Goal: Task Accomplishment & Management: Use online tool/utility

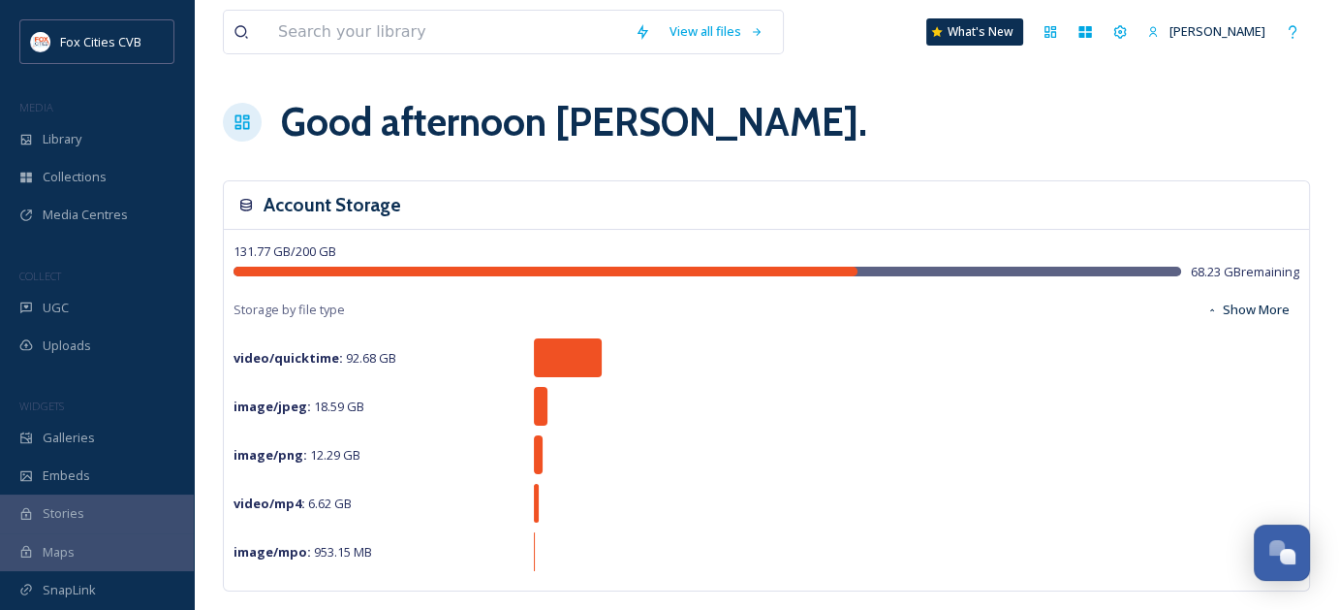
scroll to position [1489, 0]
click at [73, 144] on span "Library" at bounding box center [62, 139] width 39 height 18
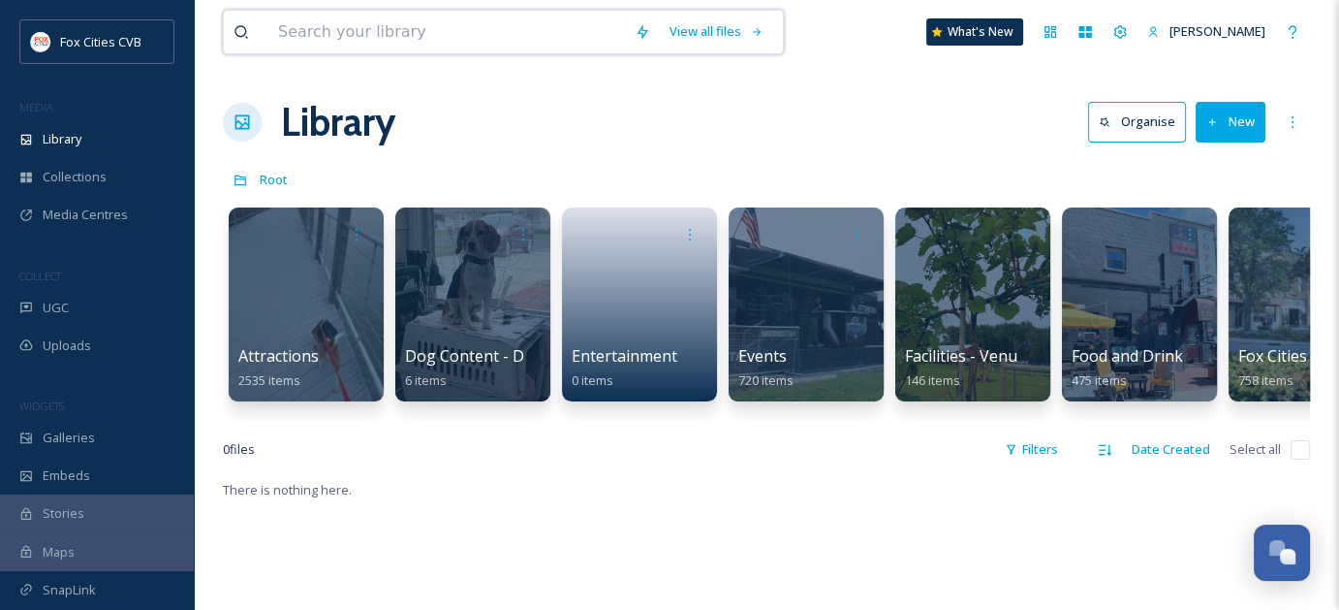
click at [439, 32] on input at bounding box center [446, 32] width 357 height 43
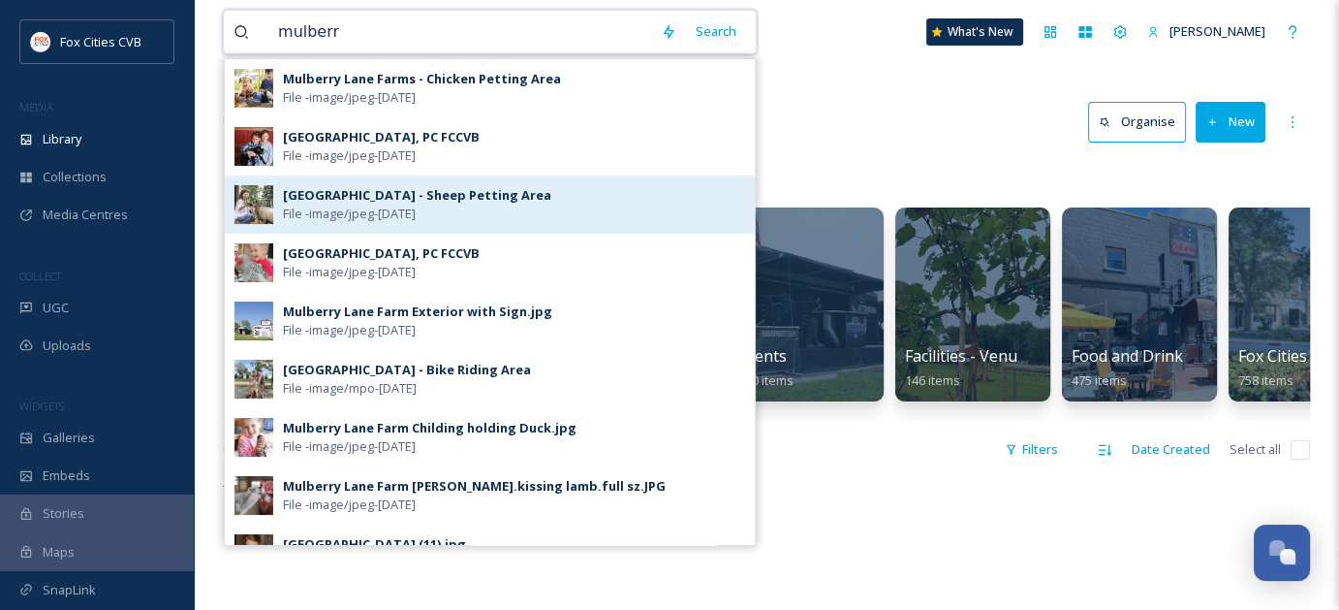
type input "mulberr"
click at [399, 183] on div "[GEOGRAPHIC_DATA] - Sheep Petting Area File - image/jpeg - [DATE]" at bounding box center [490, 204] width 530 height 58
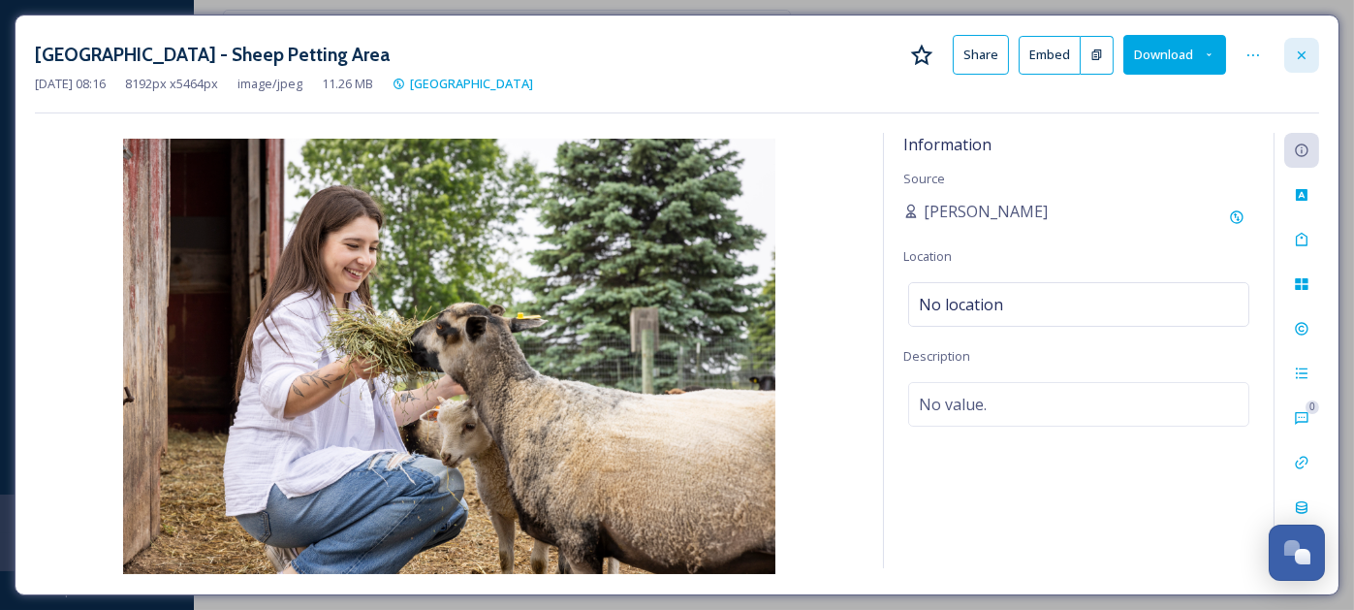
click at [1297, 60] on icon at bounding box center [1302, 55] width 16 height 16
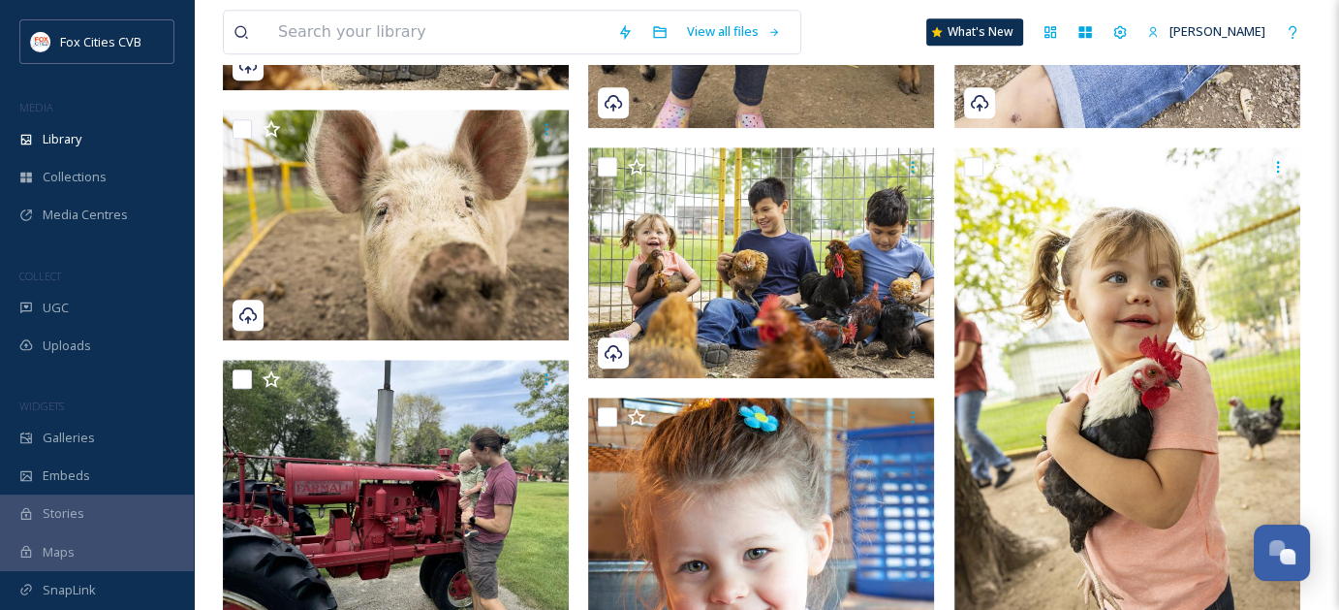
scroll to position [2132, 0]
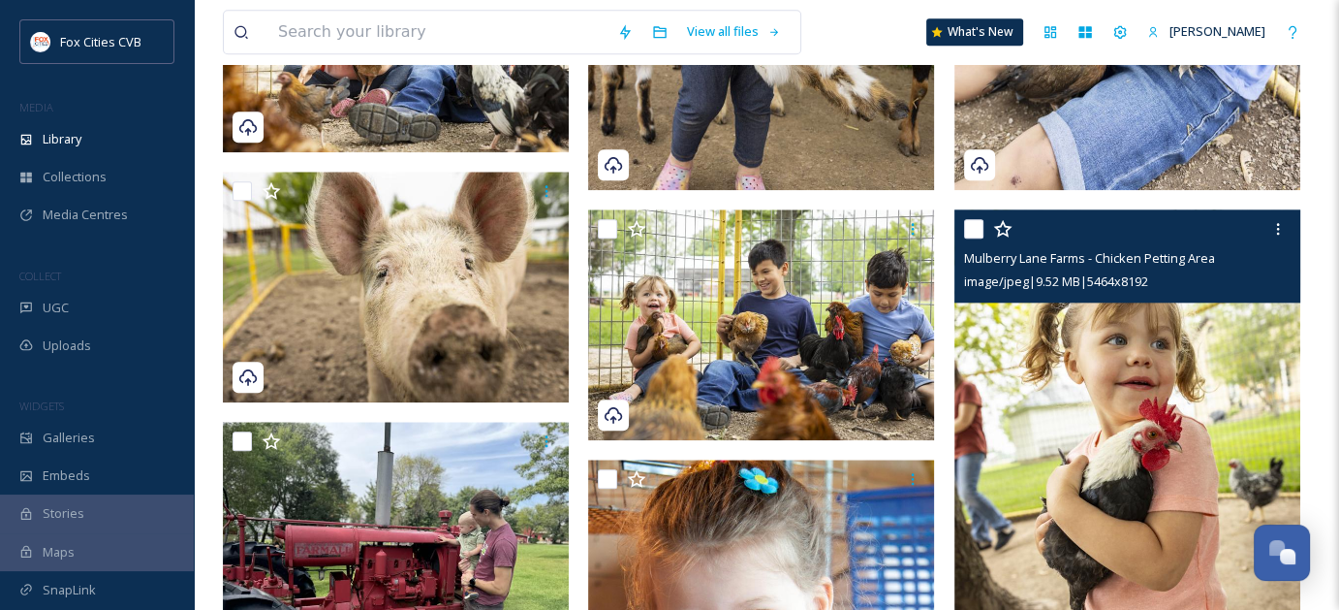
click at [979, 224] on input "checkbox" at bounding box center [973, 228] width 19 height 19
checkbox input "true"
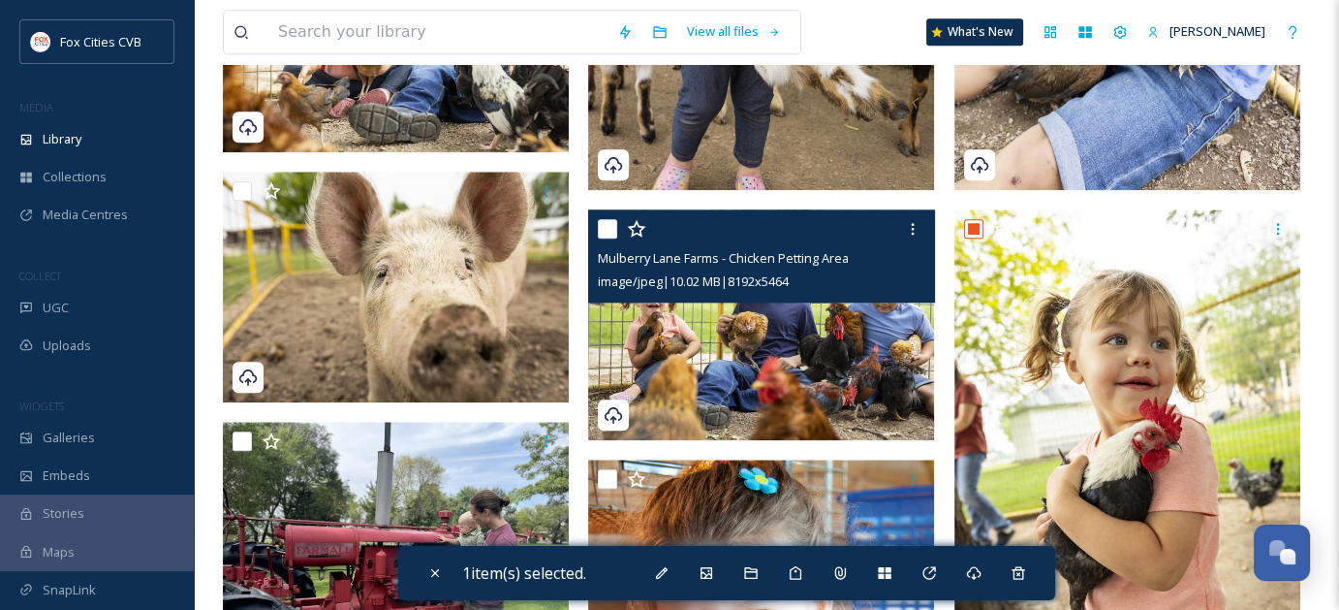
click at [612, 219] on input "checkbox" at bounding box center [607, 228] width 19 height 19
checkbox input "true"
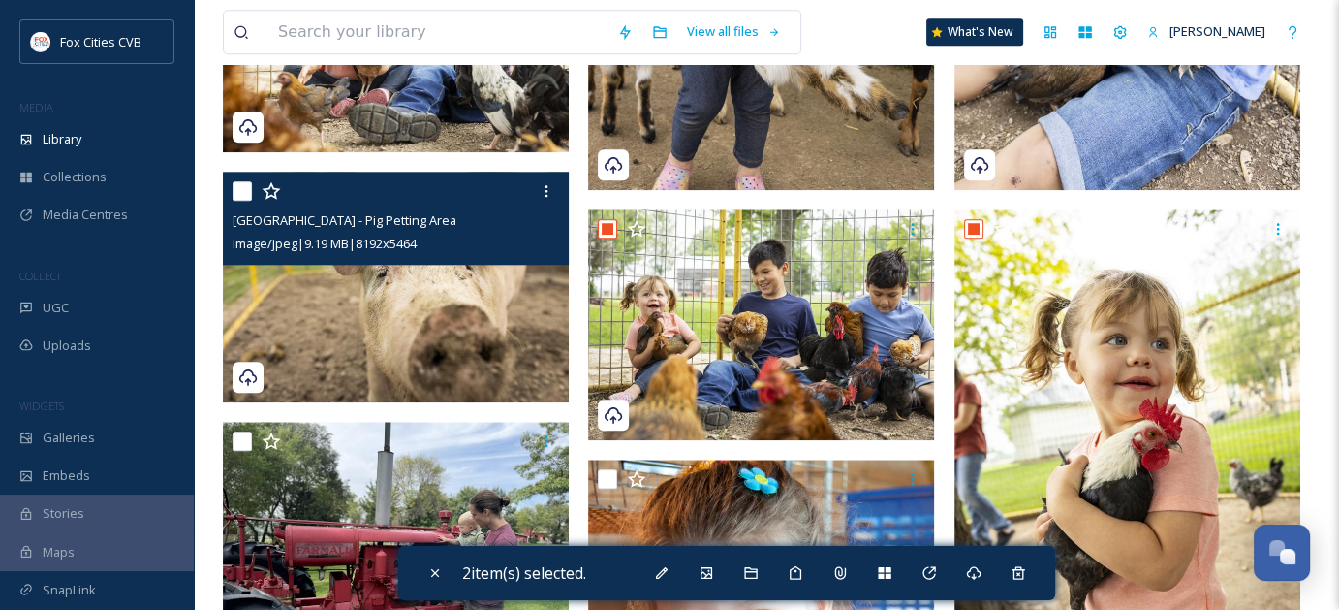
click at [241, 193] on input "checkbox" at bounding box center [242, 190] width 19 height 19
checkbox input "true"
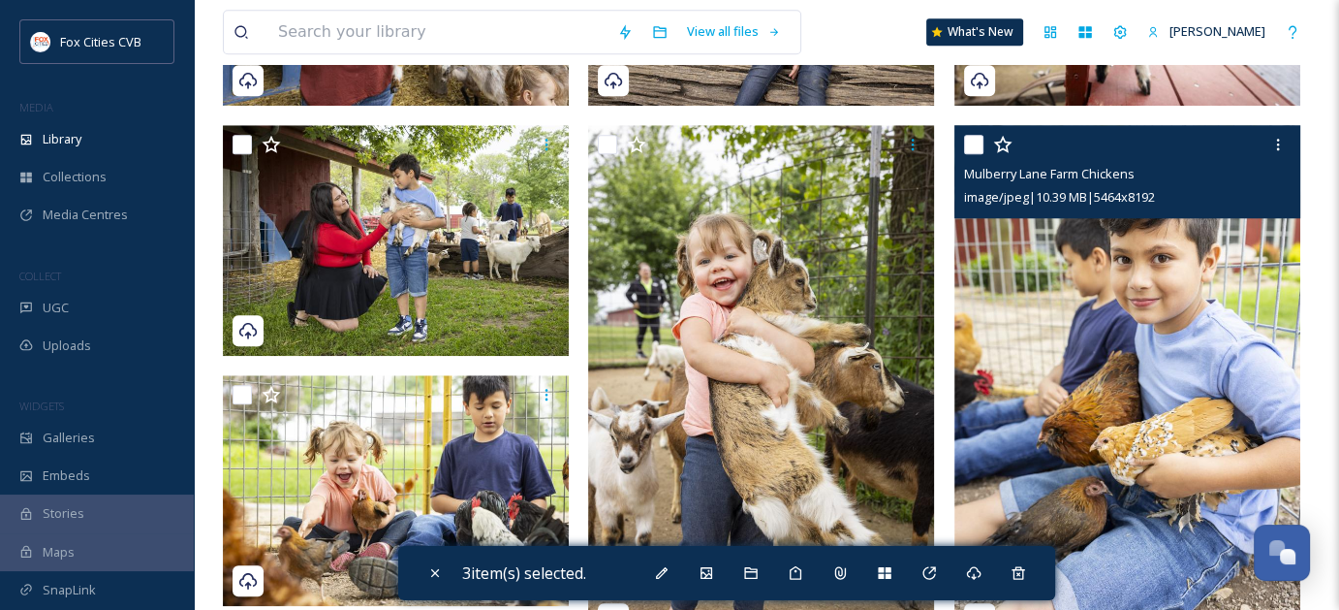
scroll to position [1647, 0]
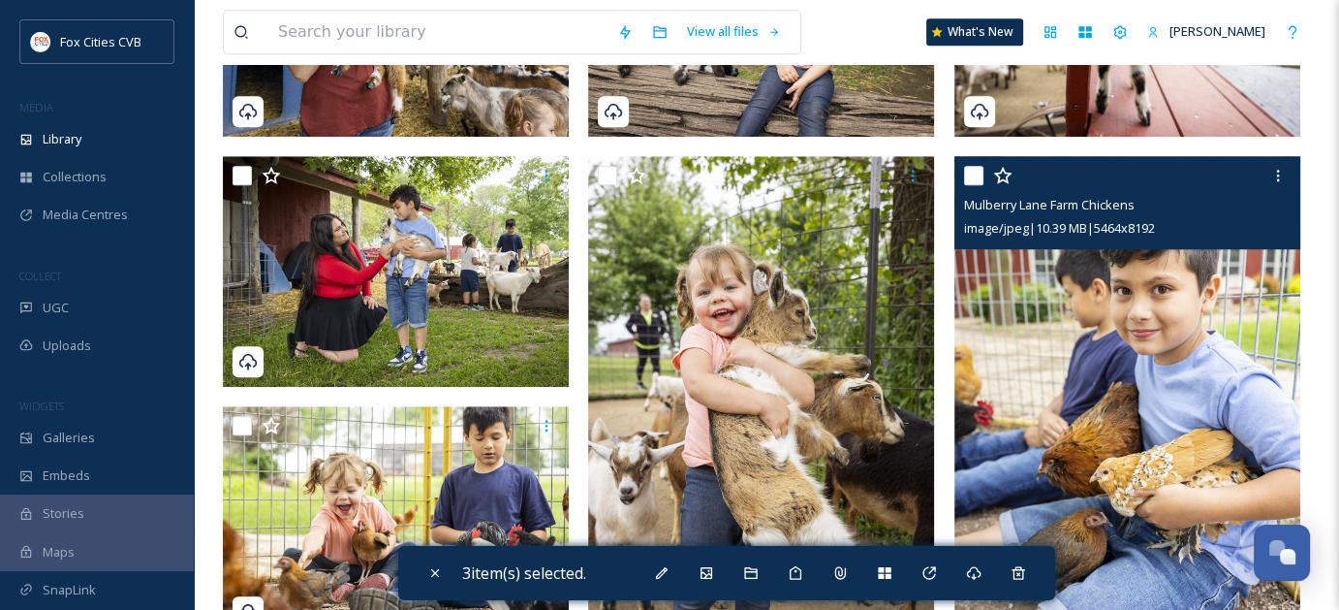
click at [974, 177] on input "checkbox" at bounding box center [973, 175] width 19 height 19
checkbox input "true"
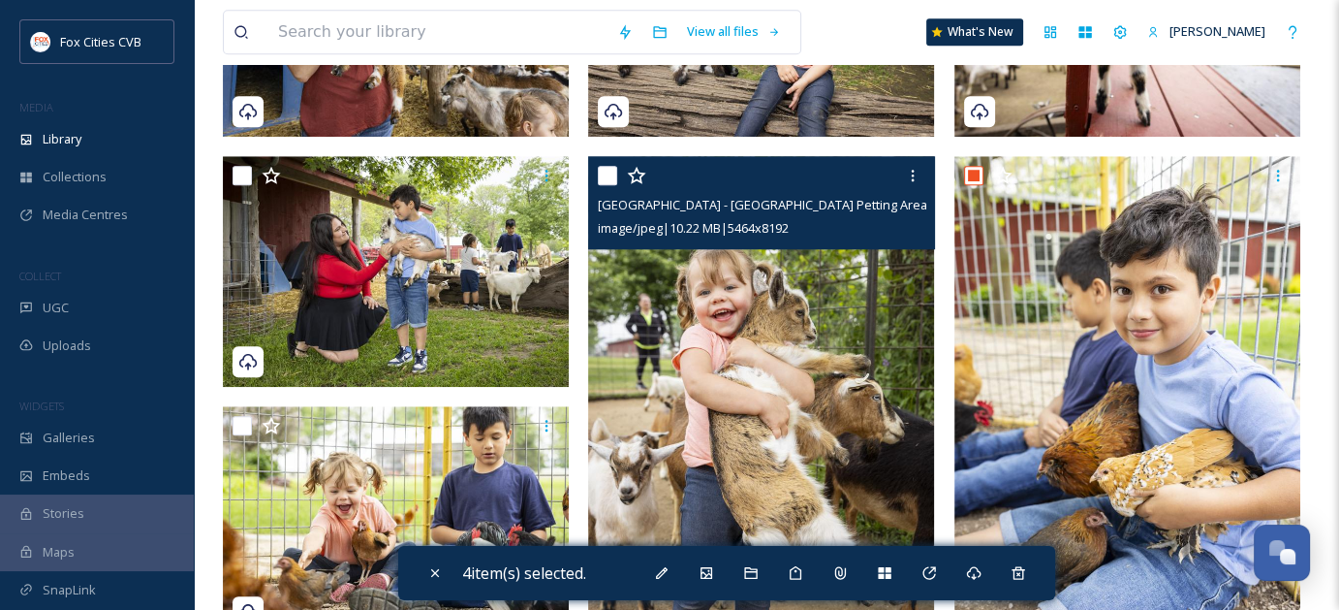
click at [610, 172] on input "checkbox" at bounding box center [607, 175] width 19 height 19
checkbox input "true"
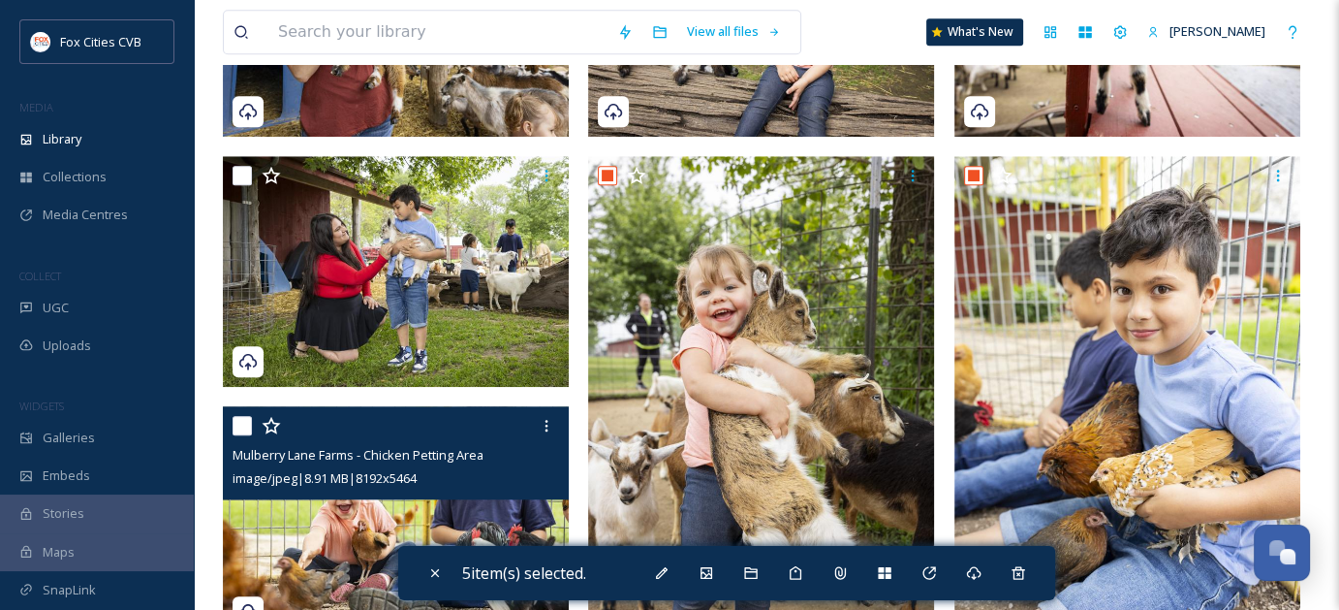
click at [242, 422] on input "checkbox" at bounding box center [242, 425] width 19 height 19
checkbox input "true"
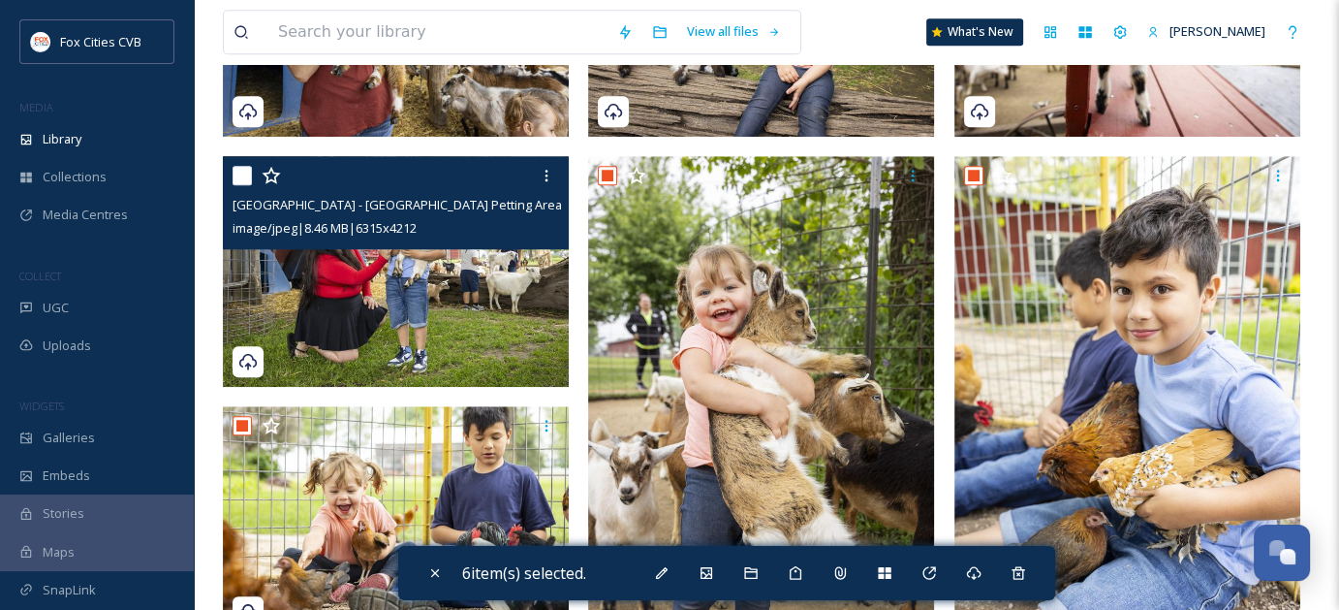
click at [245, 180] on input "checkbox" at bounding box center [242, 175] width 19 height 19
checkbox input "true"
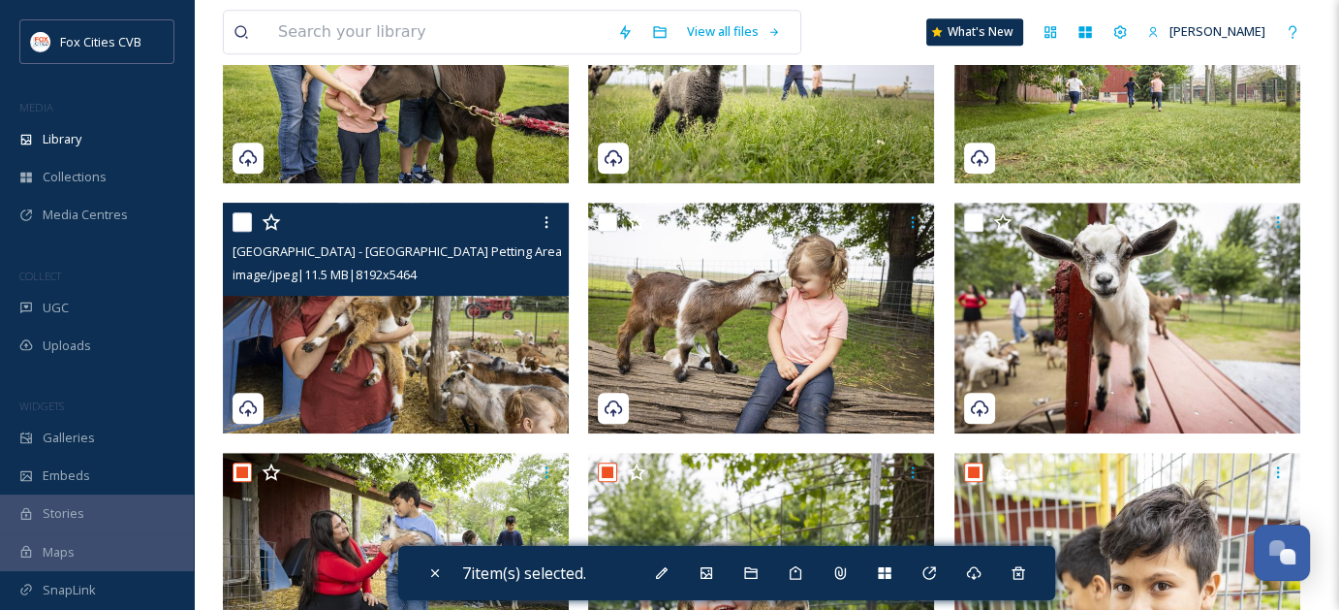
scroll to position [1260, 0]
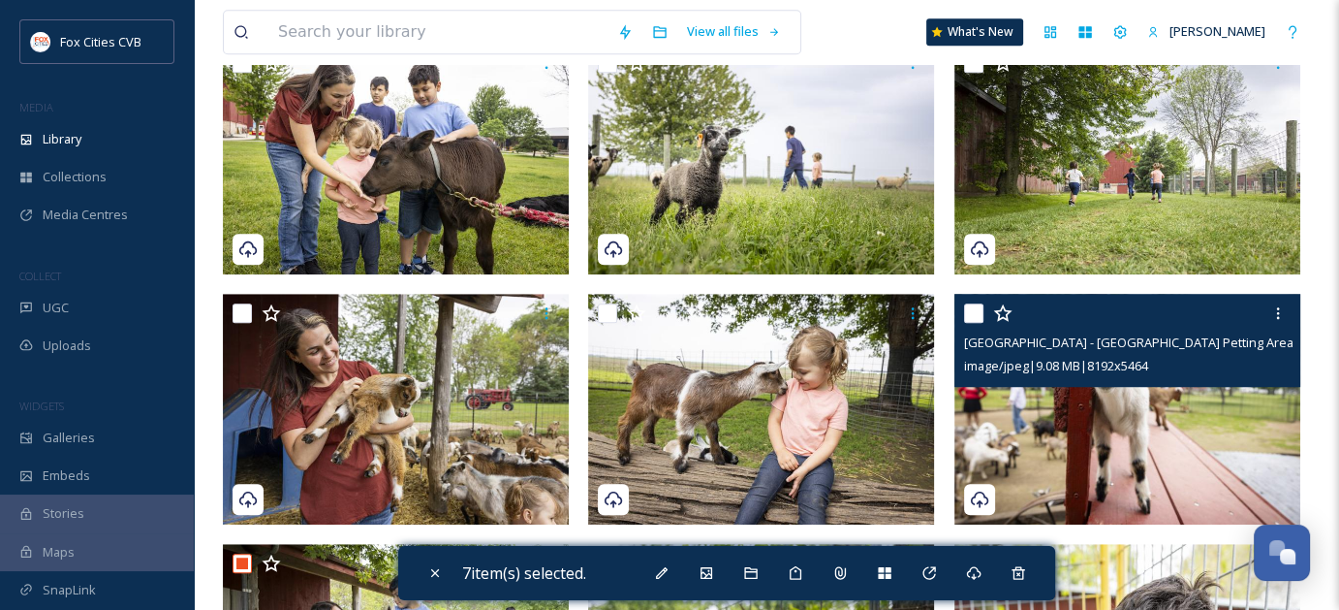
click at [968, 311] on input "checkbox" at bounding box center [973, 312] width 19 height 19
checkbox input "true"
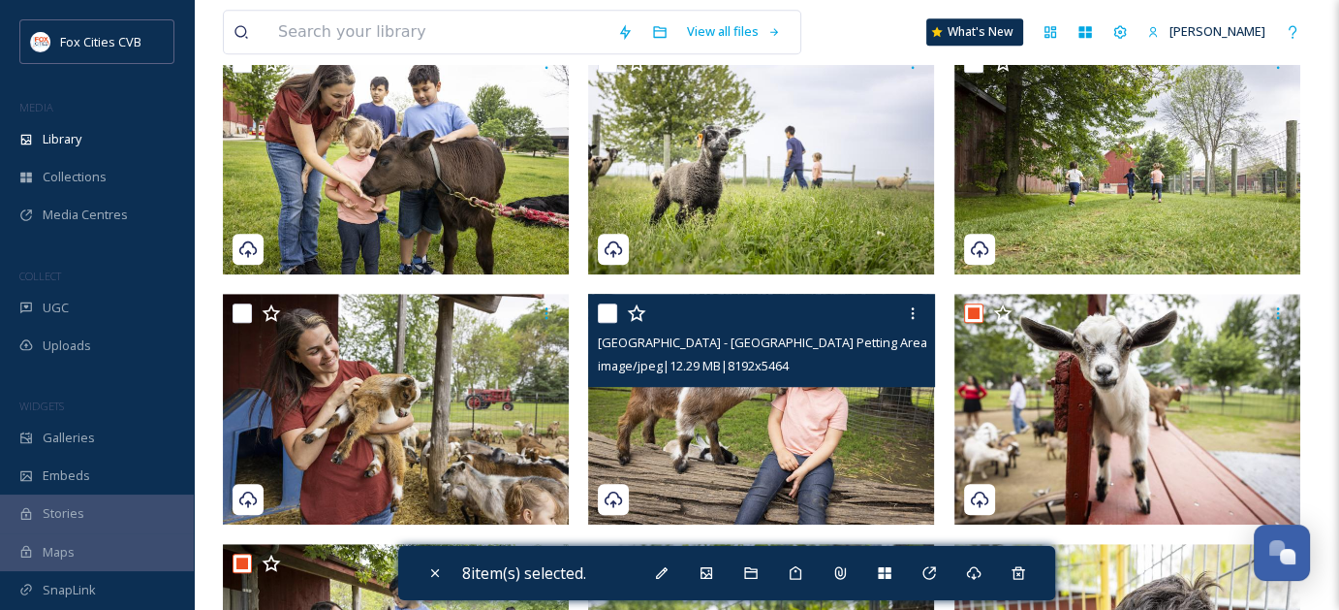
click at [607, 307] on input "checkbox" at bounding box center [607, 312] width 19 height 19
checkbox input "true"
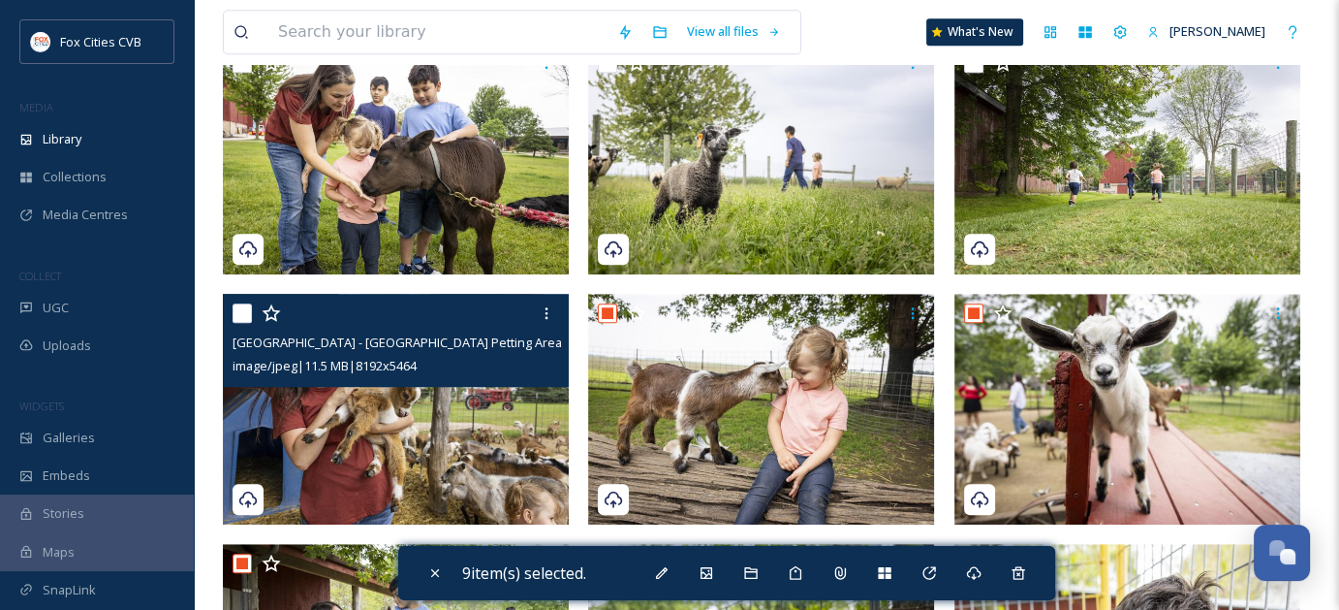
click at [243, 309] on input "checkbox" at bounding box center [242, 312] width 19 height 19
checkbox input "true"
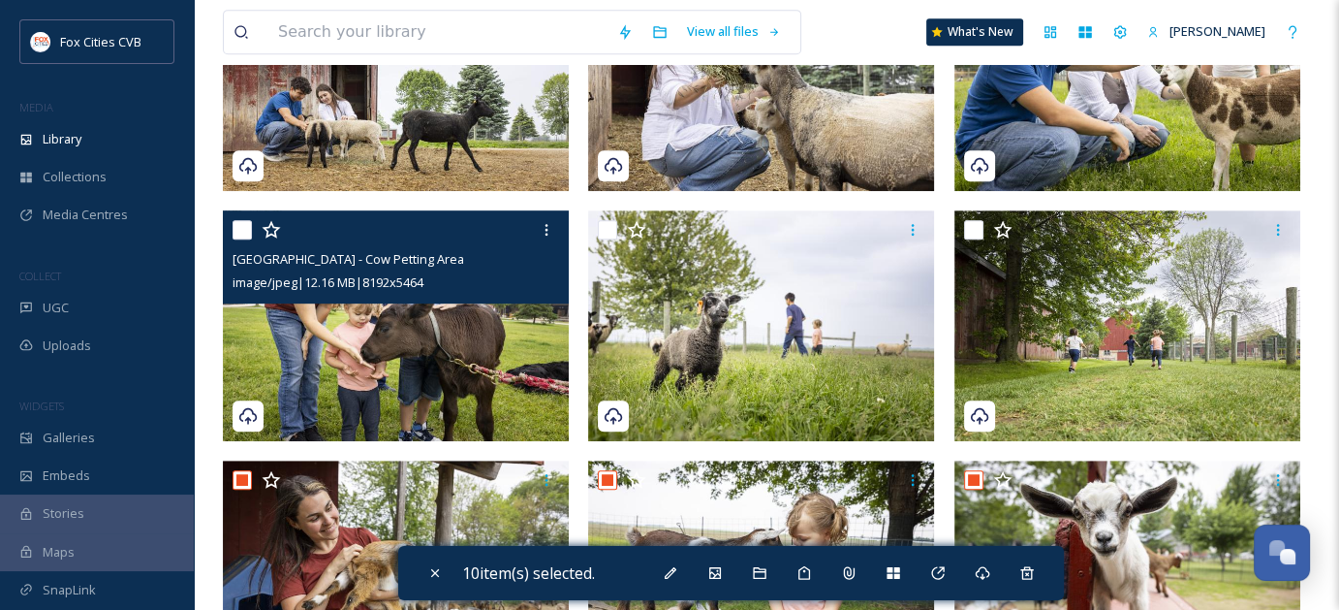
scroll to position [1066, 0]
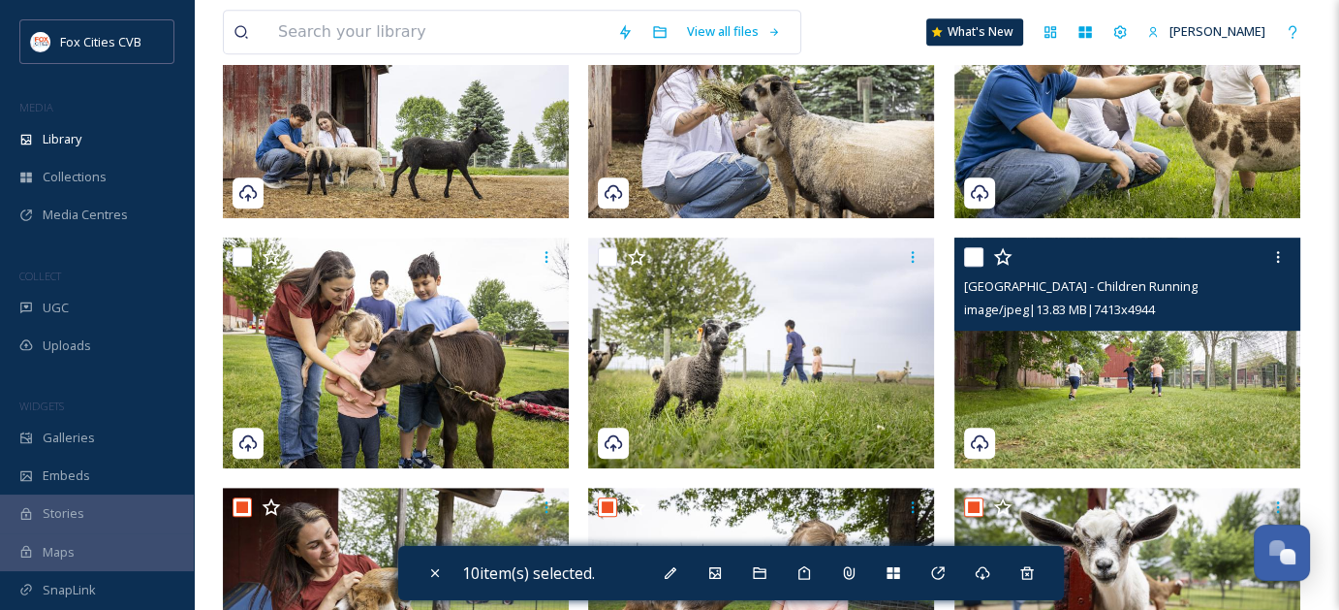
click at [981, 261] on input "checkbox" at bounding box center [973, 256] width 19 height 19
checkbox input "true"
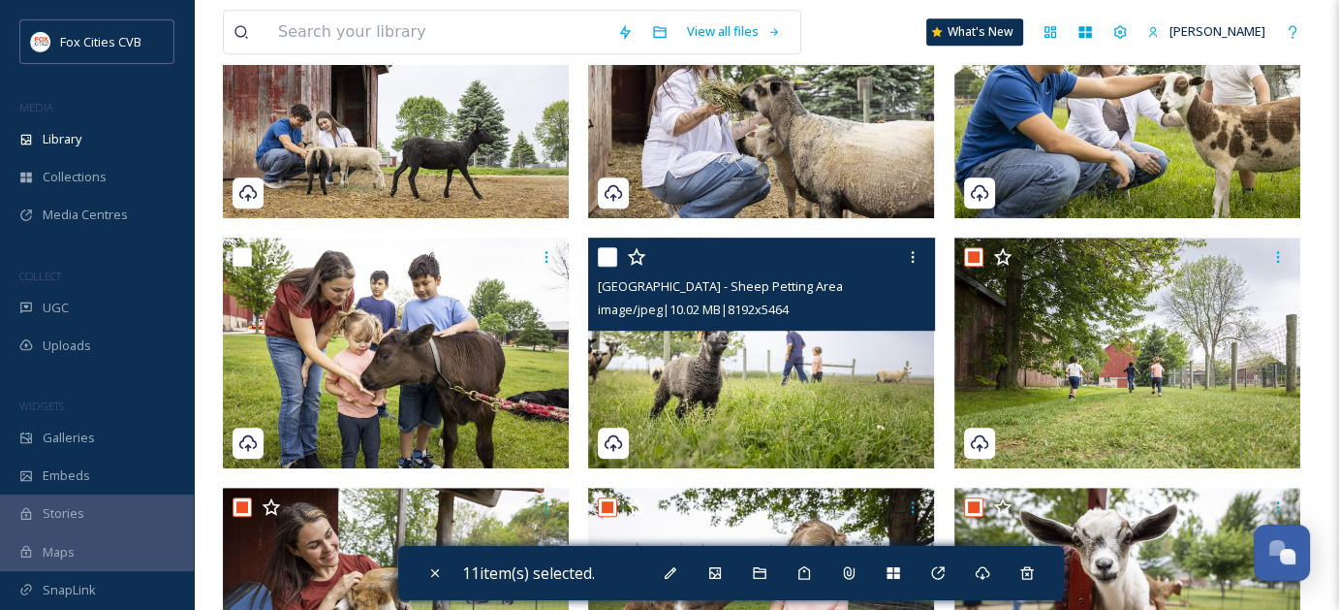
click at [608, 250] on input "checkbox" at bounding box center [607, 256] width 19 height 19
checkbox input "true"
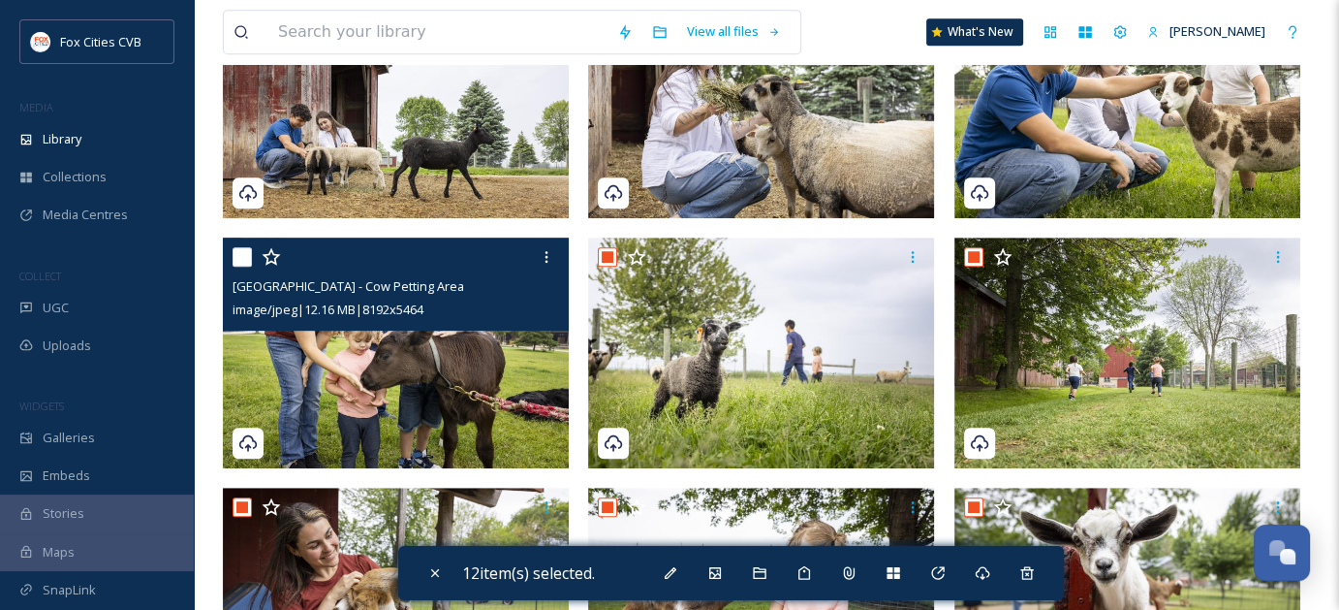
click at [240, 257] on input "checkbox" at bounding box center [242, 256] width 19 height 19
checkbox input "true"
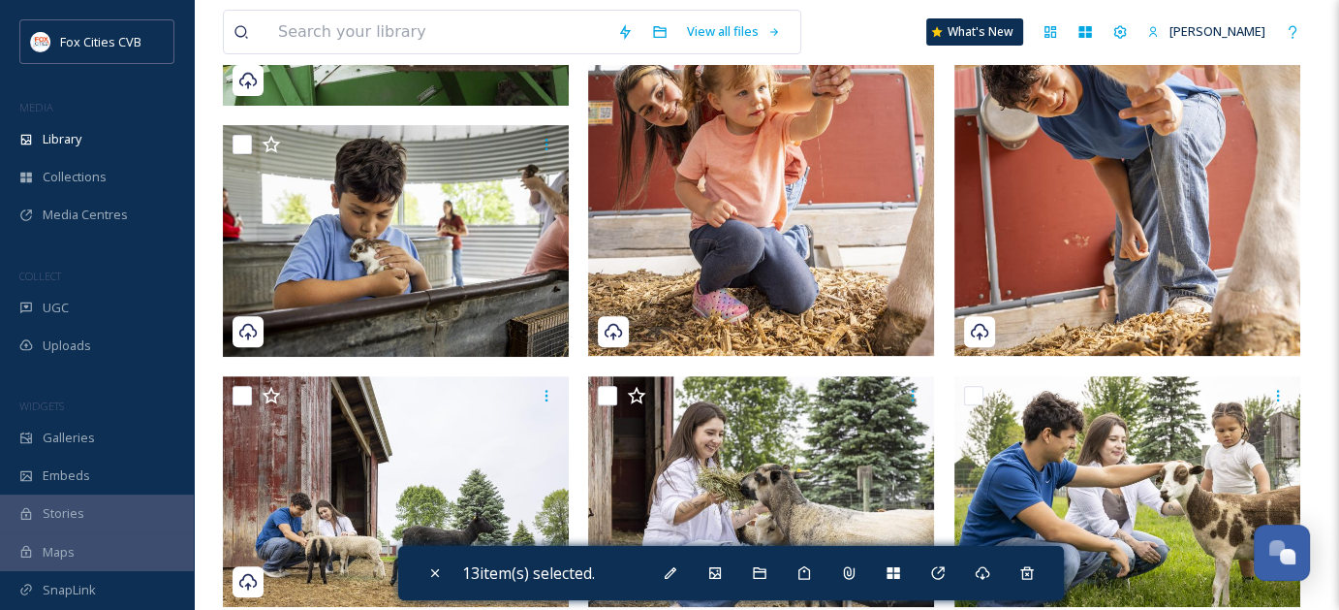
scroll to position [678, 0]
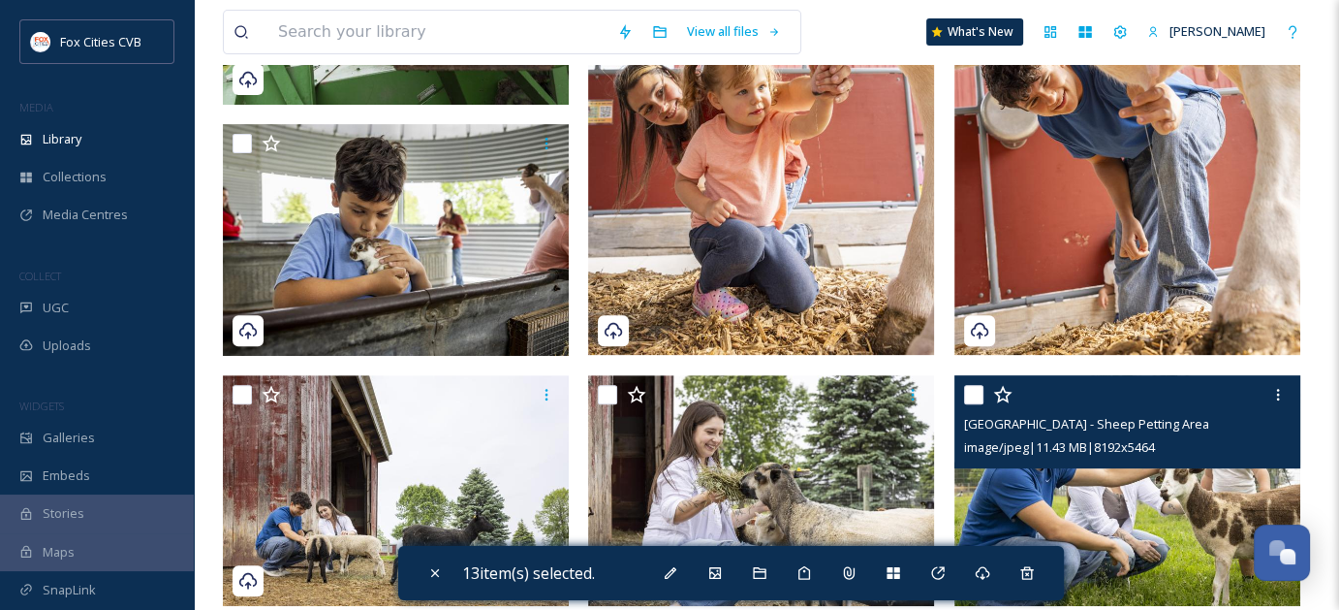
click at [973, 393] on input "checkbox" at bounding box center [973, 394] width 19 height 19
checkbox input "true"
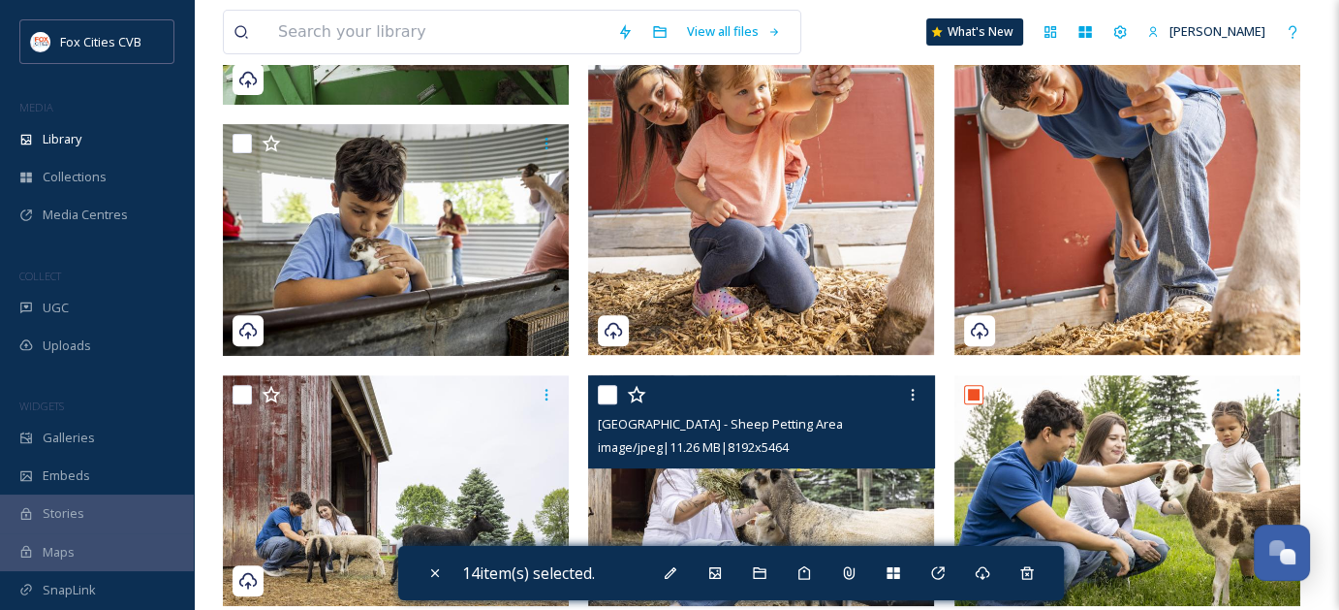
click at [609, 389] on input "checkbox" at bounding box center [607, 394] width 19 height 19
checkbox input "true"
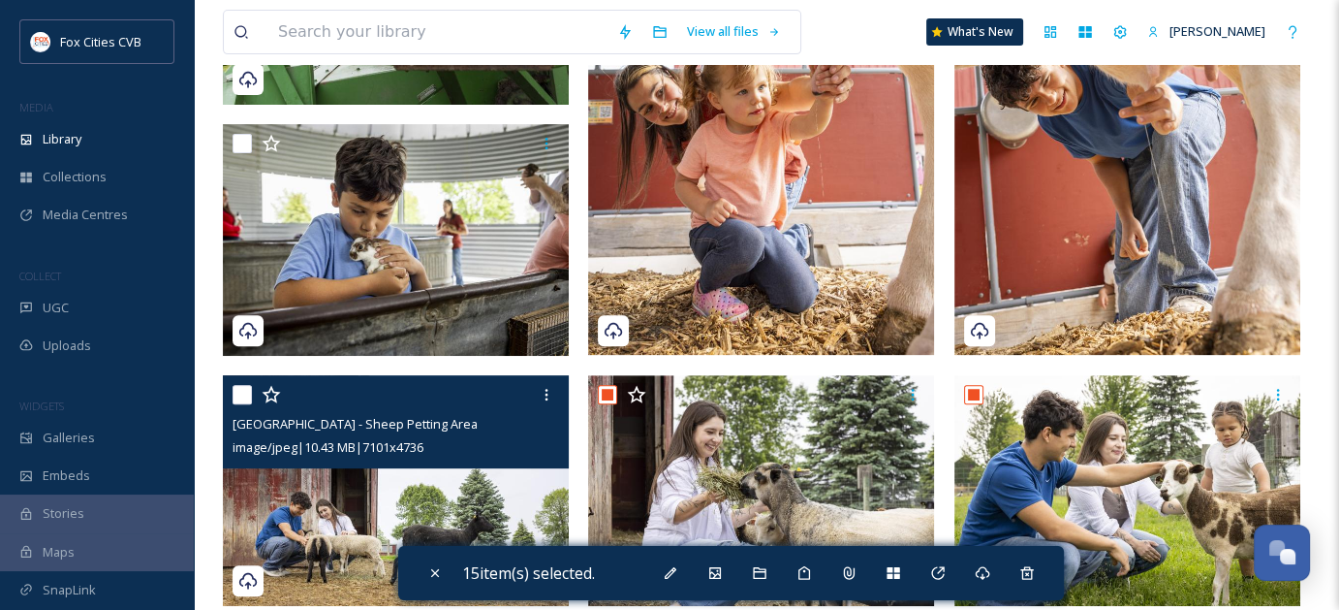
click at [237, 391] on input "checkbox" at bounding box center [242, 394] width 19 height 19
checkbox input "true"
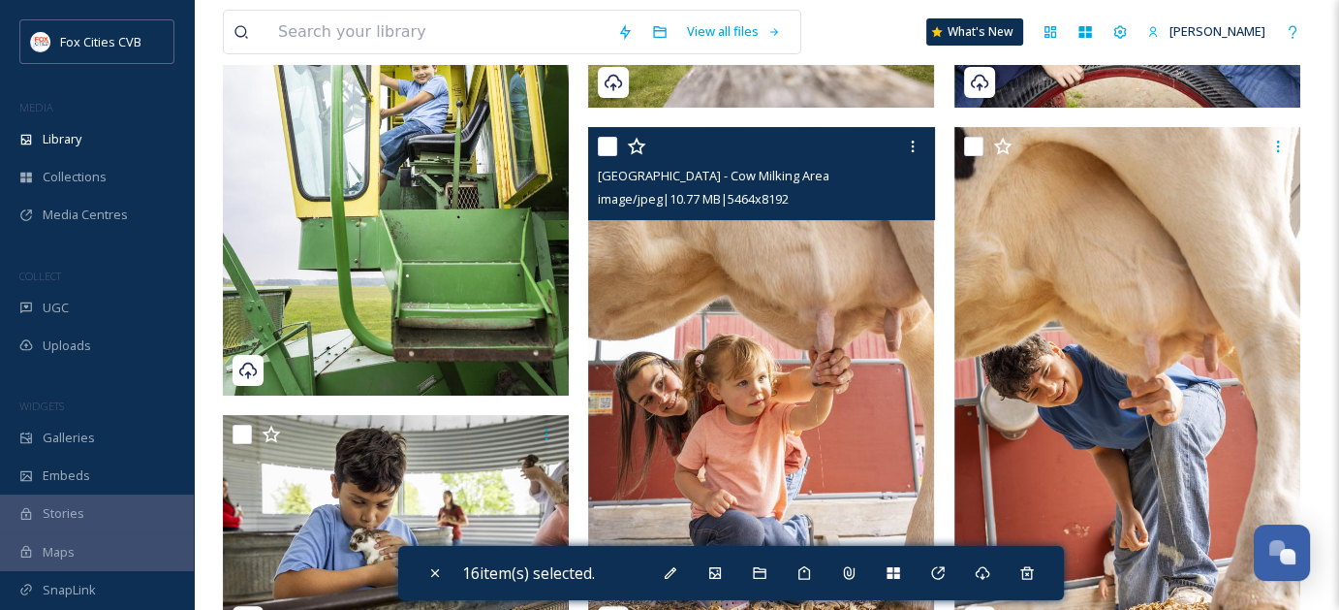
scroll to position [388, 0]
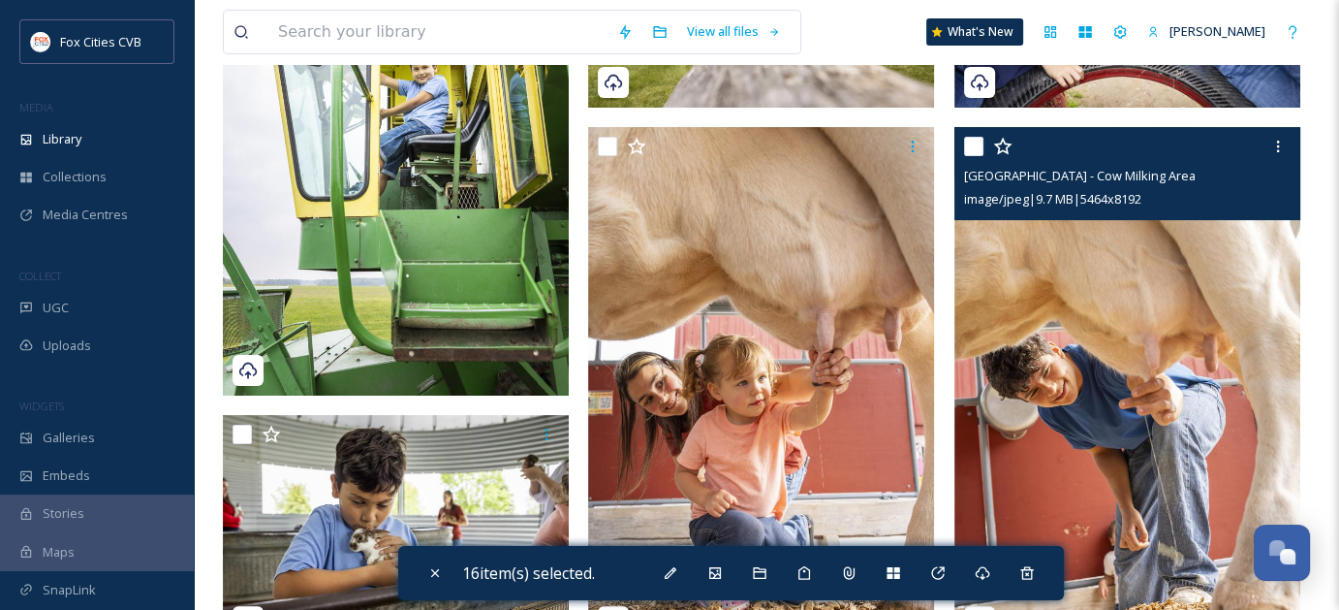
click at [969, 145] on input "checkbox" at bounding box center [973, 146] width 19 height 19
checkbox input "true"
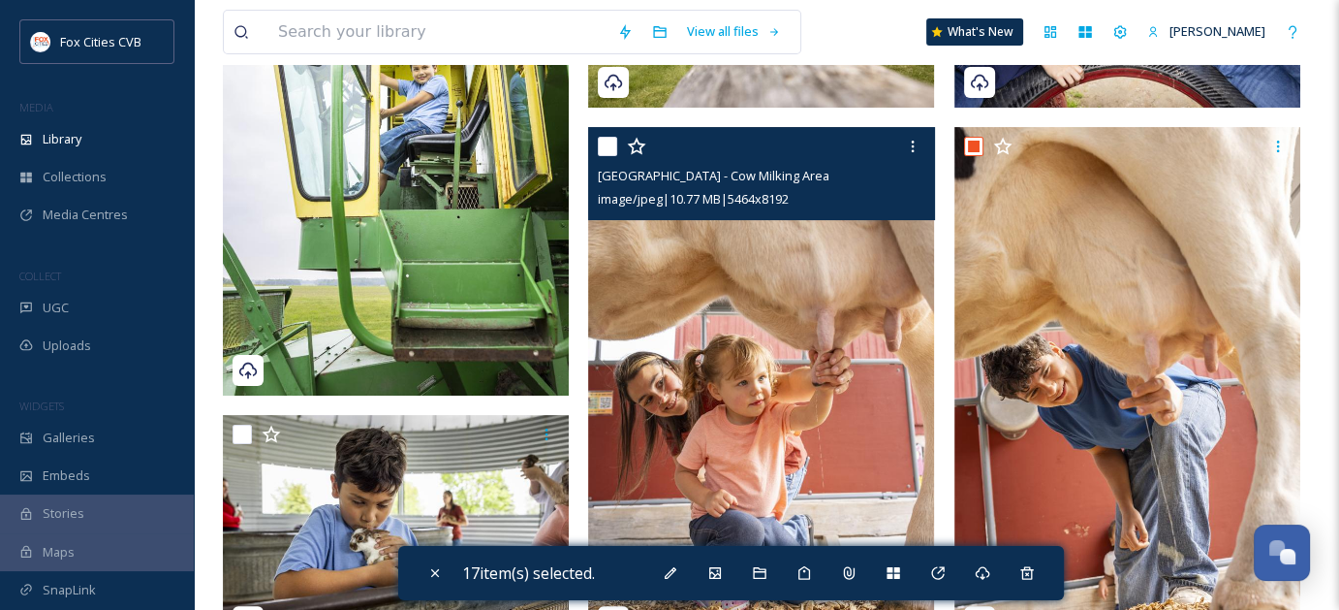
click at [610, 150] on input "checkbox" at bounding box center [607, 146] width 19 height 19
checkbox input "true"
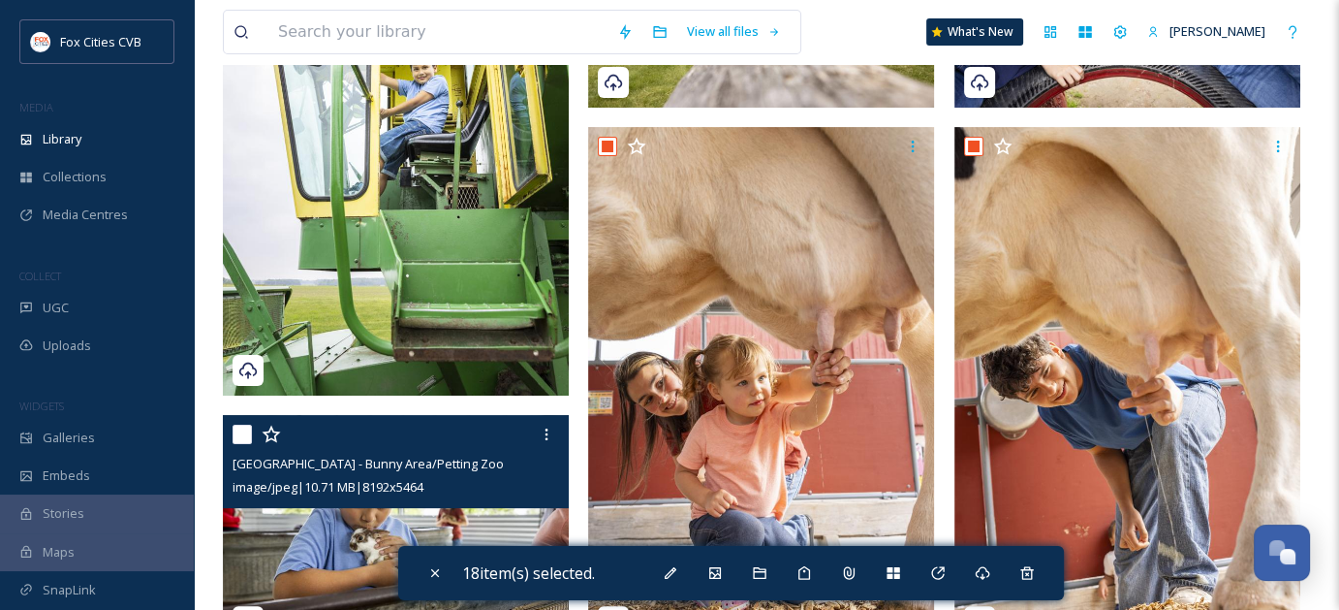
click at [235, 433] on input "checkbox" at bounding box center [242, 433] width 19 height 19
checkbox input "true"
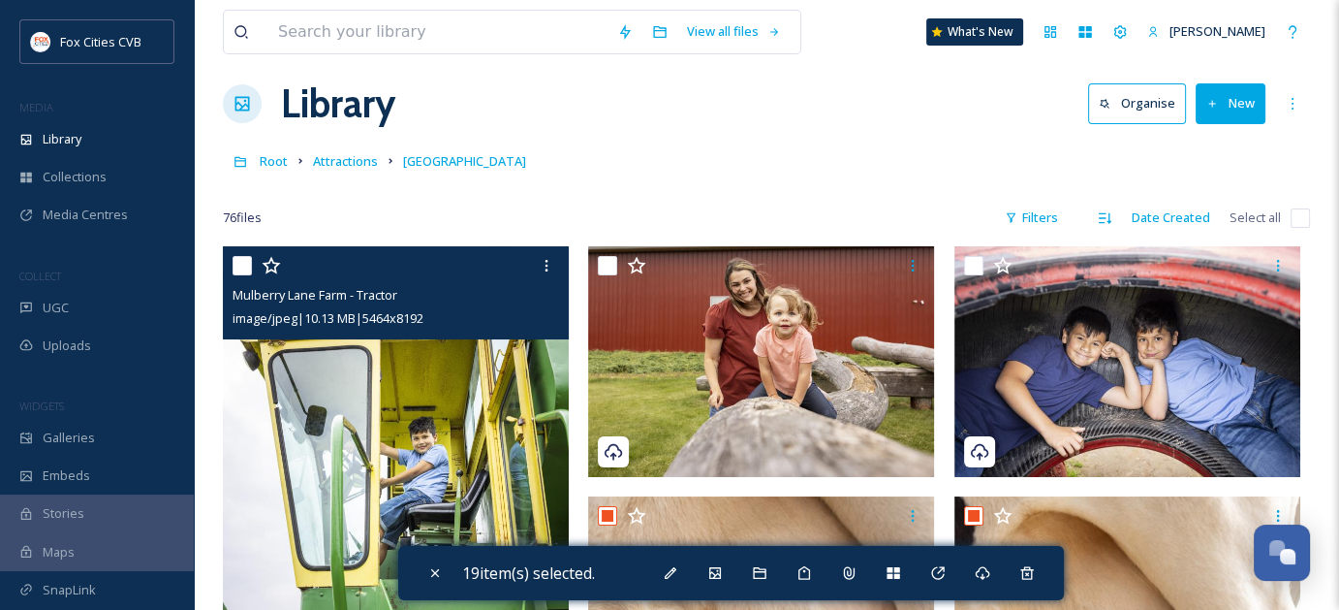
scroll to position [0, 0]
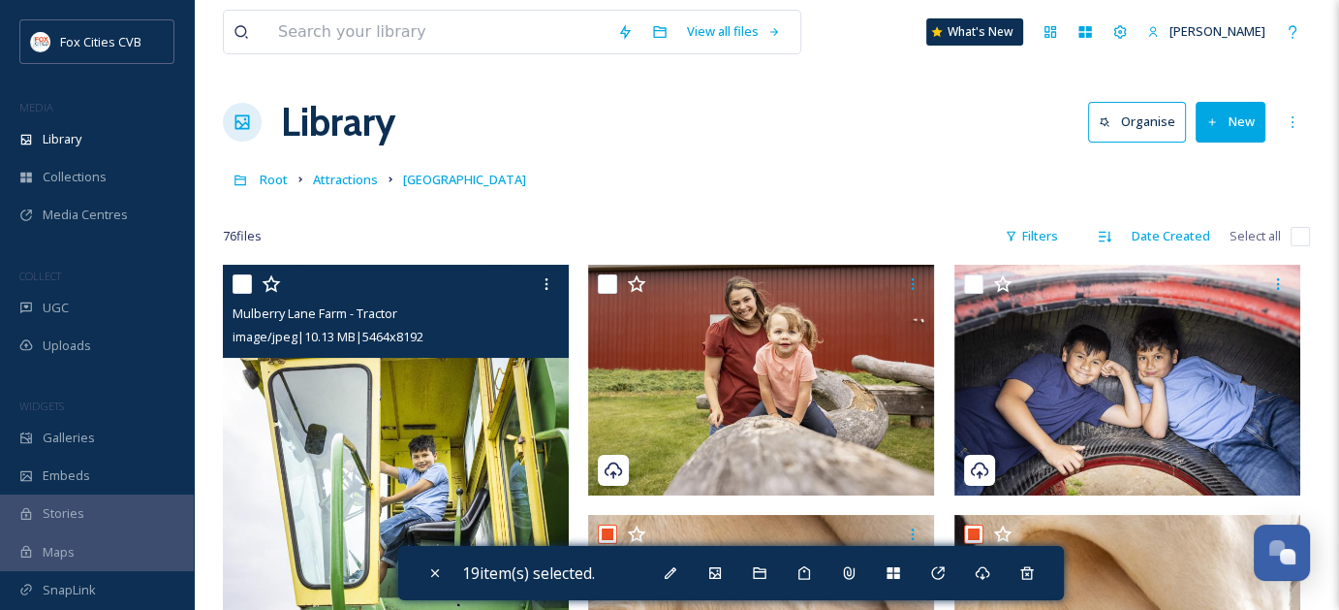
click at [242, 286] on input "checkbox" at bounding box center [242, 283] width 19 height 19
checkbox input "true"
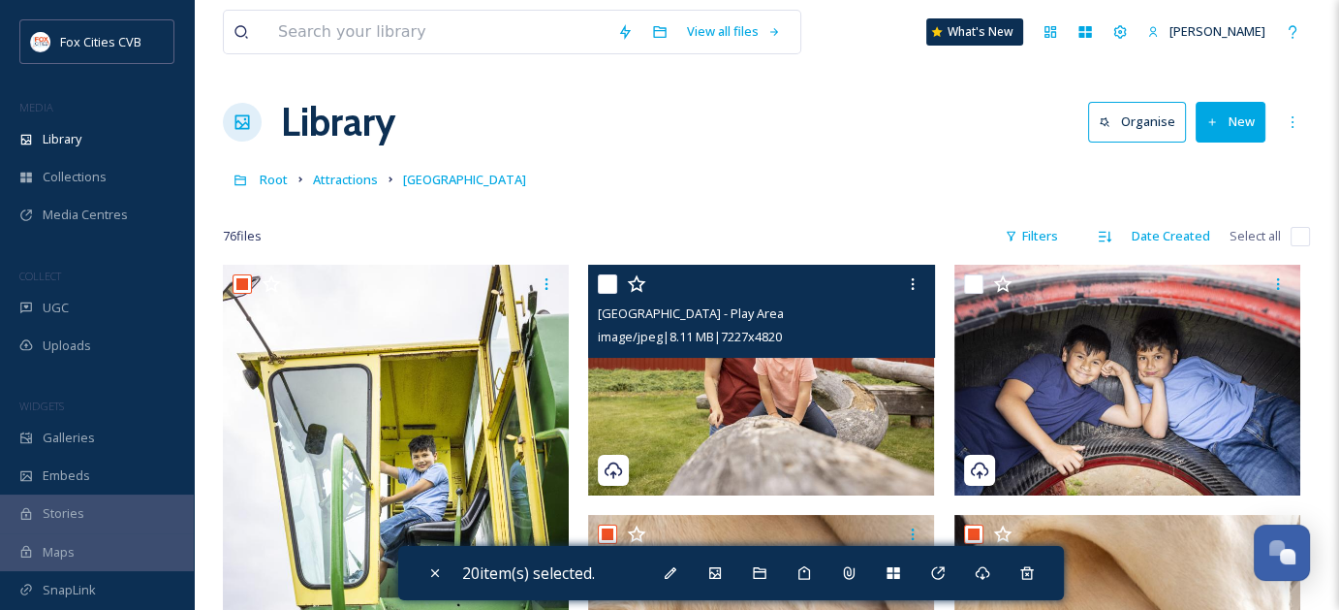
click at [610, 283] on input "checkbox" at bounding box center [607, 283] width 19 height 19
checkbox input "true"
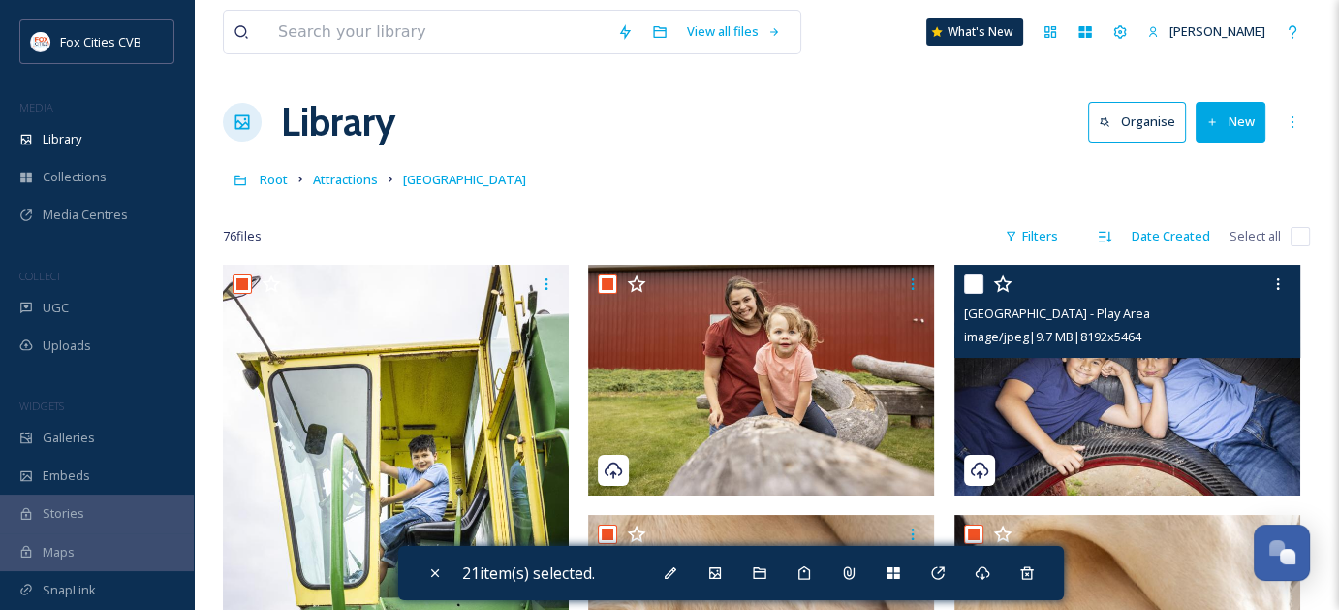
click at [972, 283] on input "checkbox" at bounding box center [973, 283] width 19 height 19
checkbox input "true"
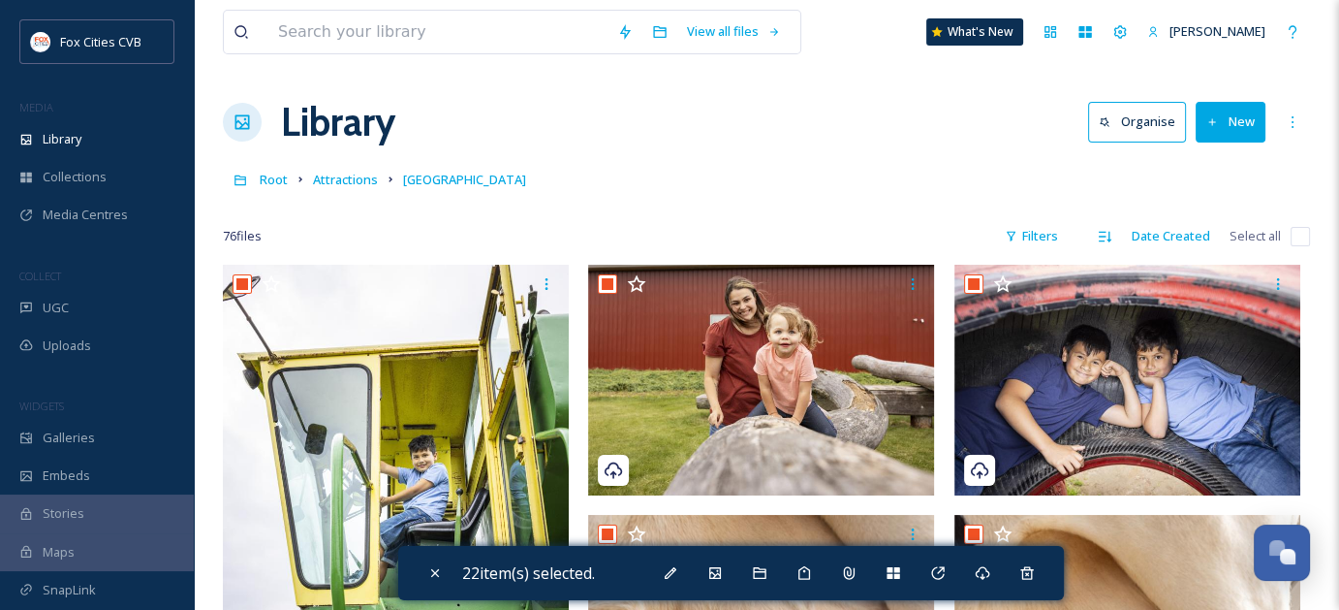
click at [1154, 126] on button "Organise" at bounding box center [1137, 122] width 98 height 40
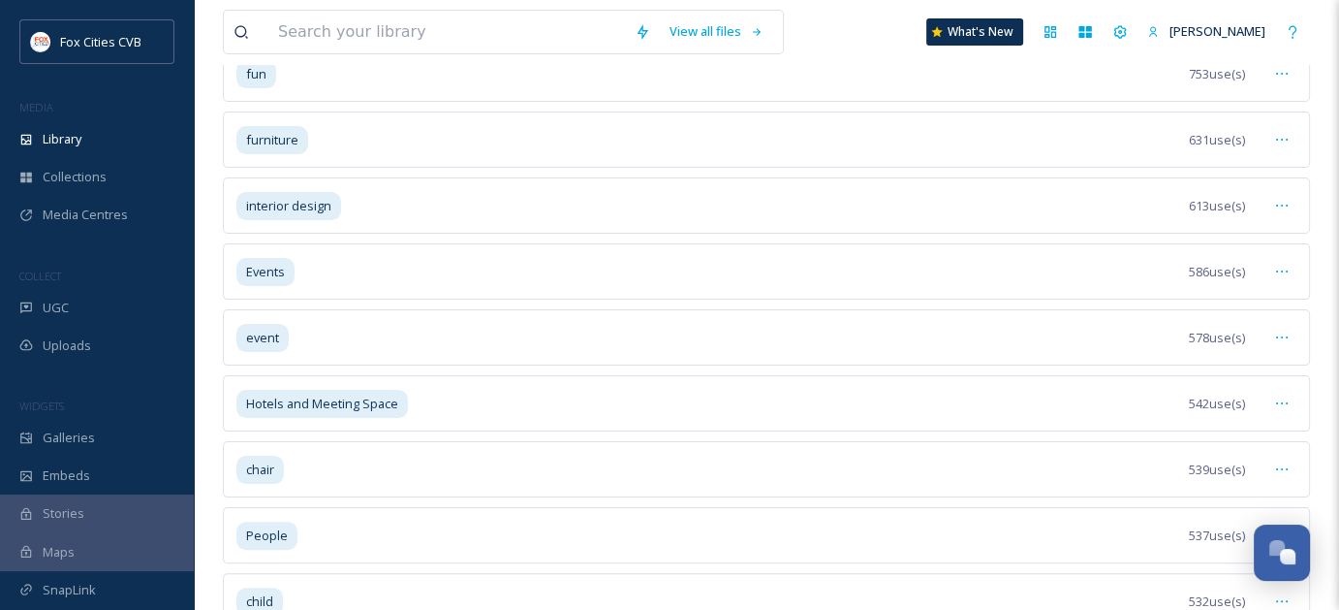
scroll to position [97, 0]
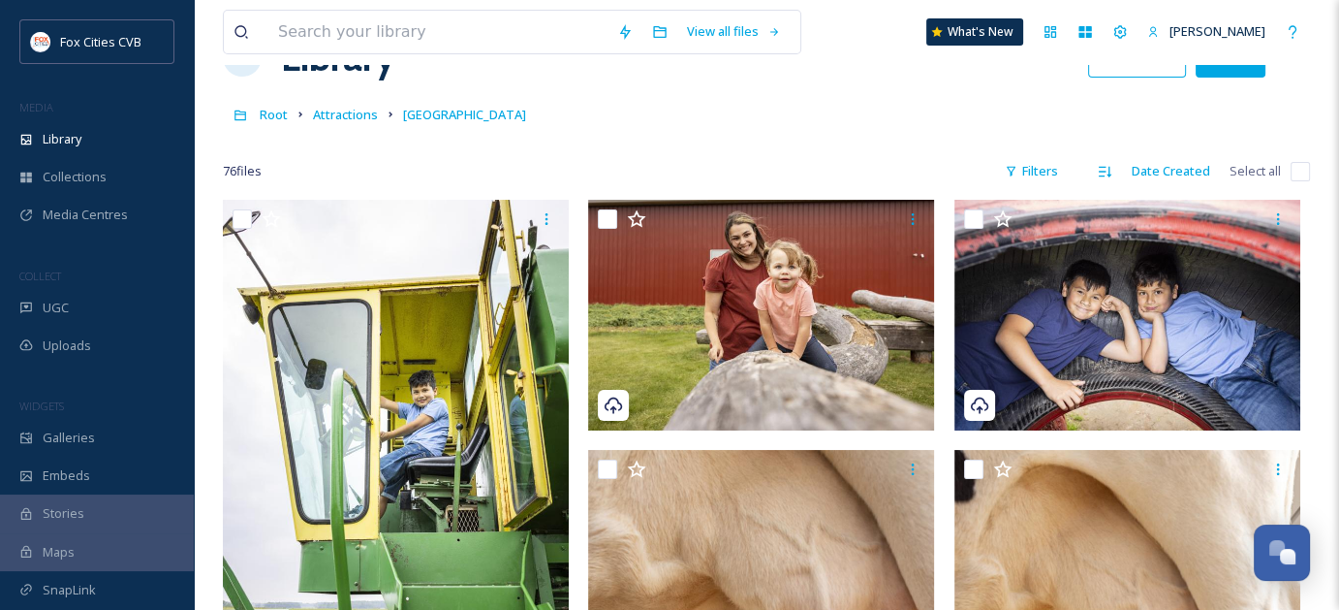
scroll to position [97, 0]
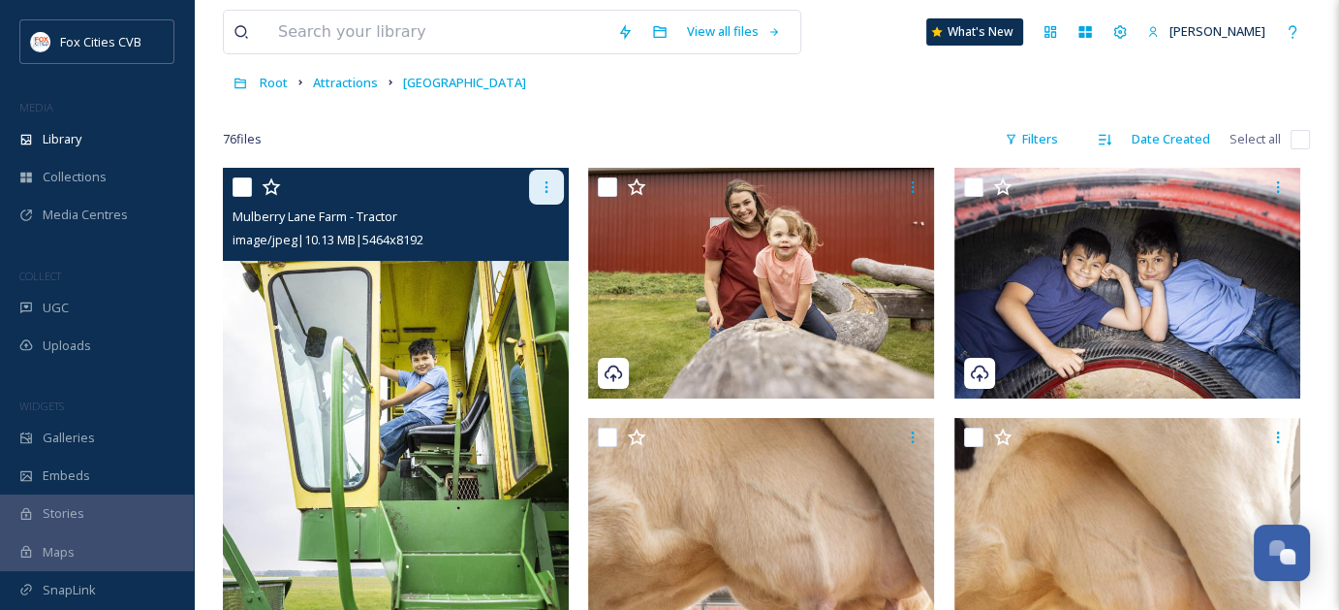
click at [549, 190] on icon at bounding box center [547, 187] width 16 height 16
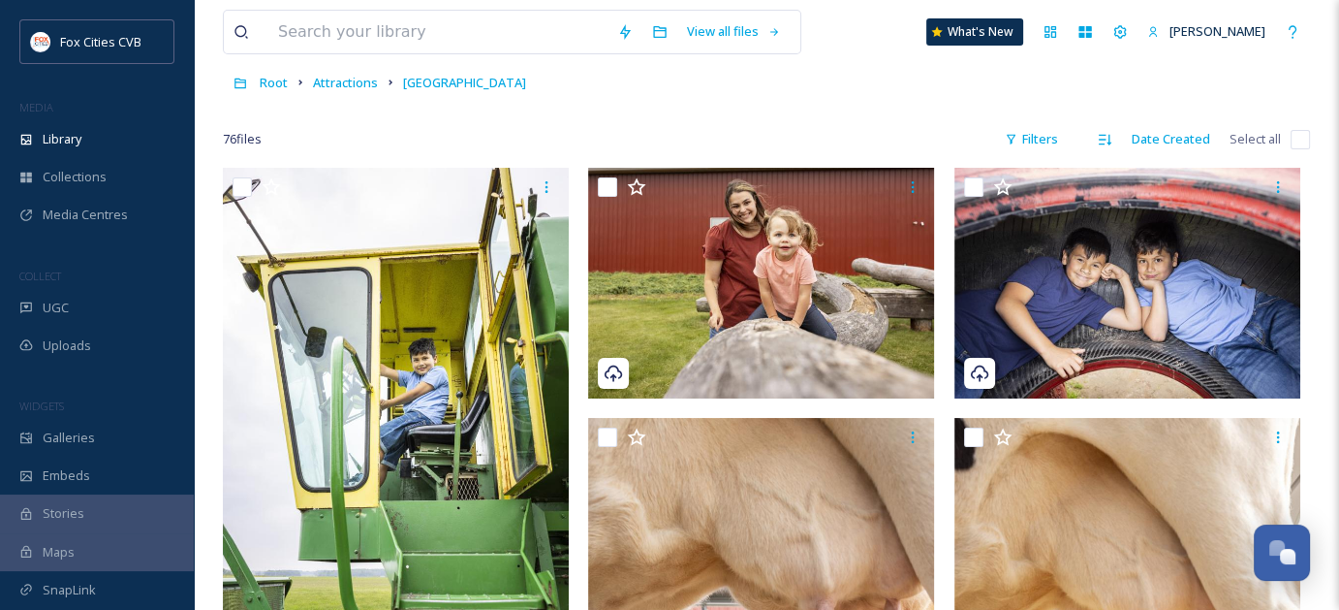
click at [501, 142] on div "76 file s Filters Date Created Select all" at bounding box center [766, 139] width 1087 height 38
click at [86, 168] on span "Collections" at bounding box center [75, 177] width 64 height 18
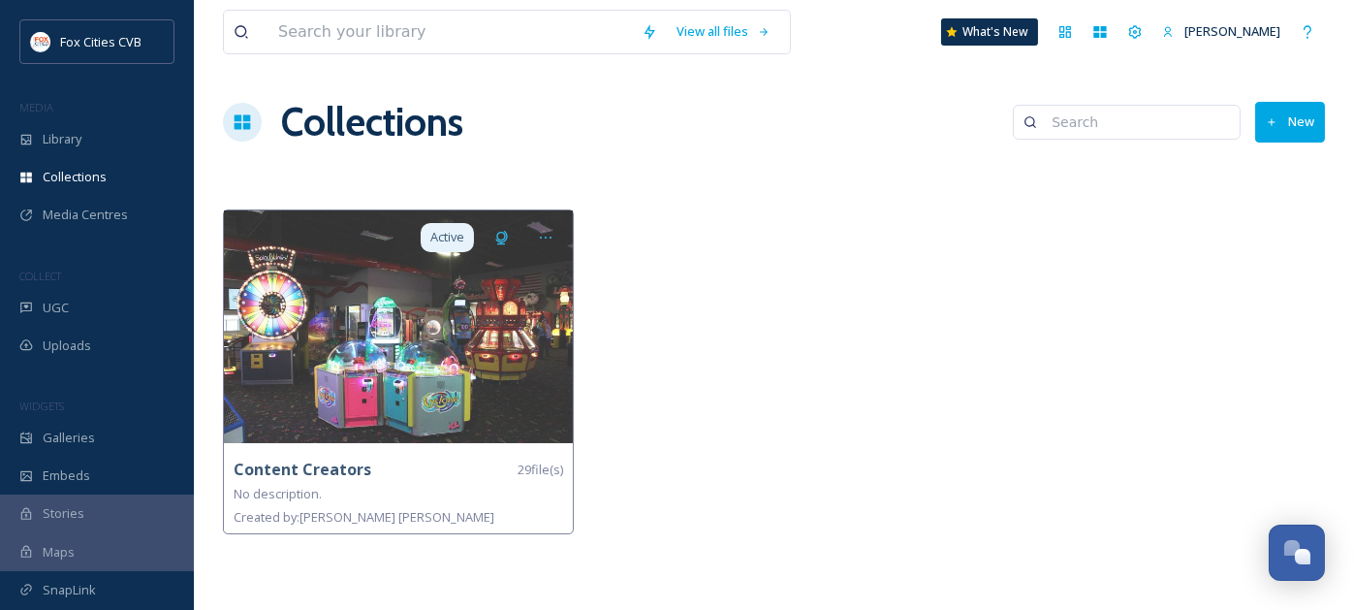
click at [1298, 136] on button "New" at bounding box center [1290, 122] width 70 height 40
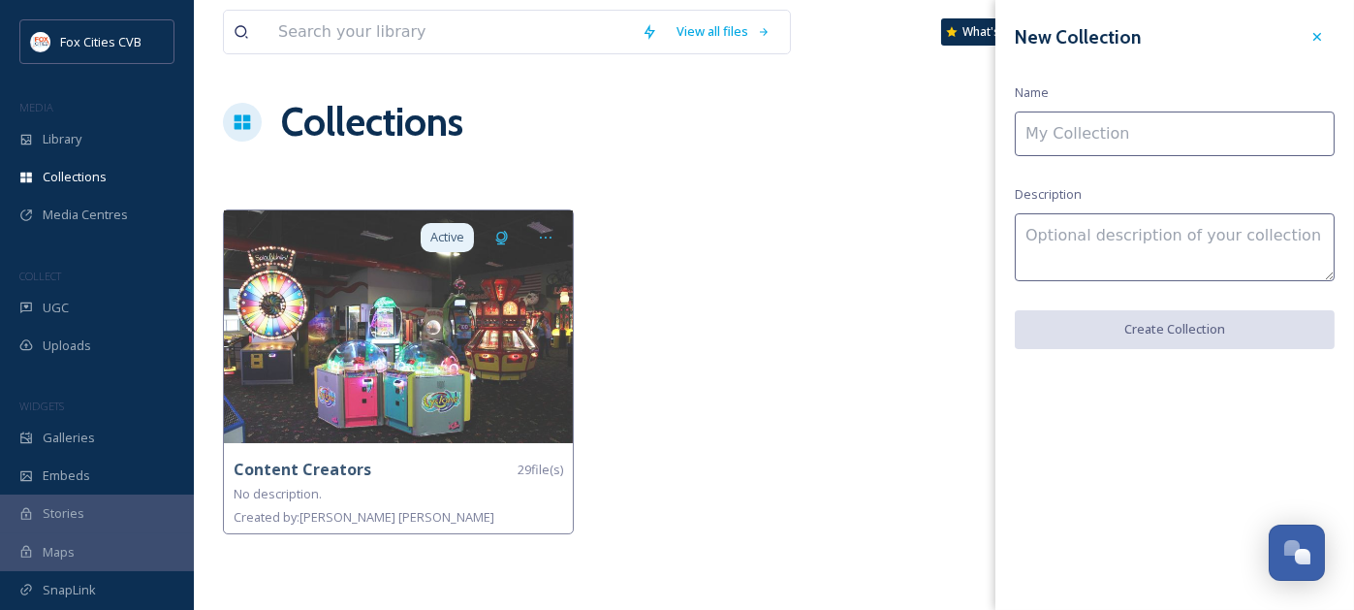
click at [1165, 124] on input at bounding box center [1175, 133] width 320 height 45
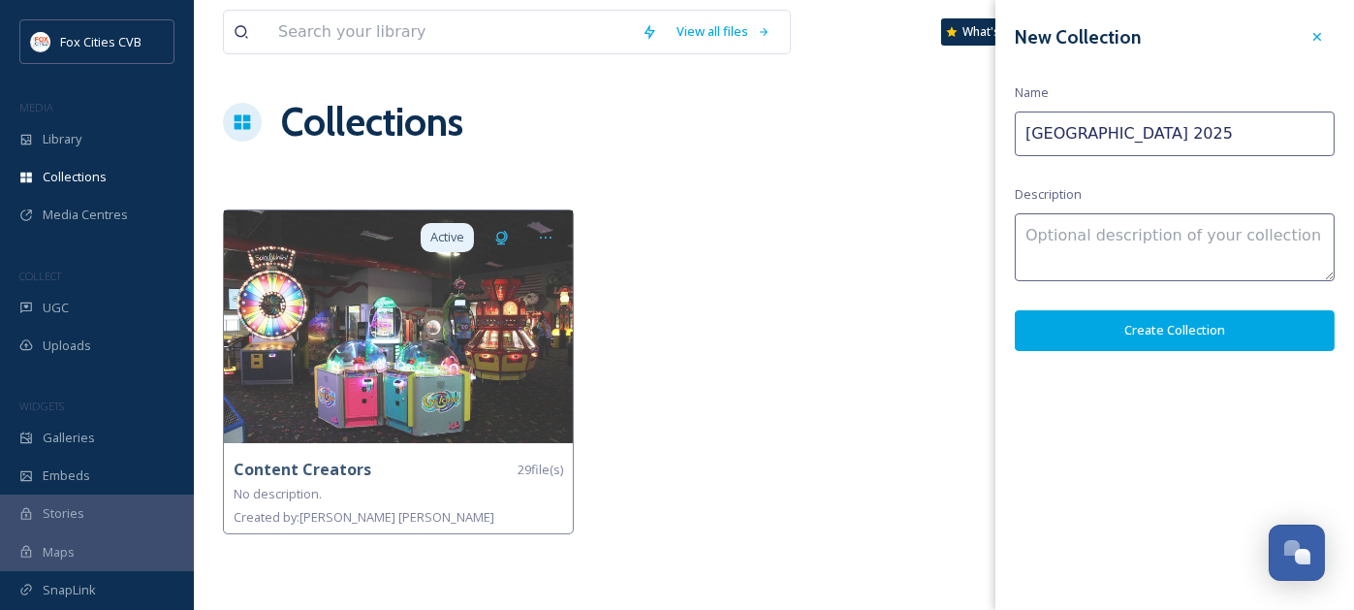
type input "[GEOGRAPHIC_DATA] 2025"
click at [1074, 246] on textarea at bounding box center [1175, 247] width 320 height 68
type textarea "Image Studios Photoshoot"
click at [1117, 329] on button "Create Collection" at bounding box center [1175, 330] width 320 height 40
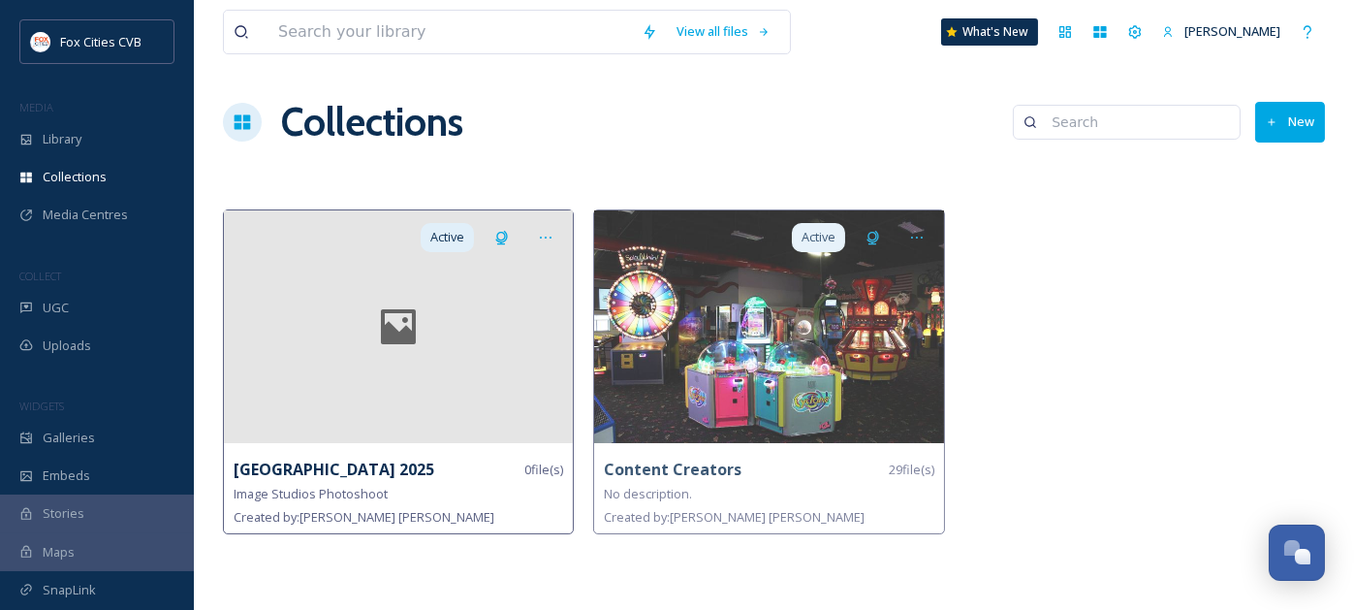
click at [447, 325] on div at bounding box center [398, 326] width 349 height 233
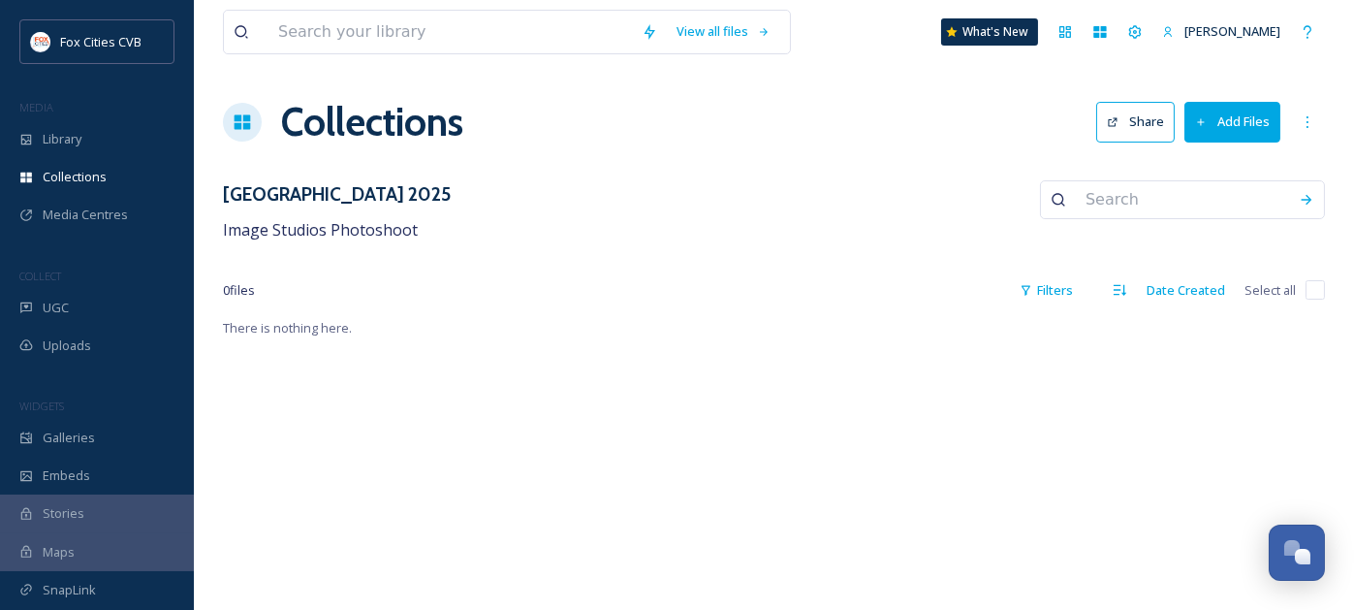
click at [1241, 133] on button "Add Files" at bounding box center [1232, 122] width 96 height 40
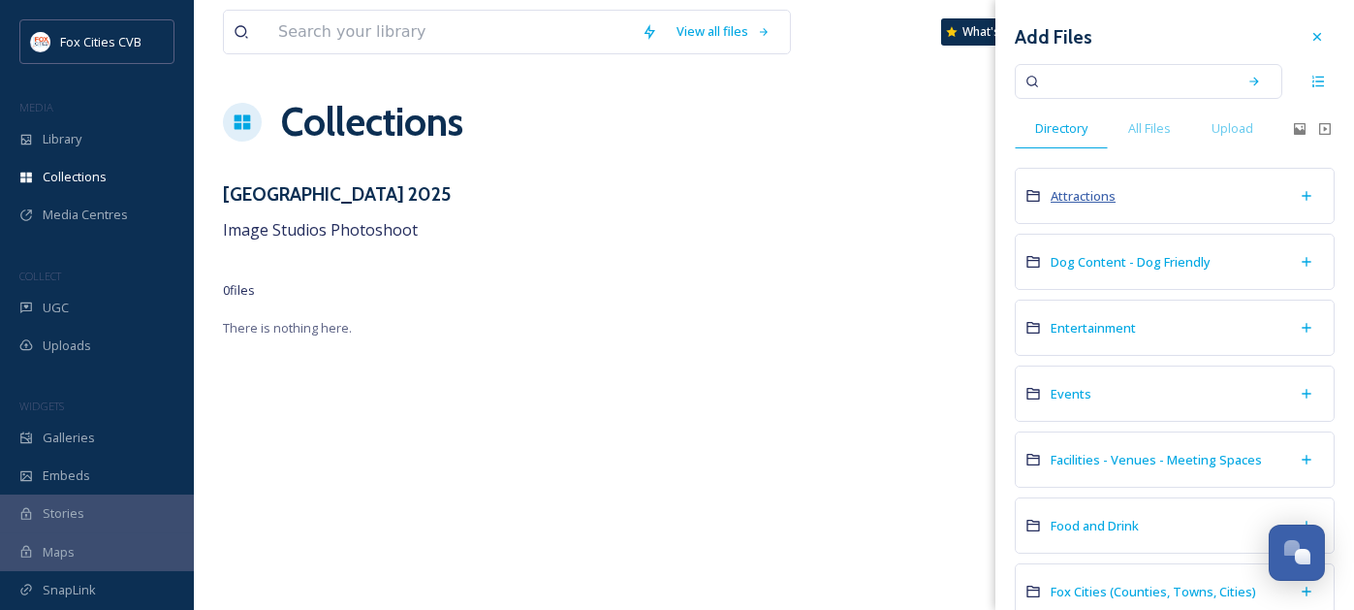
click at [1095, 197] on span "Attractions" at bounding box center [1082, 195] width 65 height 17
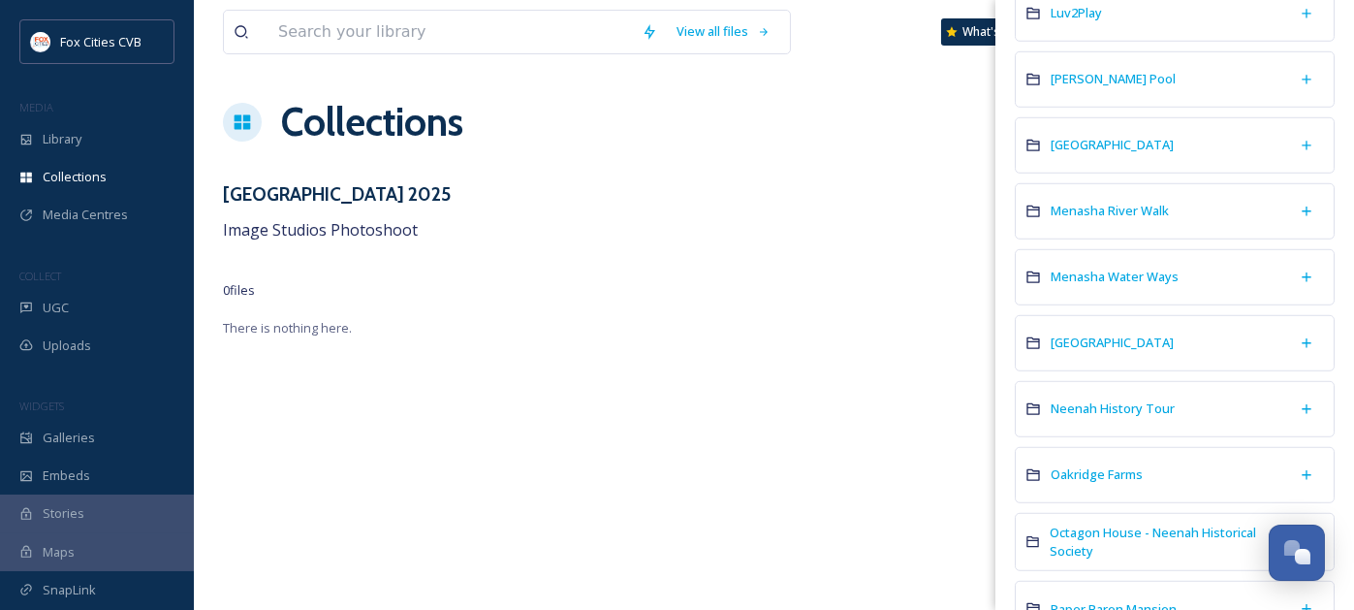
scroll to position [2907, 0]
click at [1092, 331] on span "[GEOGRAPHIC_DATA]" at bounding box center [1111, 339] width 123 height 17
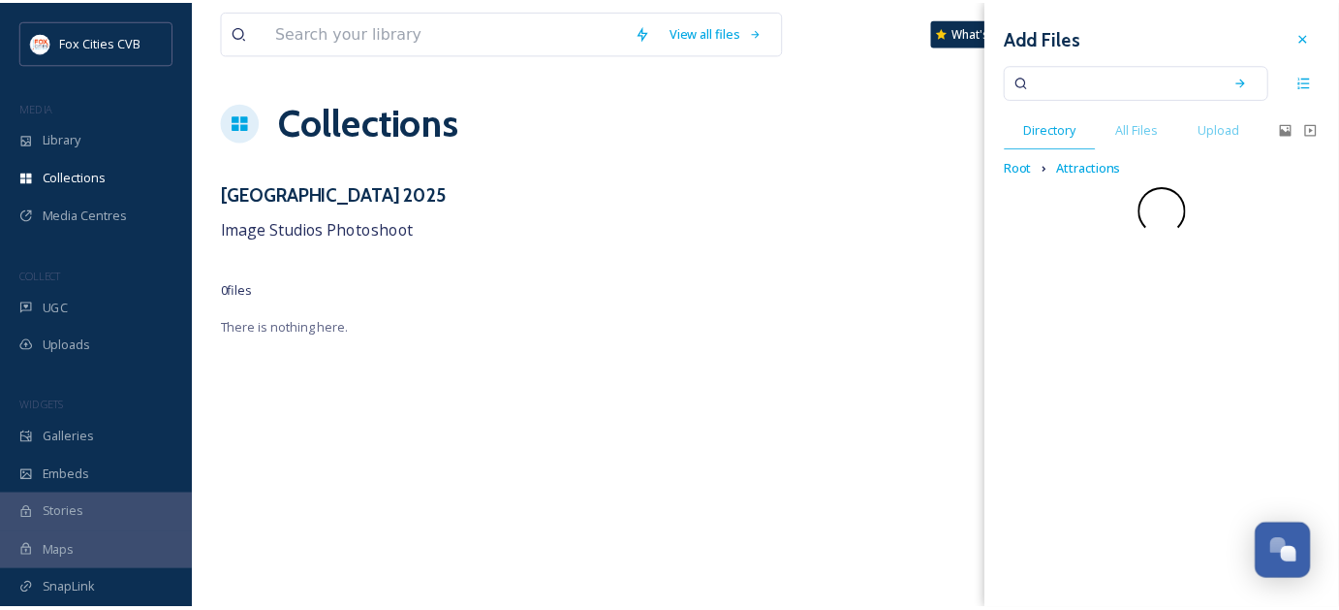
scroll to position [0, 0]
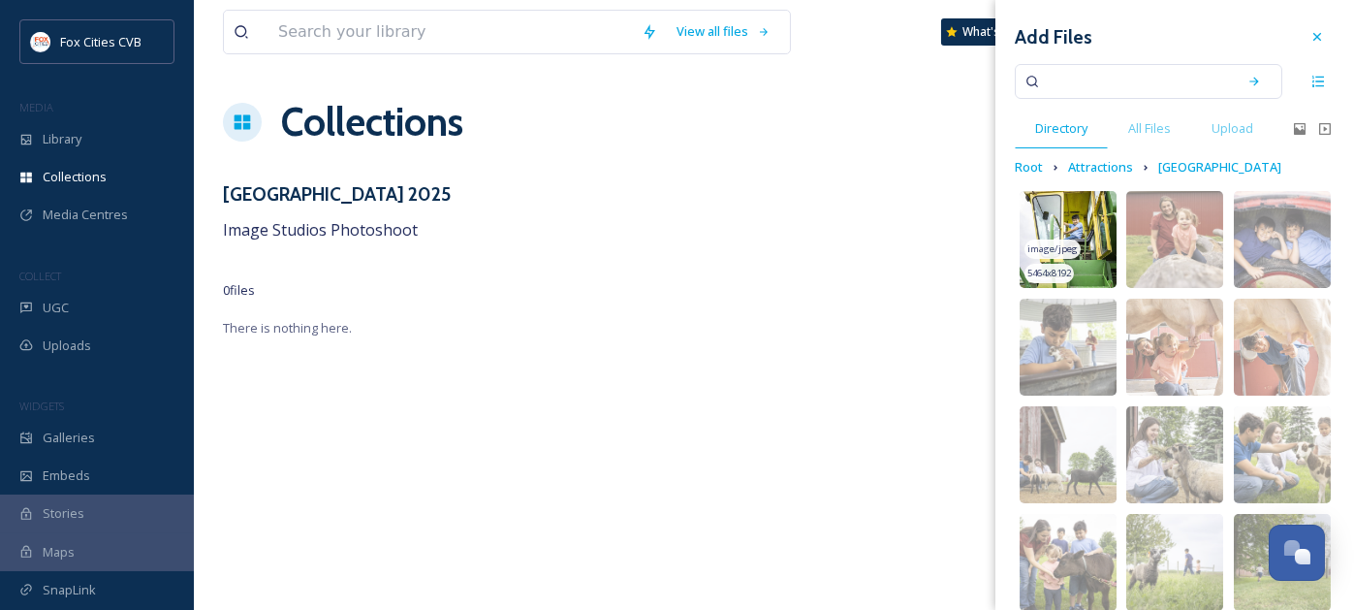
click at [1084, 227] on img at bounding box center [1067, 239] width 97 height 97
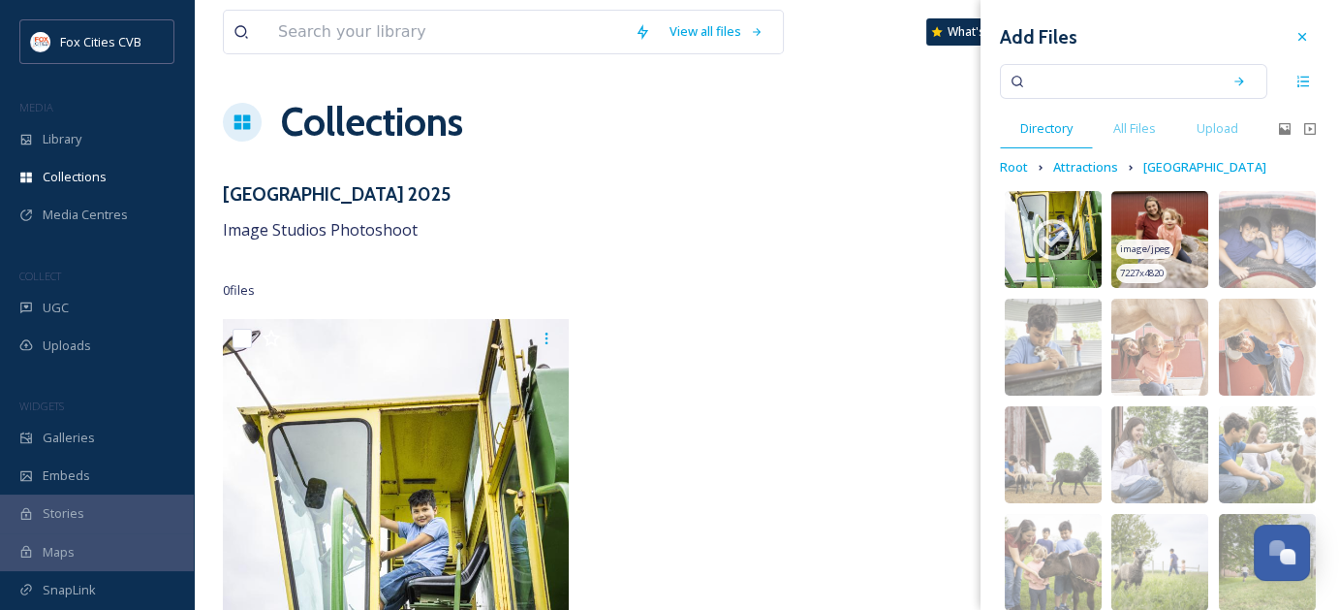
click at [1138, 226] on img at bounding box center [1159, 239] width 97 height 97
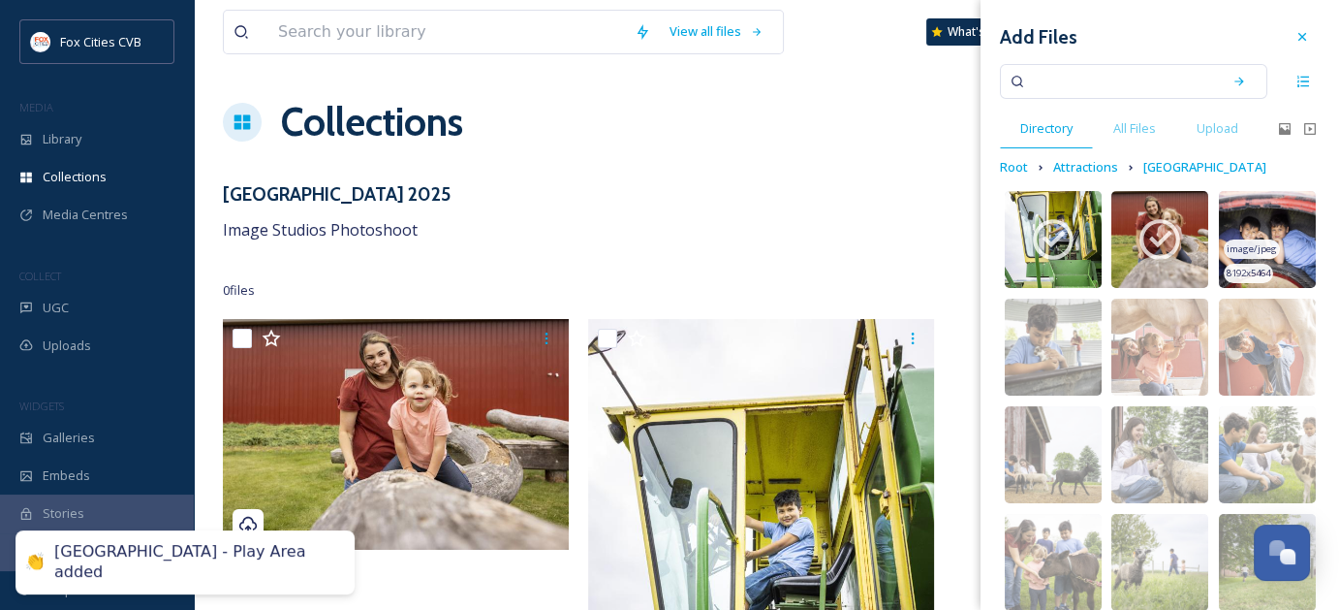
click at [1264, 222] on img at bounding box center [1267, 239] width 97 height 97
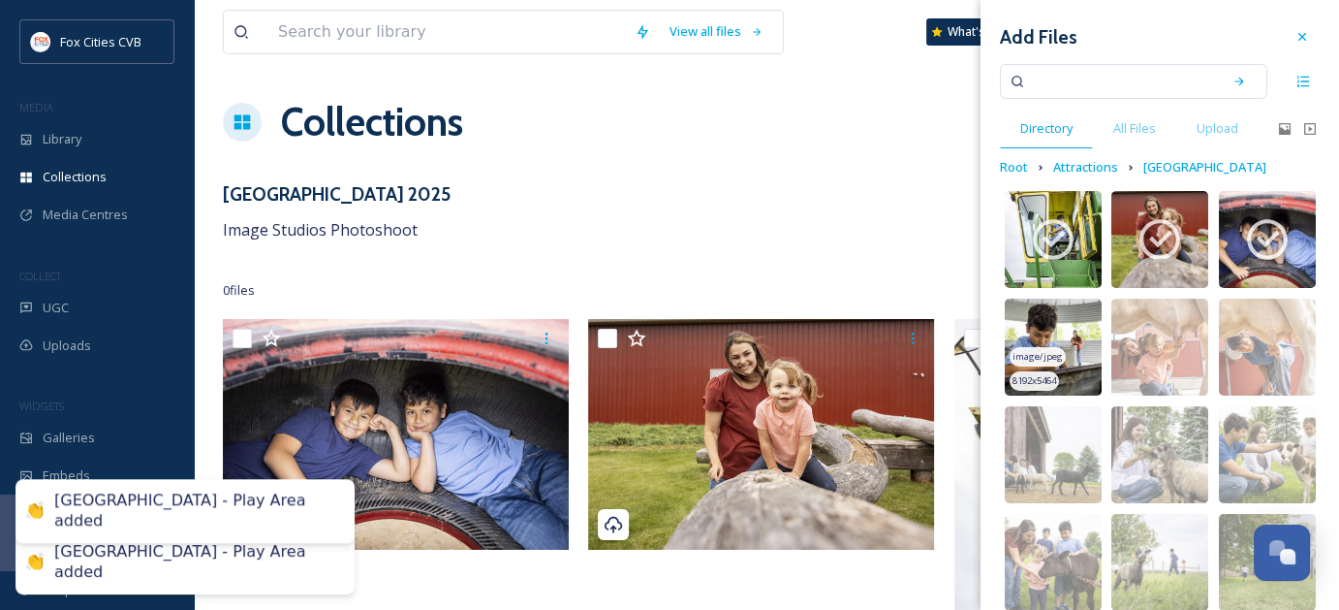
click at [1078, 319] on img at bounding box center [1053, 346] width 97 height 97
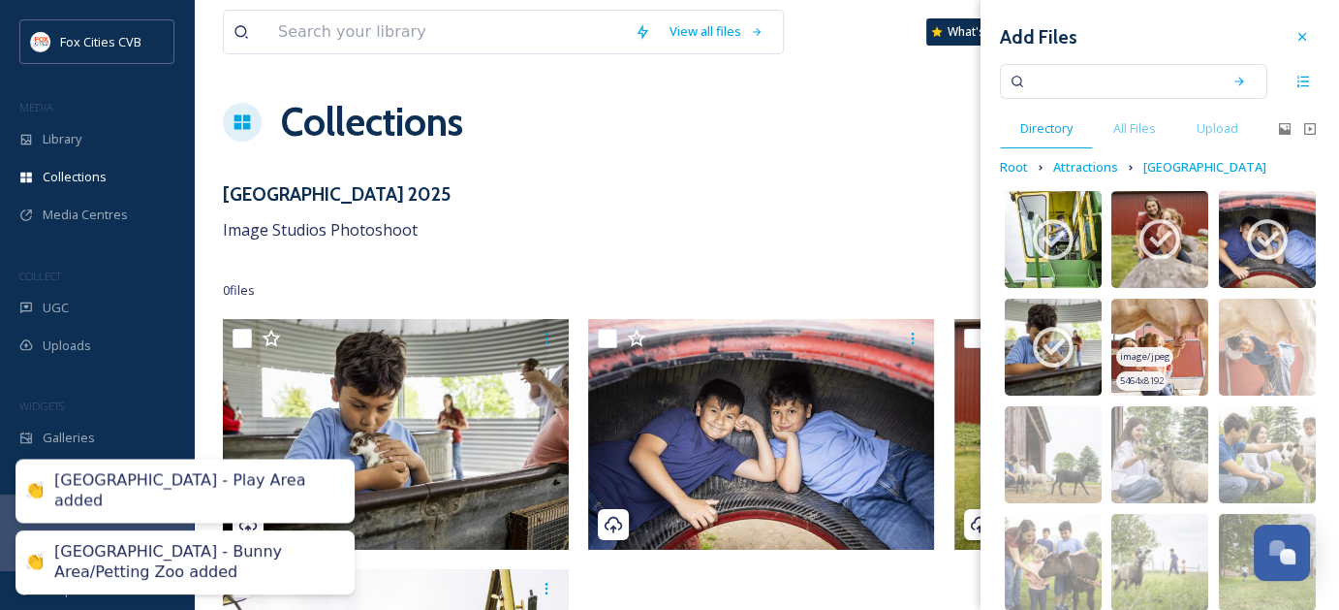
click at [1171, 314] on img at bounding box center [1159, 346] width 97 height 97
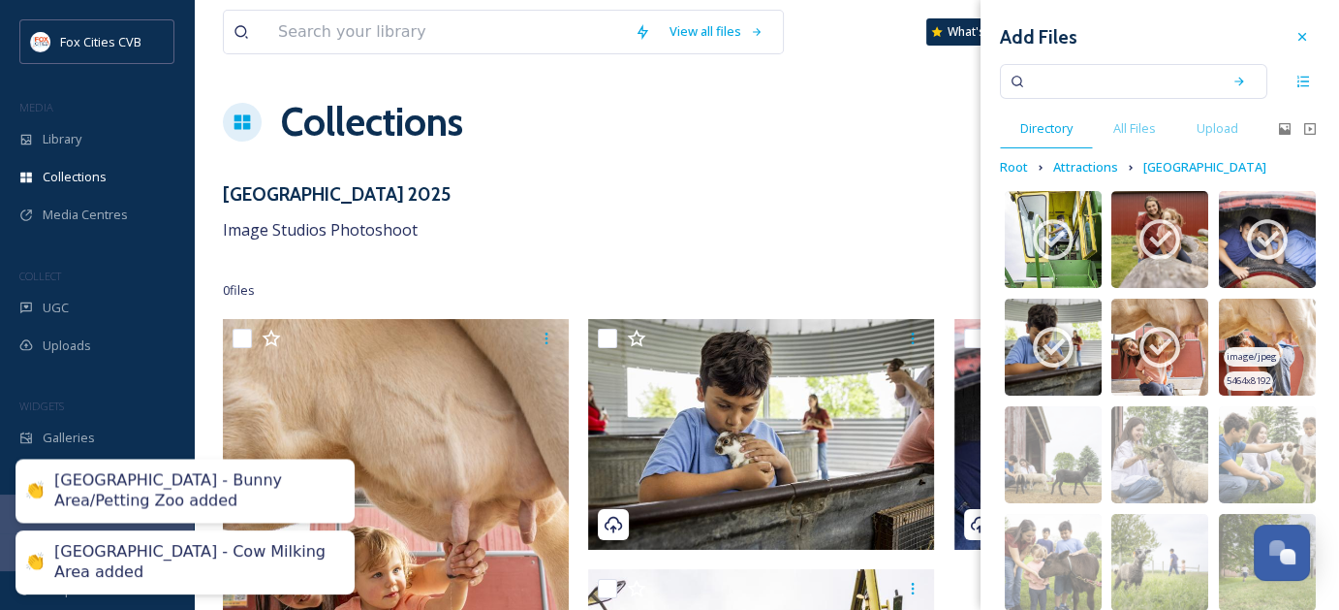
click at [1289, 316] on img at bounding box center [1267, 346] width 97 height 97
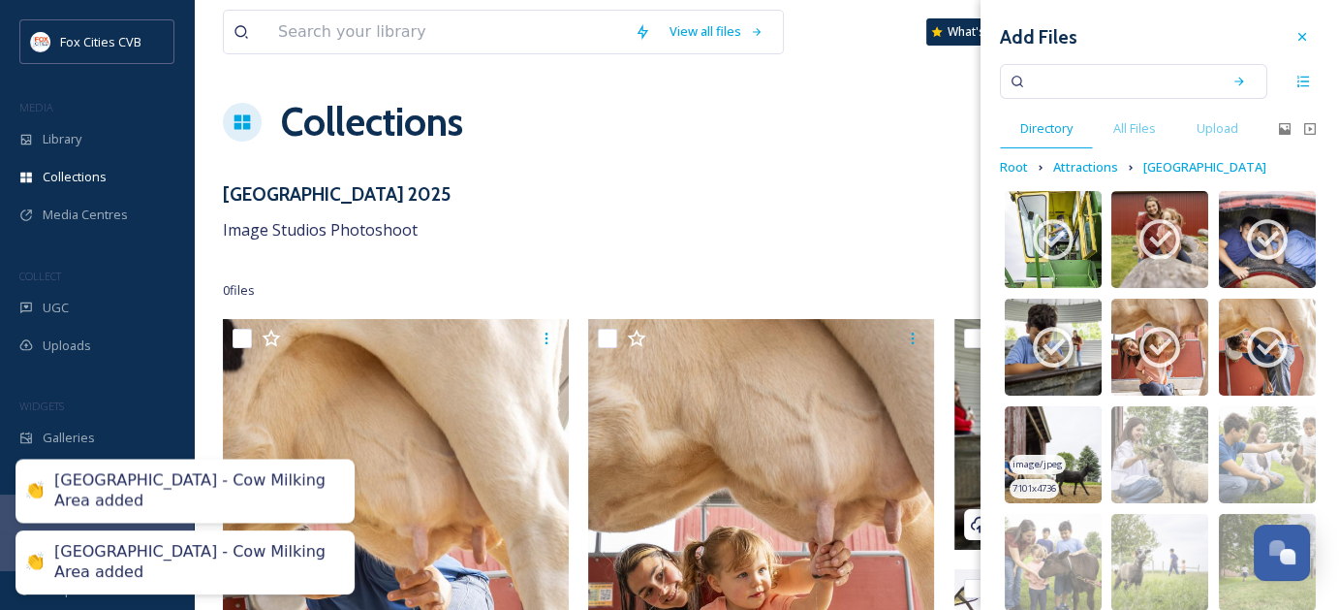
click at [1056, 422] on img at bounding box center [1053, 454] width 97 height 97
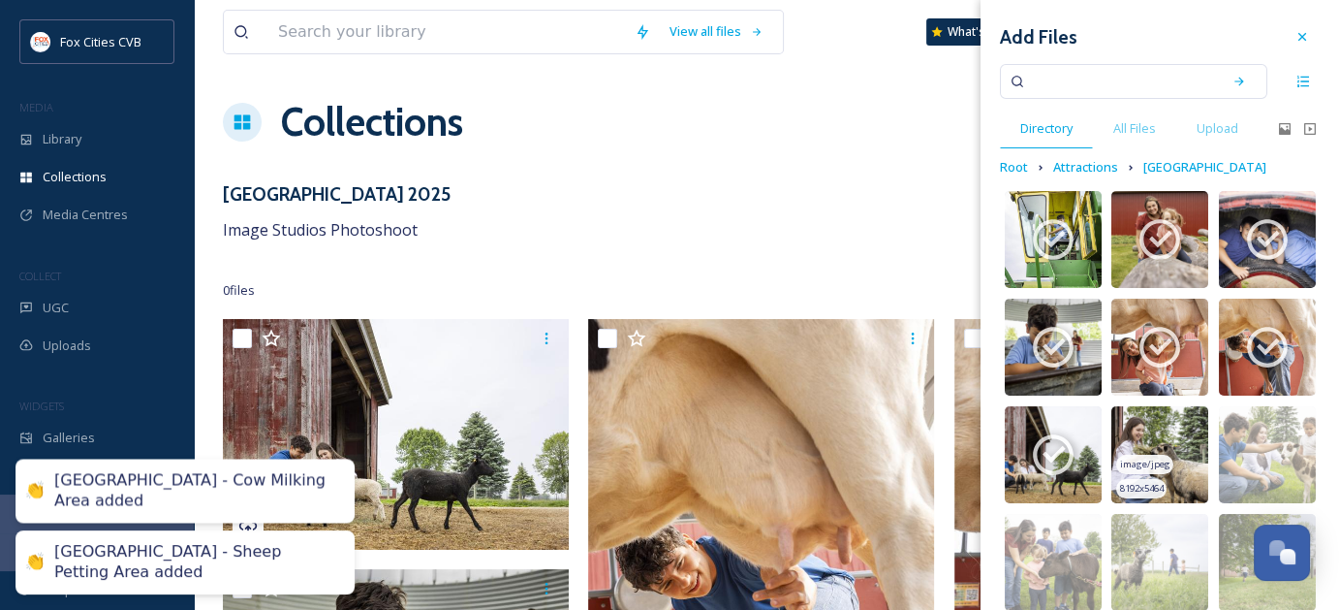
click at [1175, 431] on img at bounding box center [1159, 454] width 97 height 97
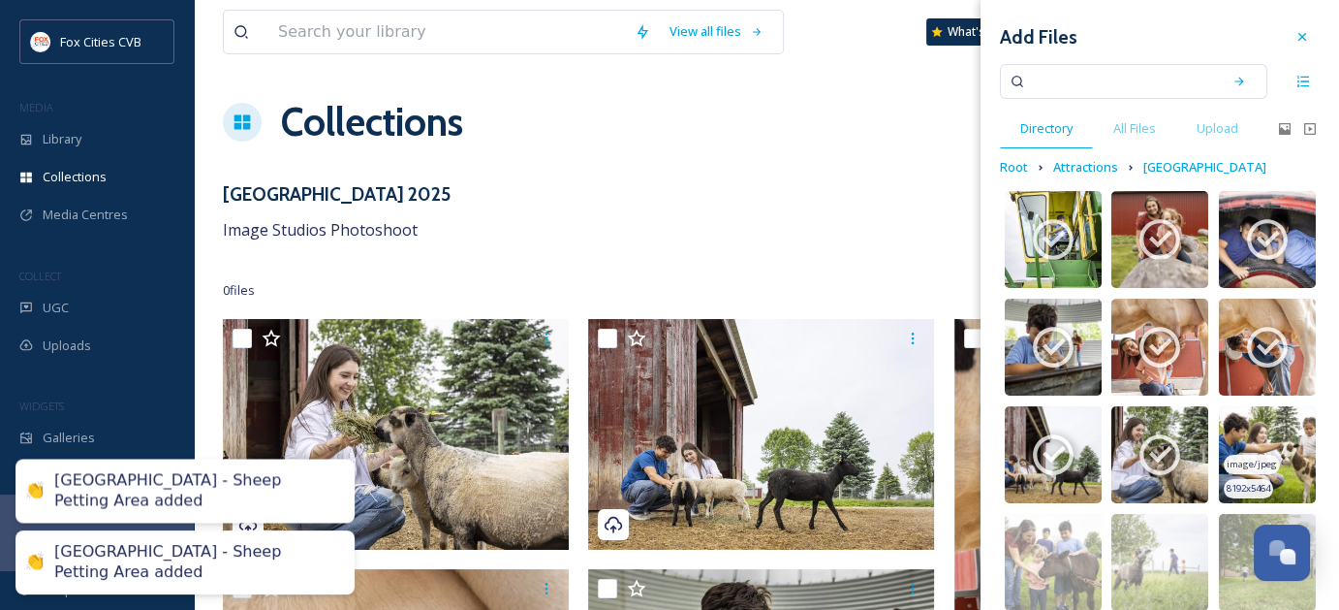
click at [1254, 430] on img at bounding box center [1267, 454] width 97 height 97
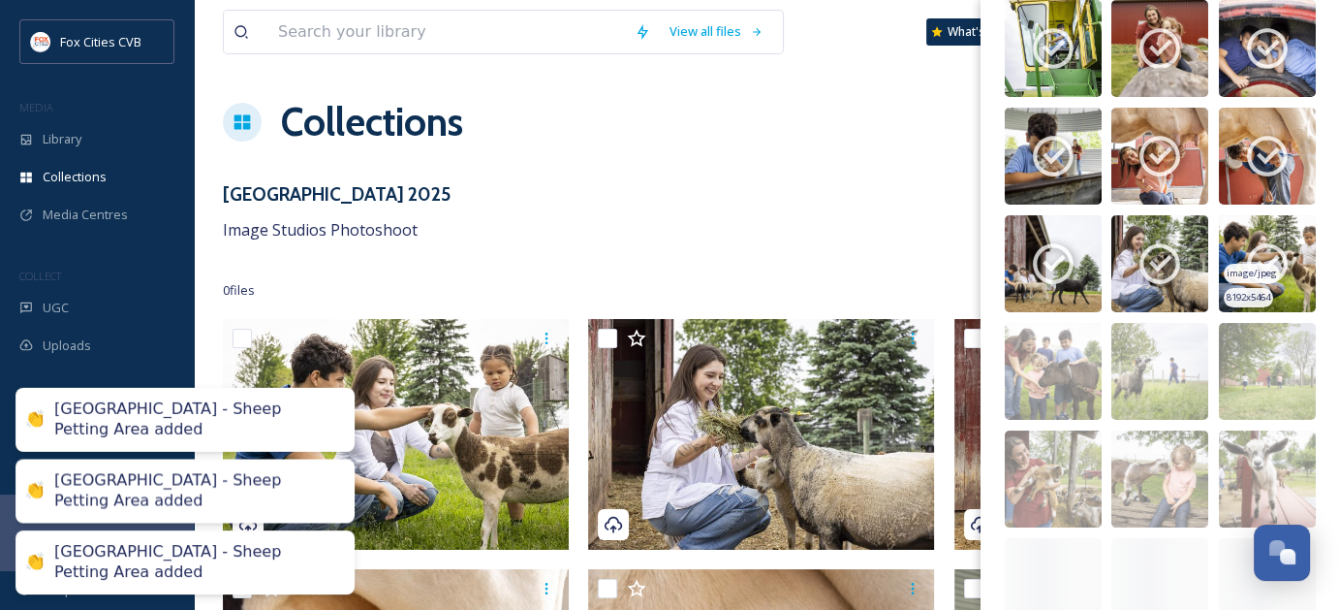
scroll to position [194, 0]
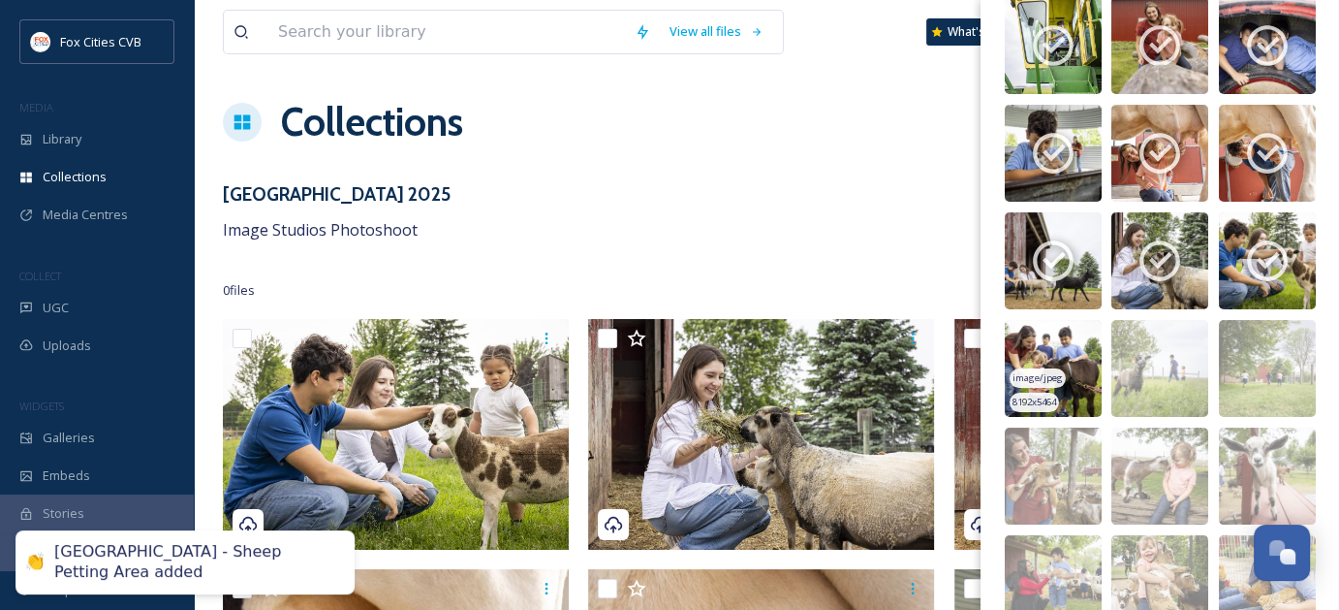
click at [1067, 342] on img at bounding box center [1053, 368] width 97 height 97
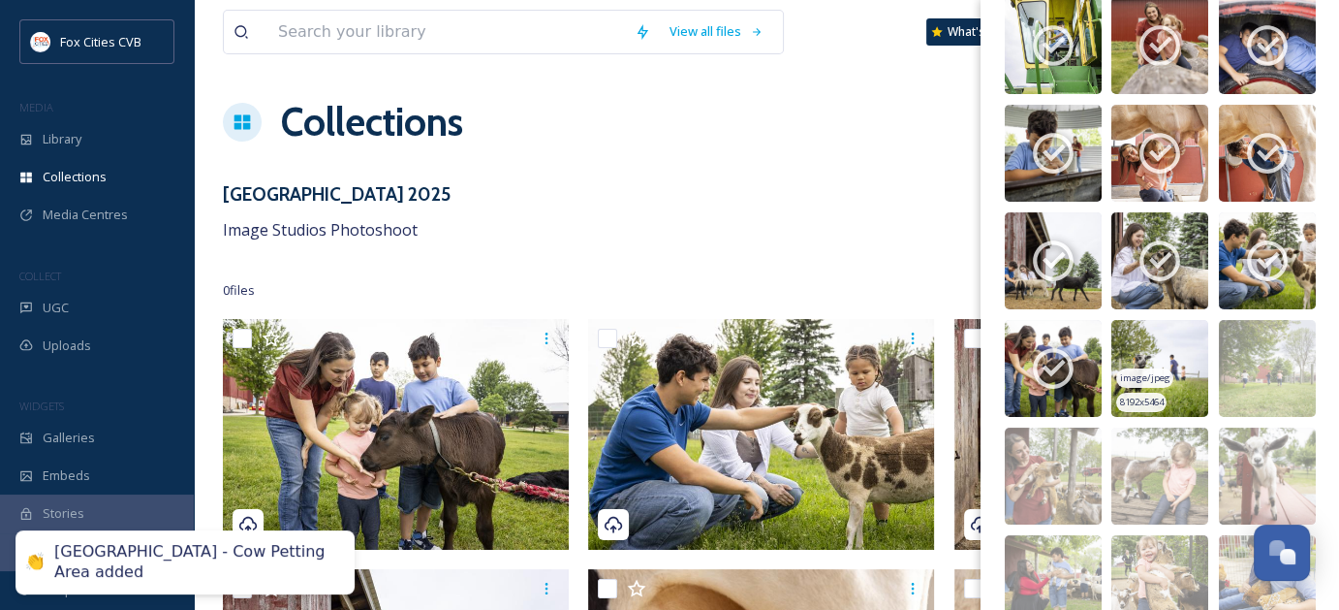
click at [1170, 352] on img at bounding box center [1159, 368] width 97 height 97
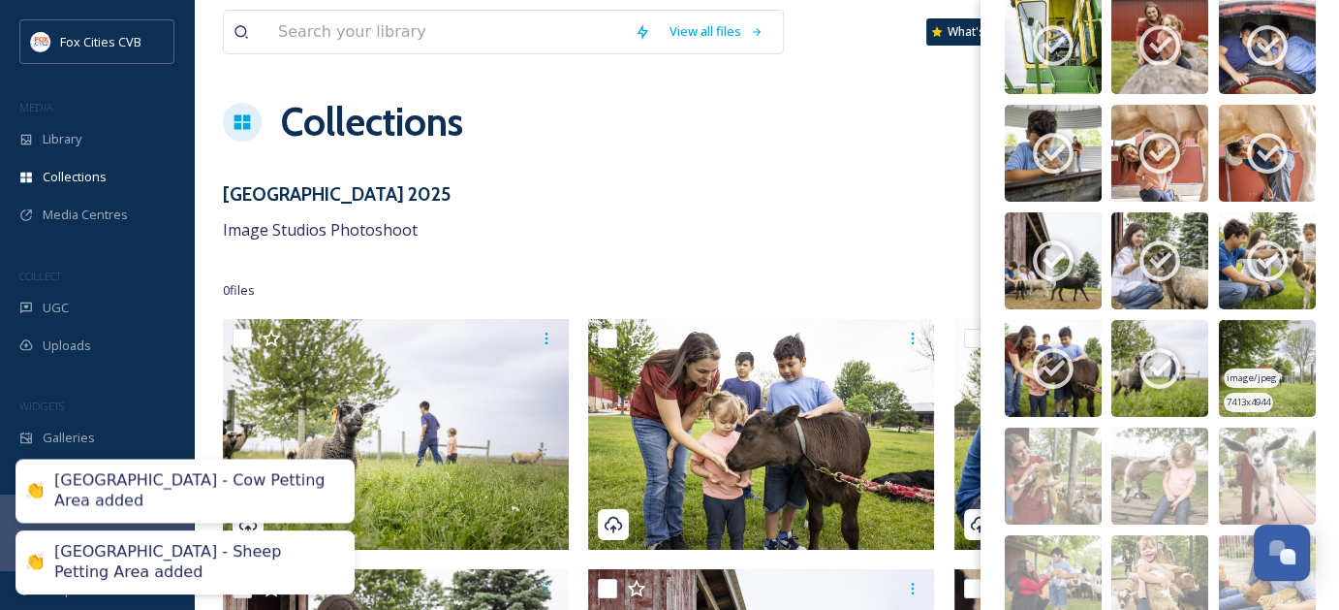
click at [1242, 338] on img at bounding box center [1267, 368] width 97 height 97
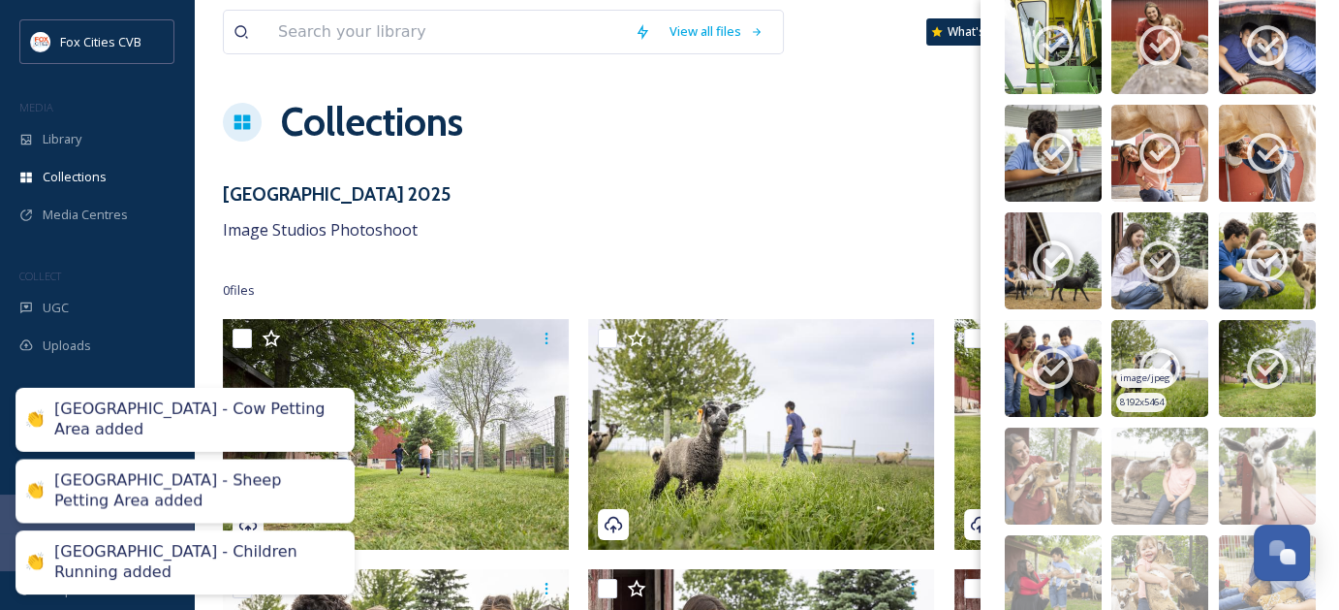
scroll to position [385, 0]
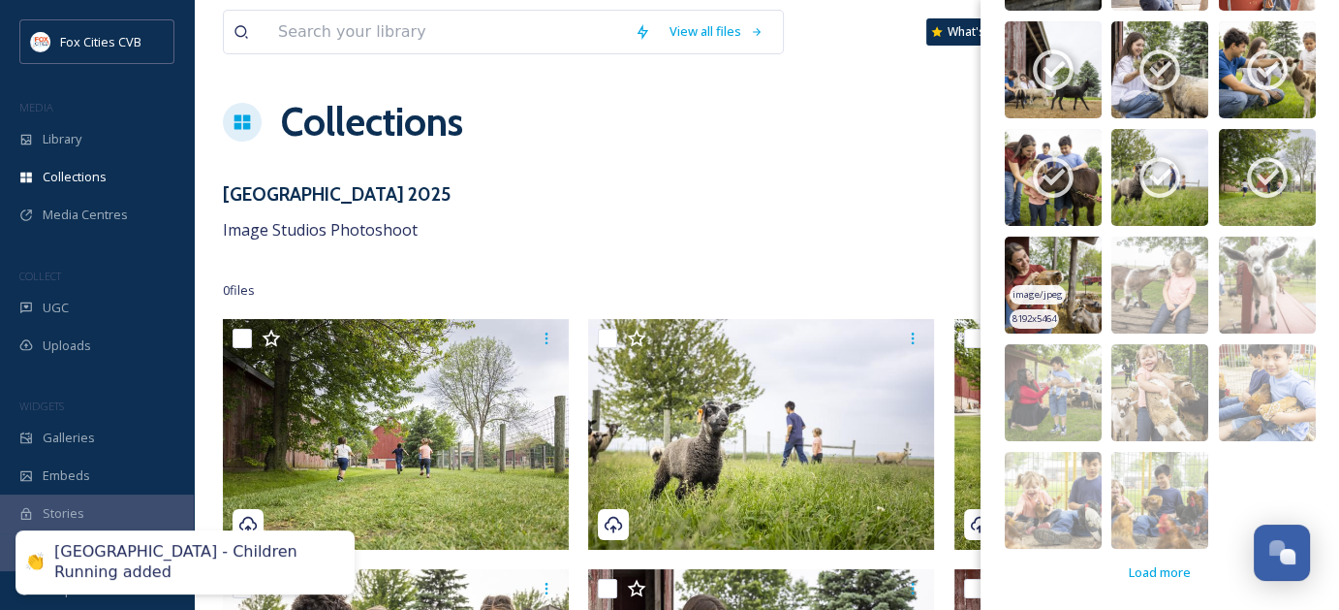
click at [1078, 261] on img at bounding box center [1053, 284] width 97 height 97
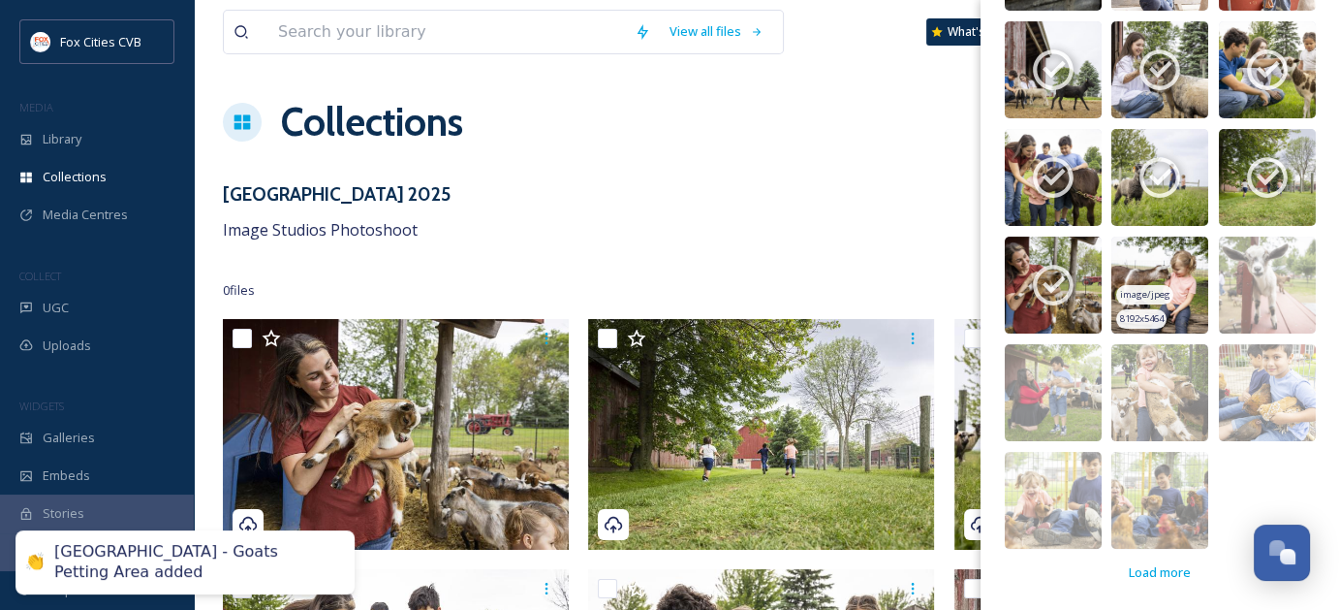
click at [1125, 255] on img at bounding box center [1159, 284] width 97 height 97
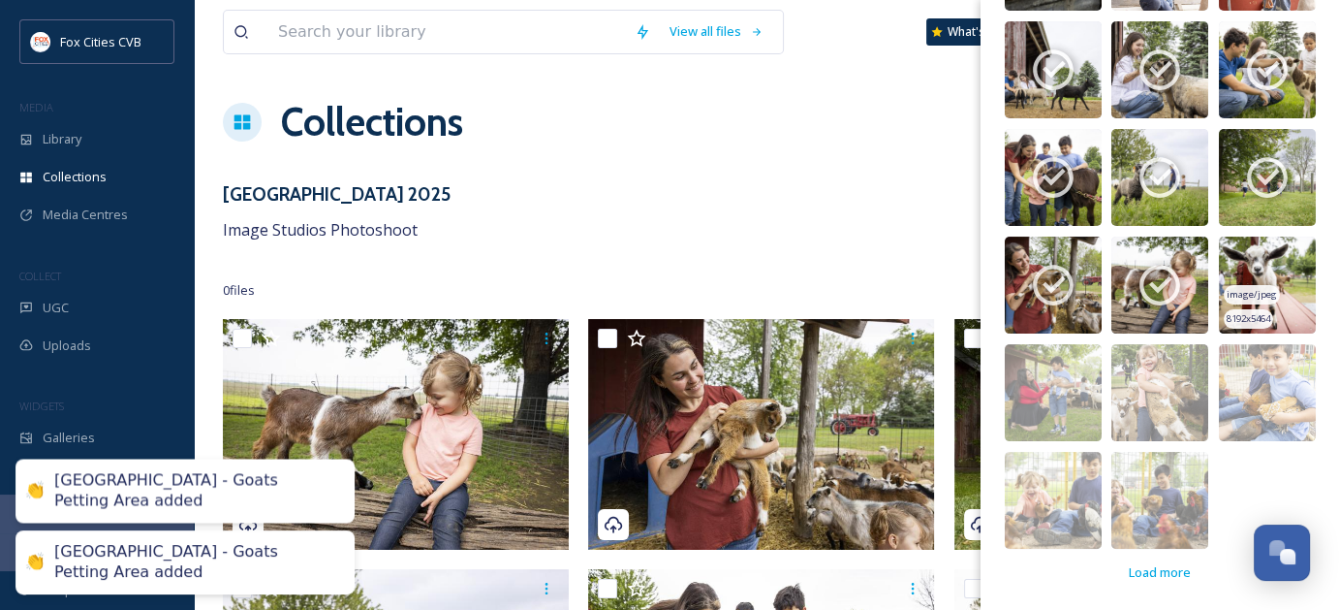
click at [1283, 276] on img at bounding box center [1267, 284] width 97 height 97
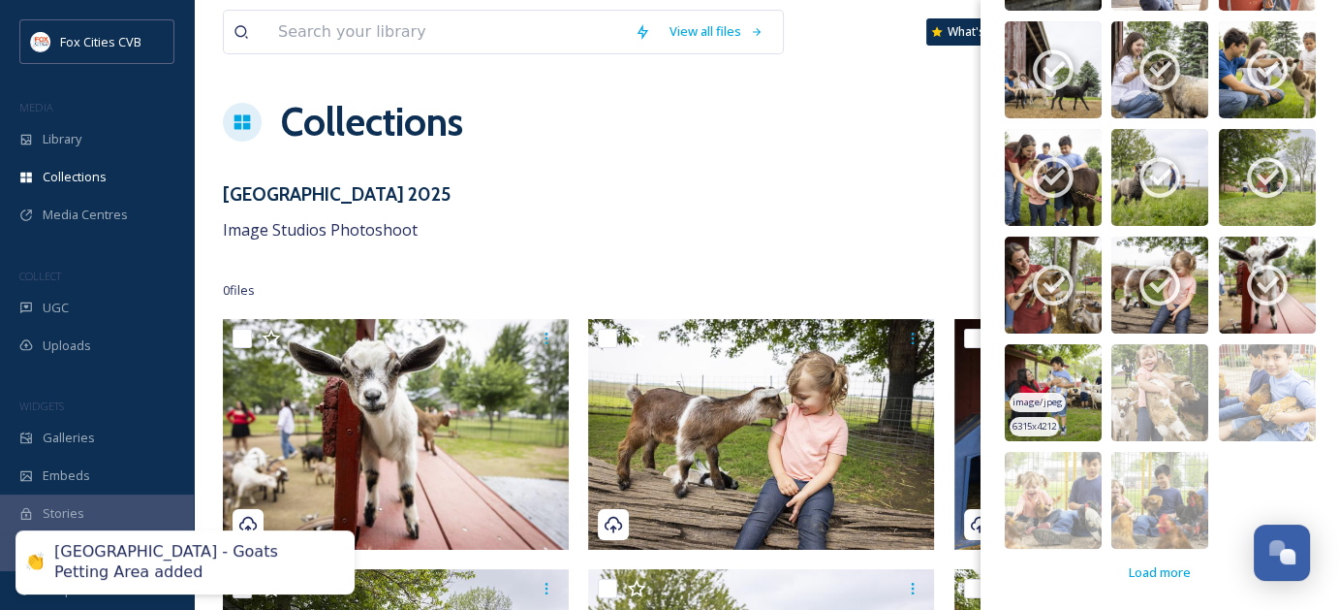
click at [1082, 360] on img at bounding box center [1053, 392] width 97 height 97
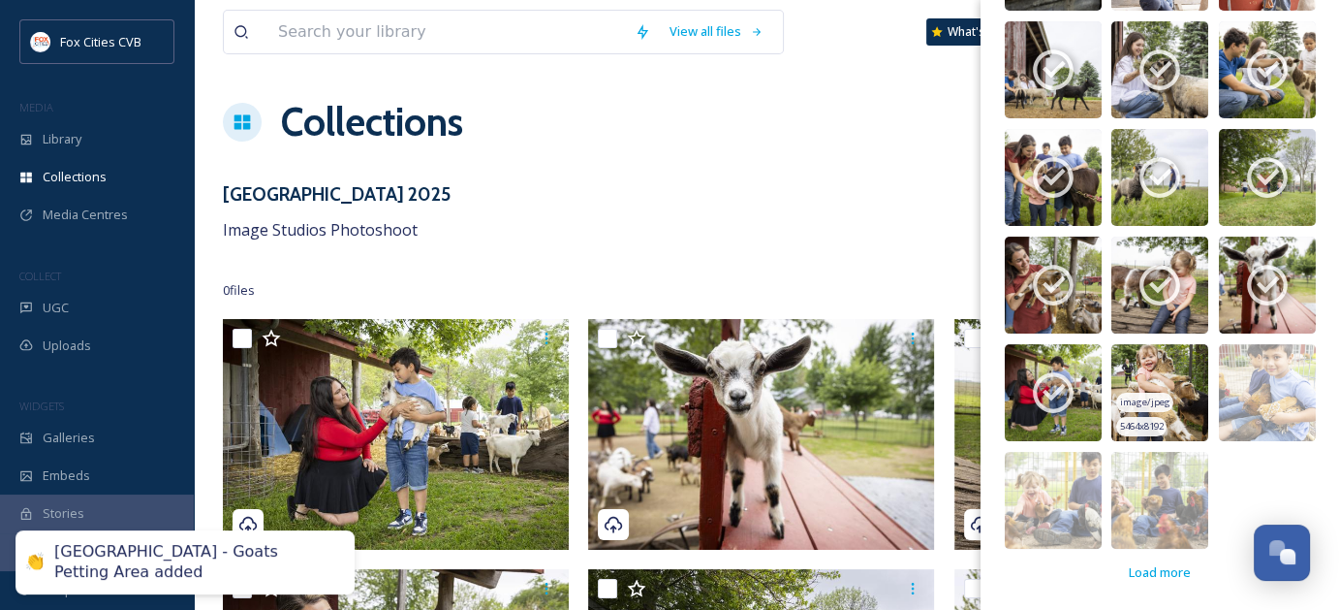
click at [1183, 362] on img at bounding box center [1159, 392] width 97 height 97
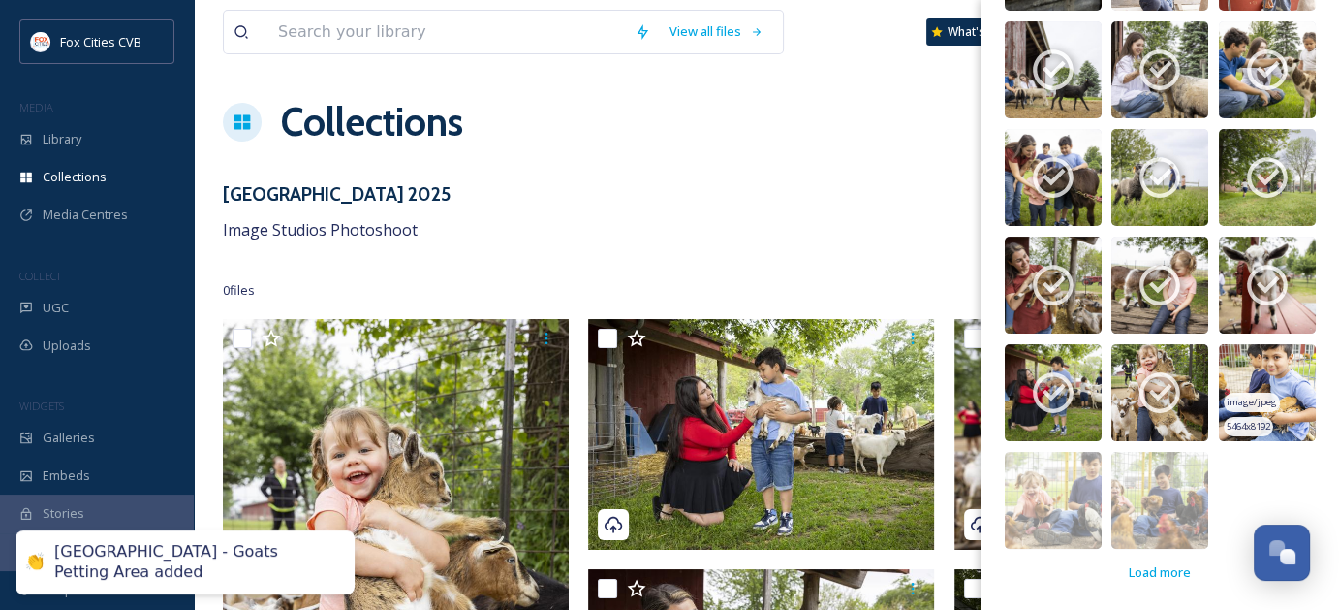
click at [1287, 358] on img at bounding box center [1267, 392] width 97 height 97
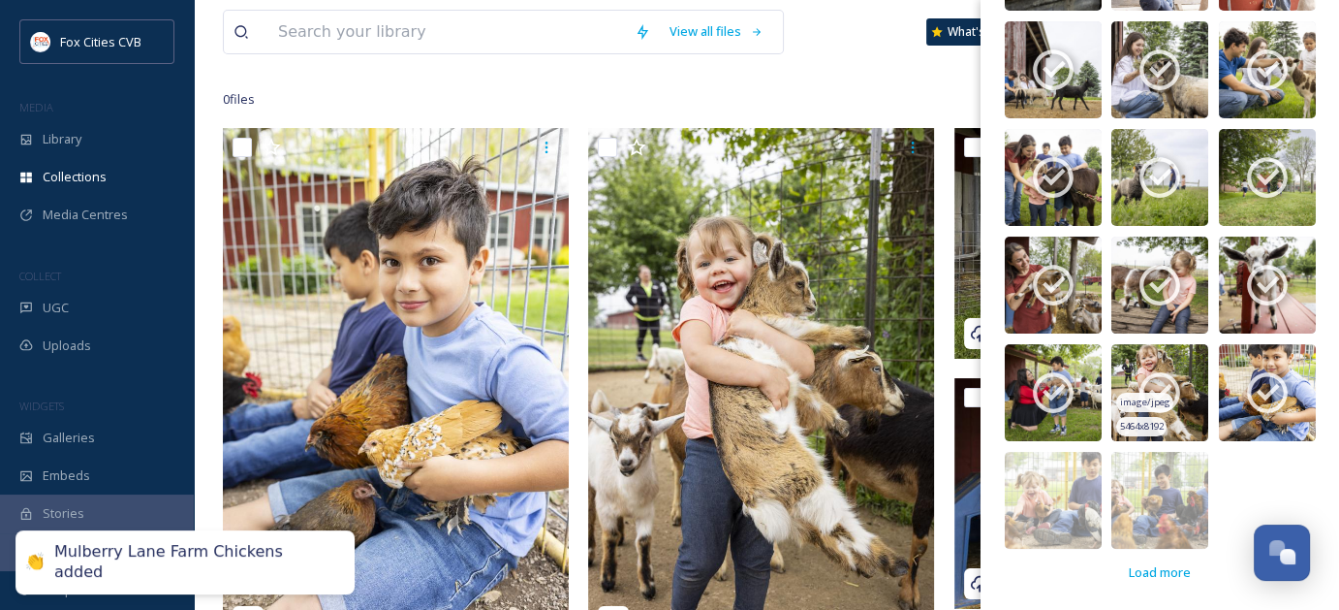
scroll to position [194, 0]
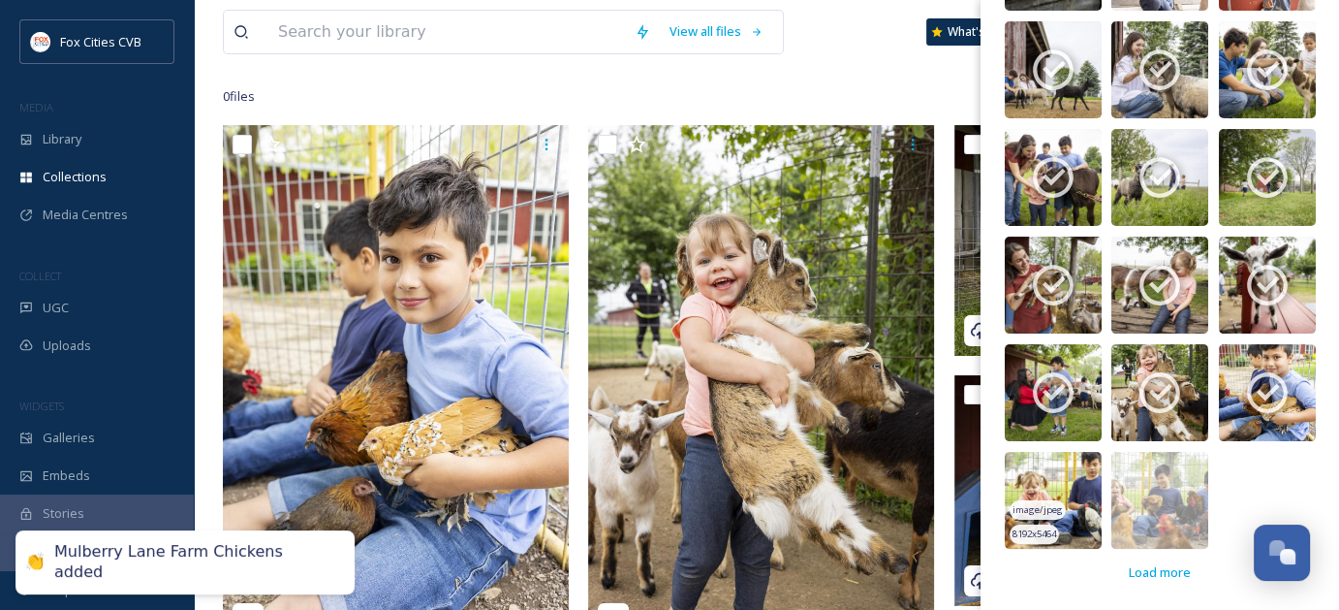
click at [1049, 466] on img at bounding box center [1053, 500] width 97 height 97
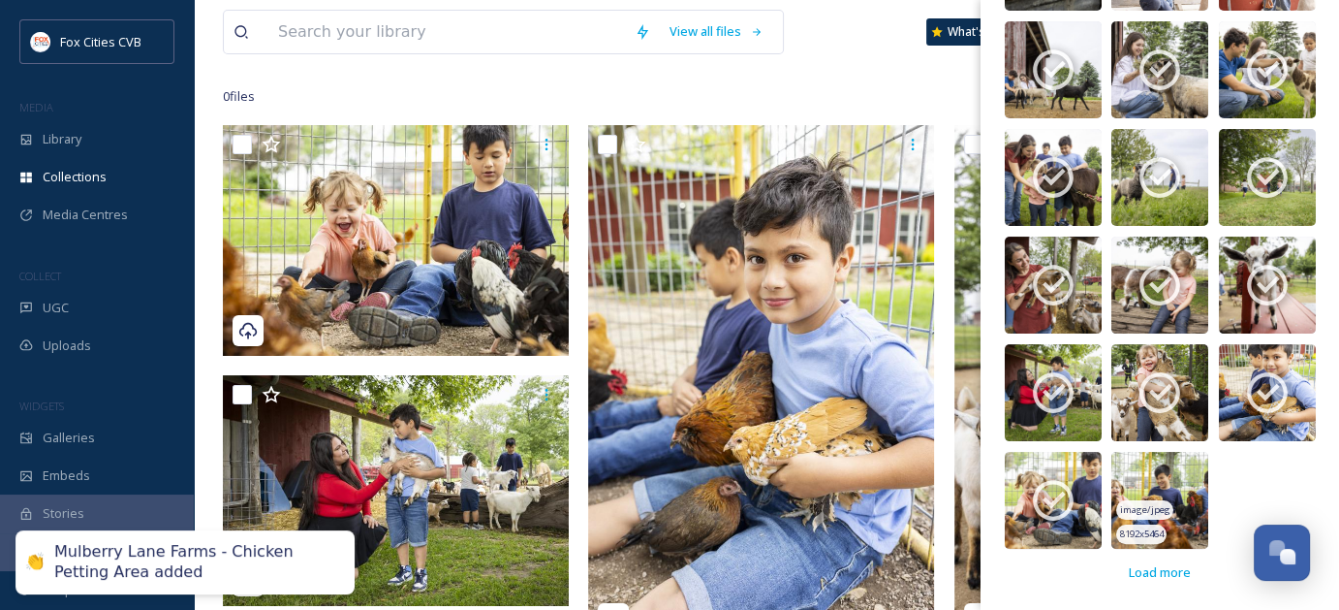
click at [1137, 461] on img at bounding box center [1159, 500] width 97 height 97
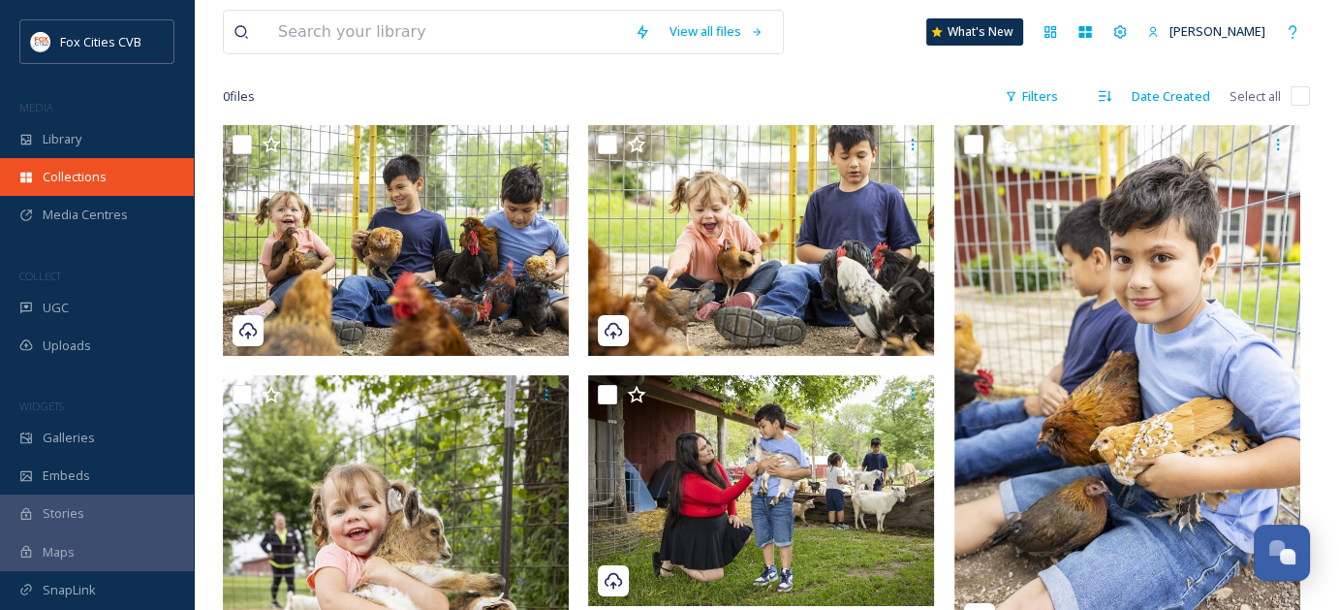
click at [80, 172] on span "Collections" at bounding box center [75, 177] width 64 height 18
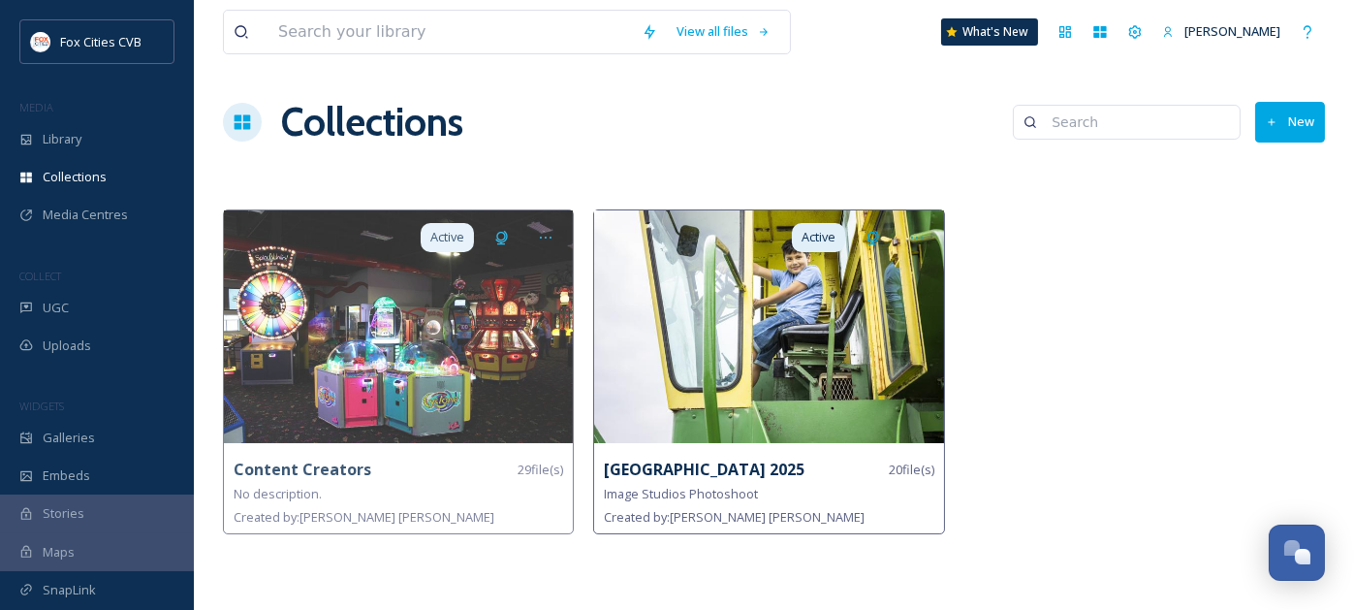
click at [908, 365] on img at bounding box center [768, 326] width 349 height 233
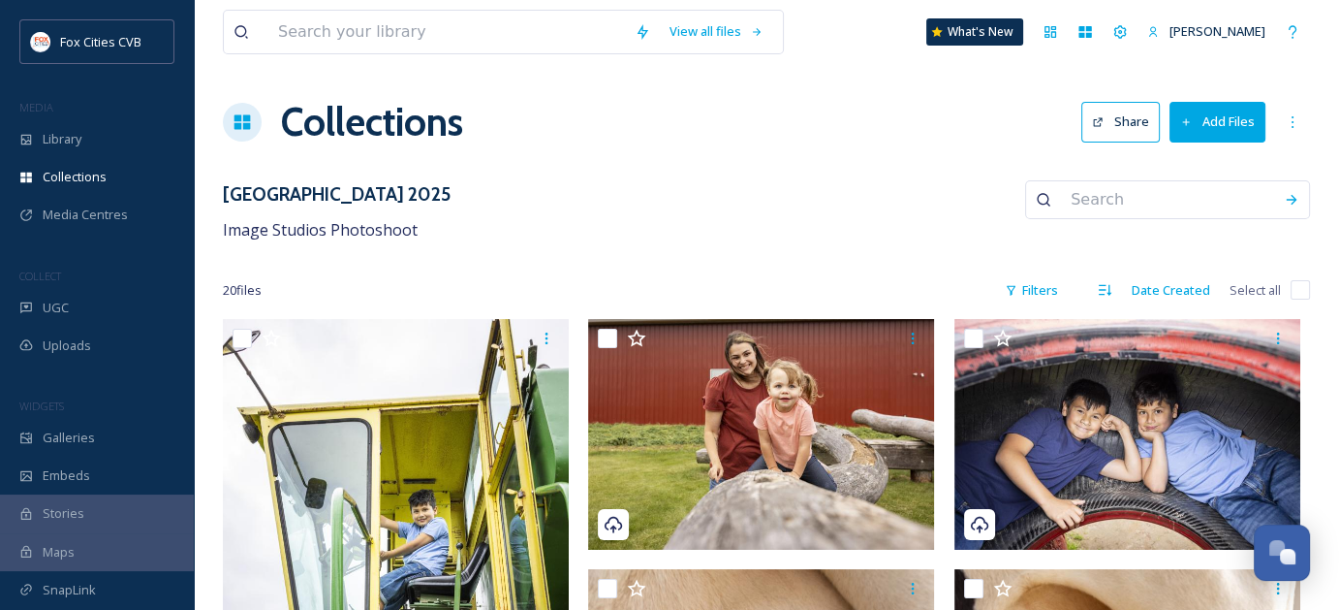
click at [1130, 122] on button "Share" at bounding box center [1120, 122] width 78 height 40
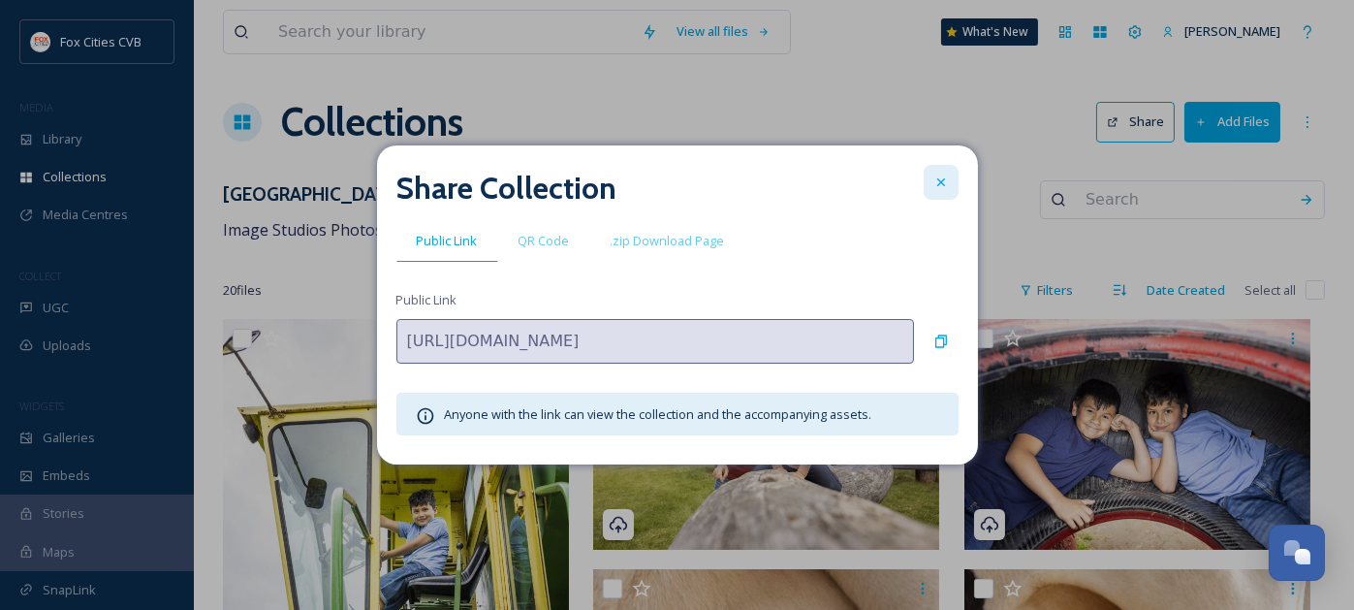
click at [938, 185] on icon at bounding box center [940, 182] width 8 height 8
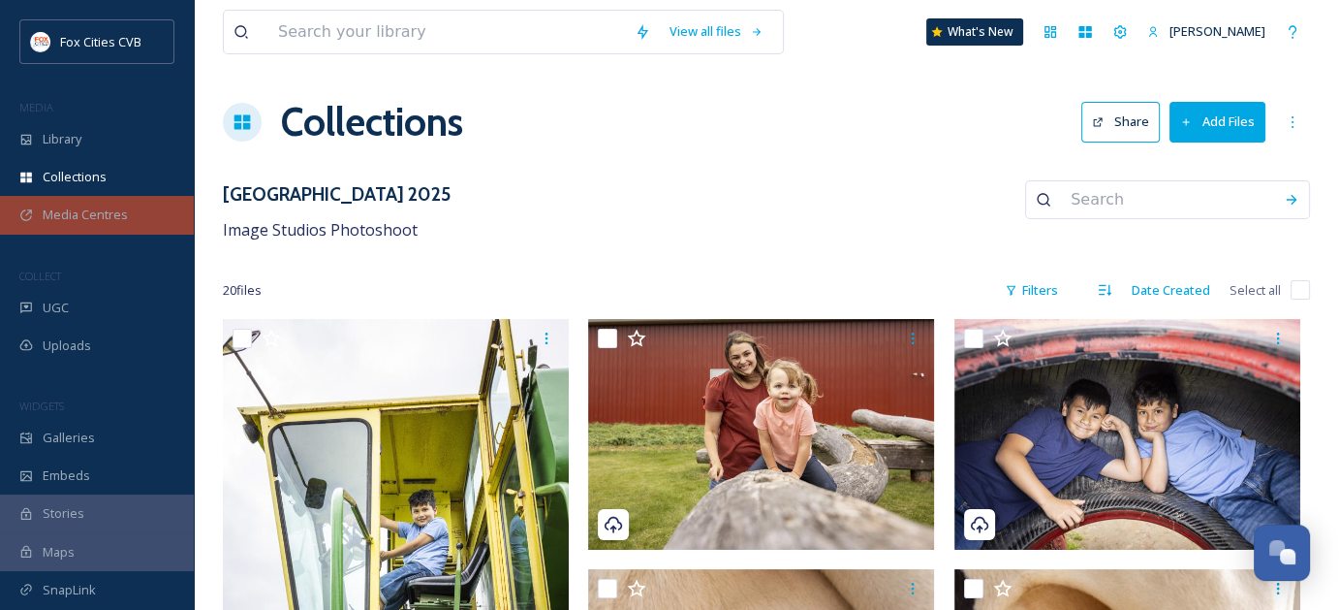
click at [92, 217] on span "Media Centres" at bounding box center [85, 214] width 85 height 18
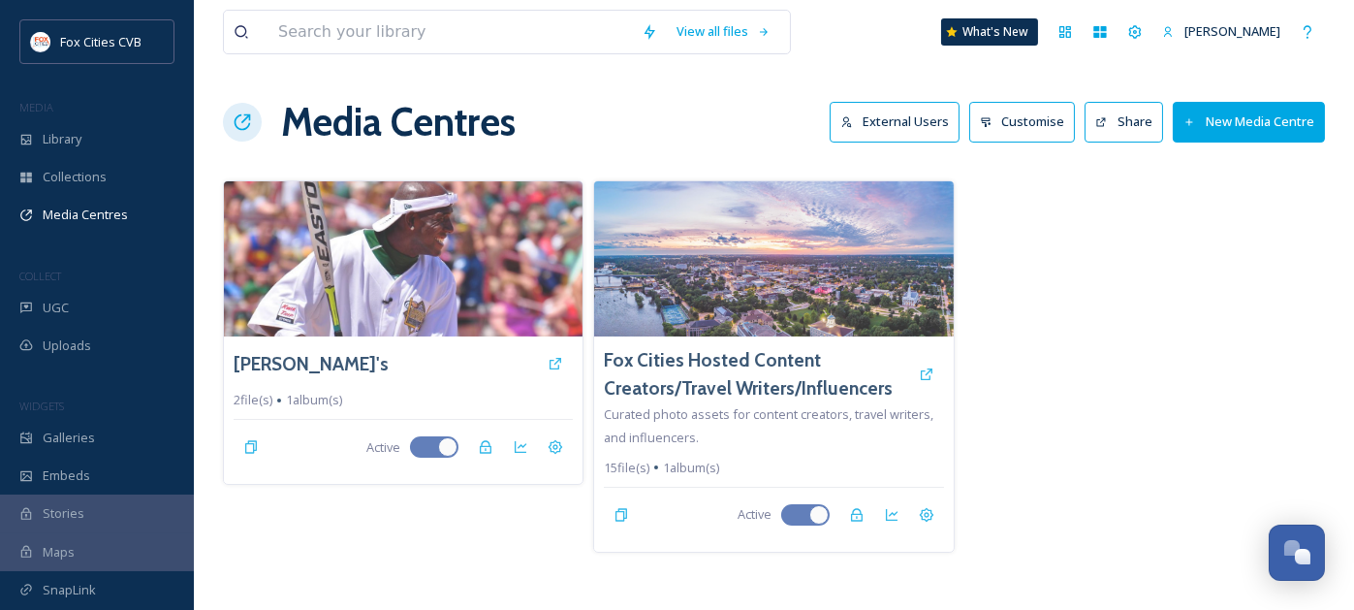
click at [1225, 131] on button "New Media Centre" at bounding box center [1249, 122] width 152 height 40
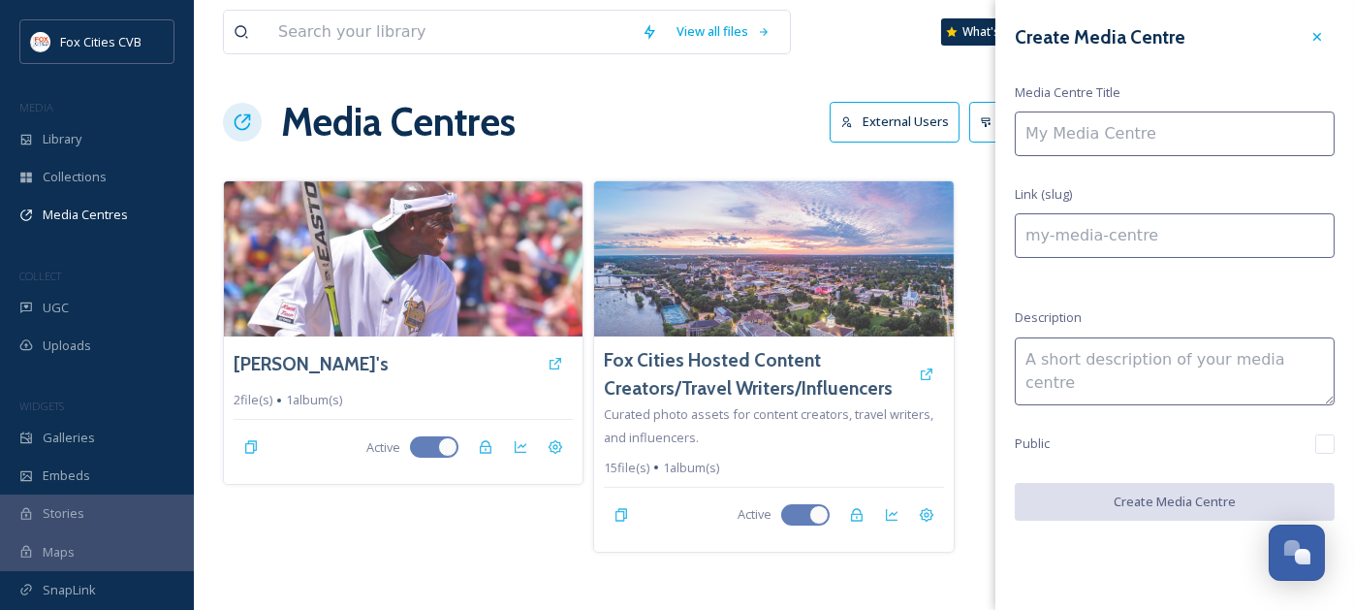
click at [1156, 143] on input at bounding box center [1175, 133] width 320 height 45
type input "M"
type input "m"
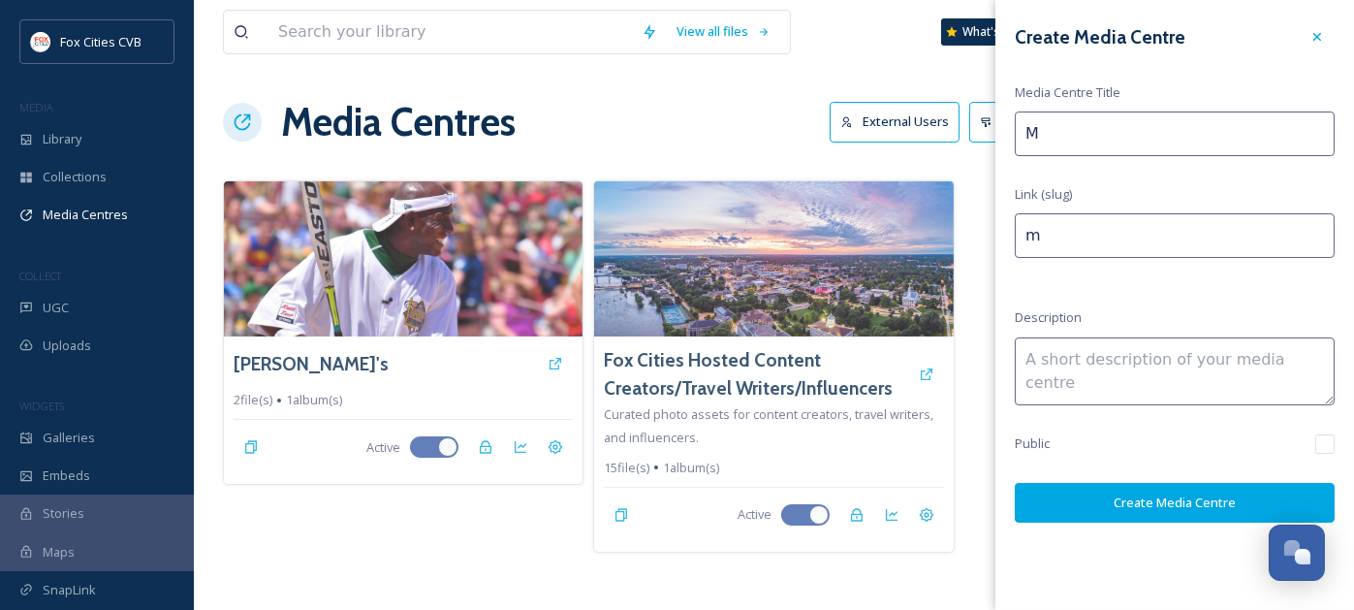
type input "Mu"
type input "mu"
type input "Mul"
type input "mul"
type input "Mulb"
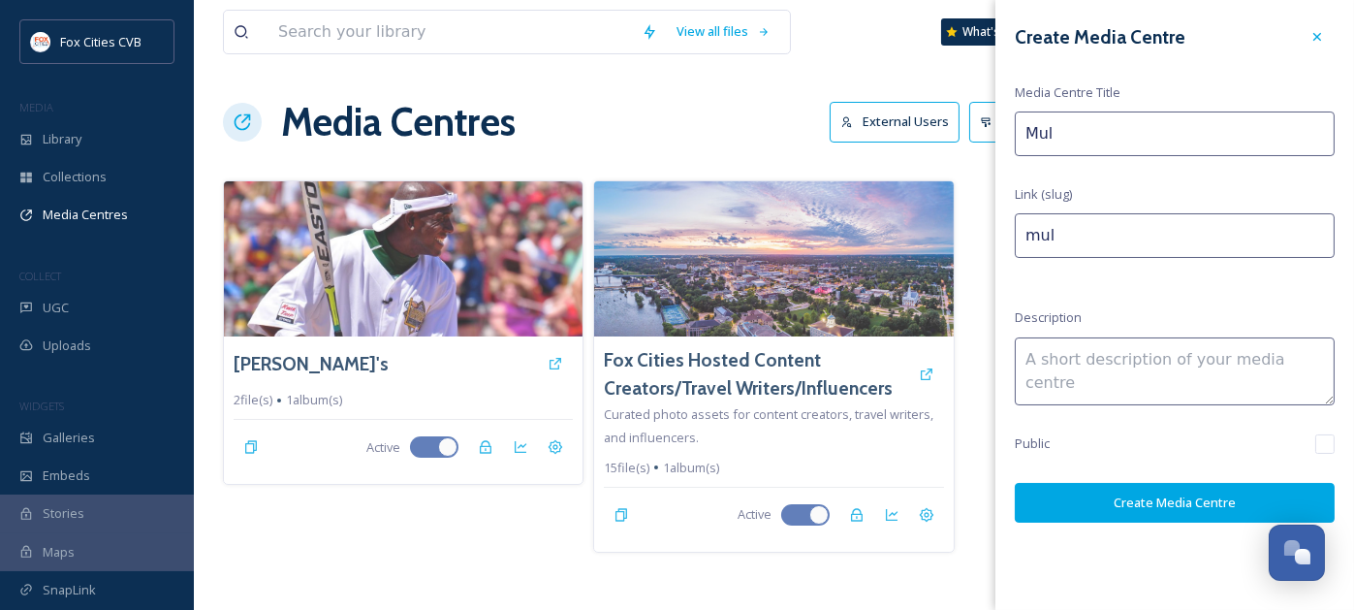
type input "mulb"
type input "Mulbe"
type input "mulbe"
type input "Mulber"
type input "mulber"
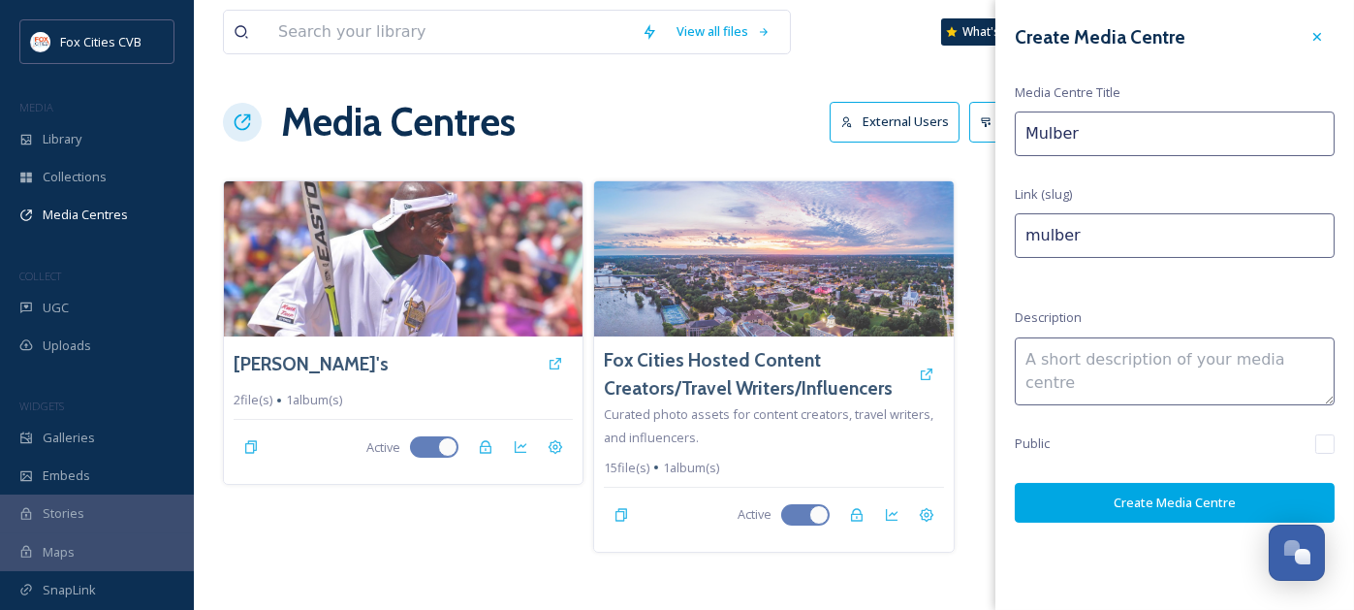
type input "Mulberr"
type input "mulberr"
type input "Mulberry"
type input "mulberry"
type input "Mulberry"
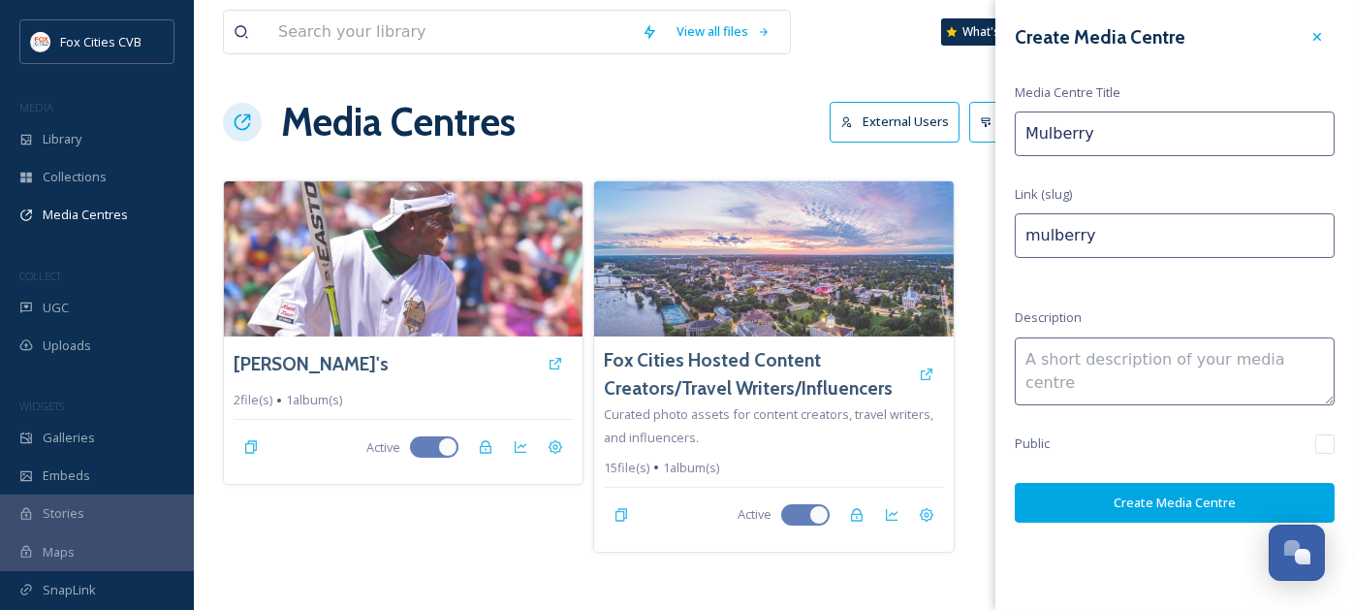
type input "mulberry-"
type input "Mulberry L"
type input "mulberry-l"
type input "Mulberry La"
type input "mulberry-la"
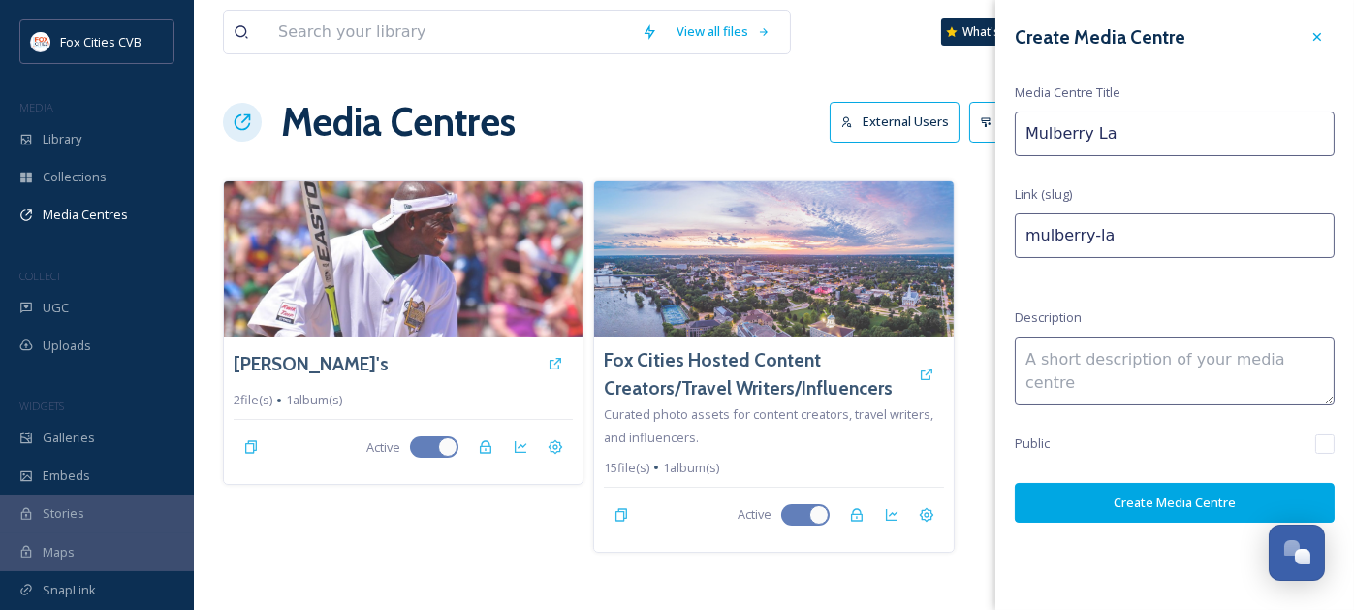
type input "Mulberry Lan"
type input "mulberry-lan"
type input "[GEOGRAPHIC_DATA]"
type input "mulberry-lane"
type input "[GEOGRAPHIC_DATA]"
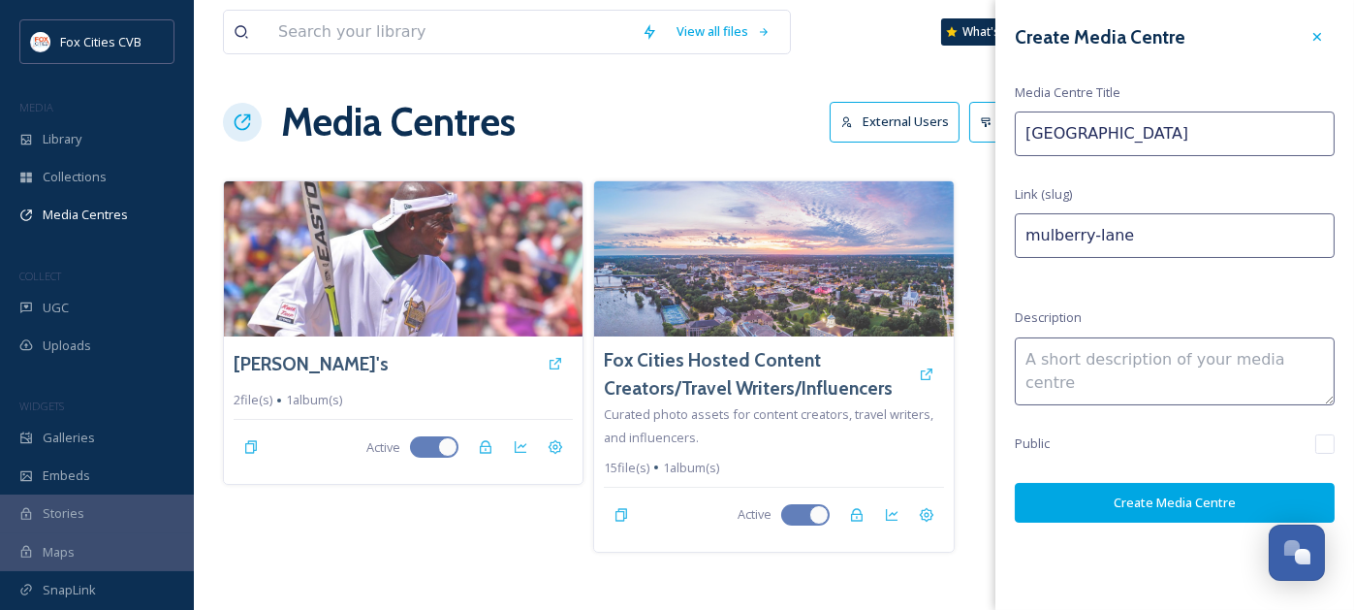
type input "mulberry-lane-"
type input "Mulberry Lane F"
type input "mulberry-lane-f"
type input "Mulberry [PERSON_NAME]"
type input "mulberry-lane-fa"
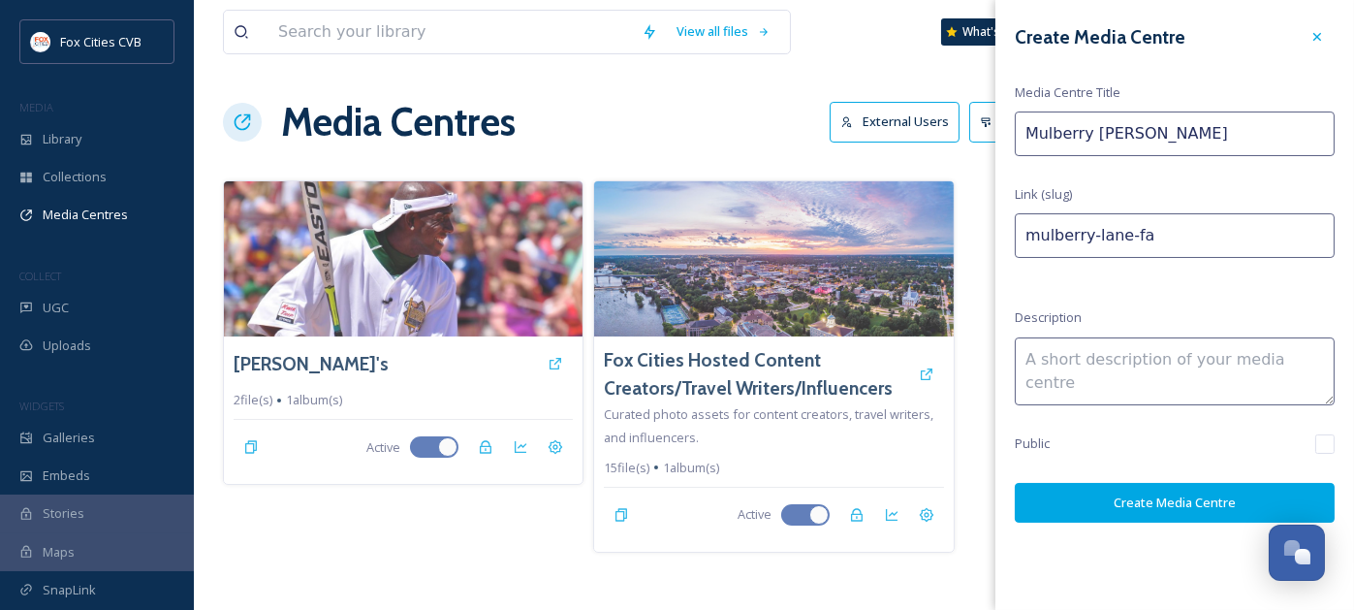
type input "Mulberry Lane Far"
type input "mulberry-lane-far"
type input "[GEOGRAPHIC_DATA]"
type input "mulberry-lane-farm"
type input "[GEOGRAPHIC_DATA]"
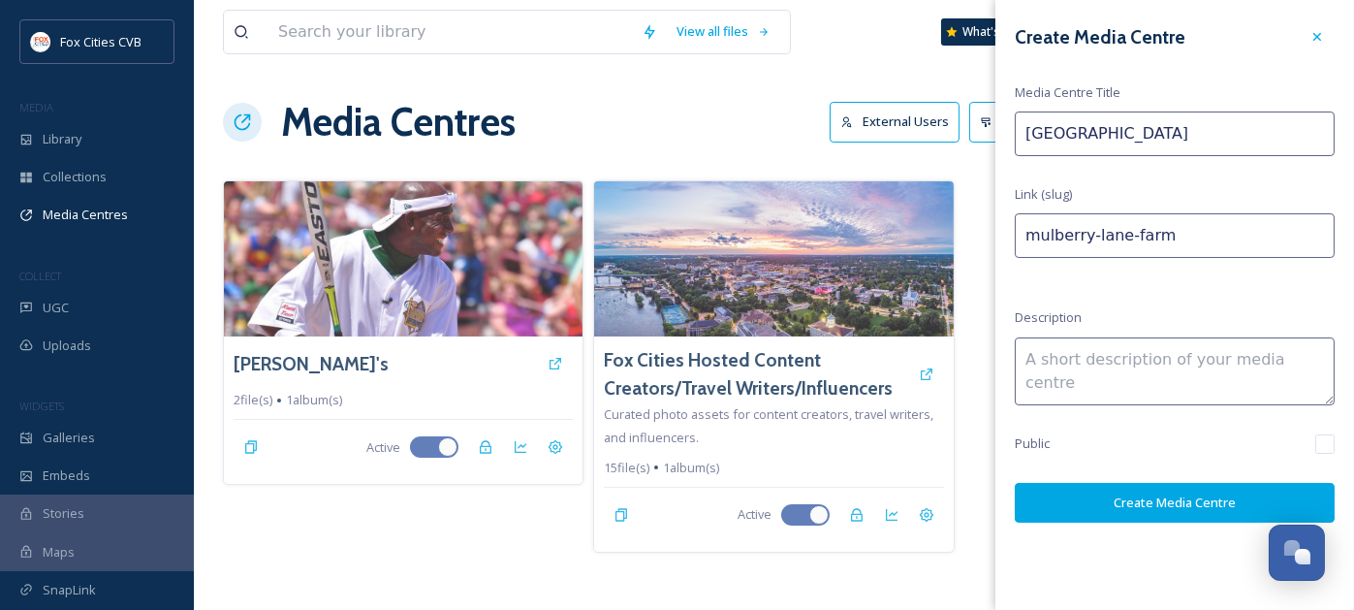
click at [1149, 369] on textarea at bounding box center [1175, 371] width 320 height 68
type textarea "2025 Image Studios Photoshoot"
click at [1182, 506] on button "Create Media Centre" at bounding box center [1175, 503] width 320 height 40
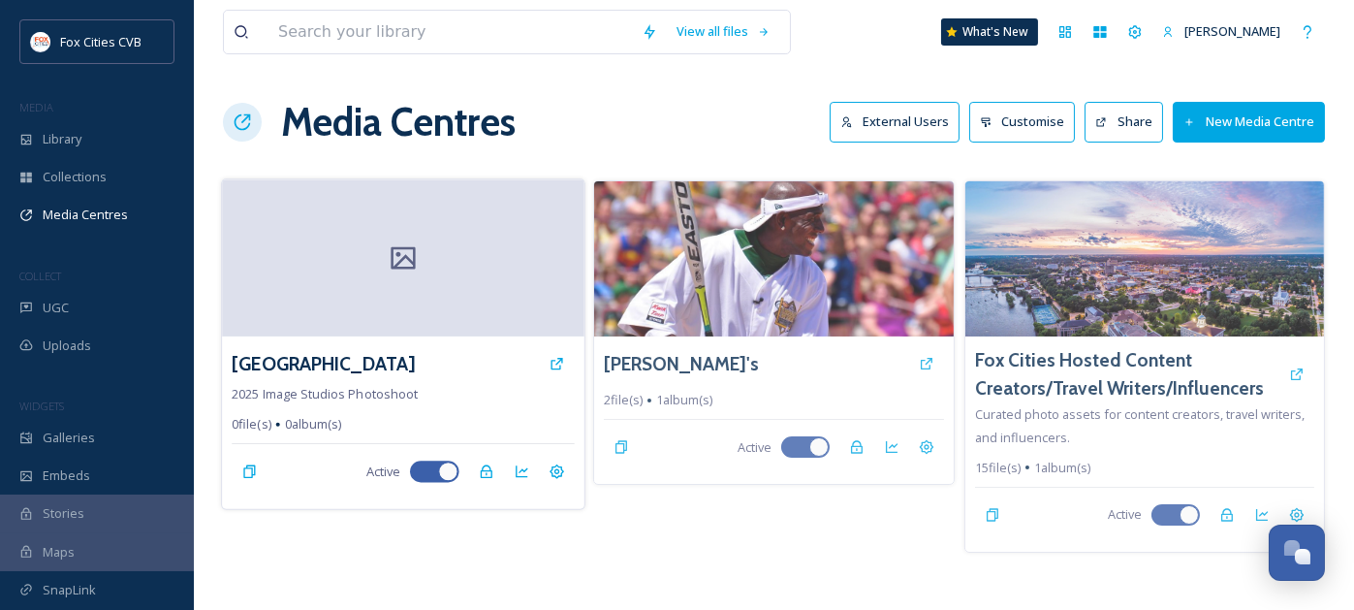
click at [465, 263] on div at bounding box center [403, 257] width 362 height 157
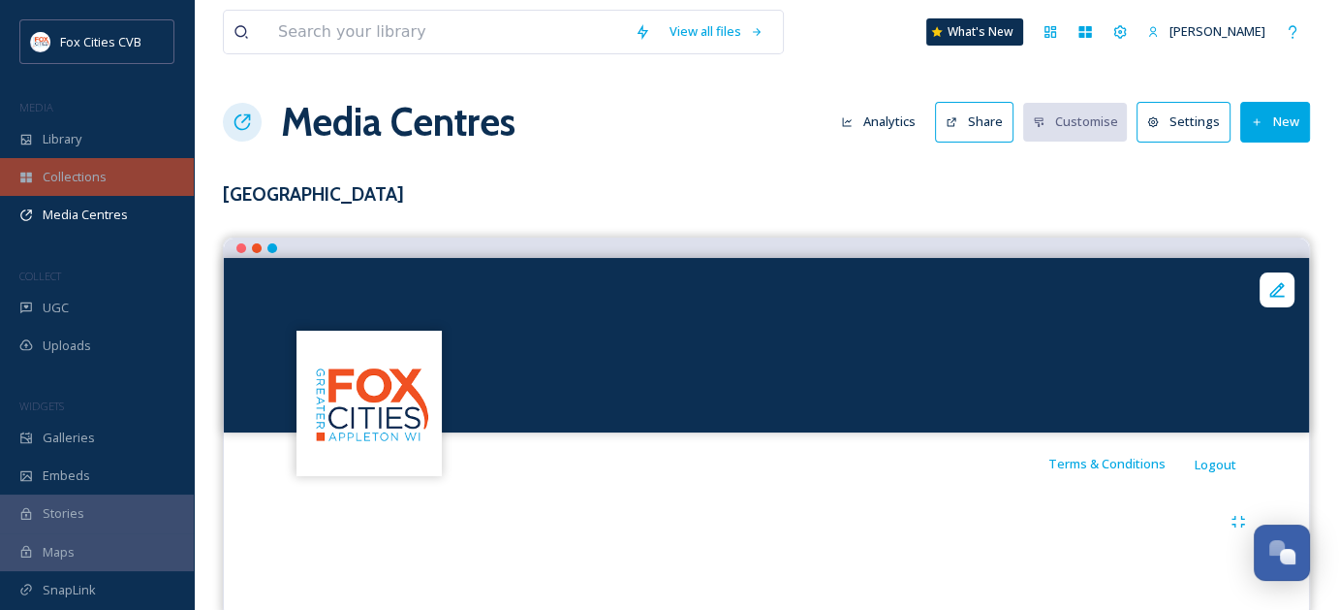
click at [83, 179] on span "Collections" at bounding box center [75, 177] width 64 height 18
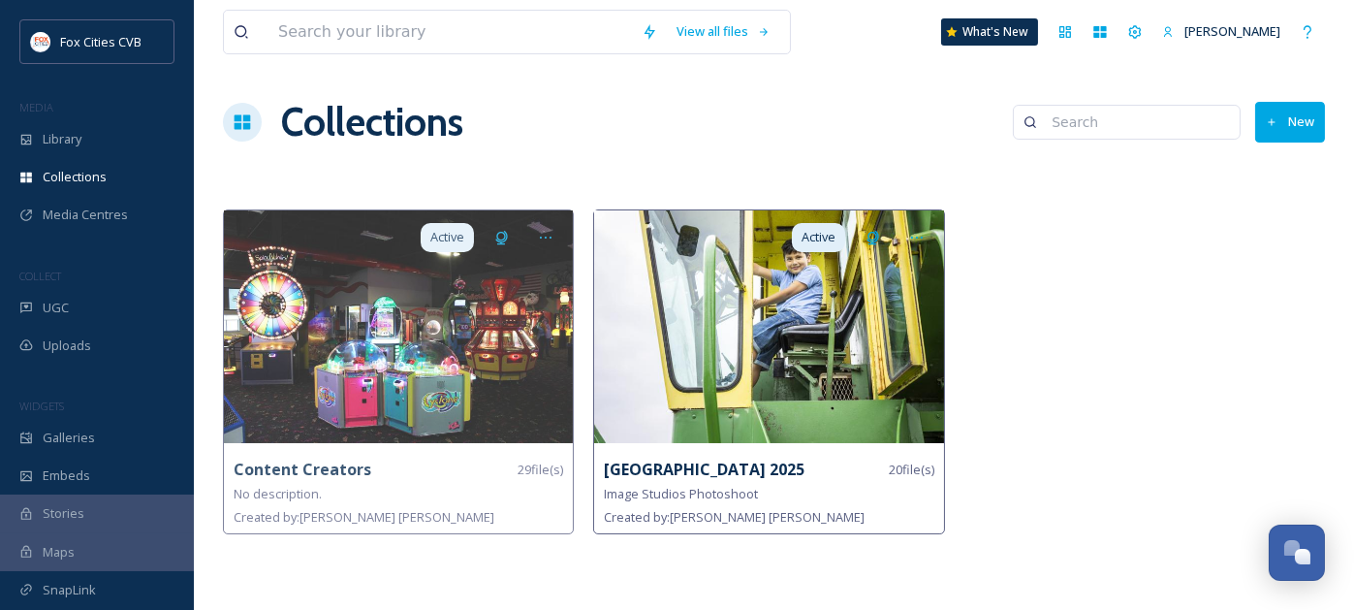
click at [664, 329] on img at bounding box center [768, 326] width 349 height 233
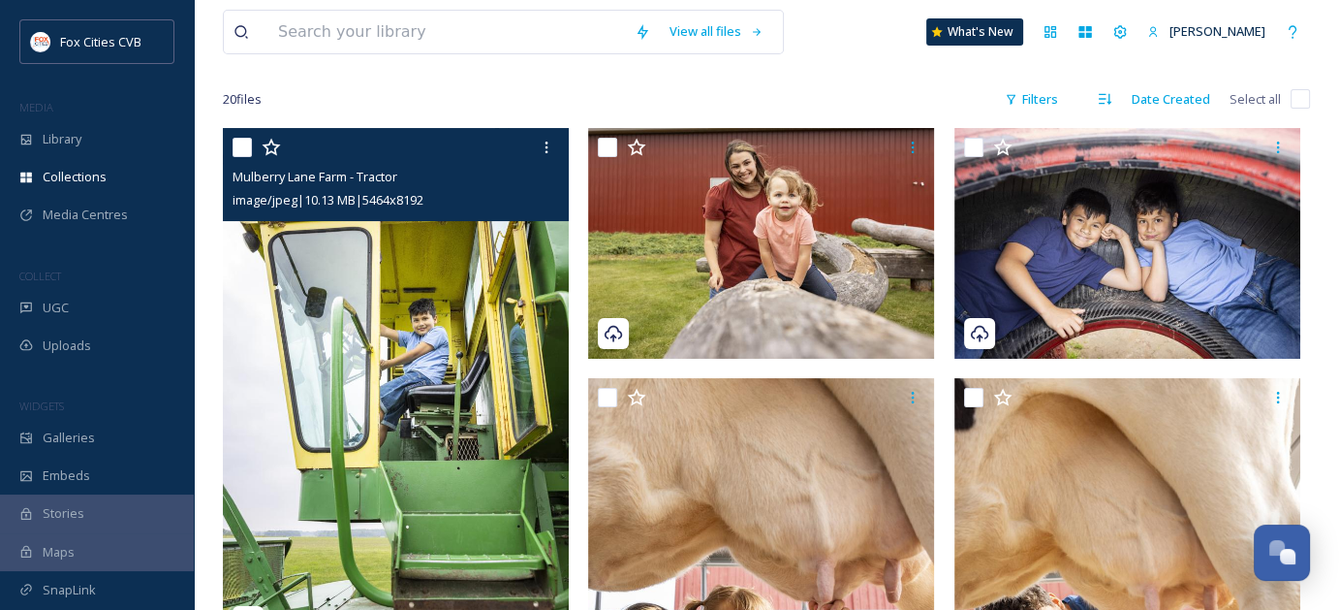
scroll to position [194, 0]
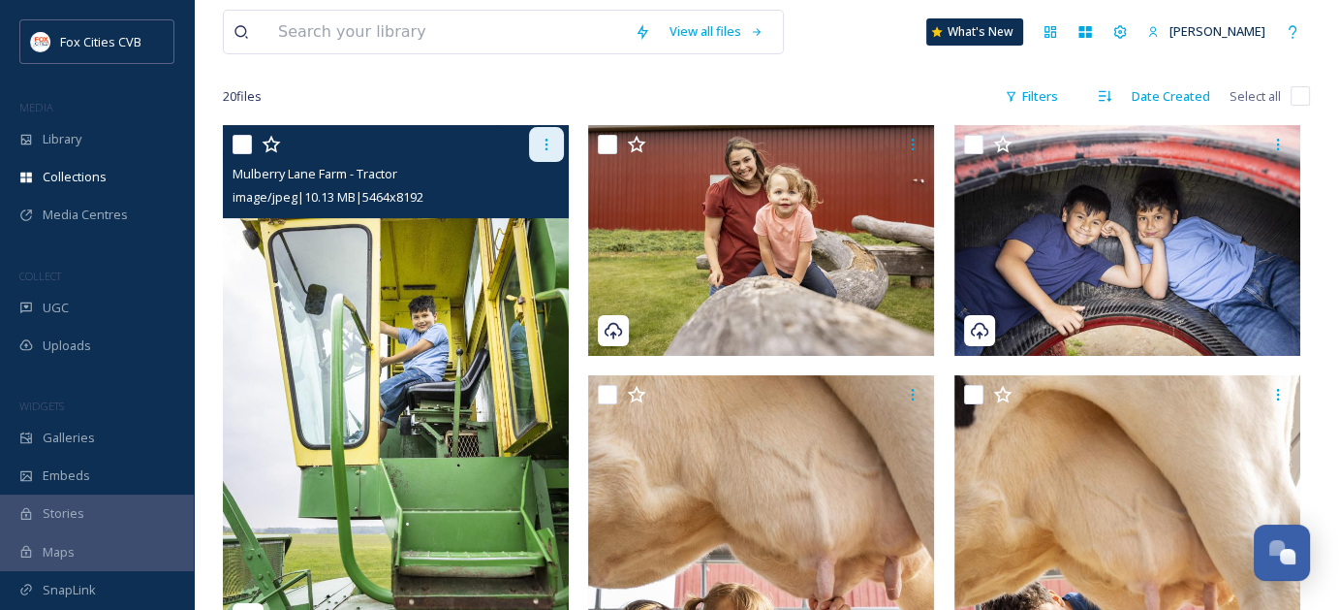
click at [544, 150] on icon at bounding box center [547, 145] width 16 height 16
click at [343, 226] on img at bounding box center [396, 384] width 346 height 518
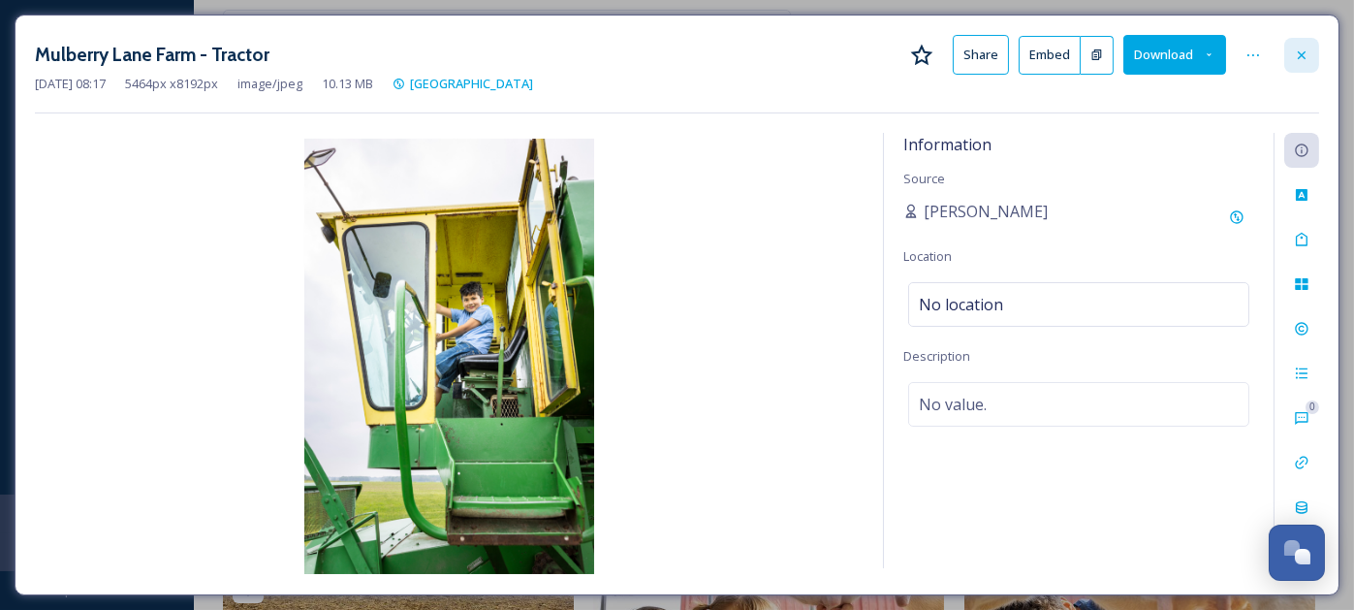
click at [1299, 43] on div at bounding box center [1301, 55] width 35 height 35
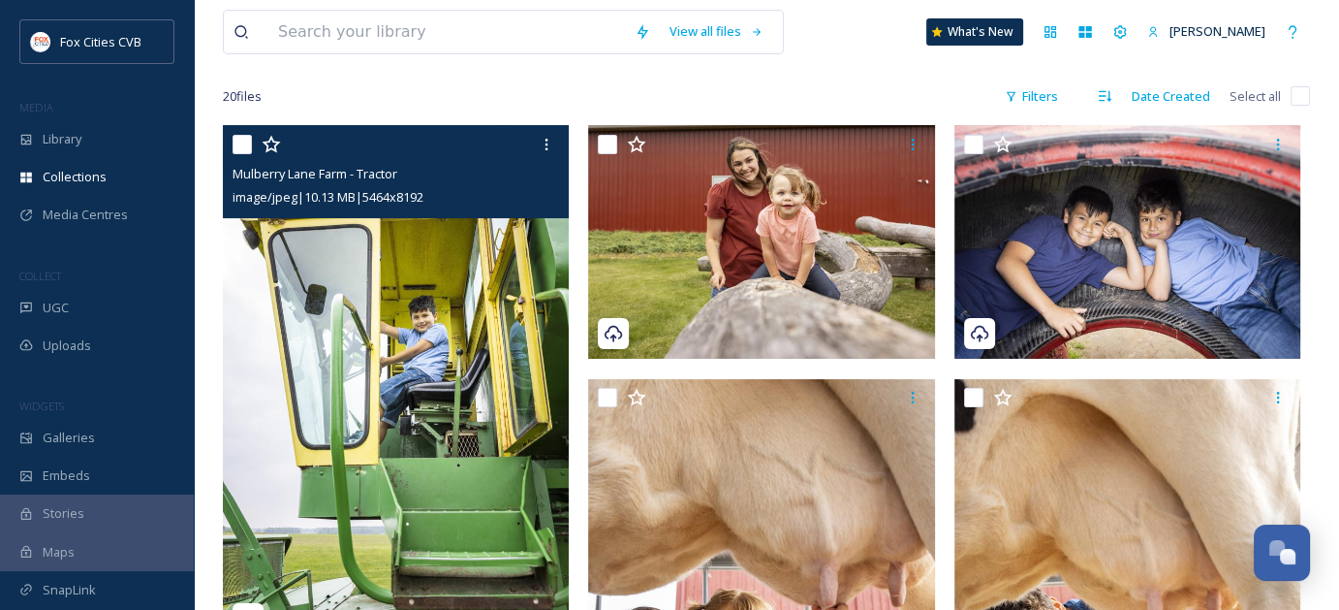
click at [240, 146] on input "checkbox" at bounding box center [242, 144] width 19 height 19
checkbox input "true"
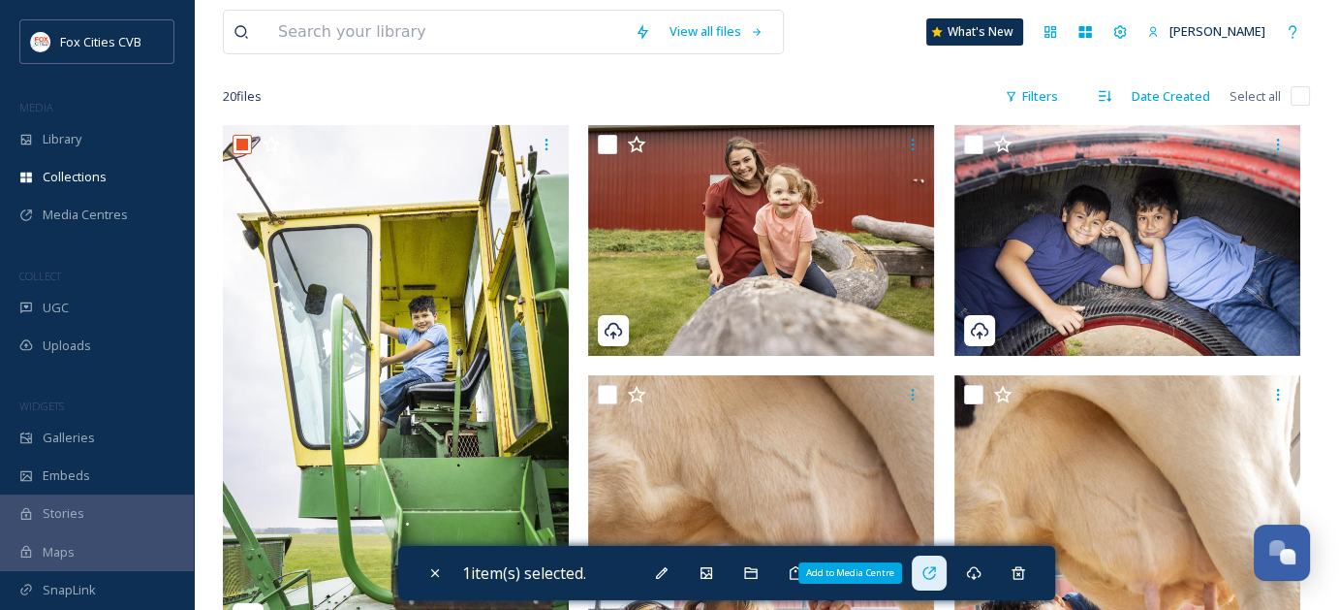
click at [929, 573] on icon at bounding box center [929, 572] width 13 height 13
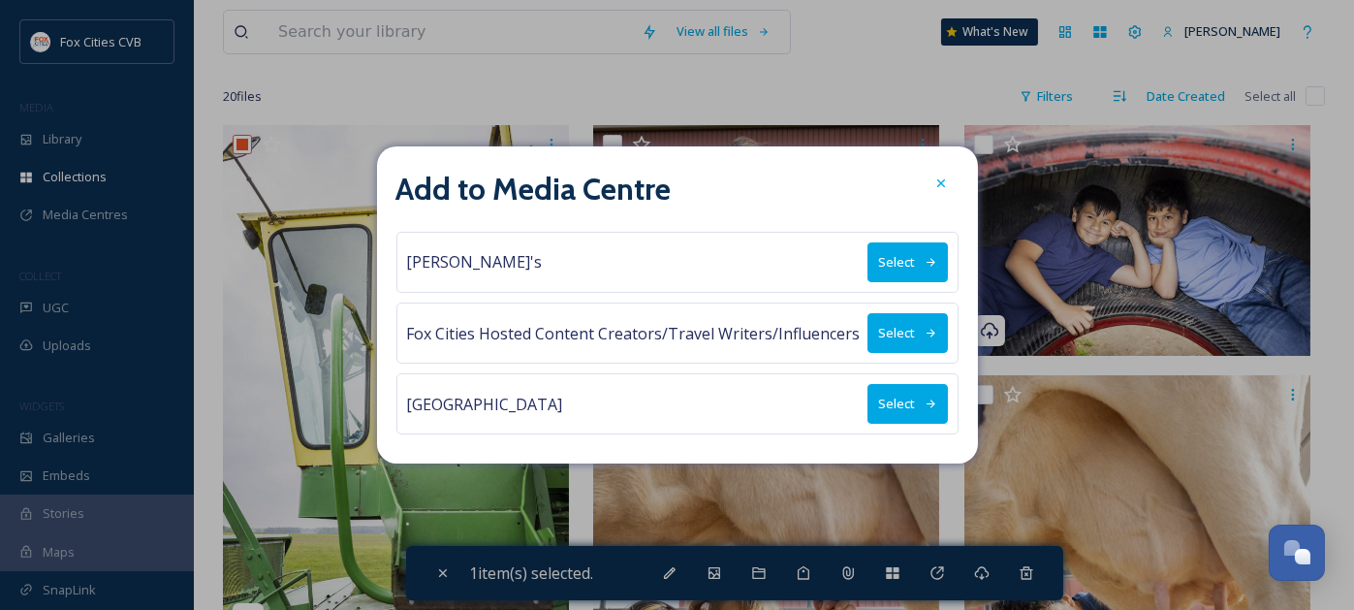
drag, startPoint x: 906, startPoint y: 418, endPoint x: 951, endPoint y: 454, distance: 57.2
click at [908, 420] on button "Select" at bounding box center [907, 404] width 80 height 40
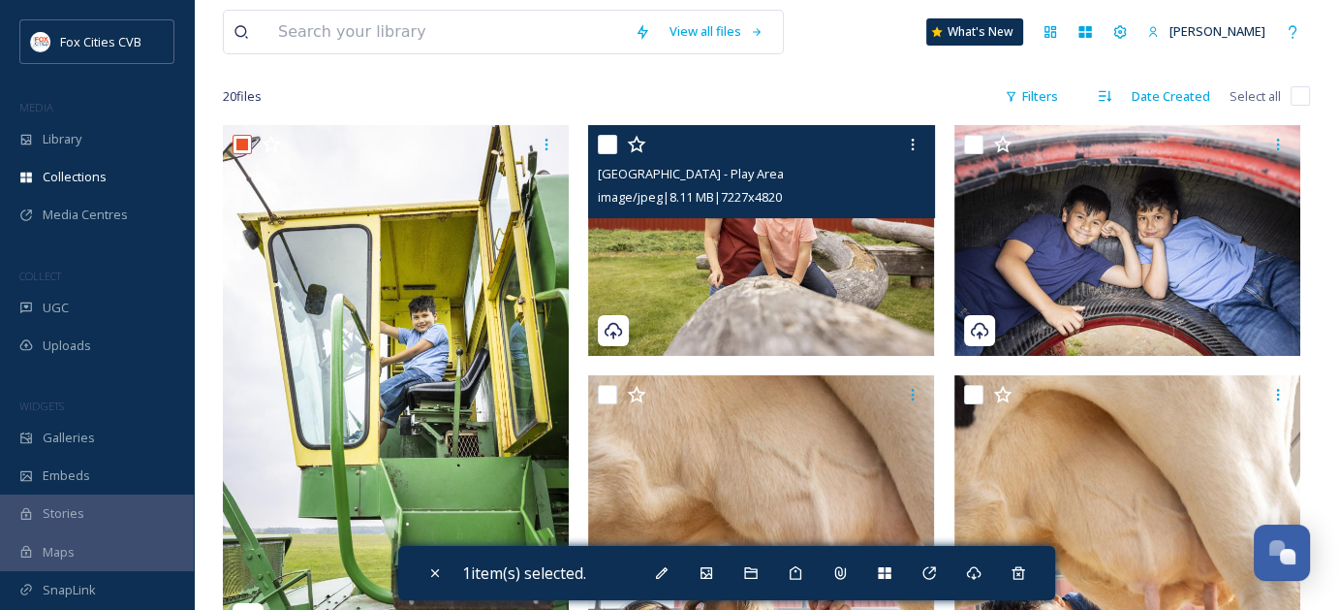
click at [603, 140] on input "checkbox" at bounding box center [607, 144] width 19 height 19
checkbox input "true"
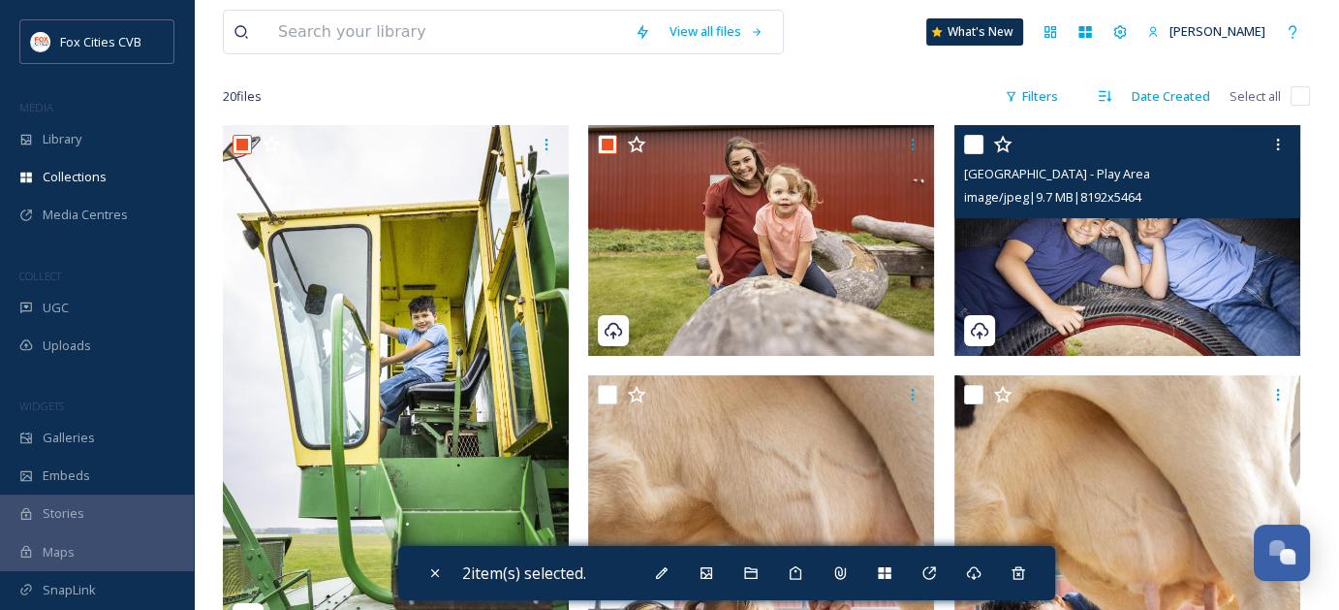
click at [979, 137] on input "checkbox" at bounding box center [973, 144] width 19 height 19
checkbox input "true"
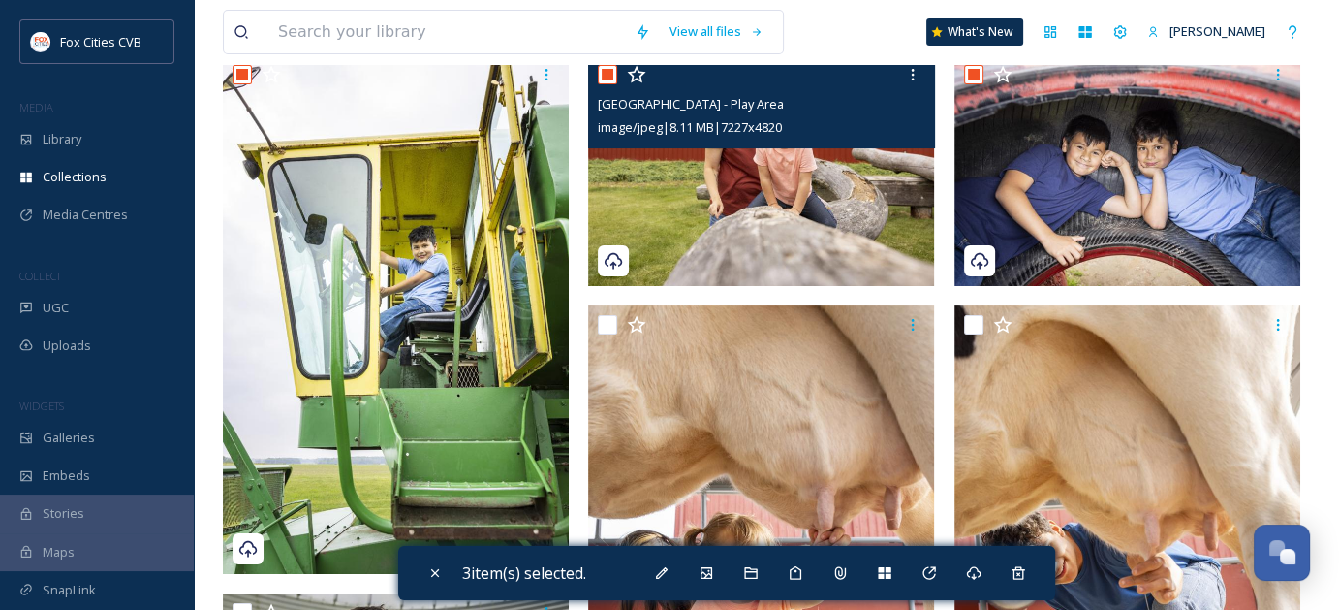
scroll to position [485, 0]
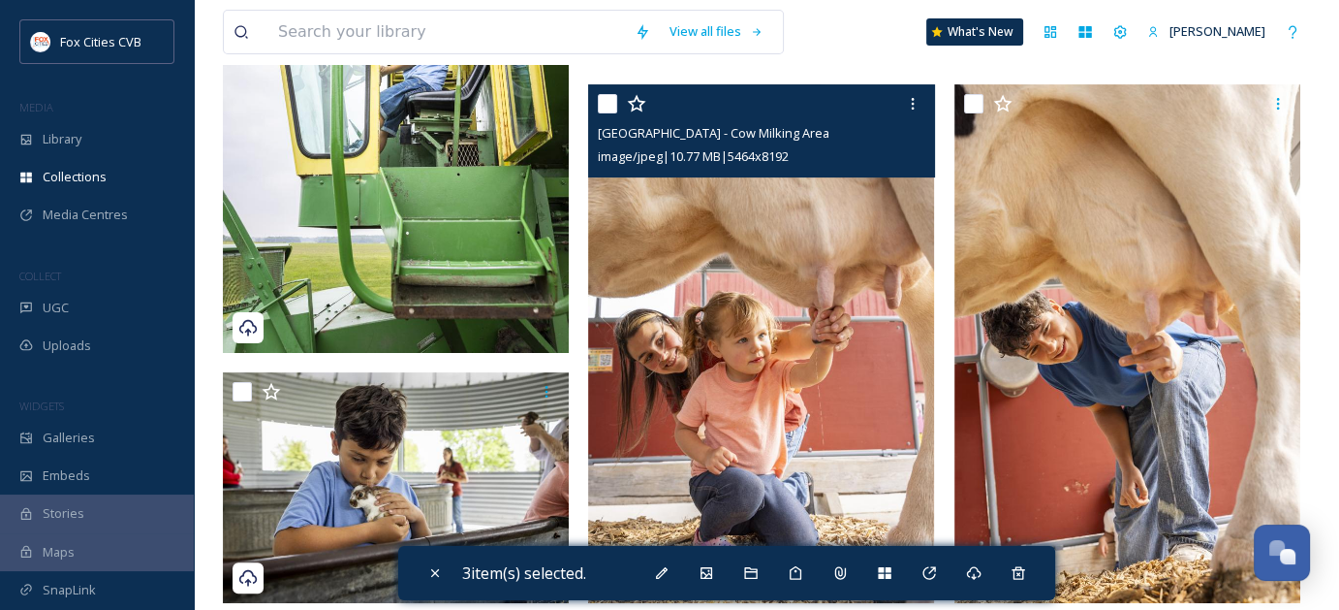
click at [602, 99] on input "checkbox" at bounding box center [607, 103] width 19 height 19
checkbox input "true"
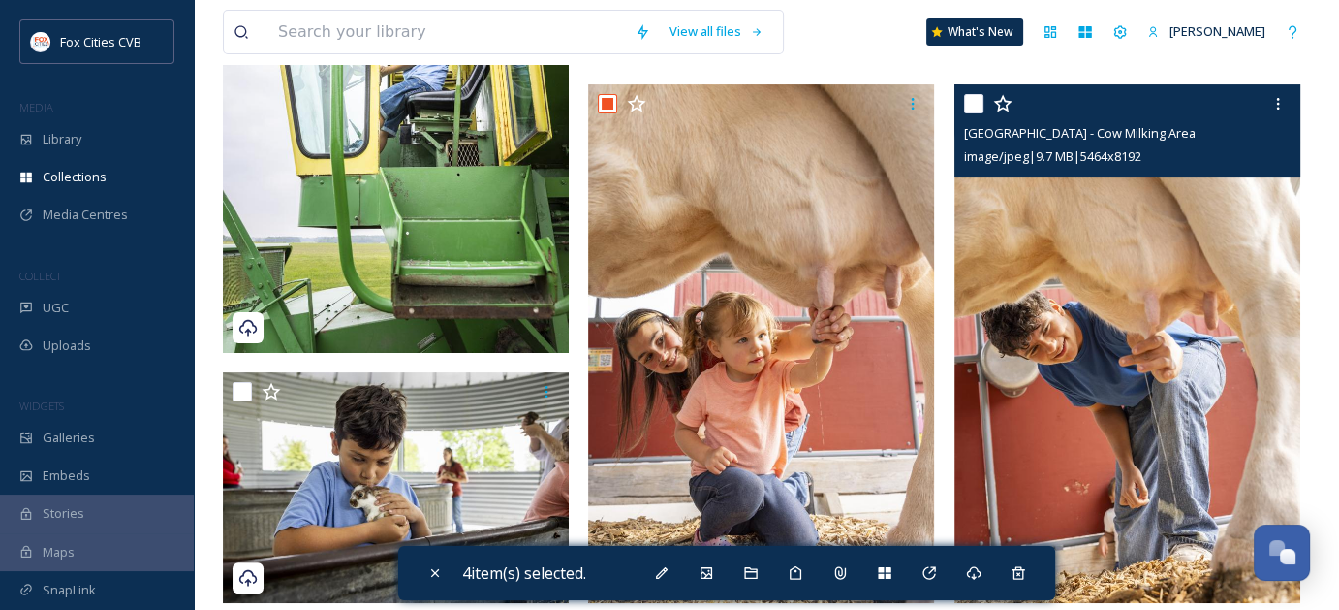
click at [966, 110] on input "checkbox" at bounding box center [973, 103] width 19 height 19
checkbox input "true"
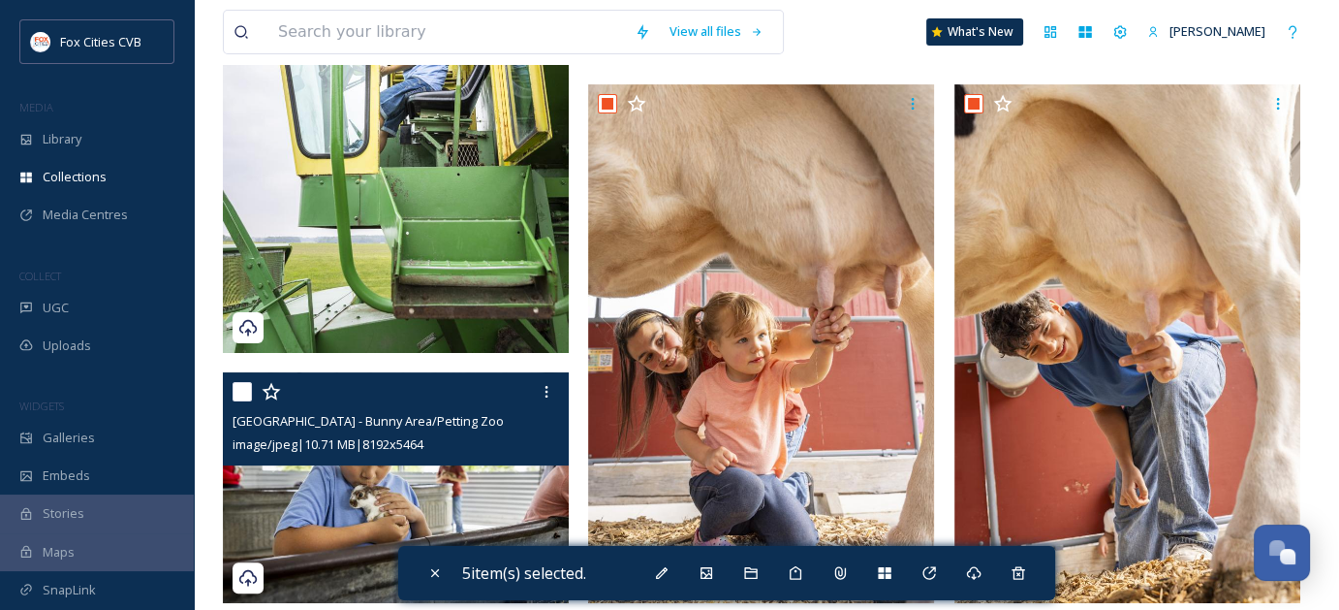
click at [238, 385] on input "checkbox" at bounding box center [242, 391] width 19 height 19
checkbox input "true"
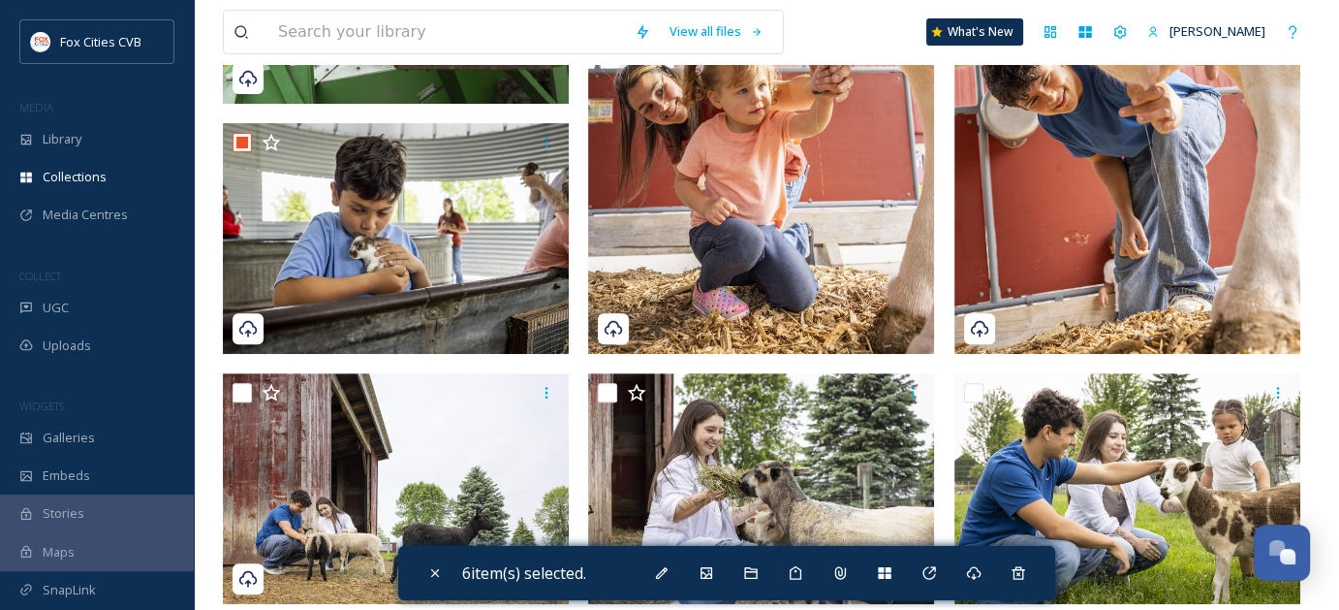
scroll to position [775, 0]
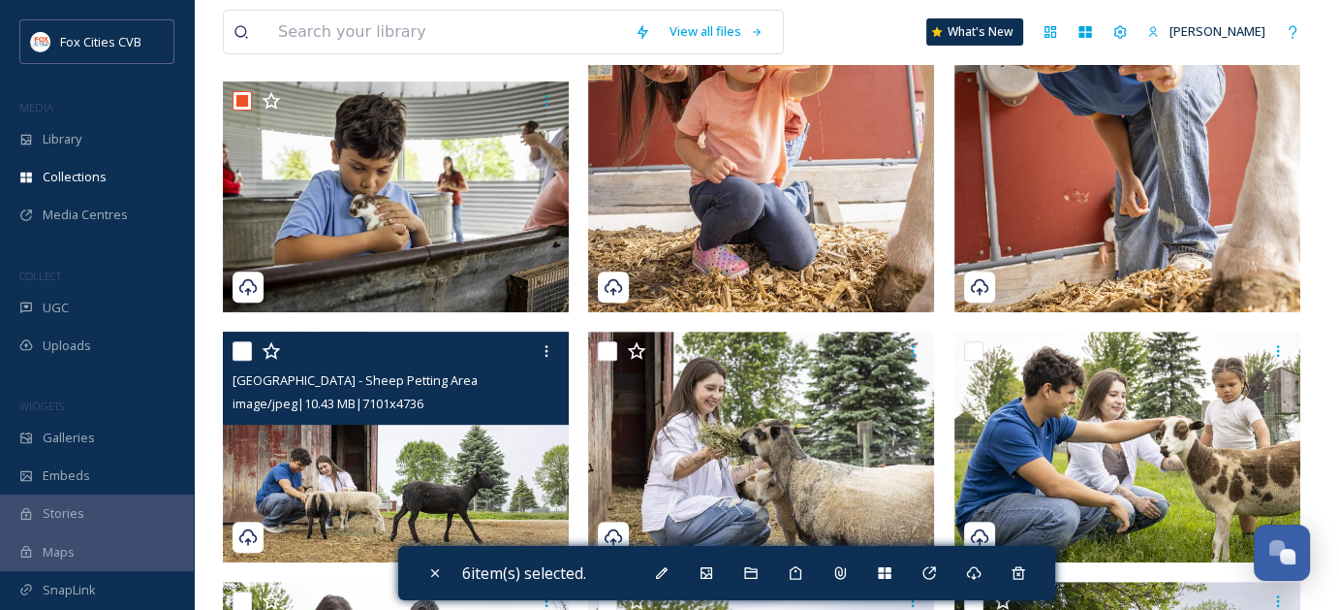
click at [242, 344] on input "checkbox" at bounding box center [242, 350] width 19 height 19
checkbox input "true"
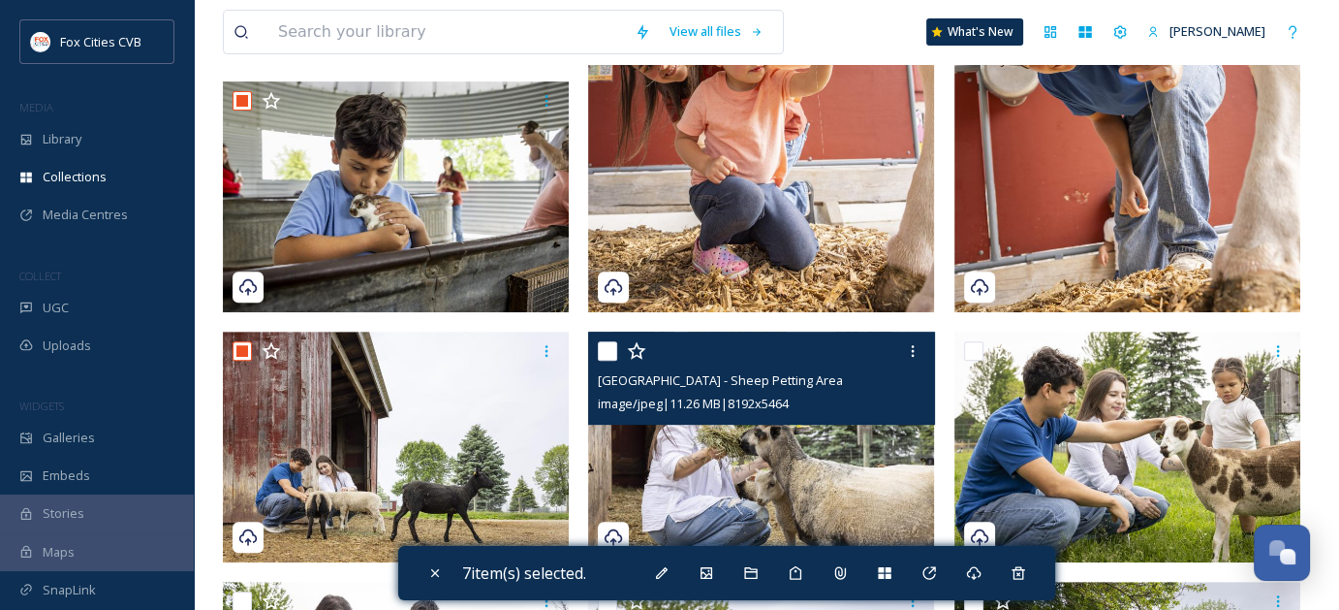
click at [612, 348] on input "checkbox" at bounding box center [607, 350] width 19 height 19
checkbox input "true"
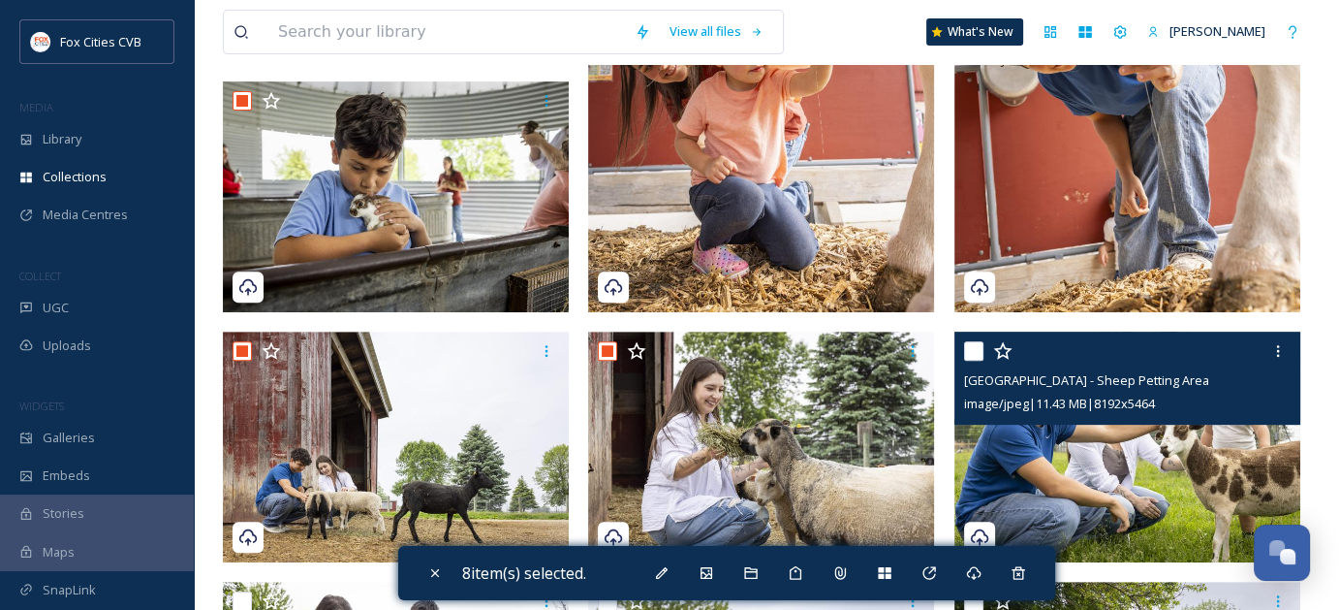
click at [977, 346] on input "checkbox" at bounding box center [973, 350] width 19 height 19
checkbox input "true"
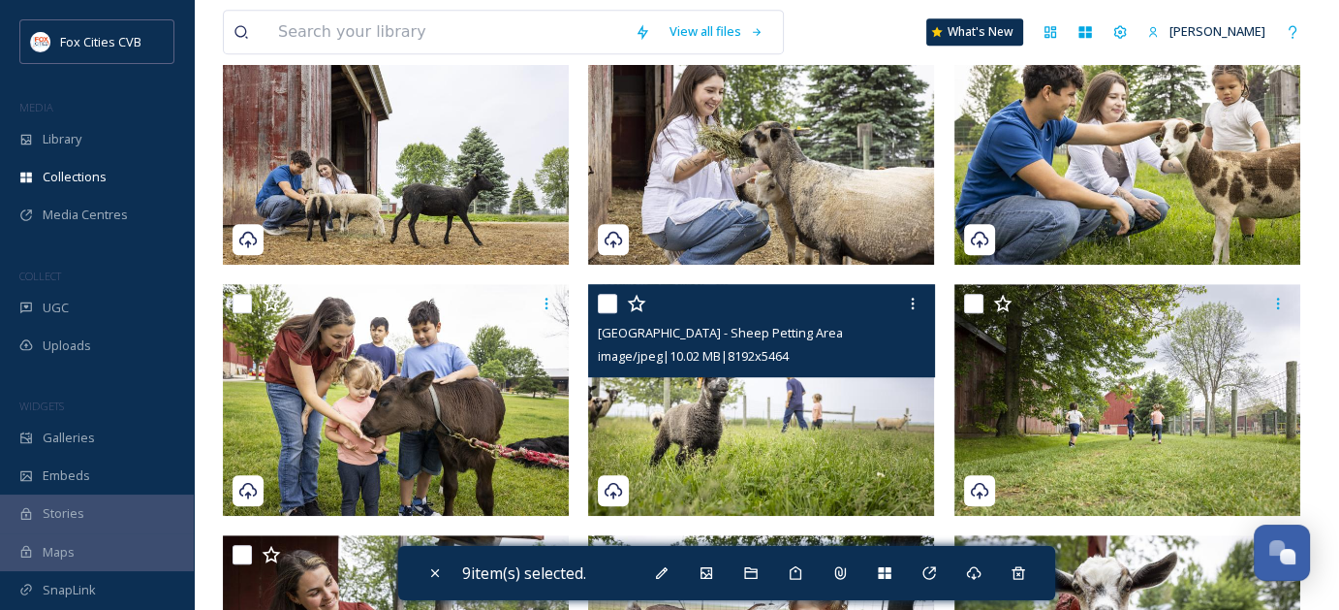
scroll to position [1066, 0]
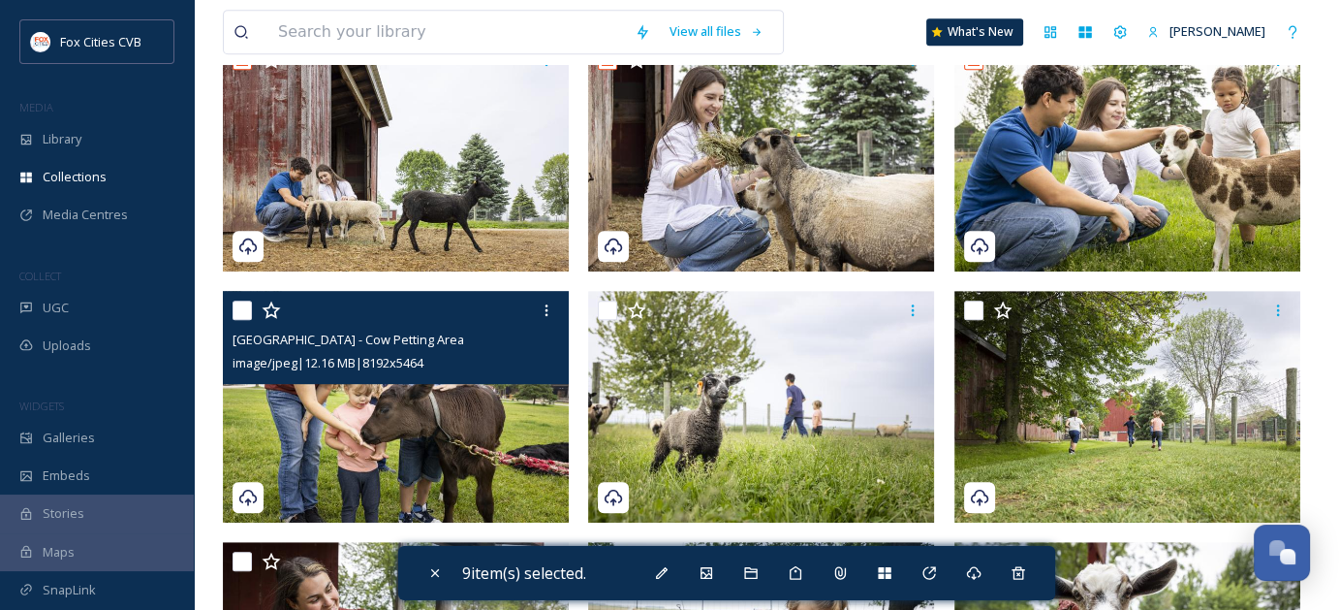
click at [242, 308] on input "checkbox" at bounding box center [242, 309] width 19 height 19
checkbox input "true"
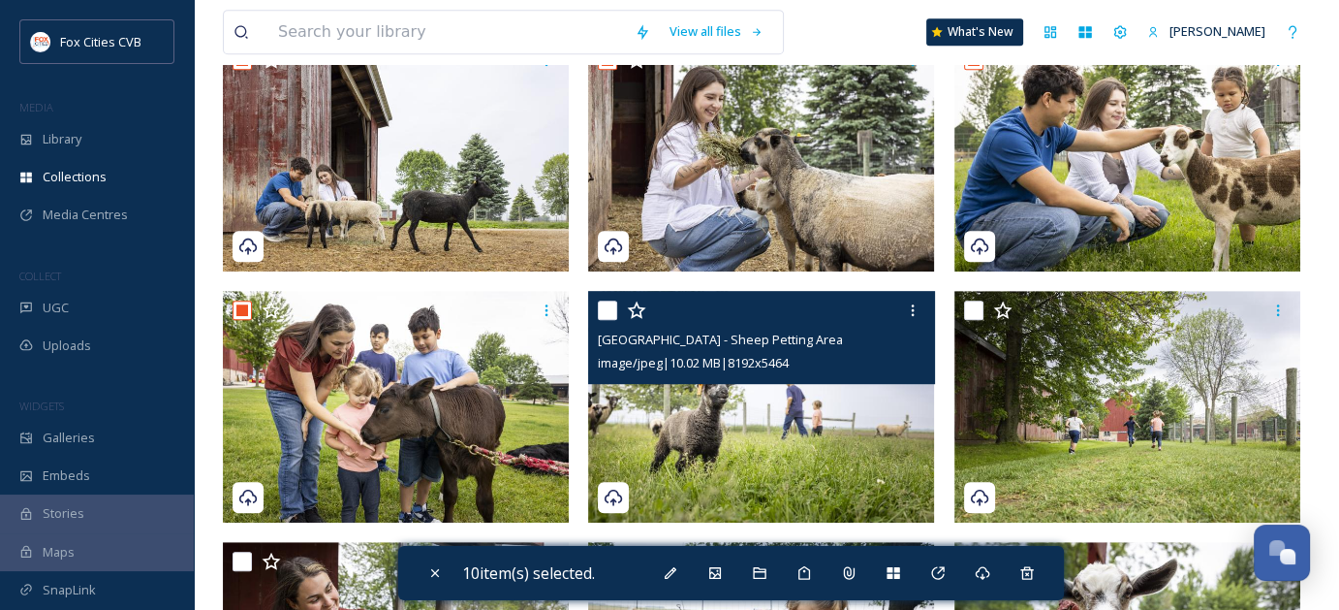
click at [611, 314] on input "checkbox" at bounding box center [607, 309] width 19 height 19
checkbox input "true"
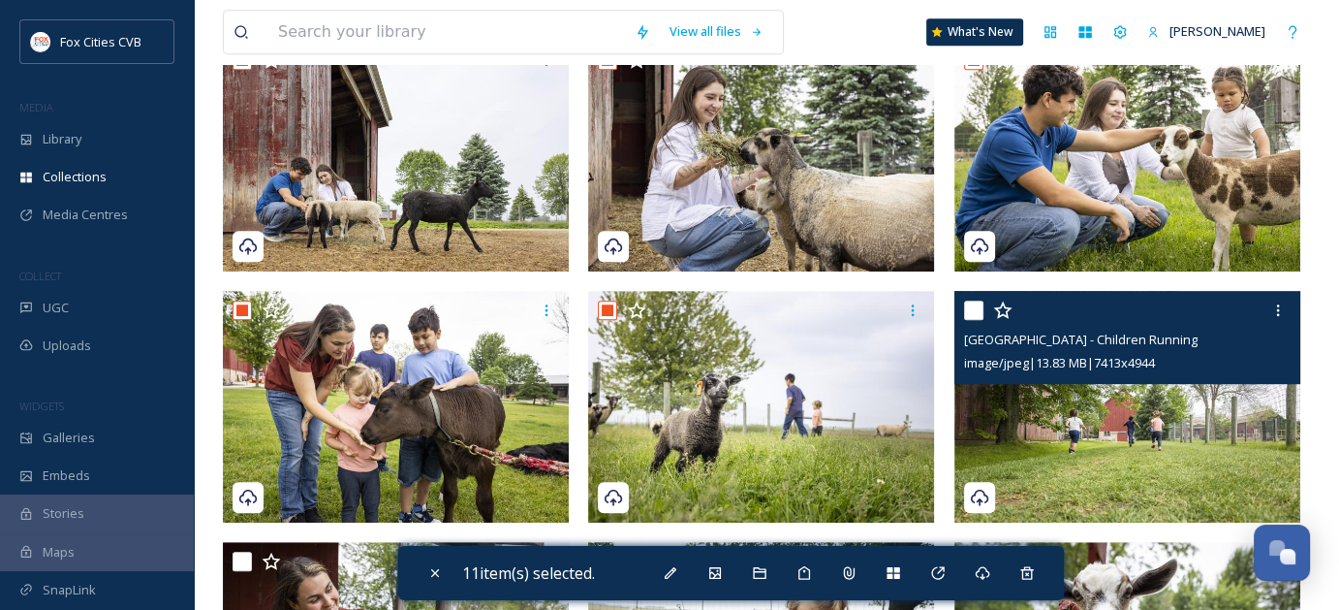
click at [971, 309] on input "checkbox" at bounding box center [973, 309] width 19 height 19
checkbox input "true"
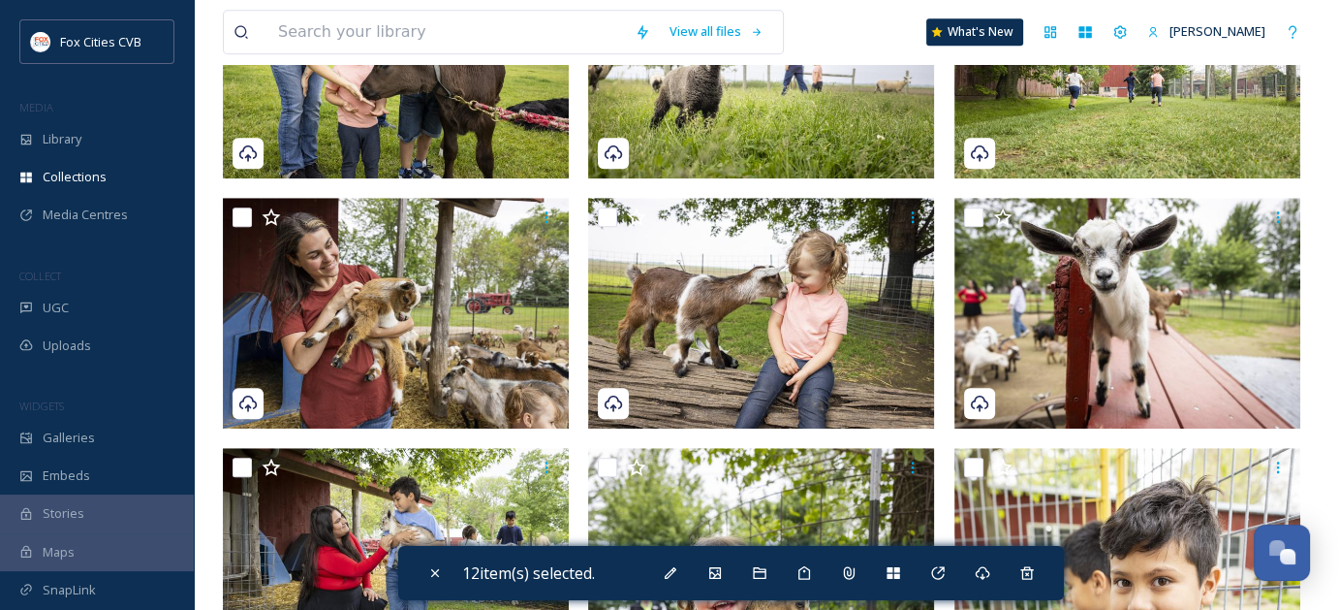
scroll to position [1454, 0]
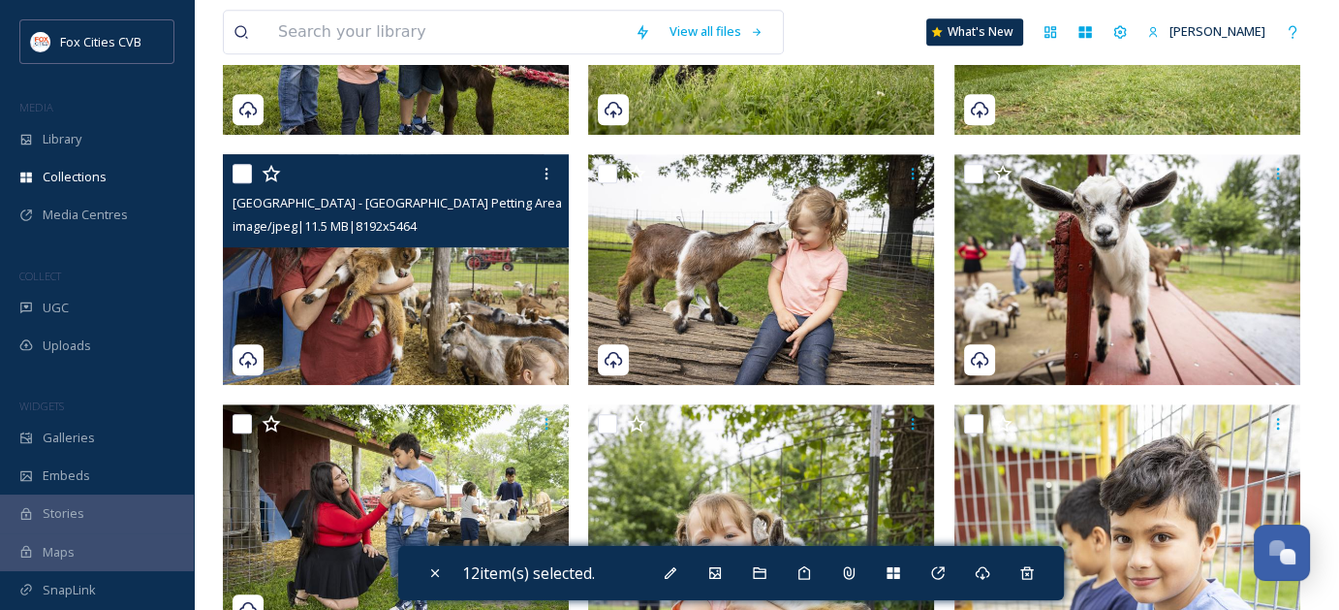
click at [242, 173] on input "checkbox" at bounding box center [242, 173] width 19 height 19
checkbox input "true"
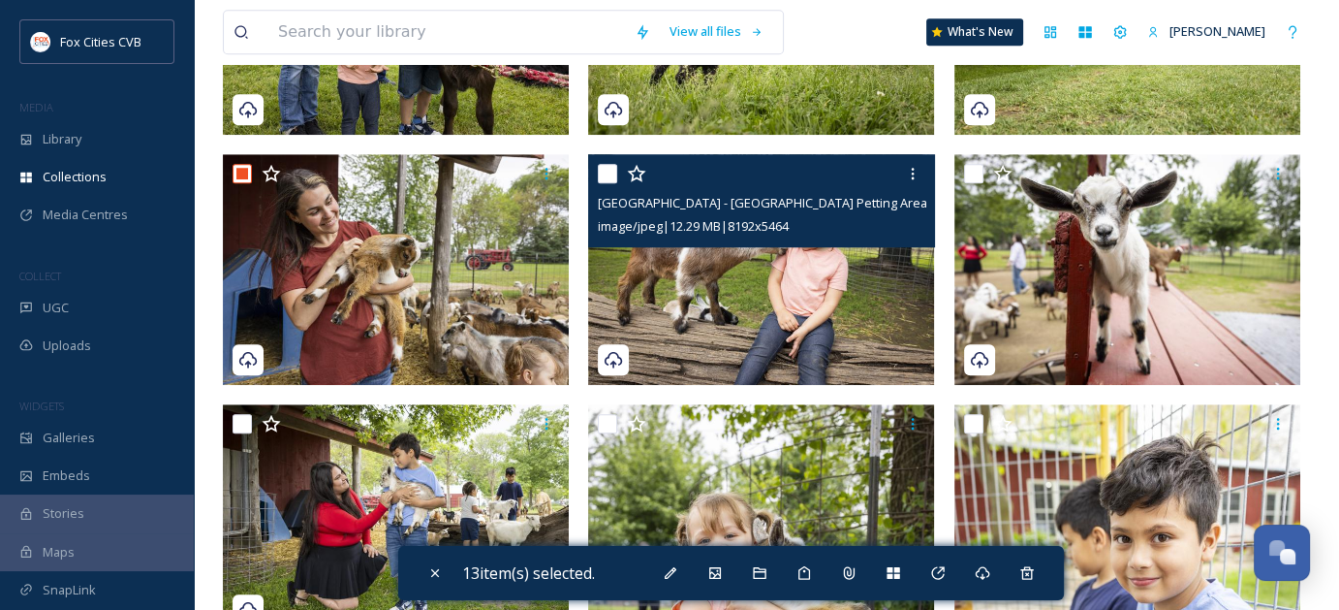
click at [610, 172] on input "checkbox" at bounding box center [607, 173] width 19 height 19
checkbox input "true"
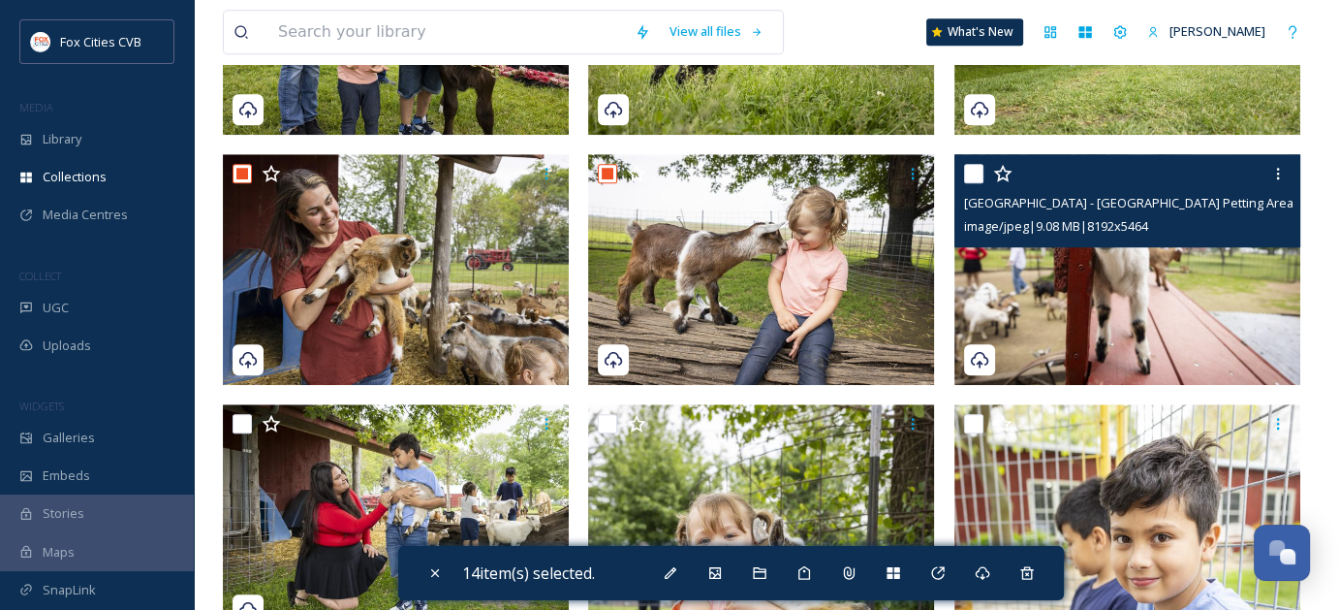
click at [977, 177] on input "checkbox" at bounding box center [973, 173] width 19 height 19
checkbox input "true"
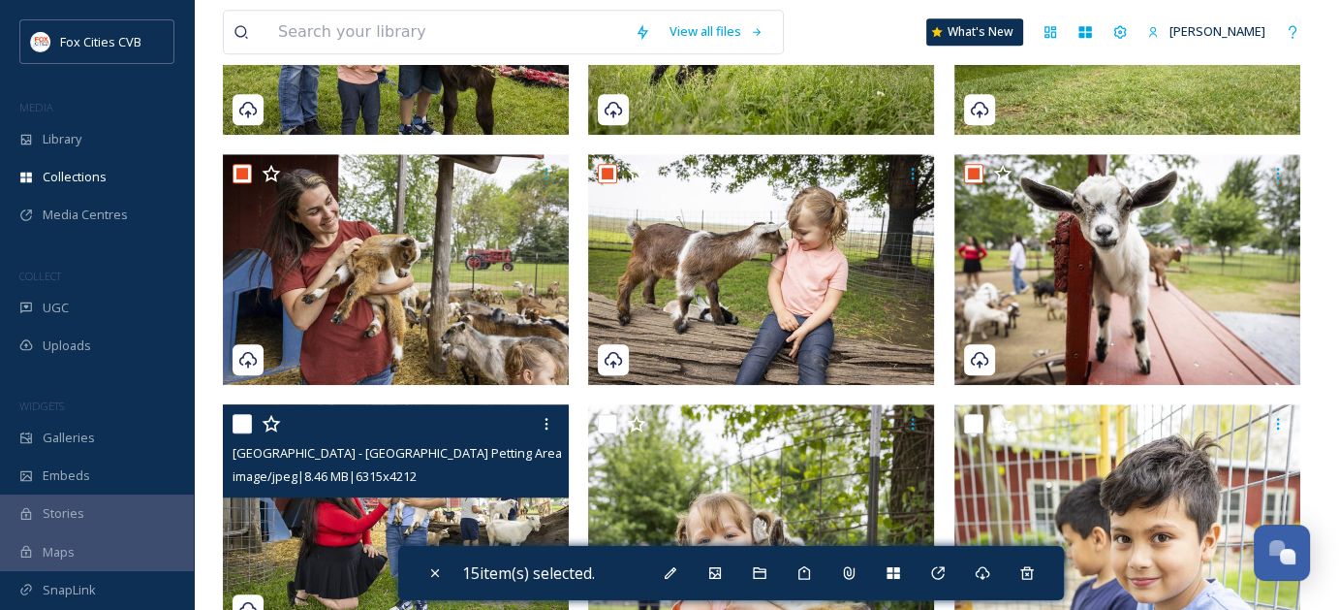
click at [247, 423] on input "checkbox" at bounding box center [242, 423] width 19 height 19
checkbox input "true"
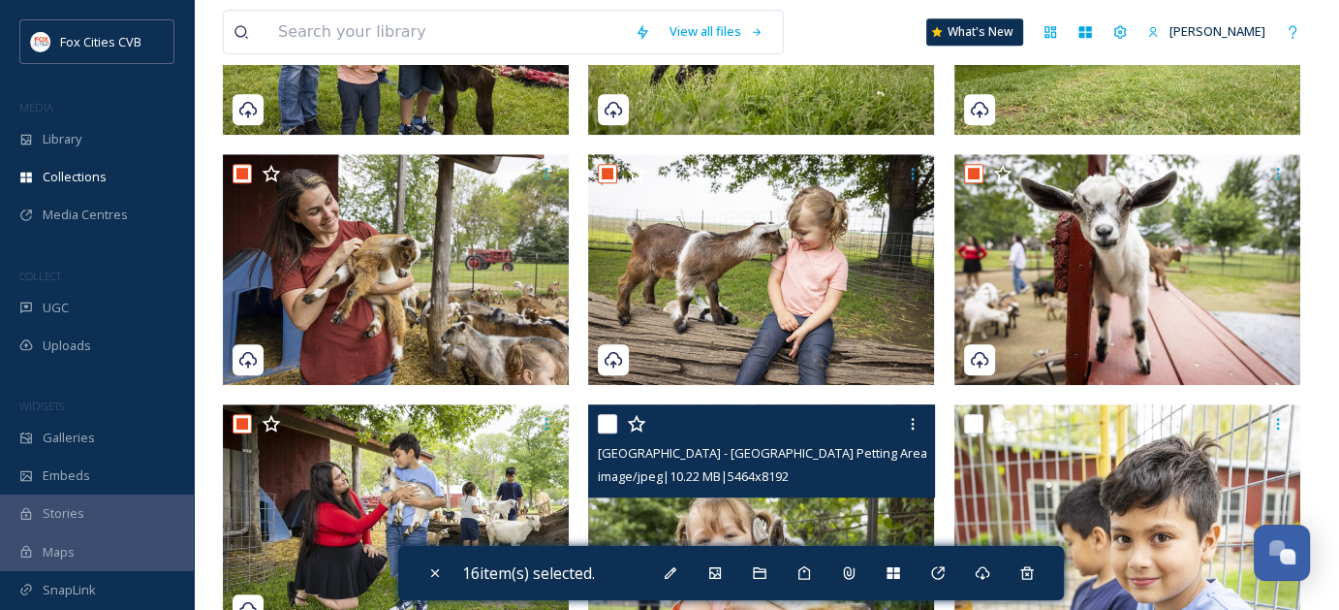
click at [607, 421] on input "checkbox" at bounding box center [607, 423] width 19 height 19
checkbox input "true"
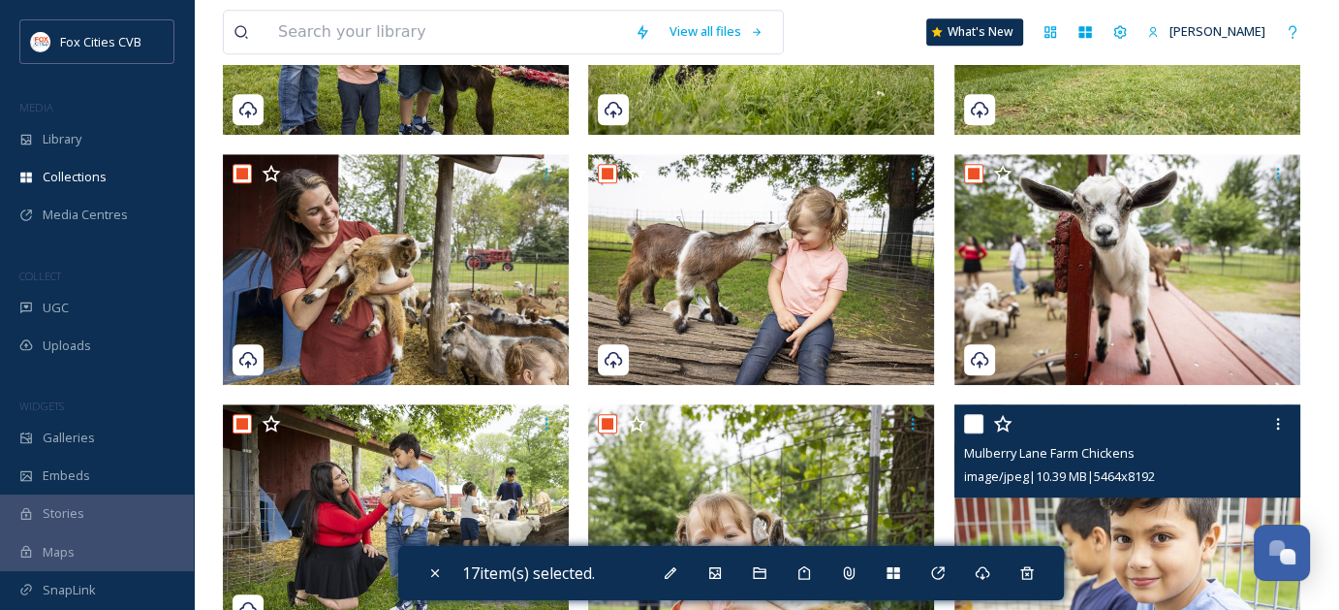
click at [977, 415] on input "checkbox" at bounding box center [973, 423] width 19 height 19
checkbox input "true"
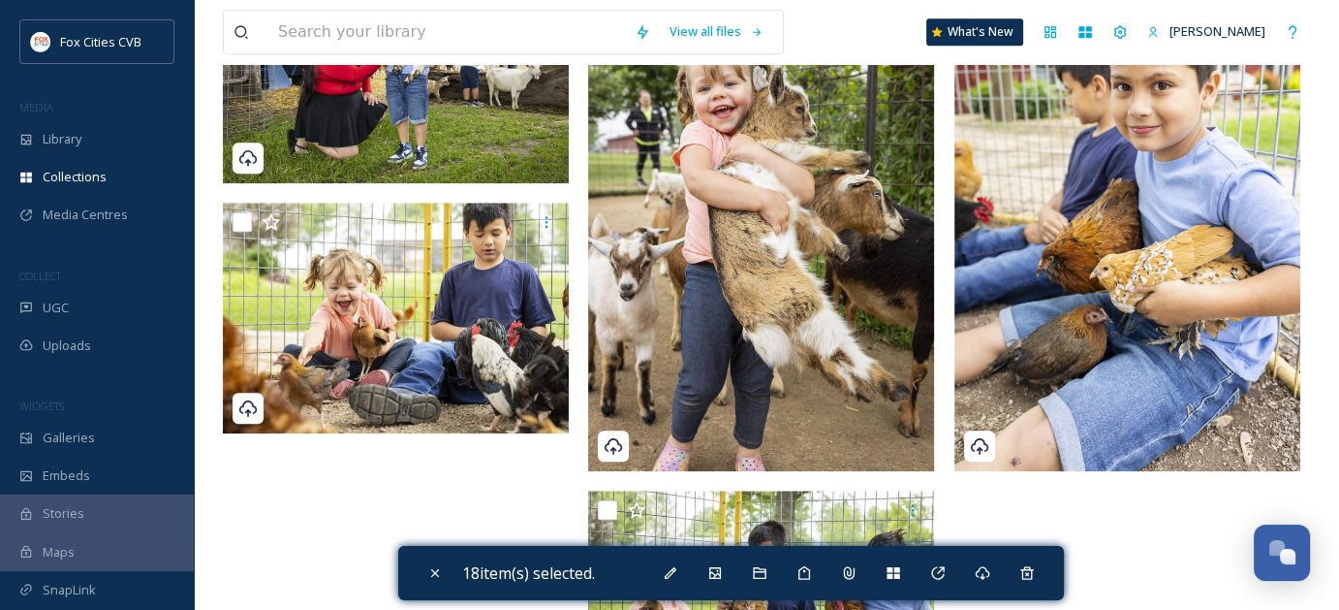
scroll to position [1938, 0]
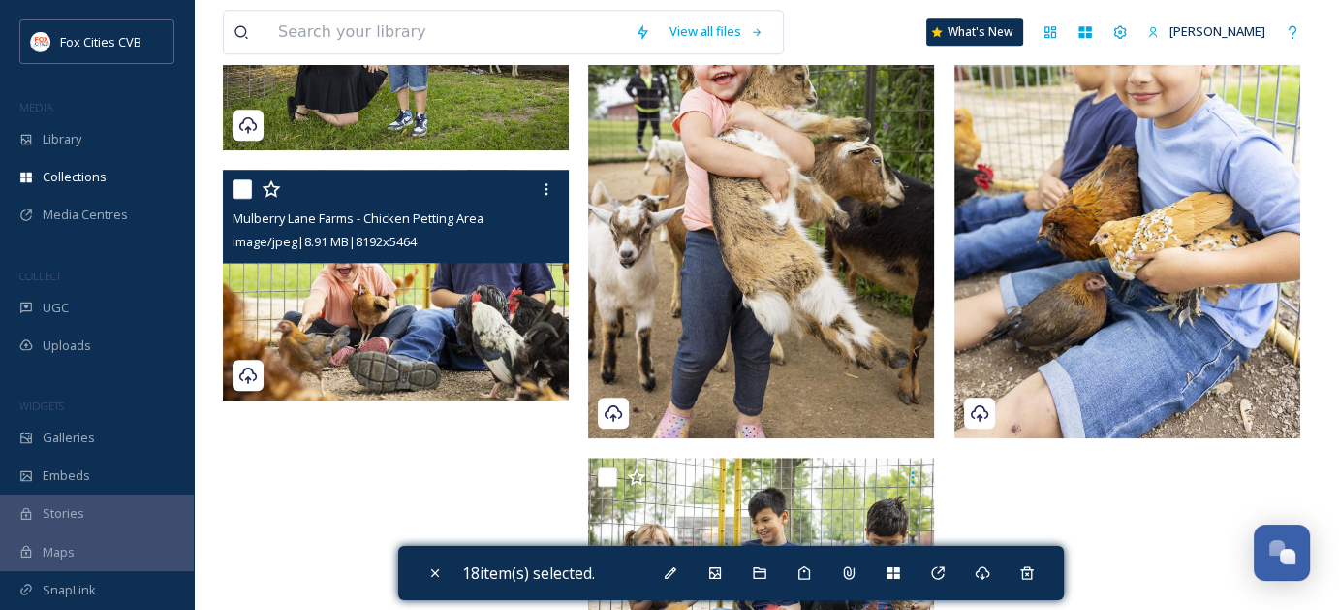
click at [245, 193] on input "checkbox" at bounding box center [242, 188] width 19 height 19
checkbox input "true"
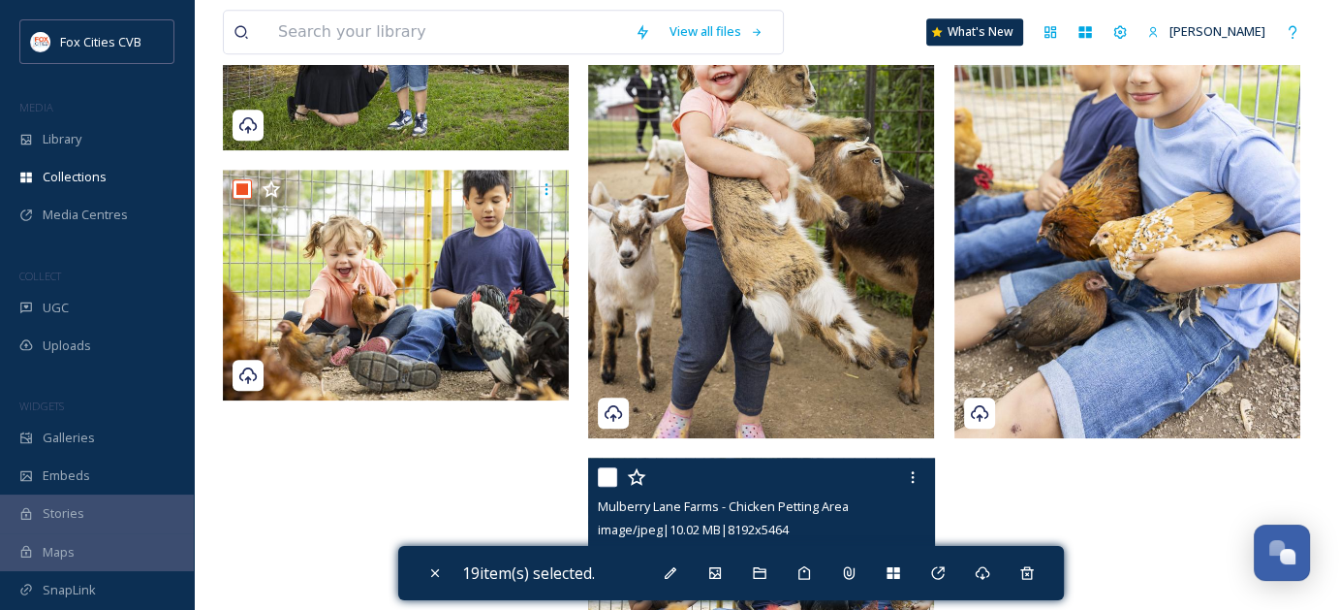
click at [601, 477] on input "checkbox" at bounding box center [607, 476] width 19 height 19
checkbox input "true"
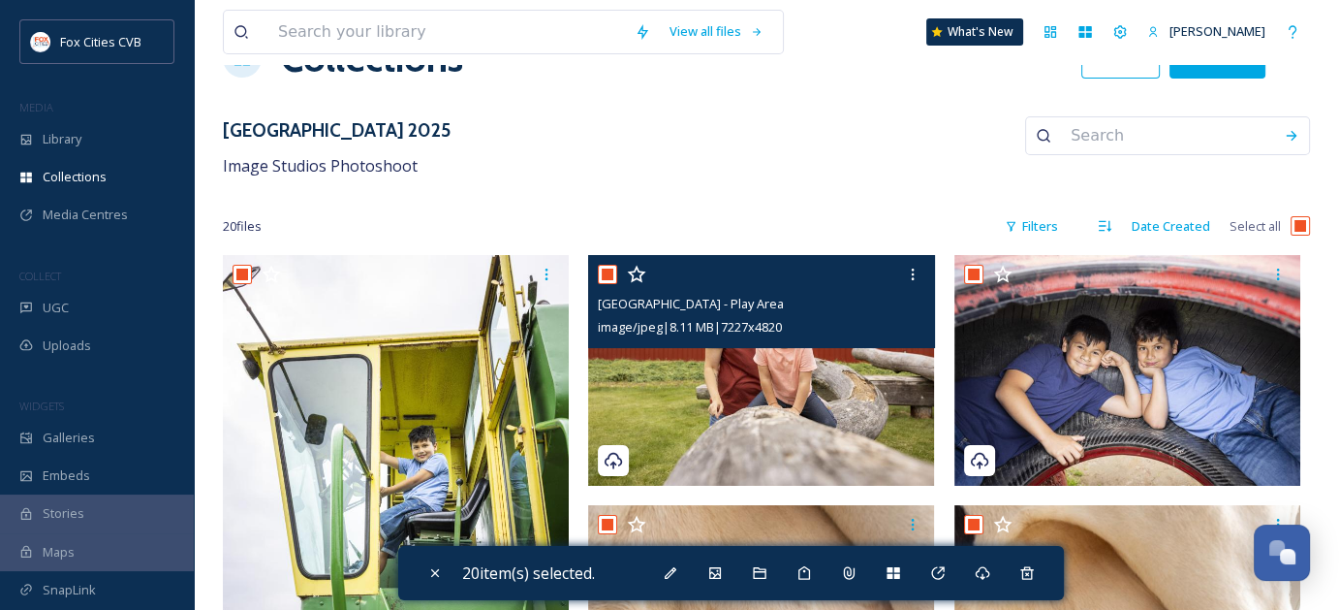
scroll to position [97, 0]
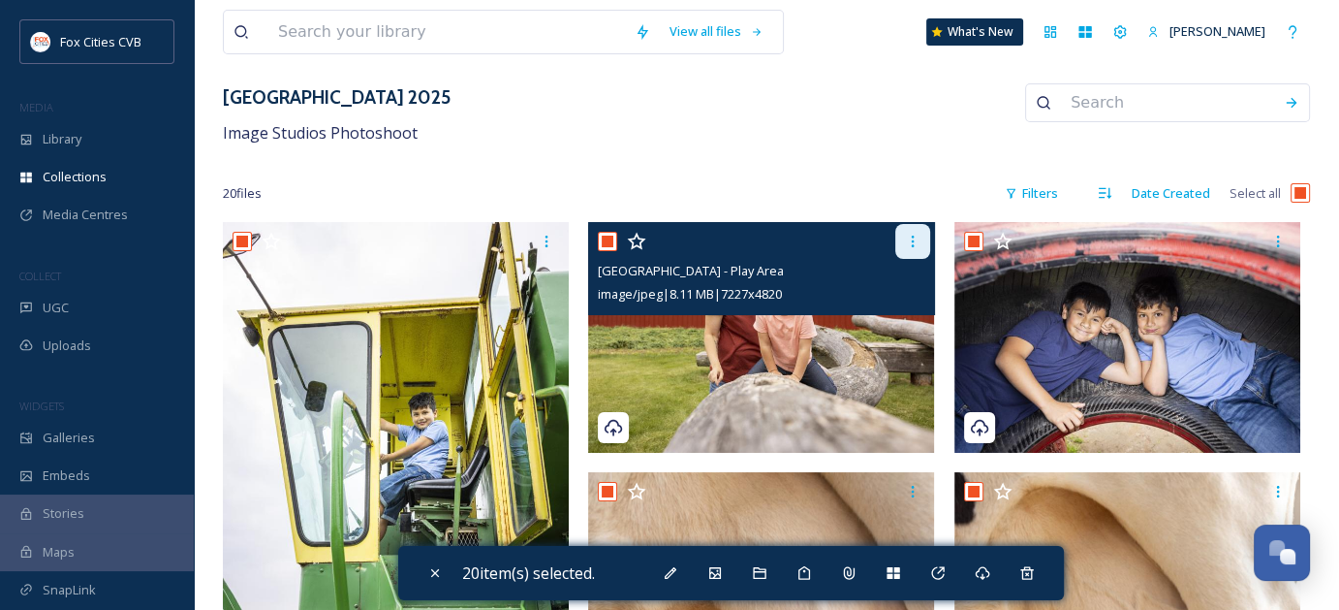
click at [908, 247] on div at bounding box center [912, 241] width 35 height 35
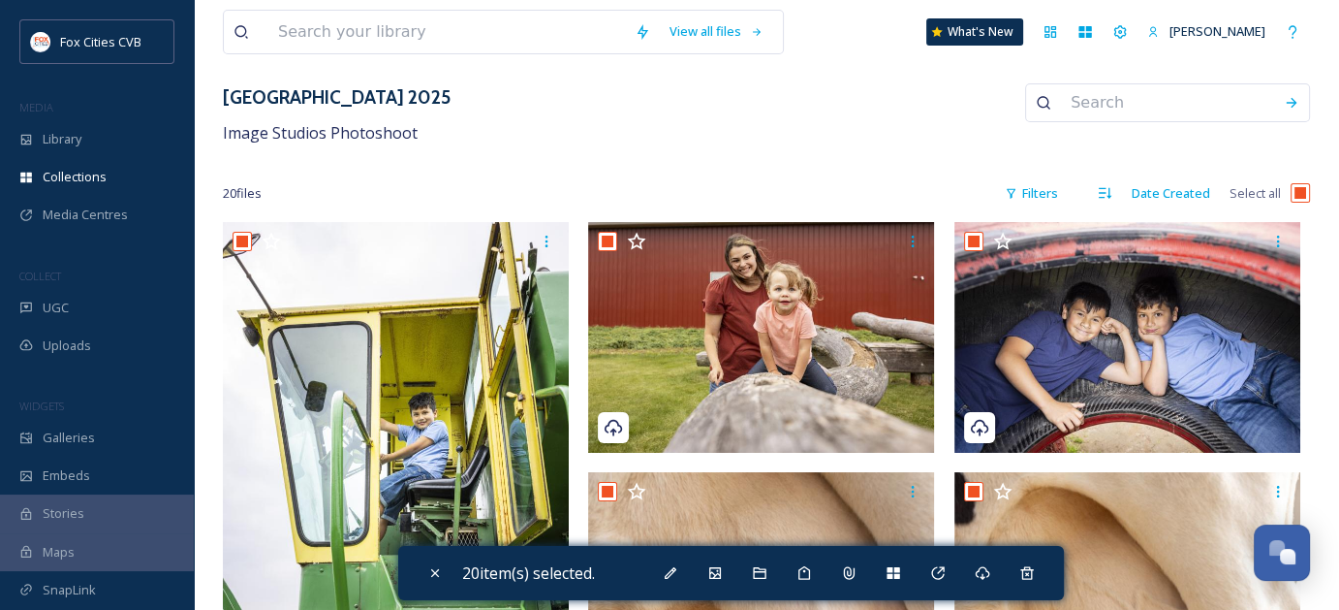
click at [1307, 194] on input "checkbox" at bounding box center [1300, 192] width 19 height 19
checkbox input "false"
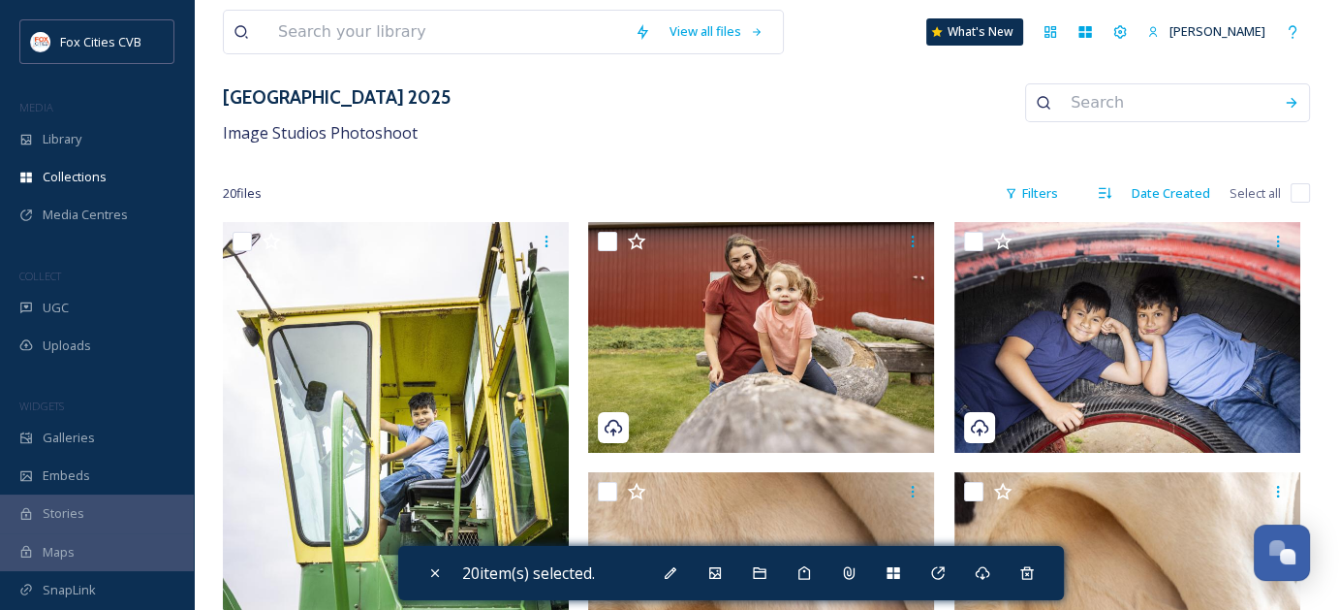
checkbox input "false"
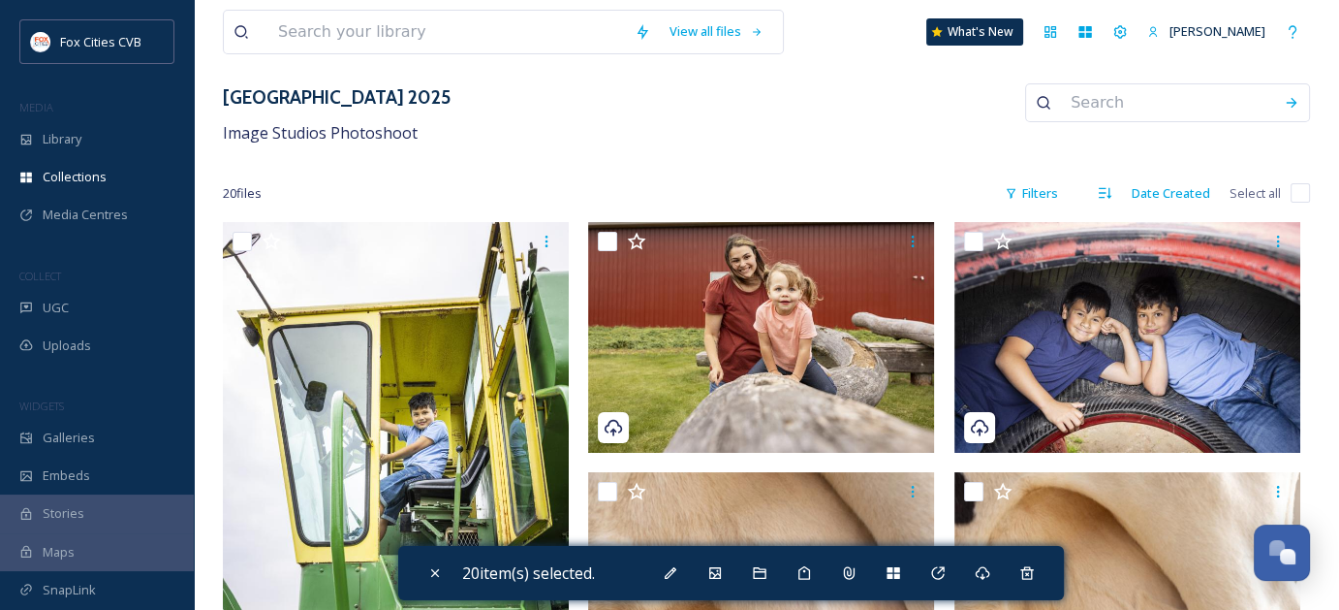
checkbox input "false"
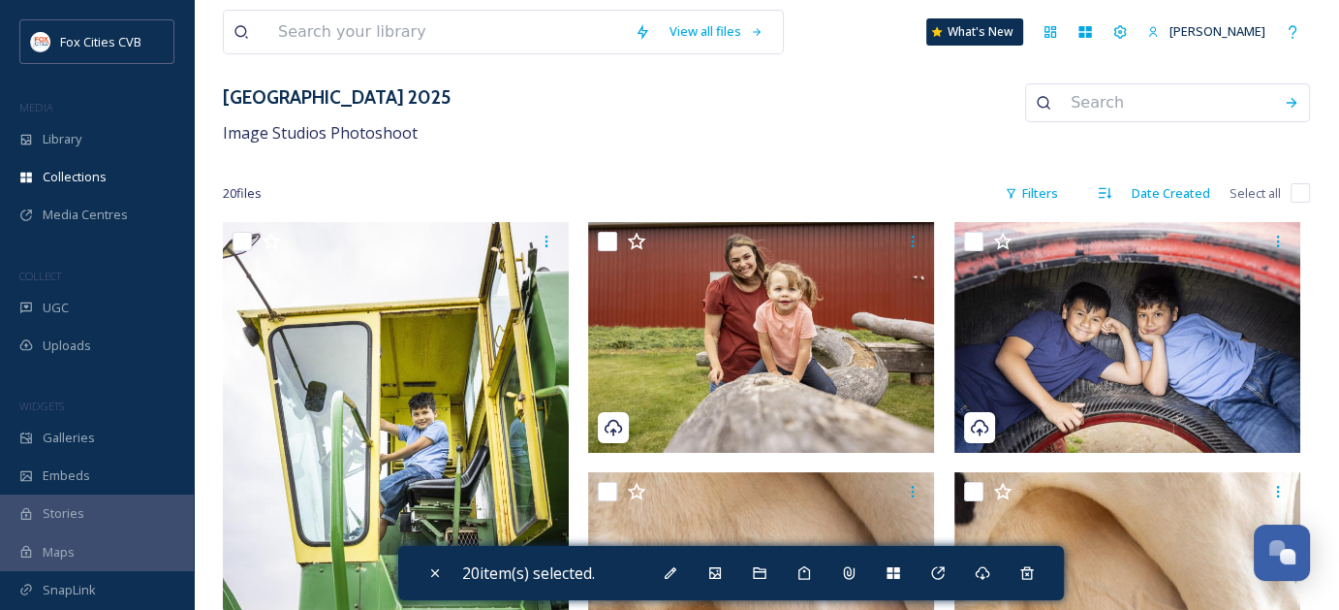
checkbox input "false"
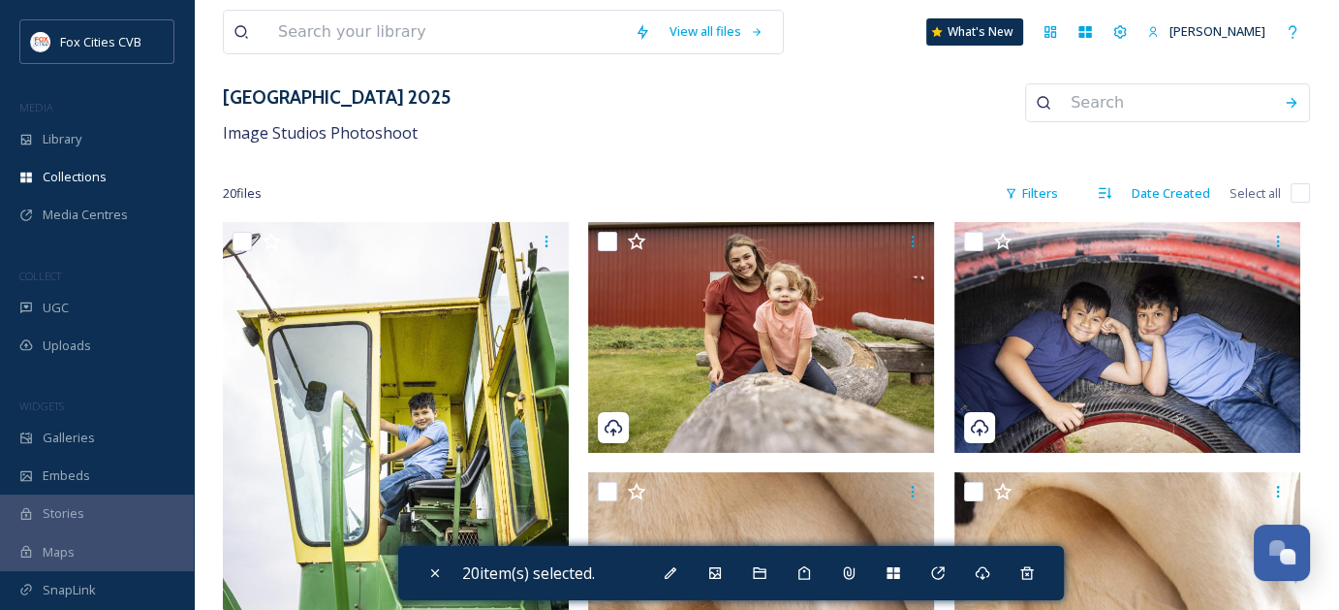
checkbox input "false"
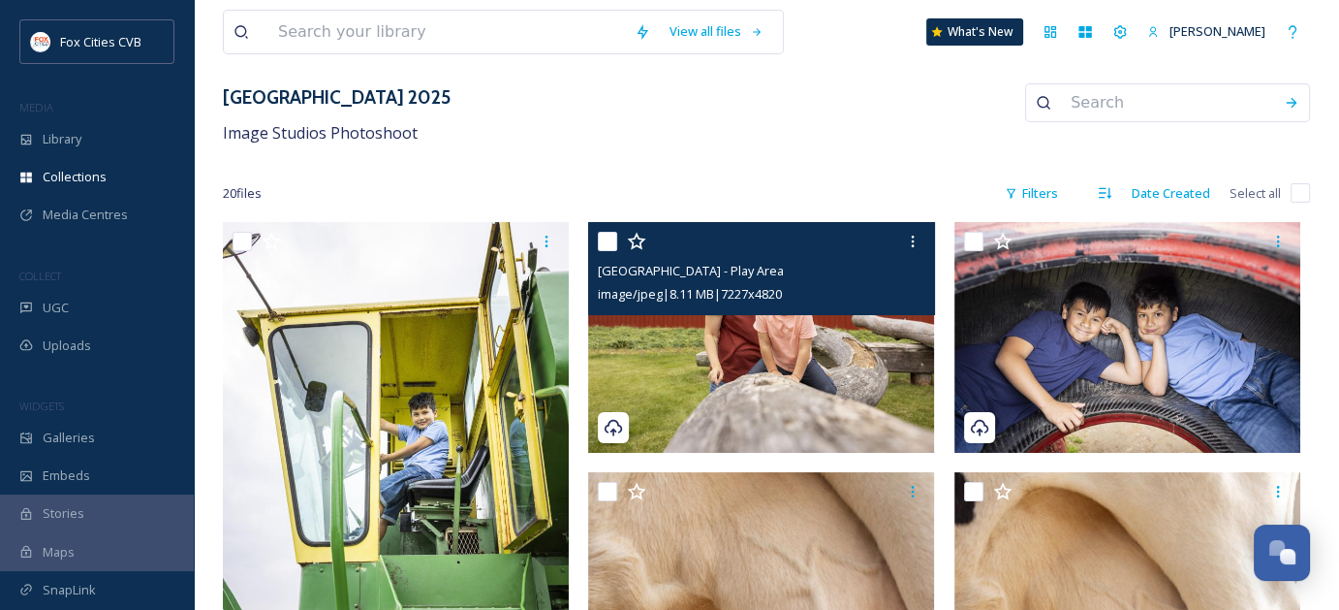
click at [612, 241] on input "checkbox" at bounding box center [607, 241] width 19 height 19
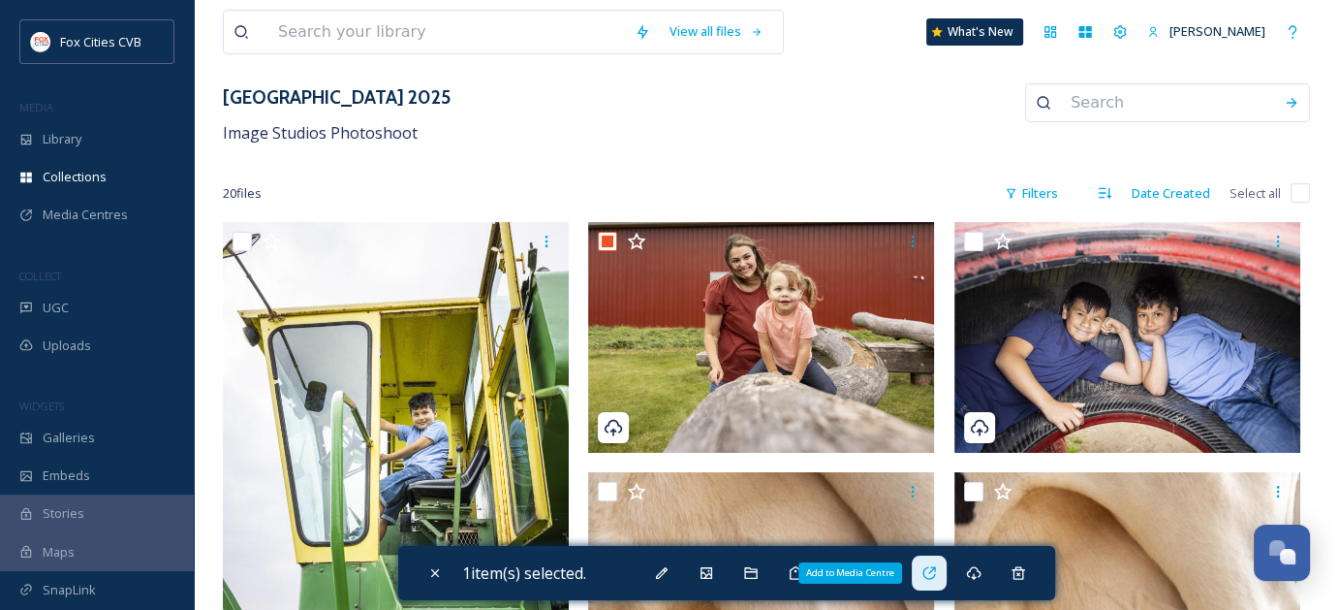
click at [943, 567] on div "Add to Media Centre" at bounding box center [929, 572] width 35 height 35
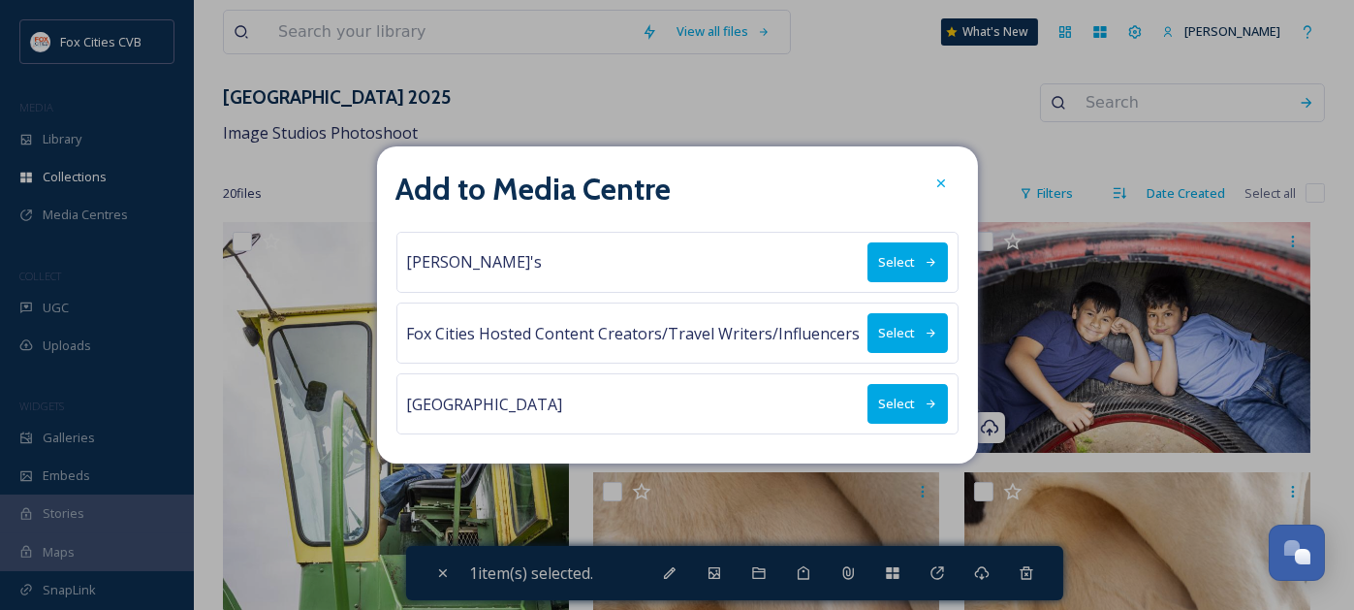
click at [905, 406] on button "Select" at bounding box center [907, 404] width 80 height 40
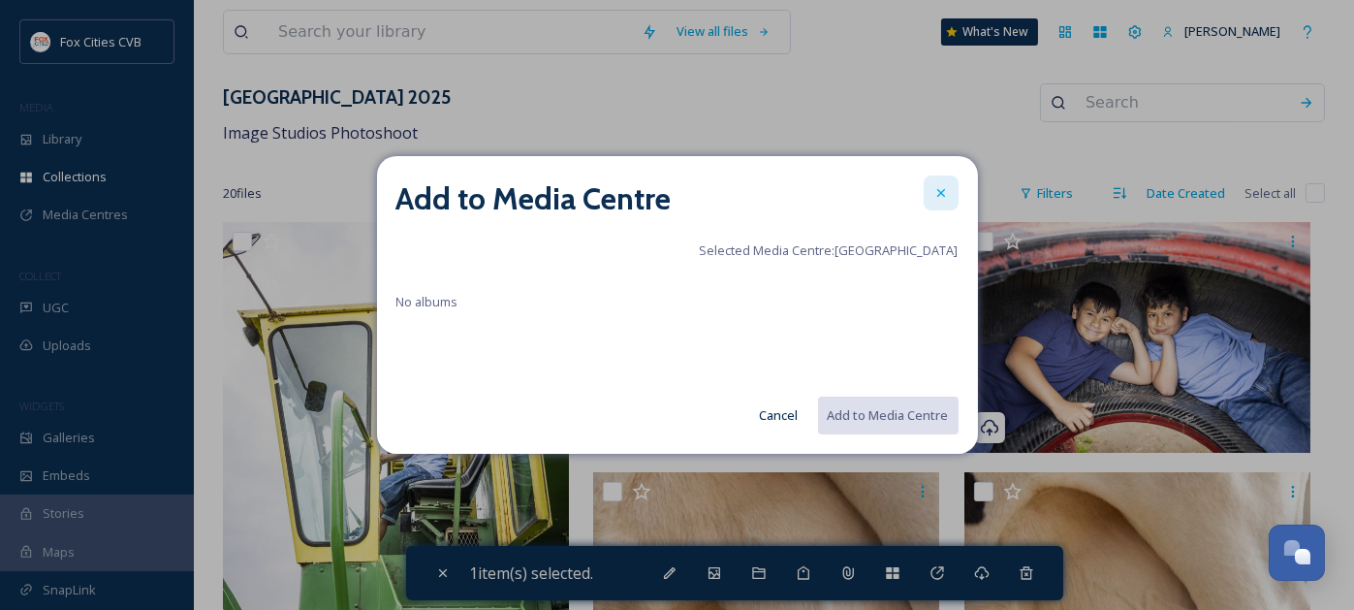
click at [948, 193] on icon at bounding box center [941, 193] width 16 height 16
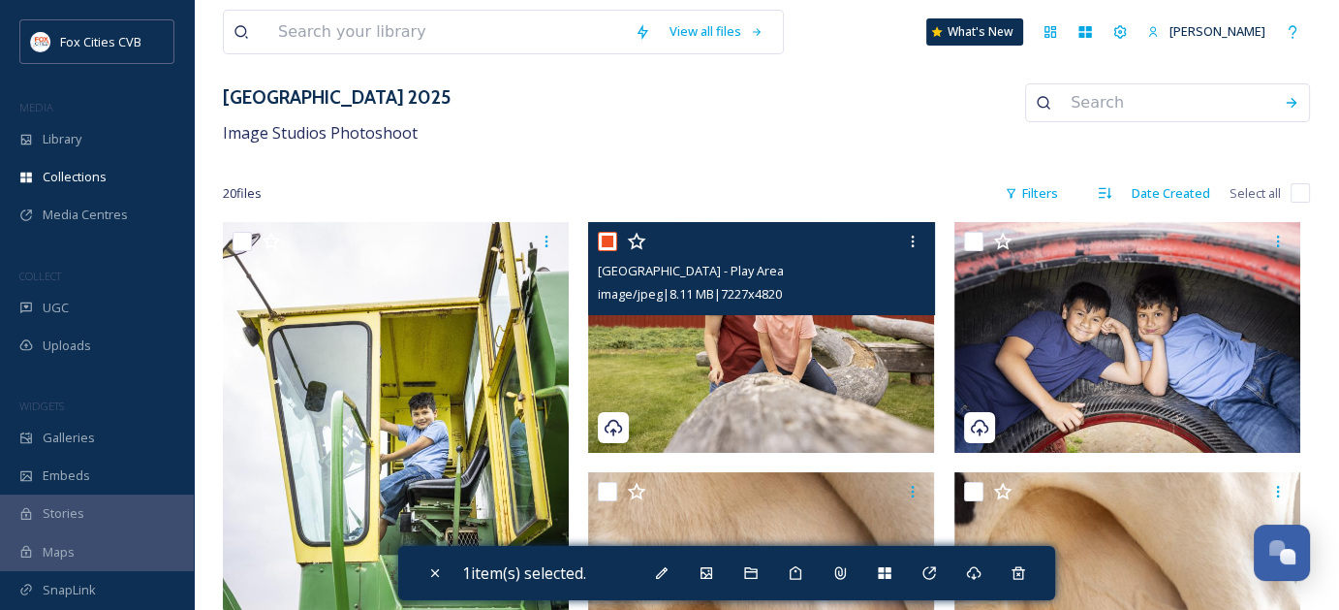
click at [606, 238] on input "checkbox" at bounding box center [607, 241] width 19 height 19
checkbox input "false"
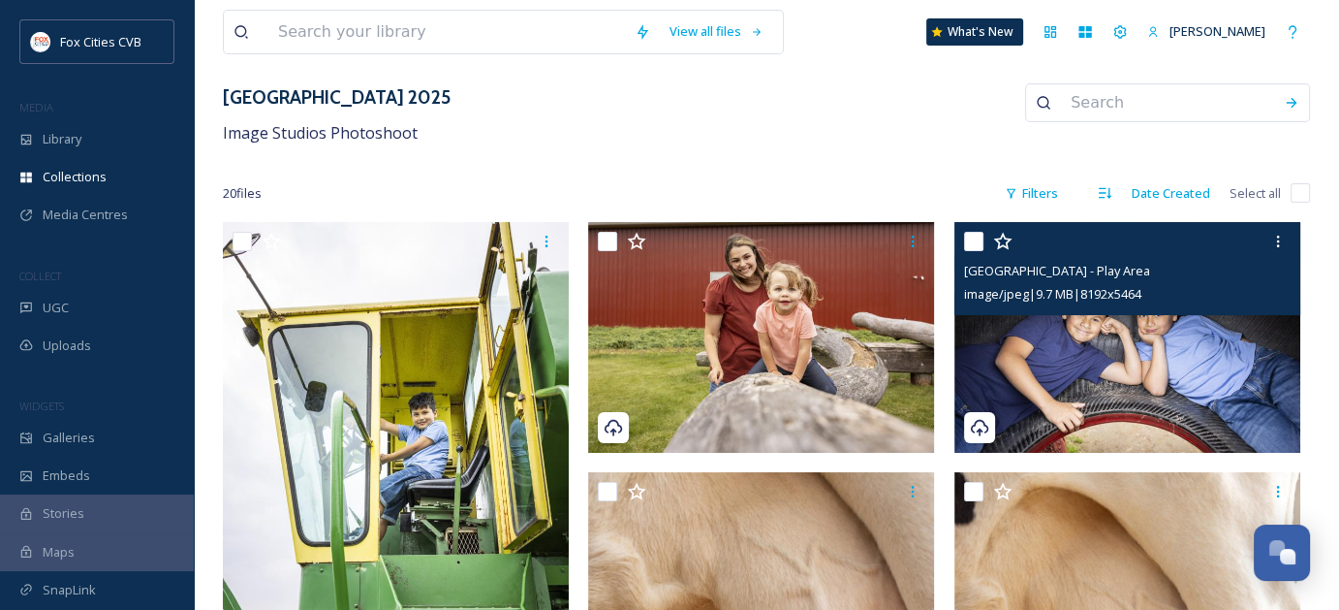
click at [973, 239] on input "checkbox" at bounding box center [973, 241] width 19 height 19
checkbox input "true"
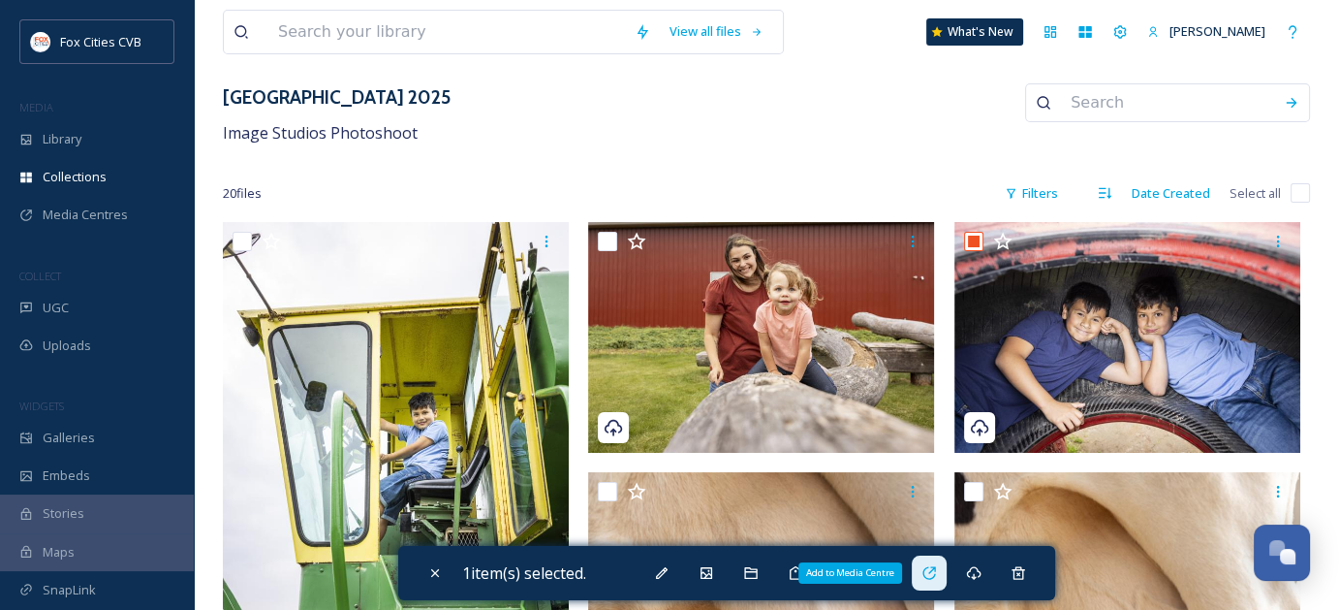
click at [926, 568] on icon at bounding box center [930, 573] width 16 height 16
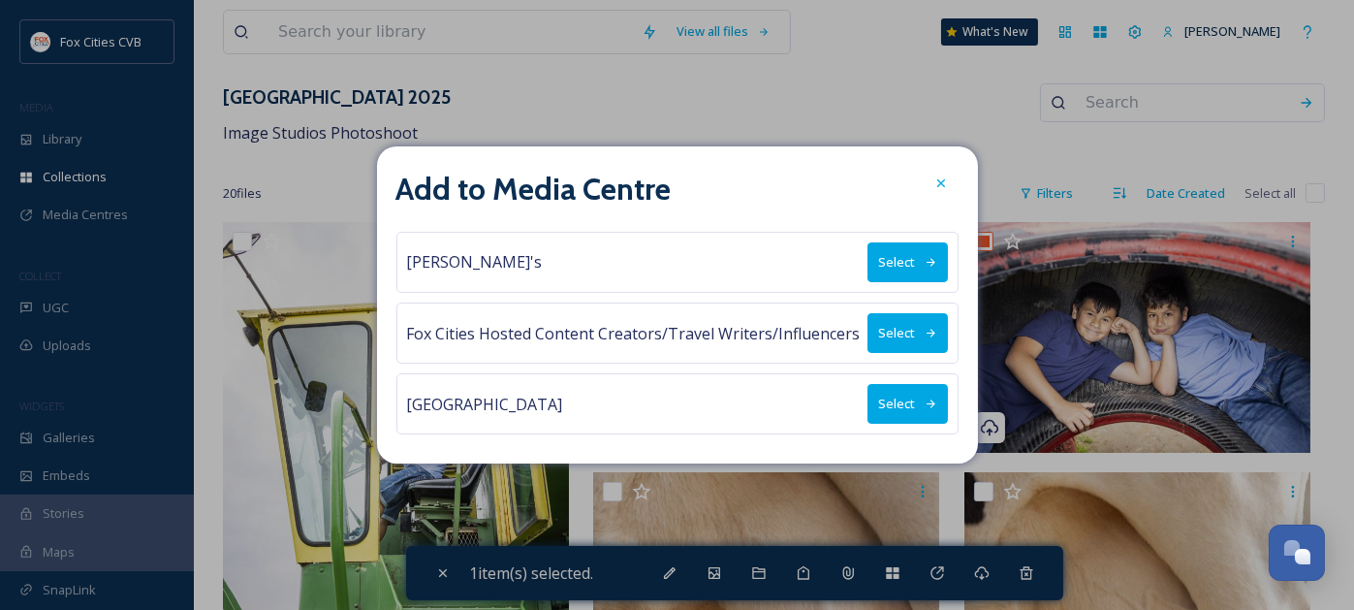
click at [894, 400] on button "Select" at bounding box center [907, 404] width 80 height 40
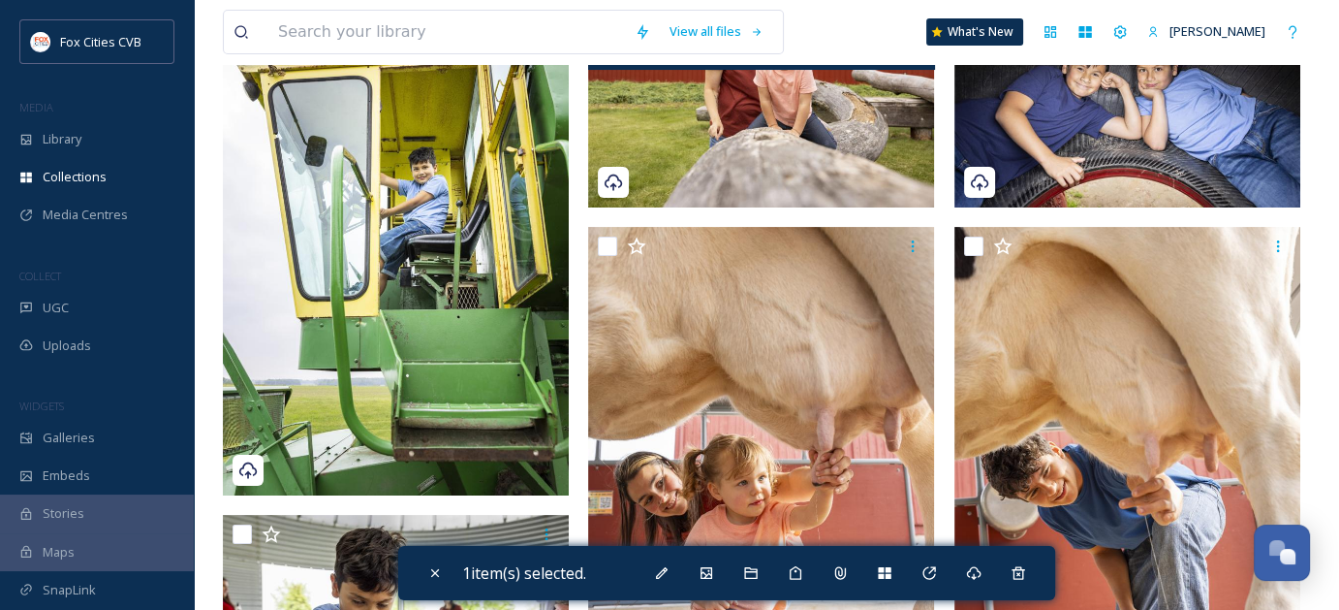
scroll to position [388, 0]
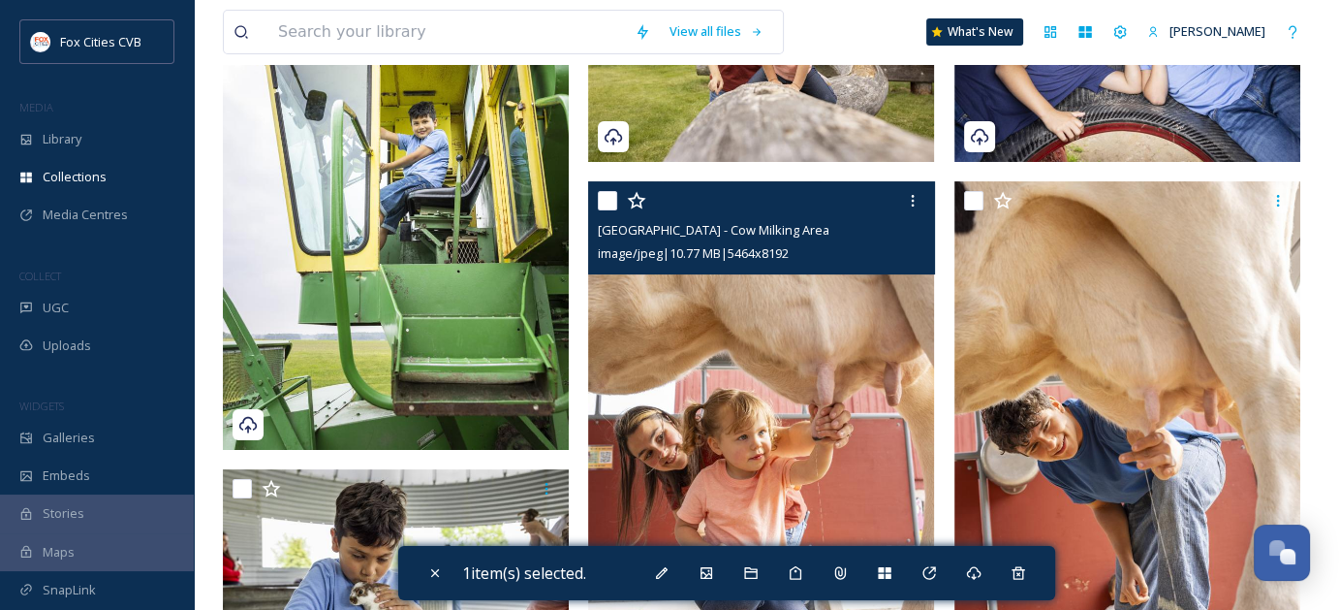
click at [605, 197] on input "checkbox" at bounding box center [607, 200] width 19 height 19
checkbox input "true"
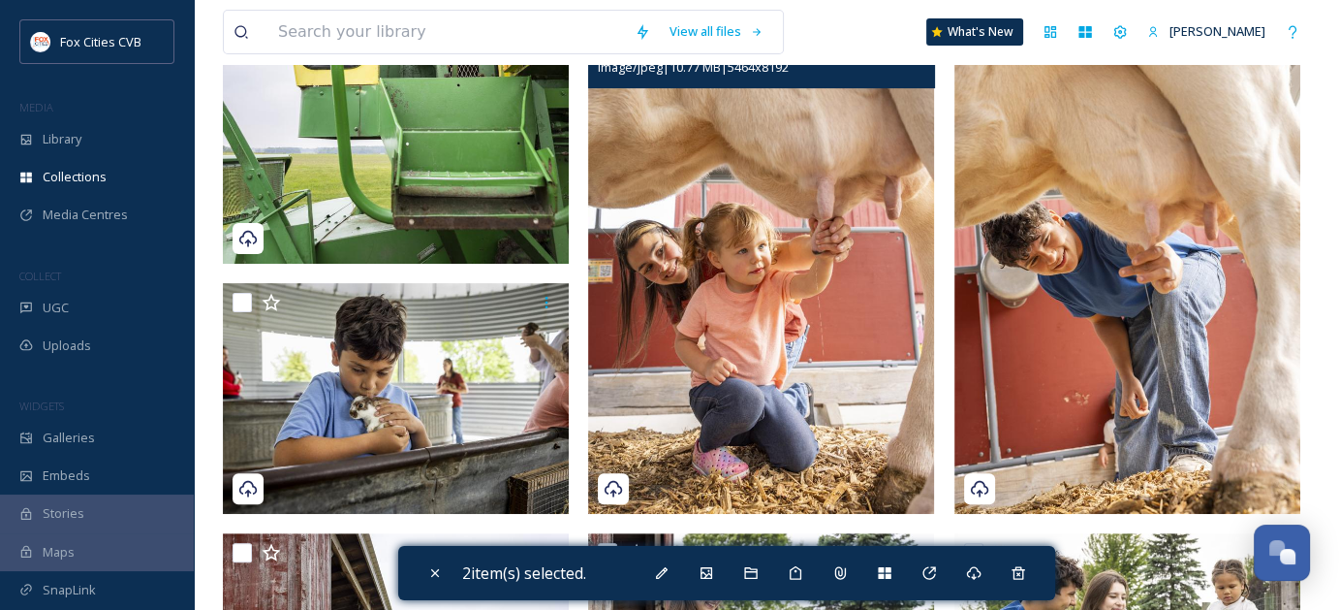
scroll to position [581, 0]
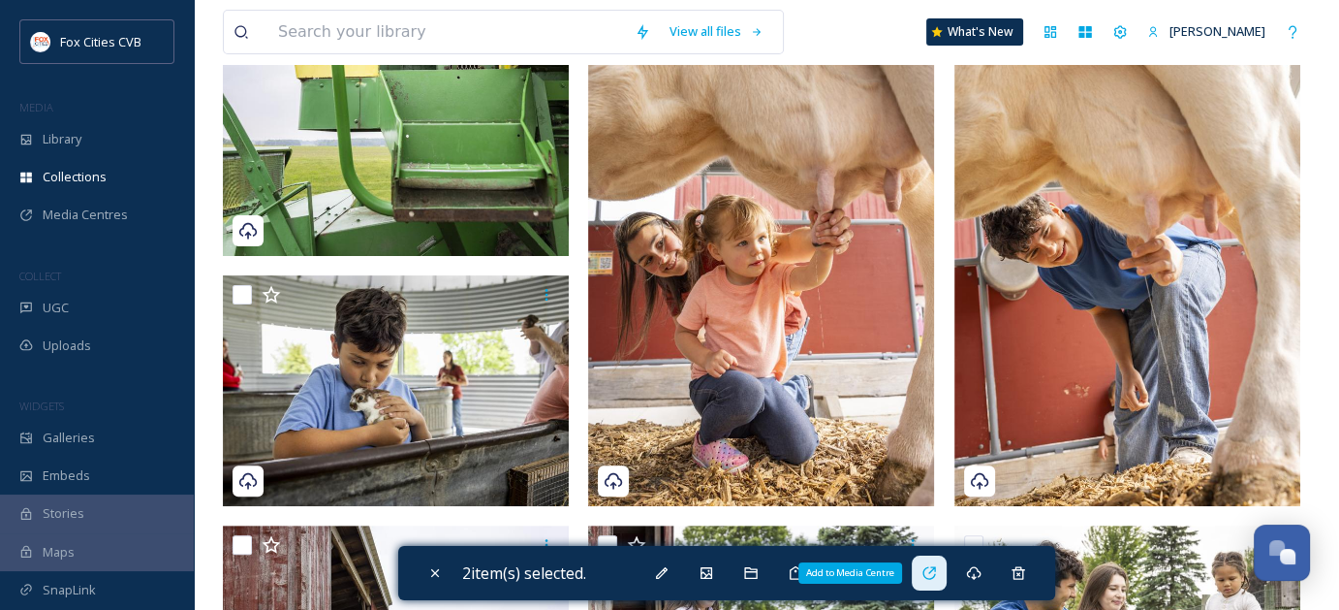
click at [944, 575] on div "Add to Media Centre" at bounding box center [929, 572] width 35 height 35
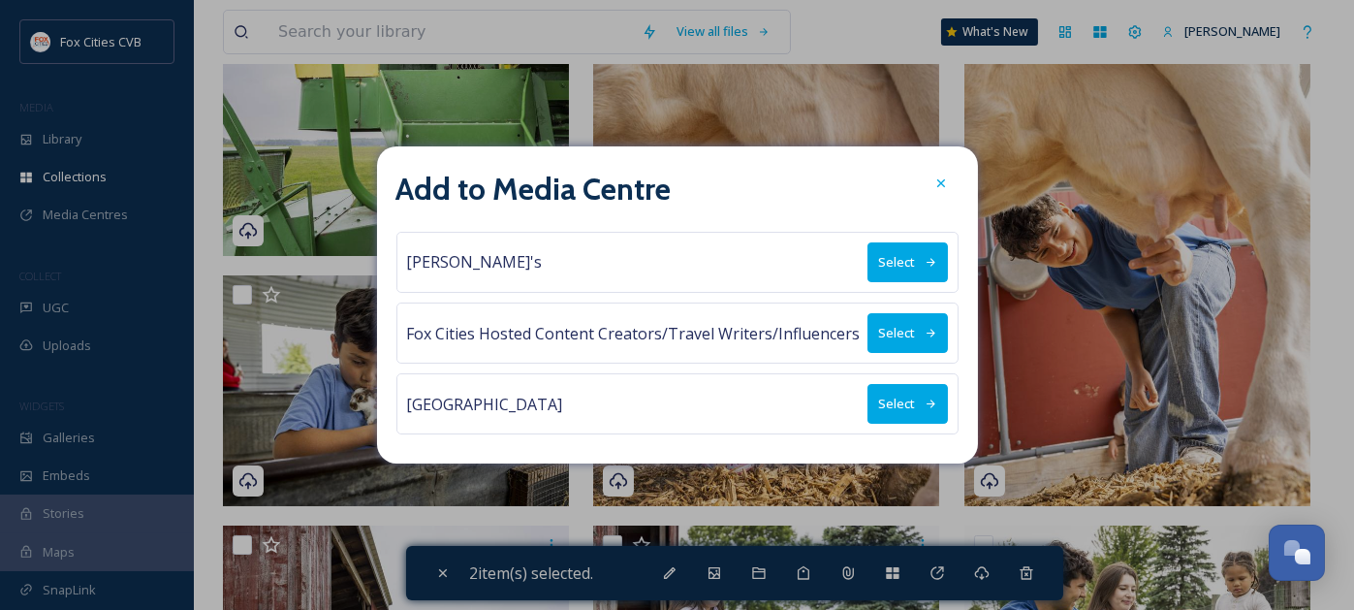
click at [896, 395] on button "Select" at bounding box center [907, 404] width 80 height 40
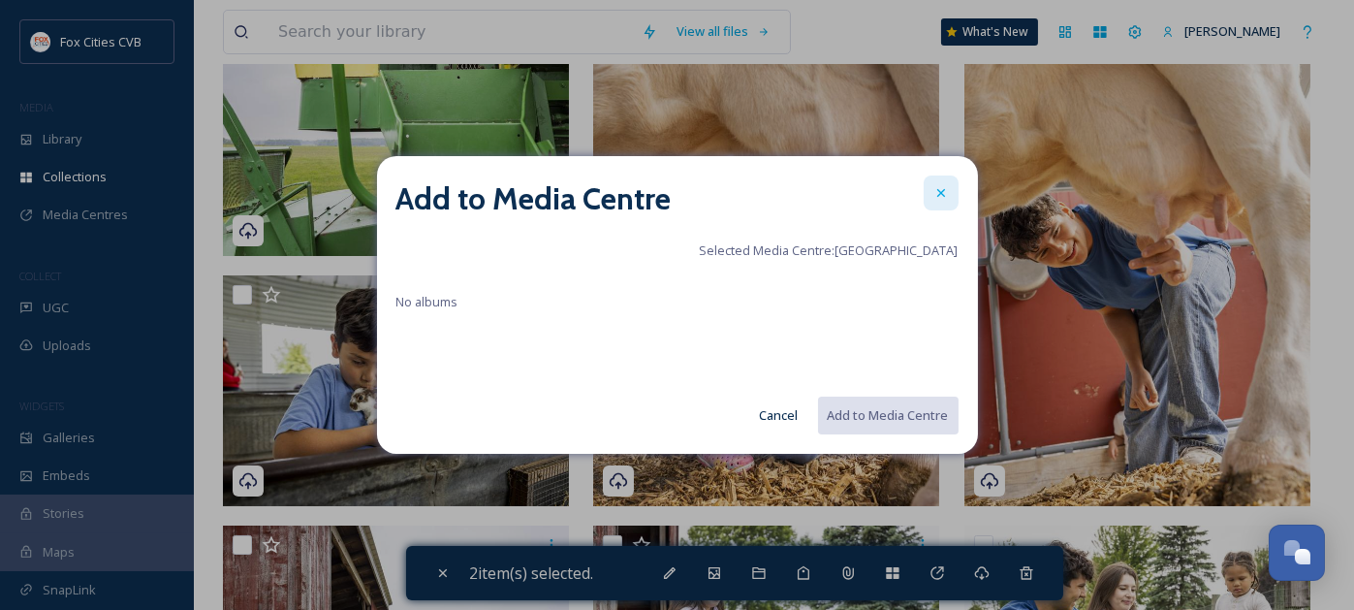
click at [940, 190] on icon at bounding box center [941, 193] width 16 height 16
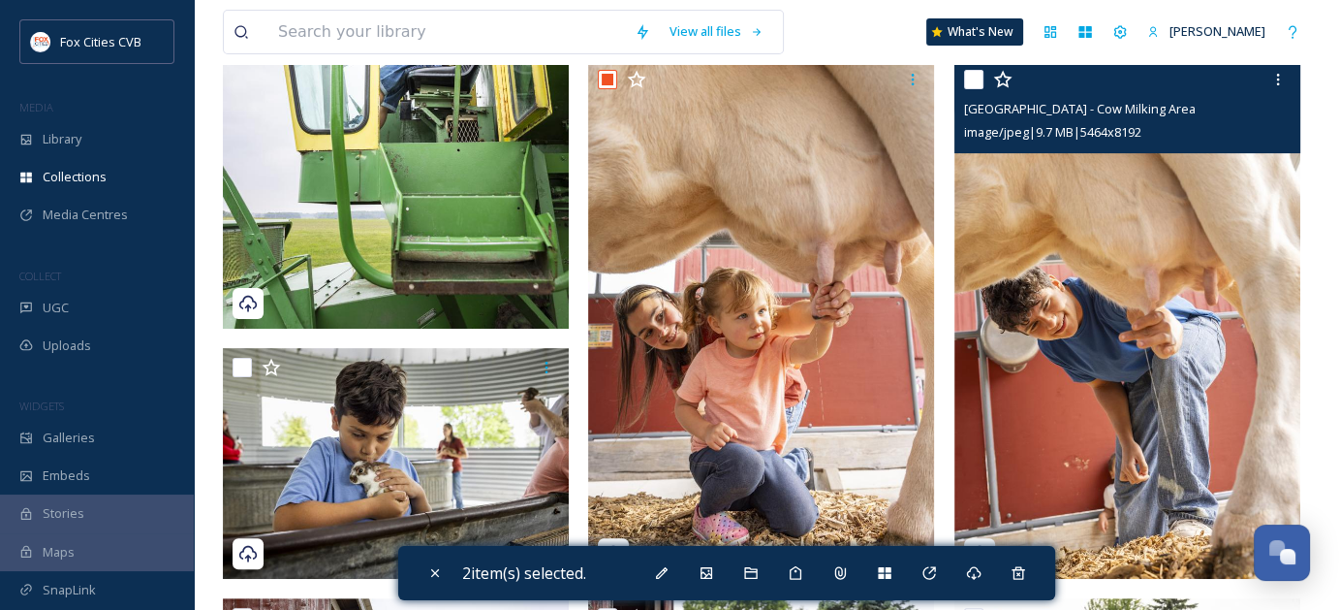
scroll to position [388, 0]
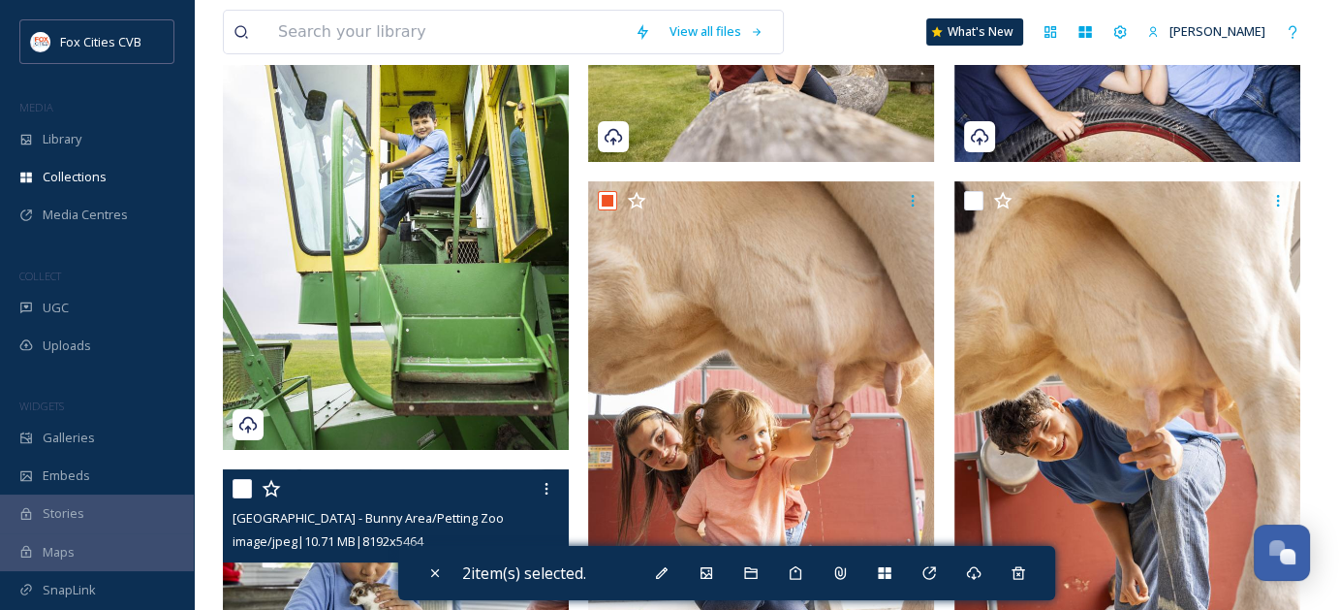
click at [249, 485] on input "checkbox" at bounding box center [242, 488] width 19 height 19
checkbox input "true"
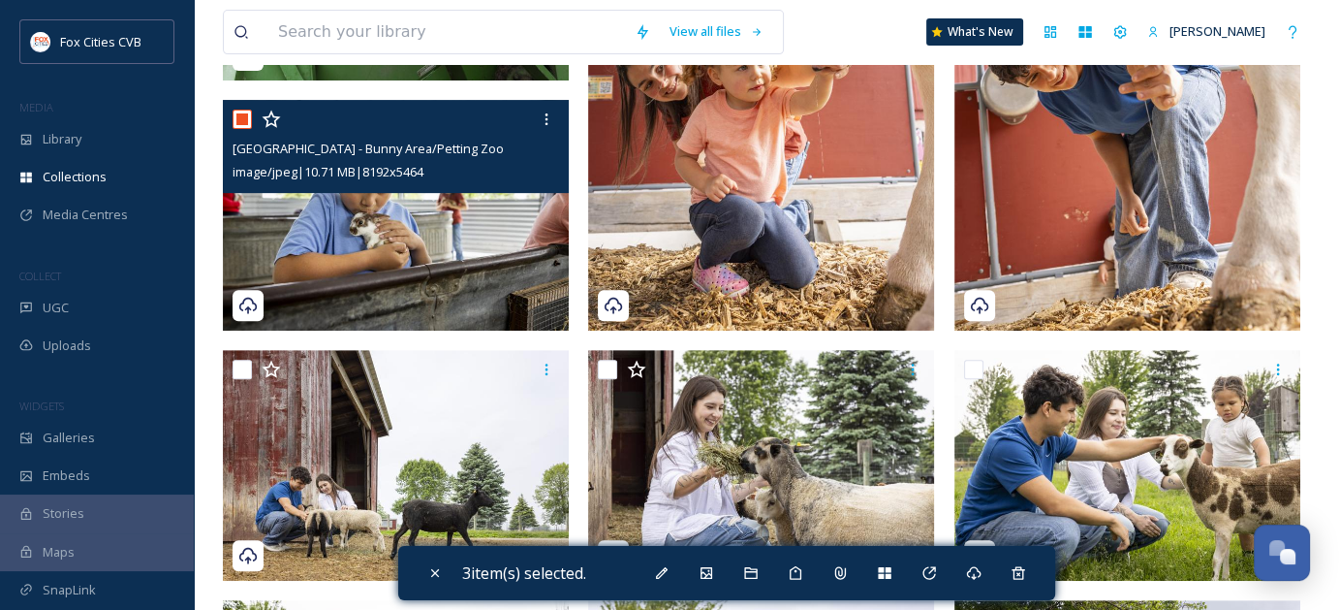
scroll to position [775, 0]
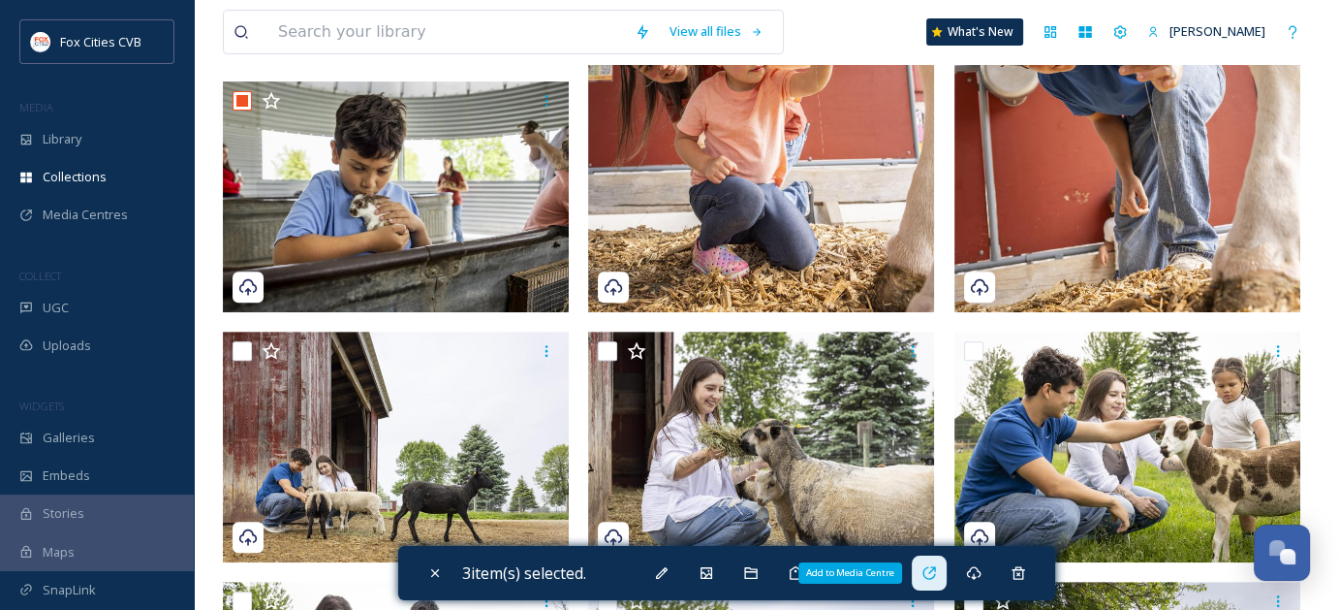
click at [931, 569] on icon at bounding box center [930, 573] width 16 height 16
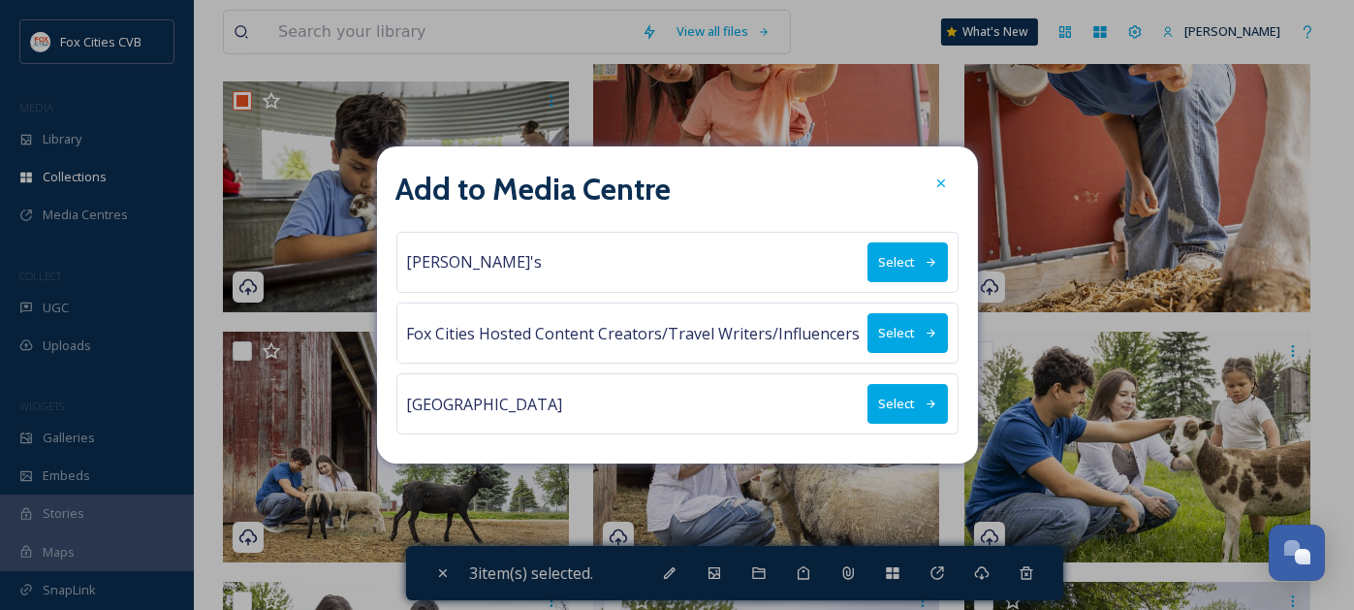
click at [907, 394] on button "Select" at bounding box center [907, 404] width 80 height 40
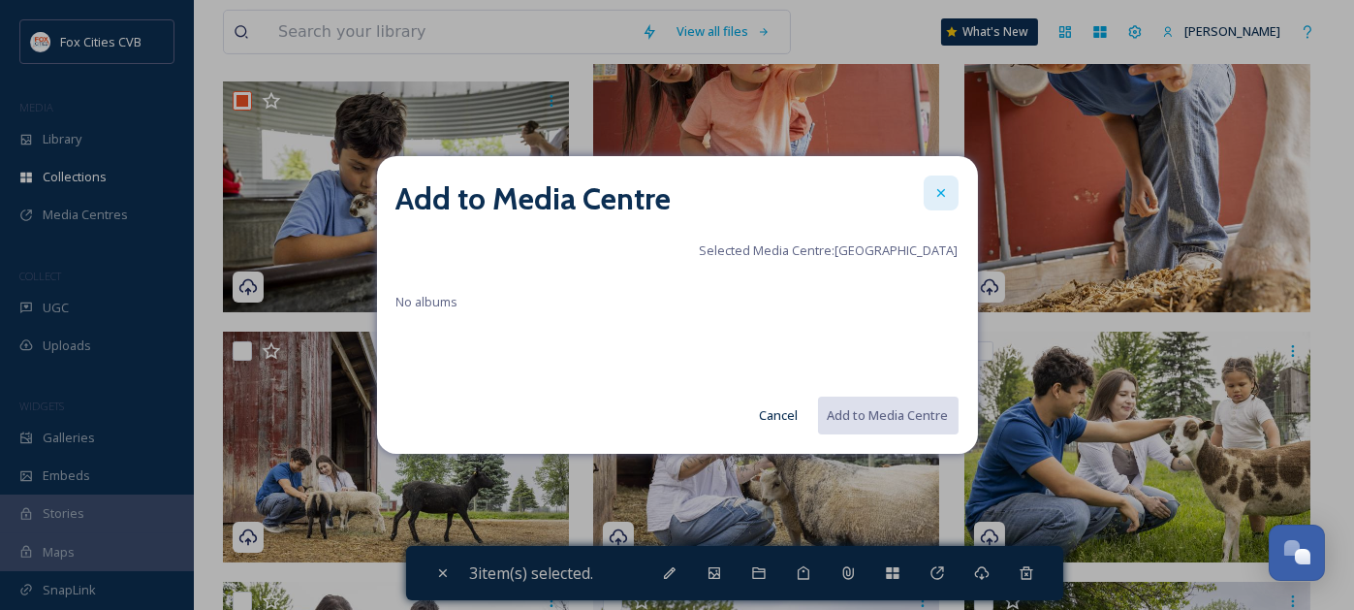
click at [948, 195] on div at bounding box center [940, 192] width 35 height 35
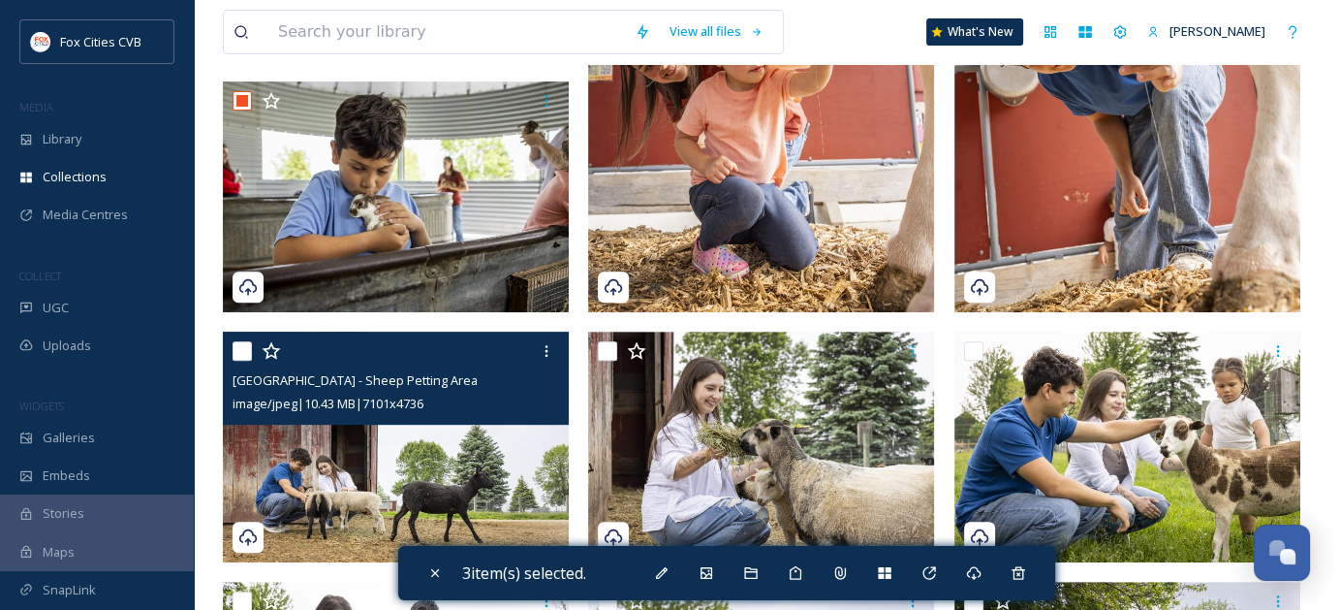
click at [242, 348] on input "checkbox" at bounding box center [242, 350] width 19 height 19
checkbox input "true"
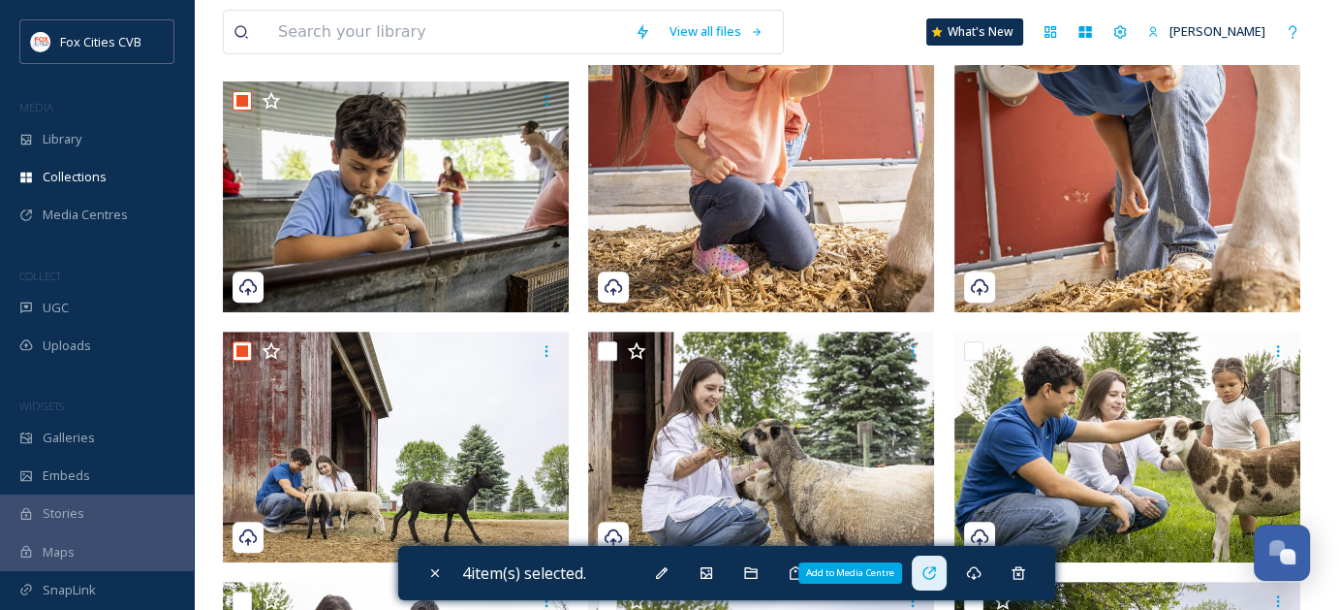
click at [928, 578] on icon at bounding box center [930, 573] width 16 height 16
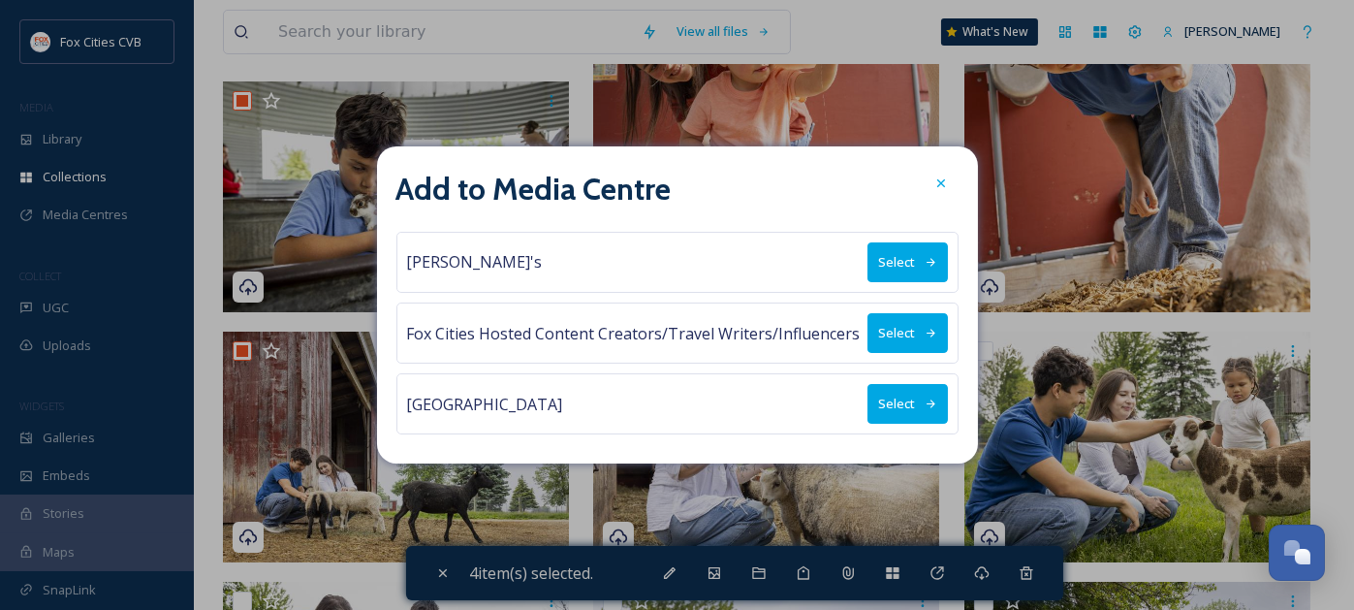
click at [889, 396] on button "Select" at bounding box center [907, 404] width 80 height 40
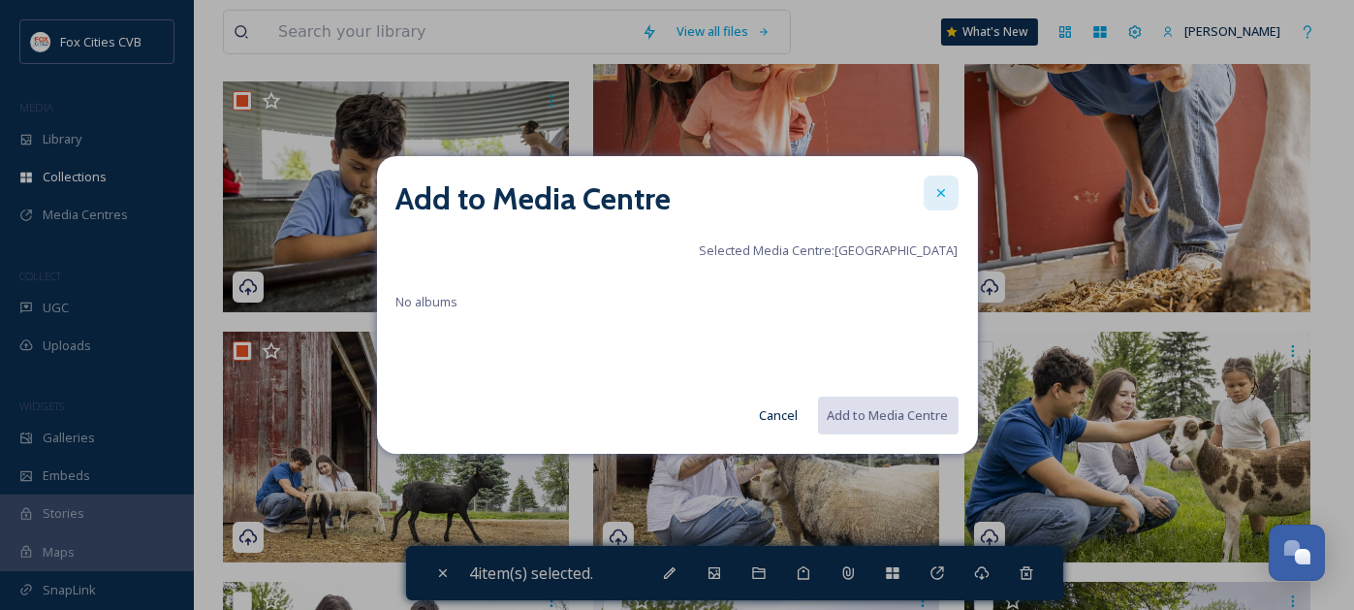
click at [939, 189] on icon at bounding box center [941, 193] width 16 height 16
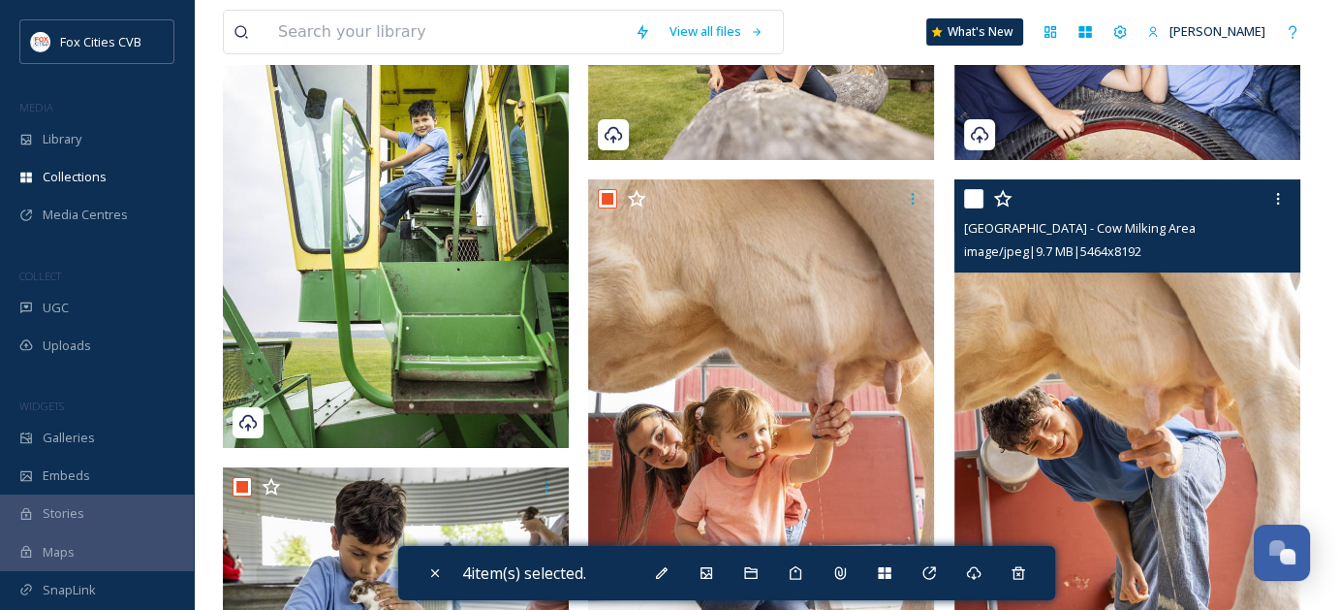
scroll to position [388, 0]
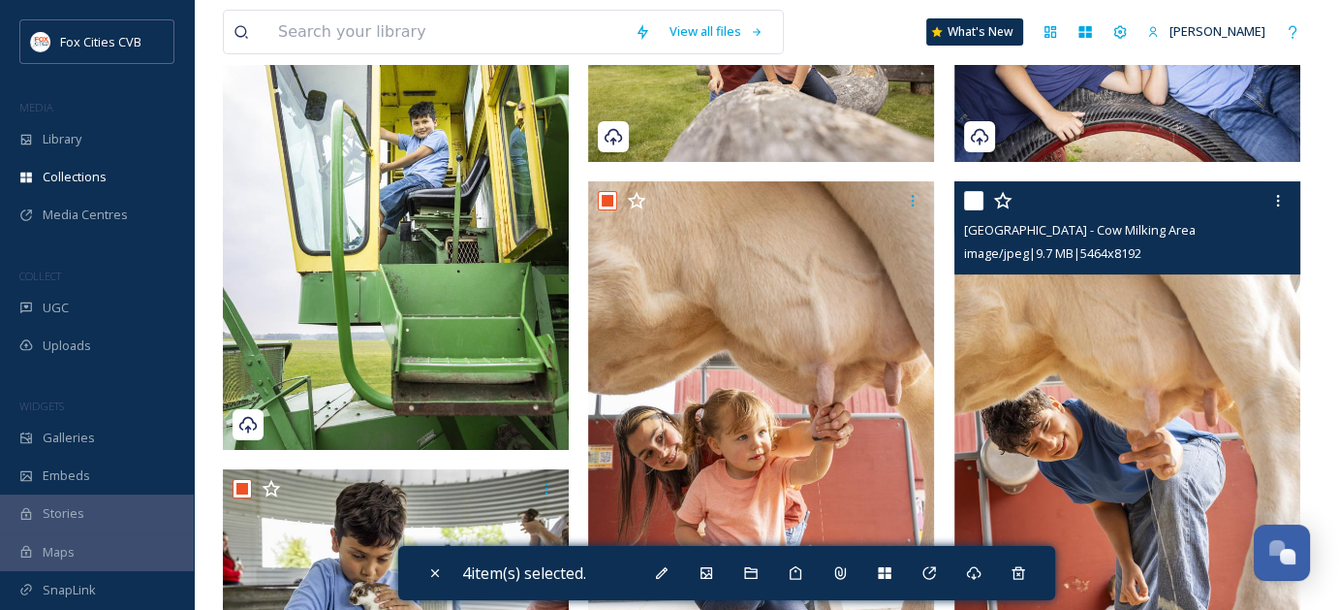
click at [969, 200] on input "checkbox" at bounding box center [973, 200] width 19 height 19
checkbox input "true"
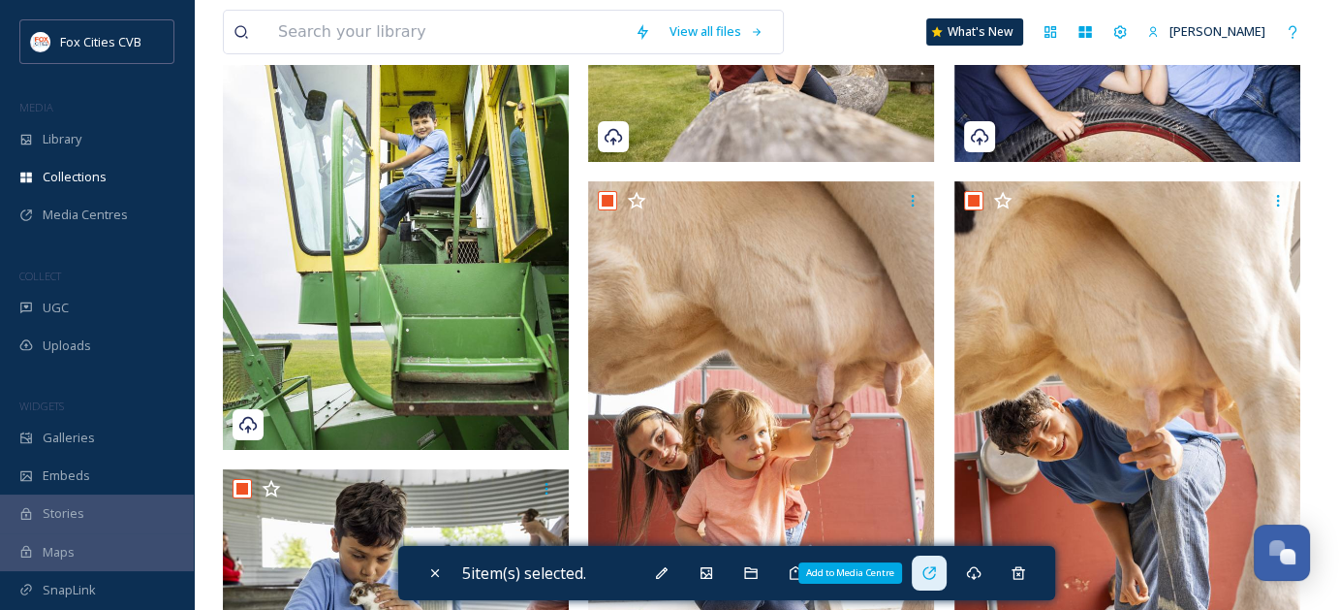
click at [937, 572] on icon at bounding box center [930, 573] width 16 height 16
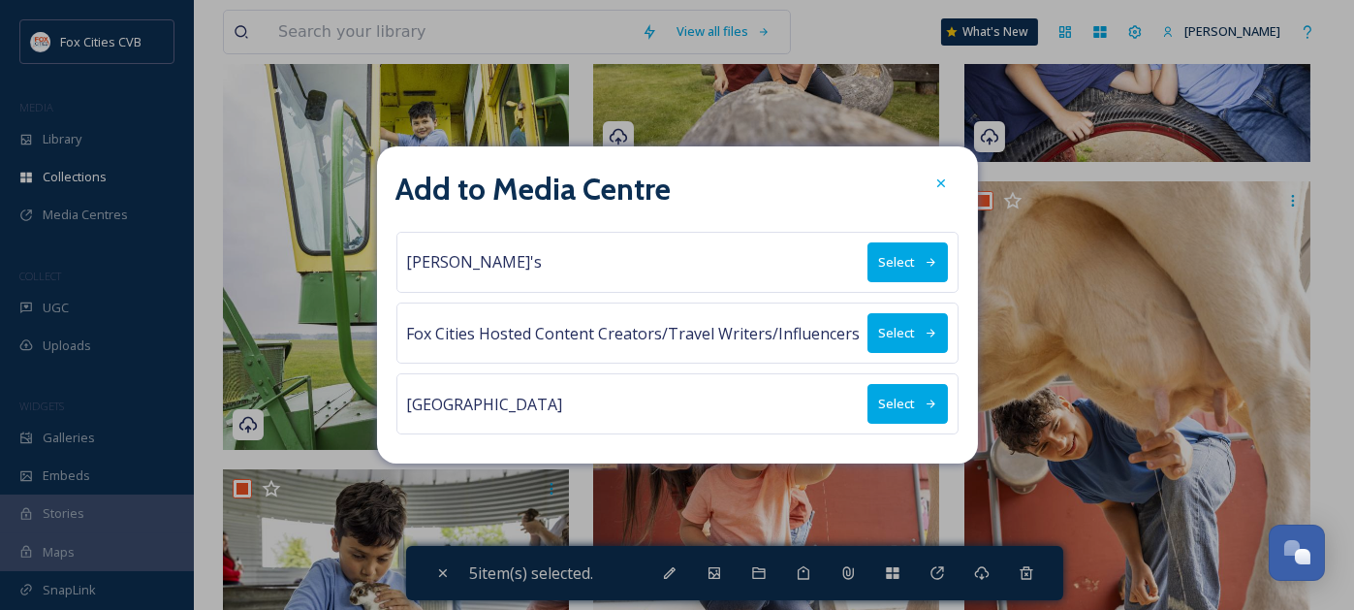
click at [901, 395] on button "Select" at bounding box center [907, 404] width 80 height 40
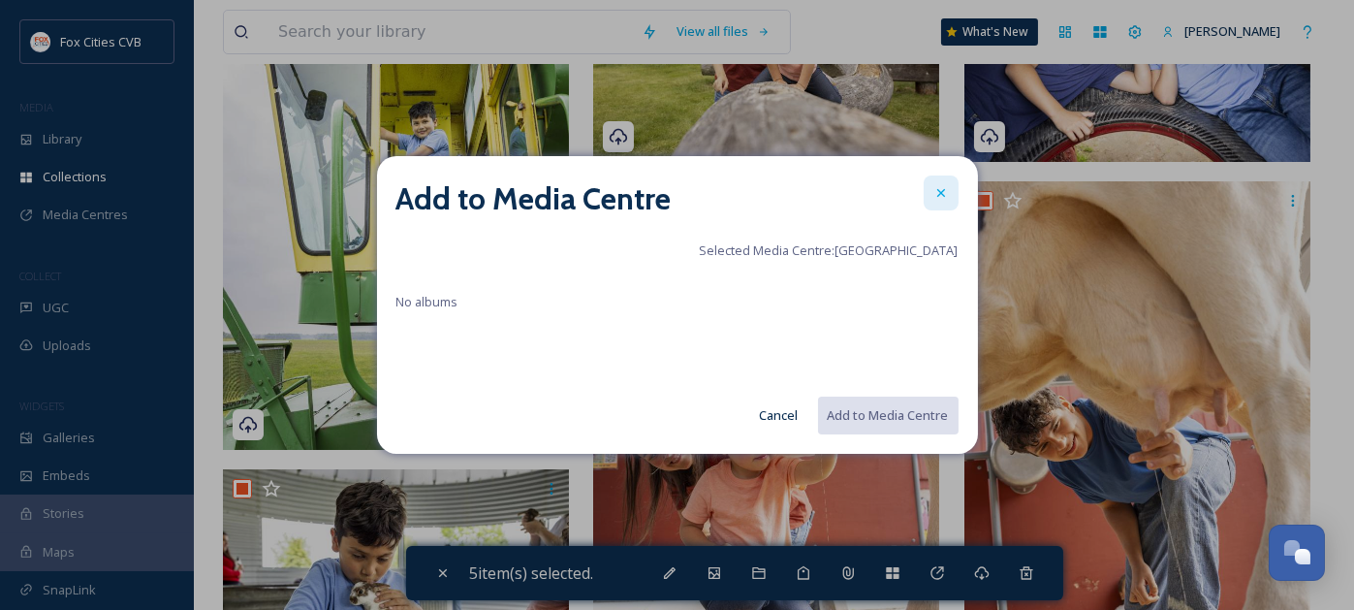
click at [938, 190] on icon at bounding box center [940, 193] width 8 height 8
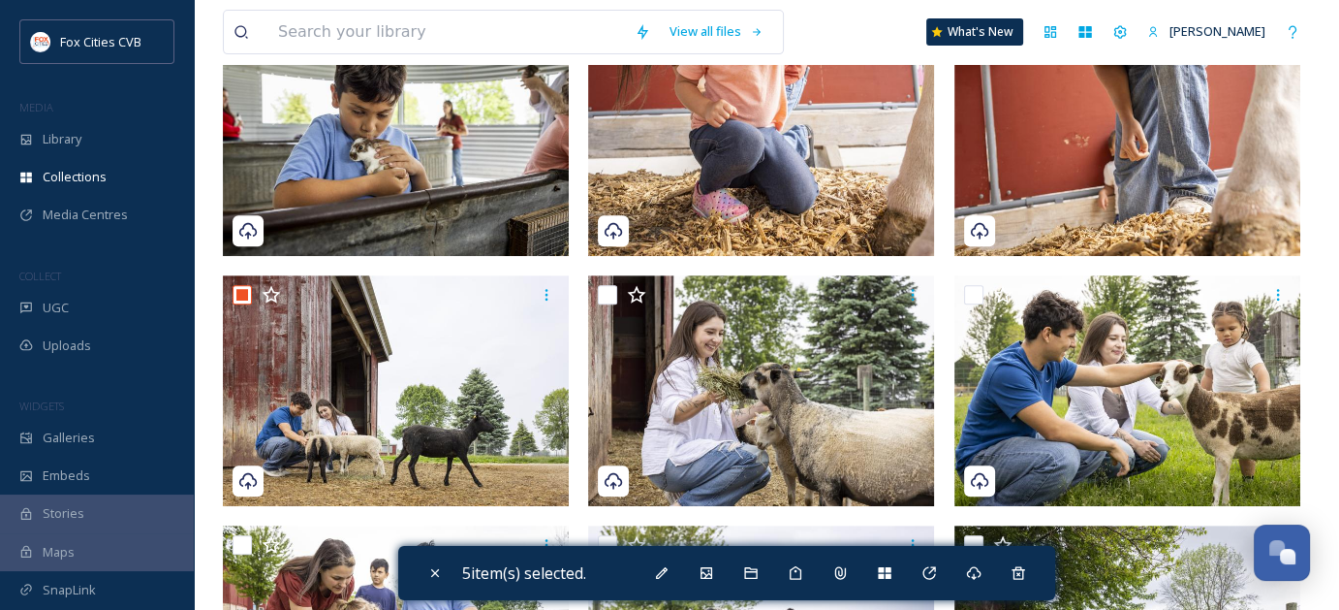
scroll to position [969, 0]
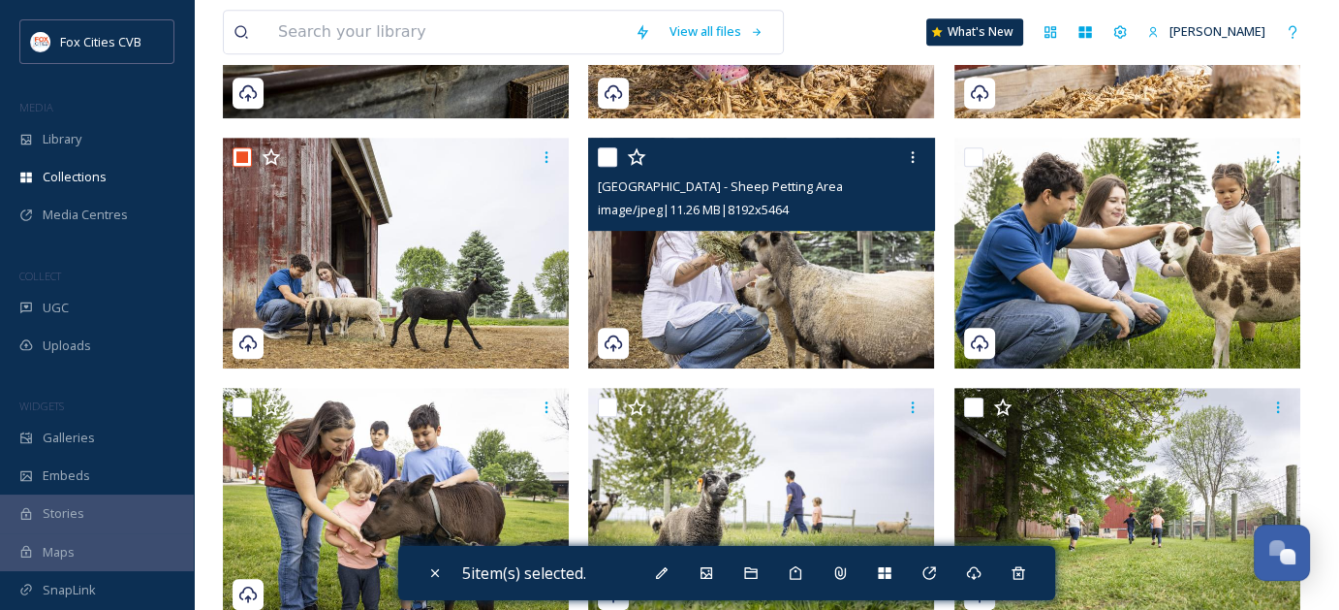
click at [607, 154] on input "checkbox" at bounding box center [607, 156] width 19 height 19
checkbox input "true"
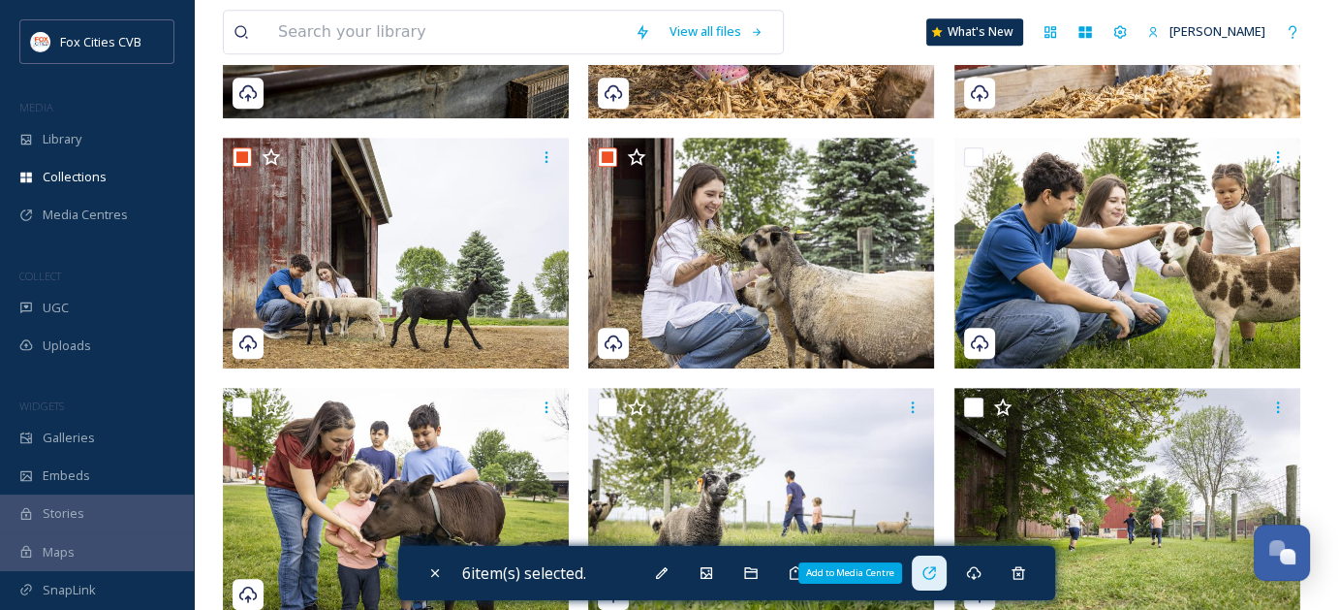
click at [937, 572] on icon at bounding box center [930, 573] width 16 height 16
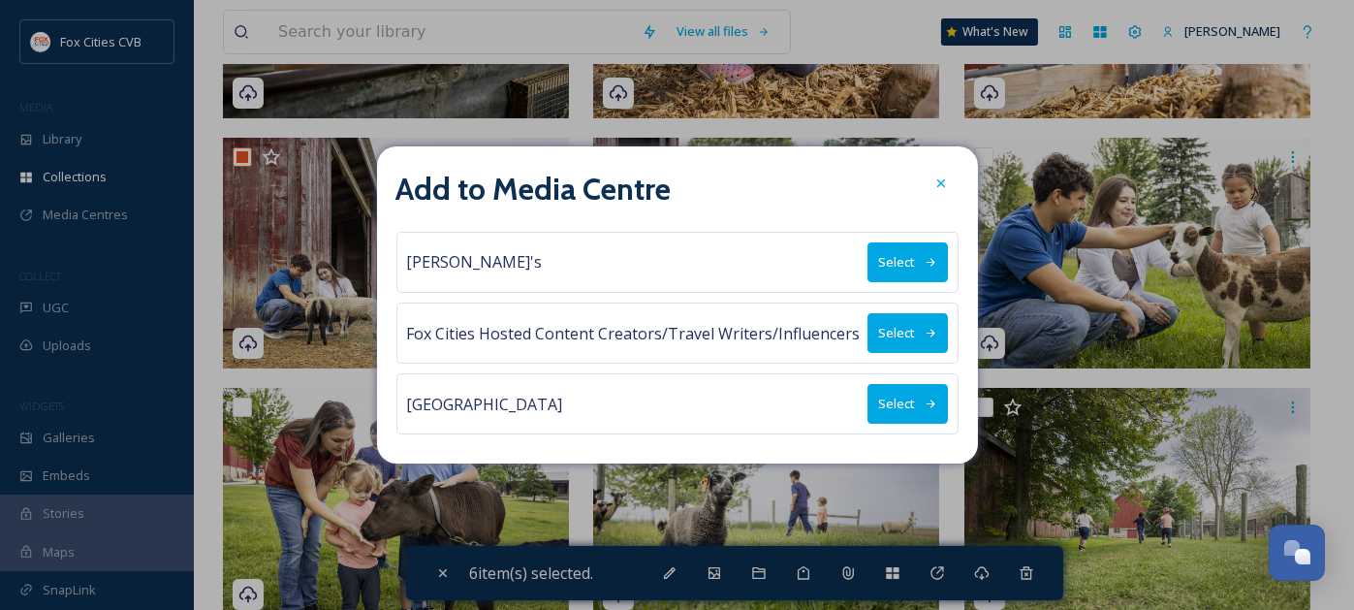
click at [892, 396] on button "Select" at bounding box center [907, 404] width 80 height 40
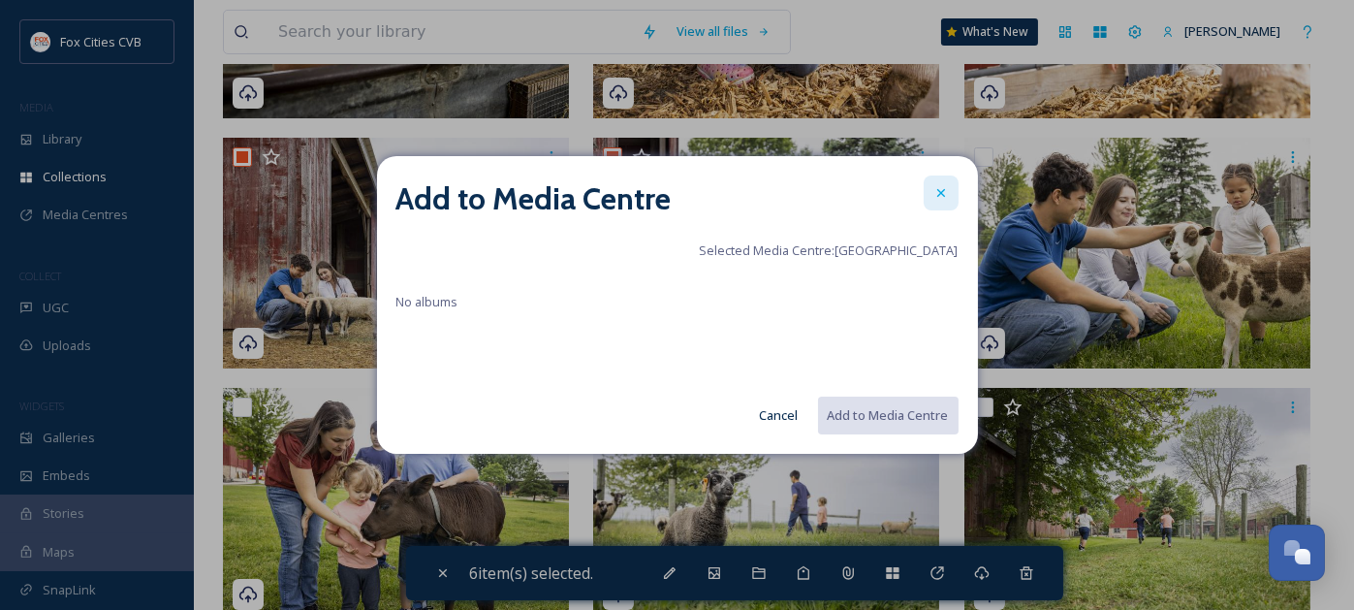
click at [944, 187] on icon at bounding box center [941, 193] width 16 height 16
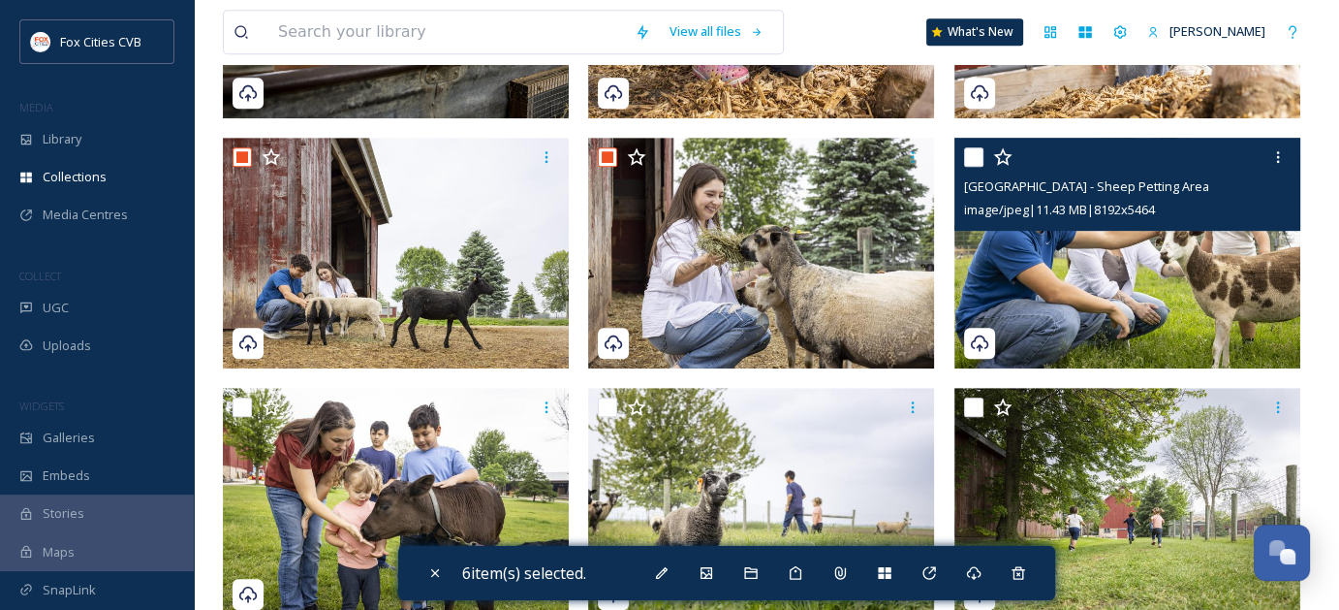
click at [974, 148] on input "checkbox" at bounding box center [973, 156] width 19 height 19
checkbox input "true"
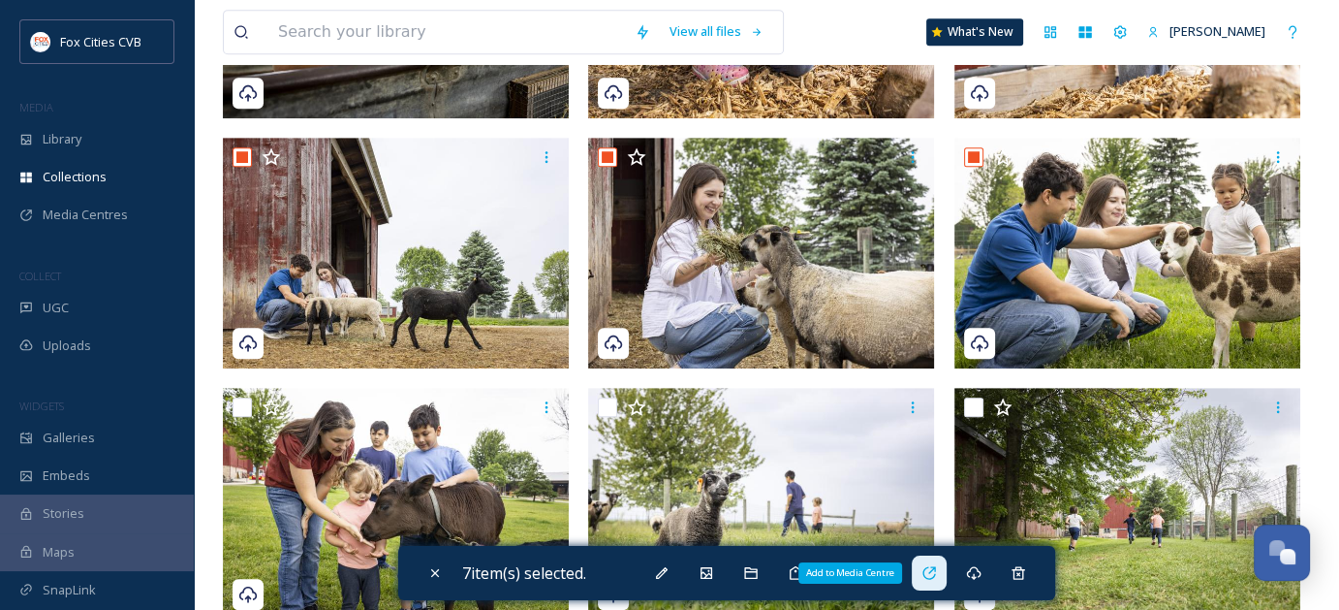
click at [935, 567] on icon at bounding box center [929, 572] width 13 height 13
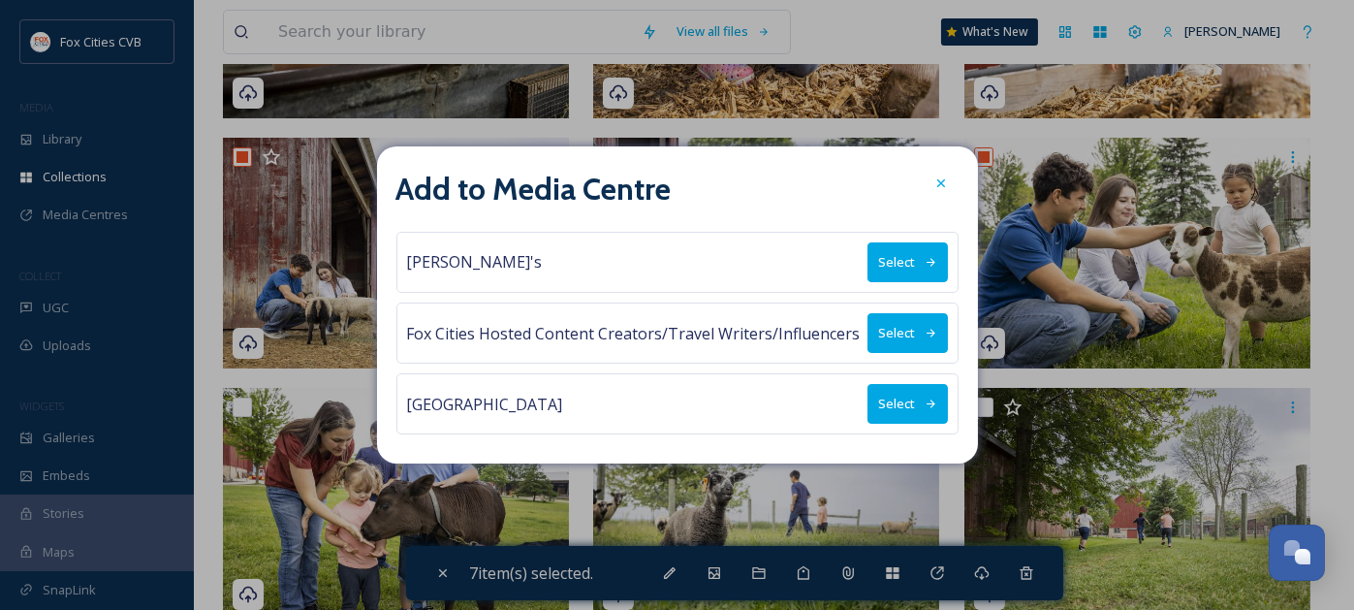
click at [904, 394] on button "Select" at bounding box center [907, 404] width 80 height 40
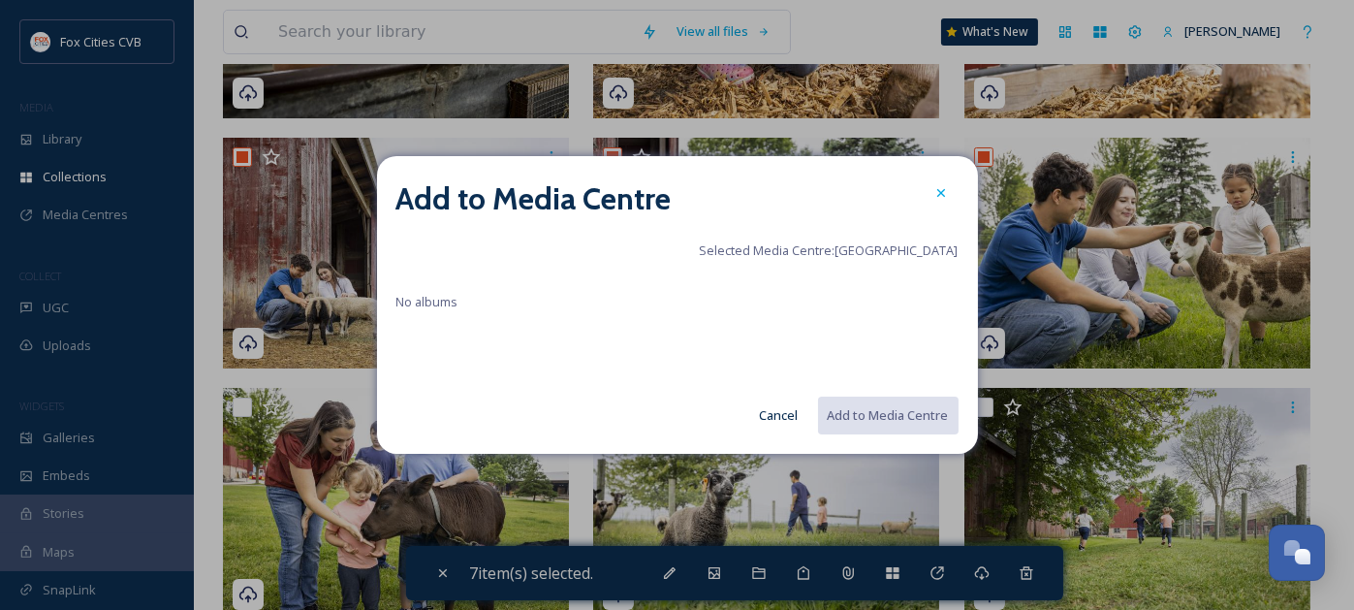
click at [938, 194] on icon at bounding box center [940, 193] width 8 height 8
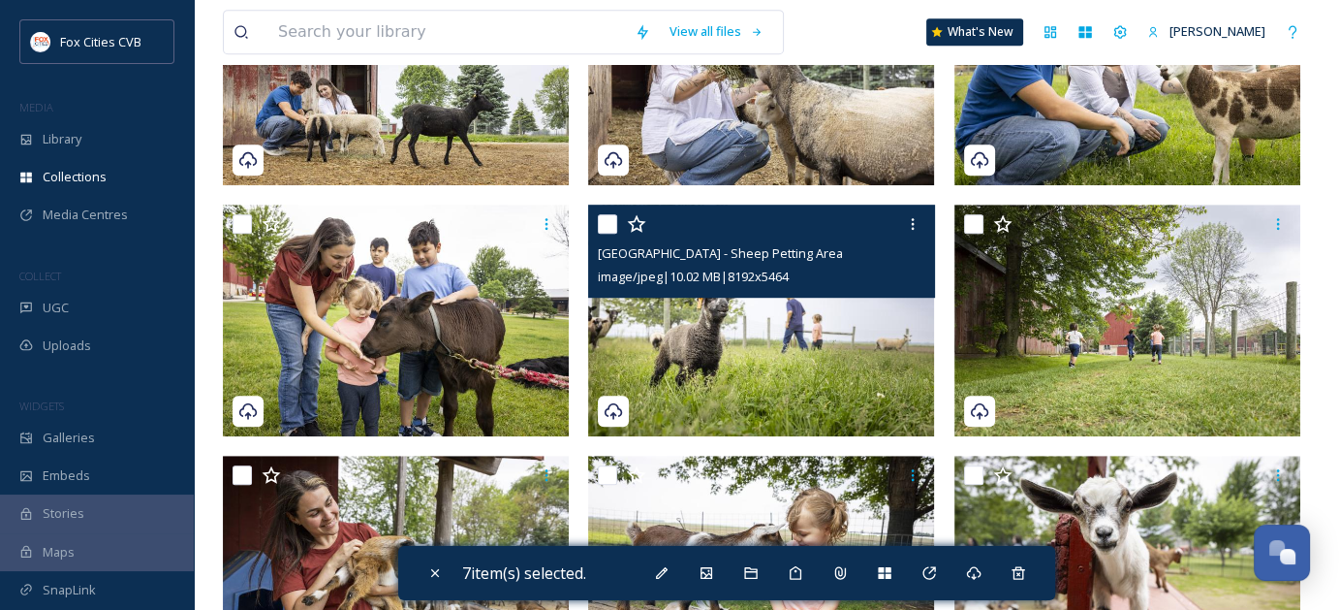
scroll to position [1163, 0]
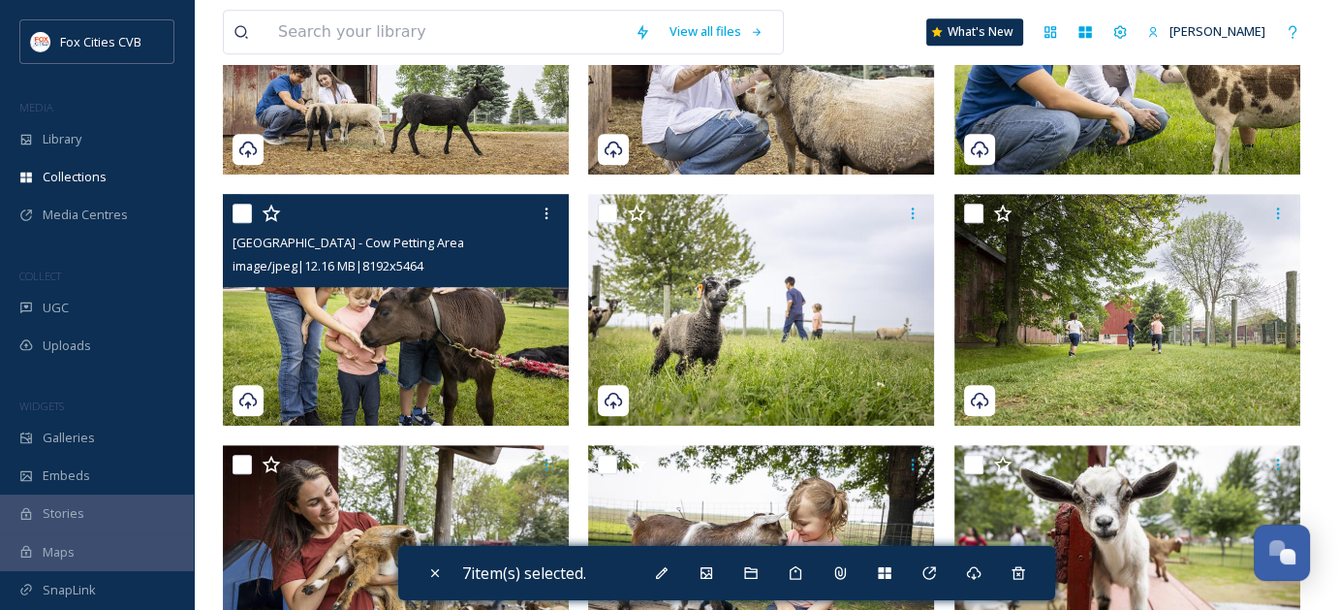
click at [240, 208] on input "checkbox" at bounding box center [242, 212] width 19 height 19
checkbox input "true"
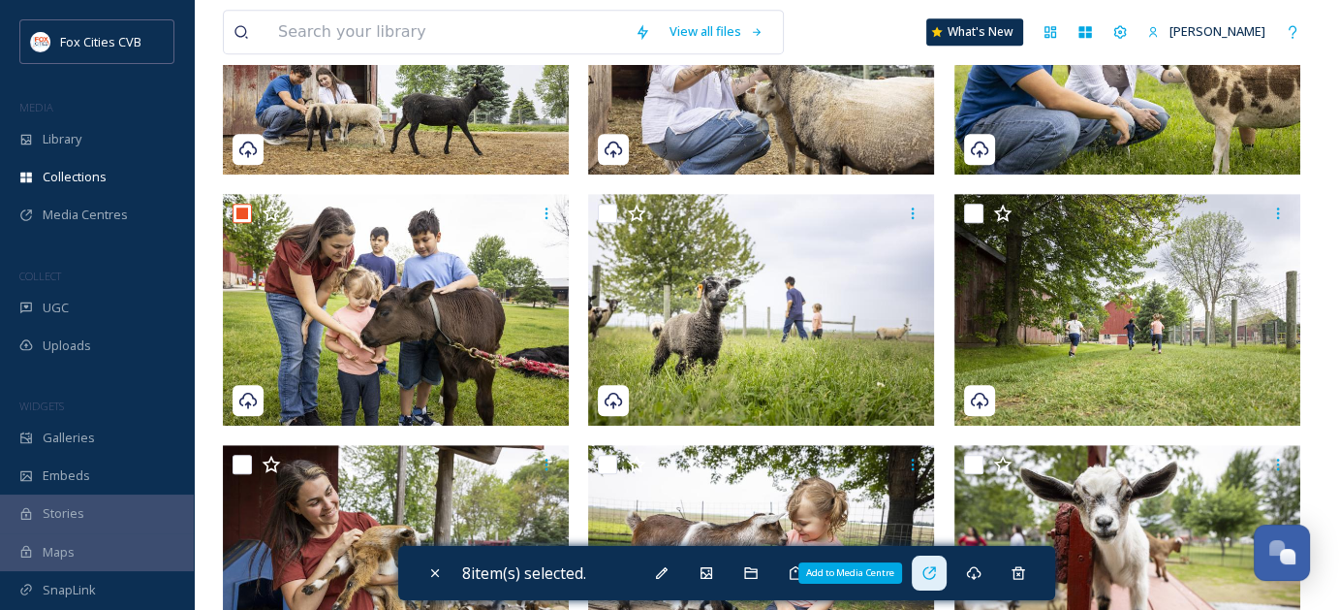
click at [937, 570] on icon at bounding box center [930, 573] width 16 height 16
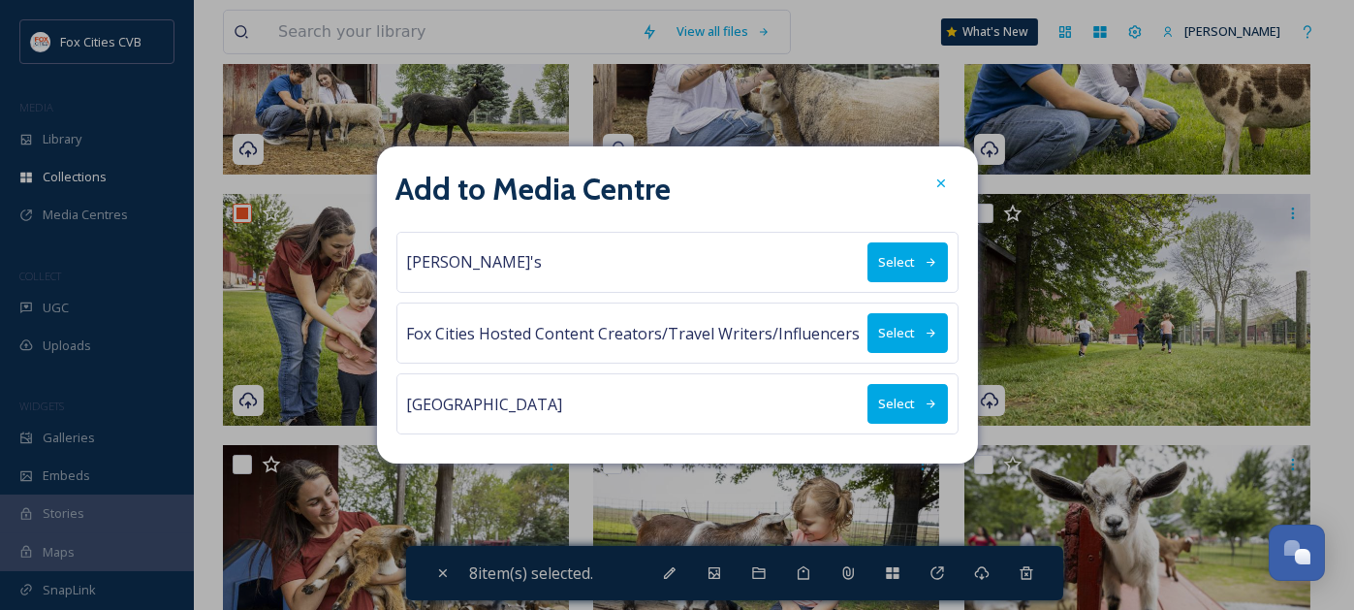
click at [881, 399] on button "Select" at bounding box center [907, 404] width 80 height 40
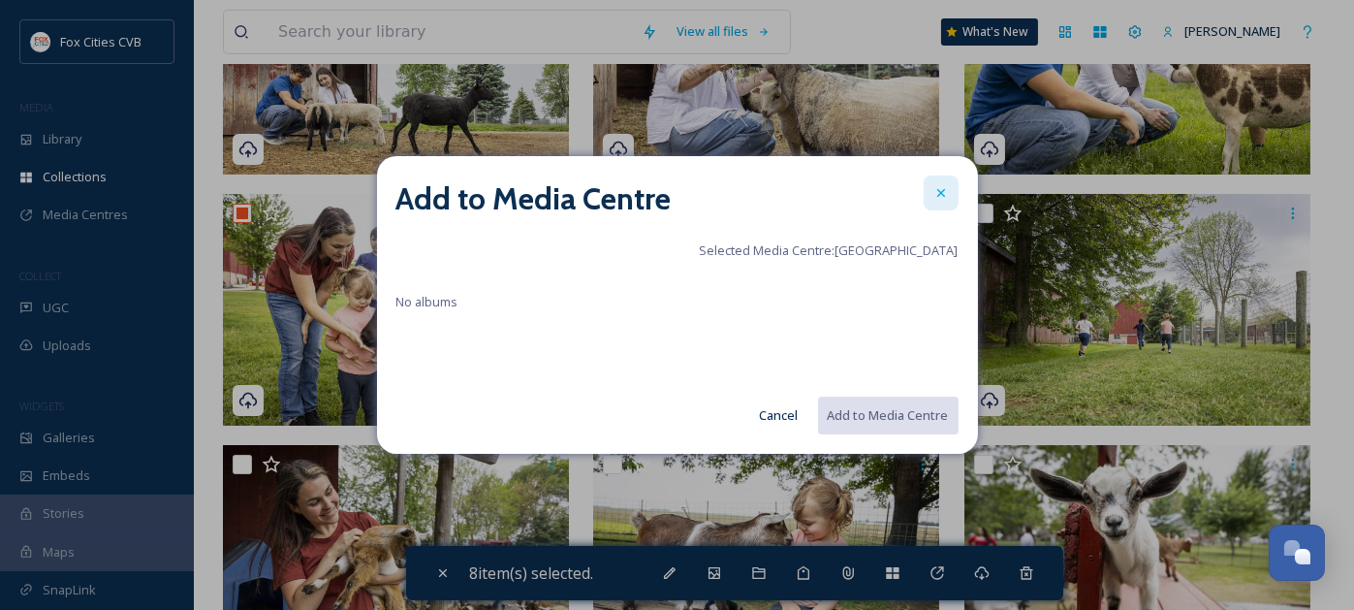
click at [939, 185] on icon at bounding box center [941, 193] width 16 height 16
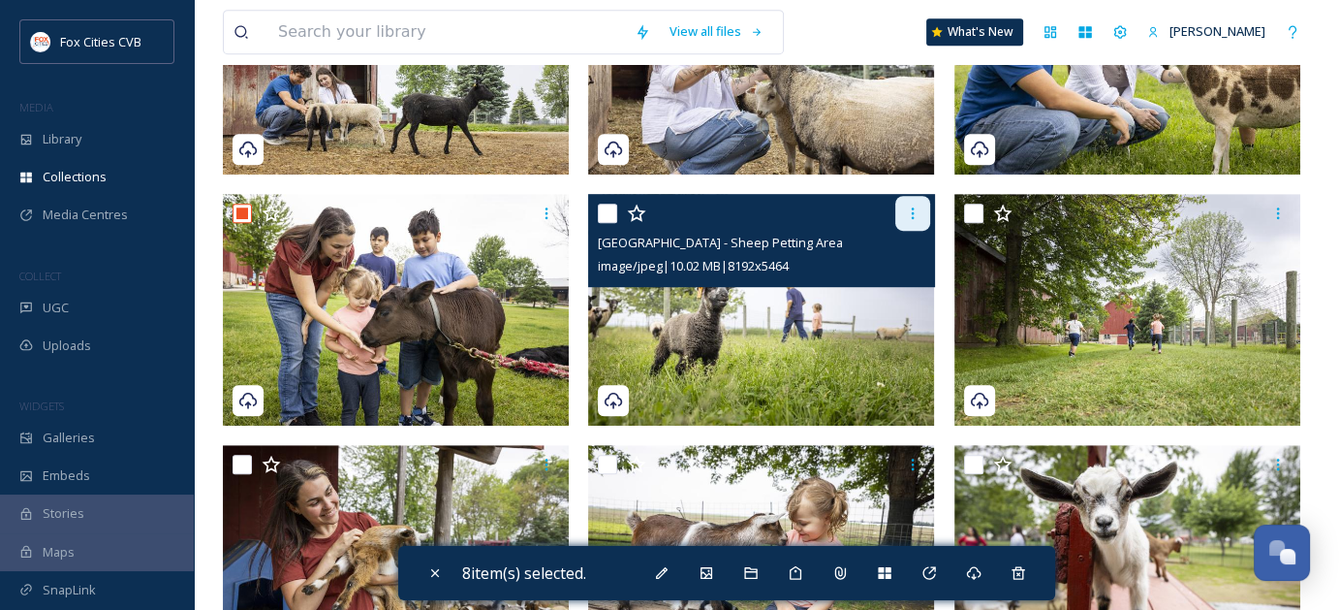
click at [911, 216] on icon at bounding box center [912, 213] width 3 height 12
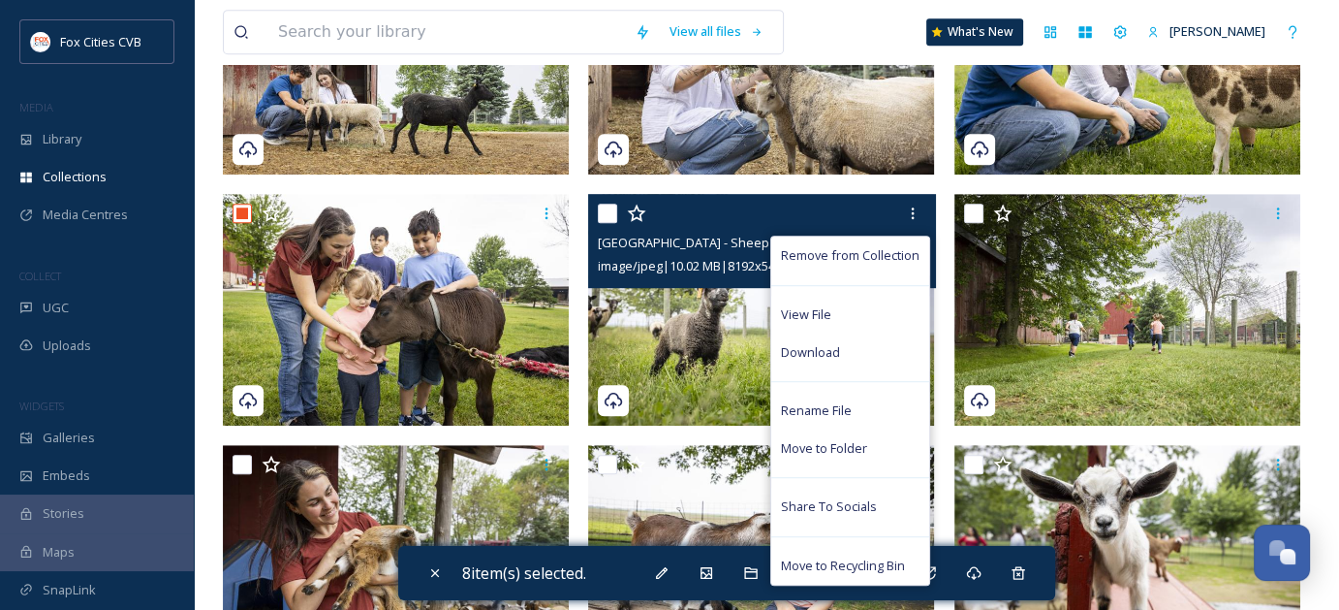
click at [694, 330] on img at bounding box center [761, 309] width 346 height 231
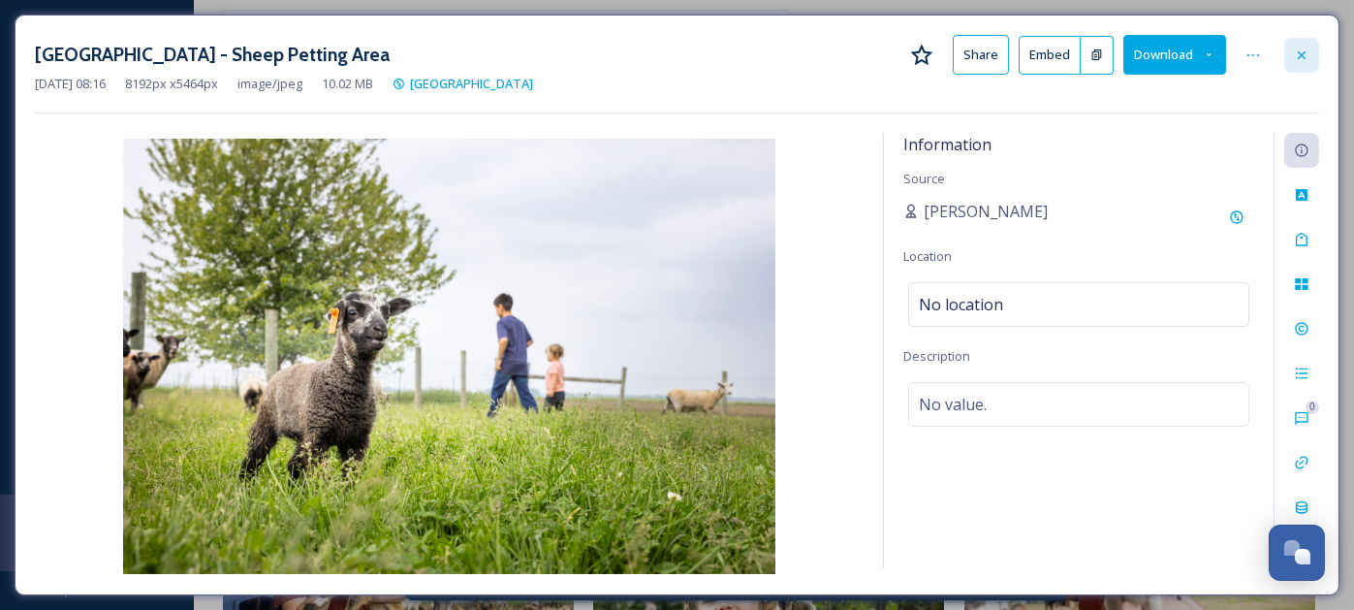
click at [1304, 55] on icon at bounding box center [1302, 55] width 16 height 16
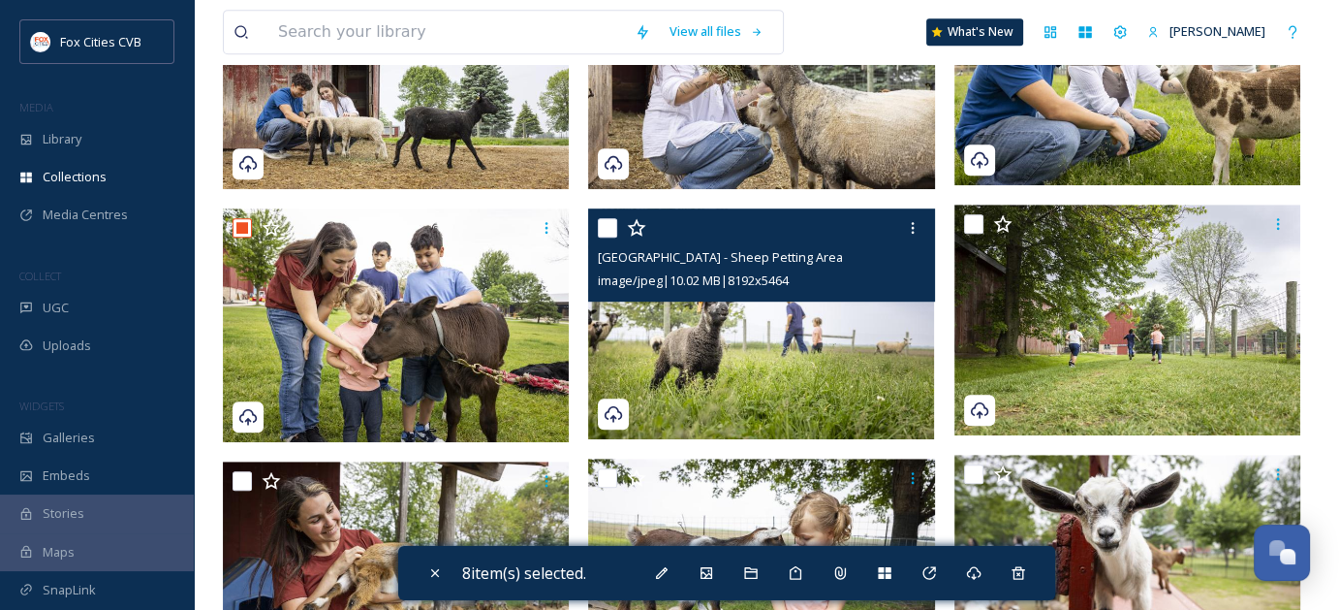
click at [608, 220] on input "checkbox" at bounding box center [607, 227] width 19 height 19
checkbox input "true"
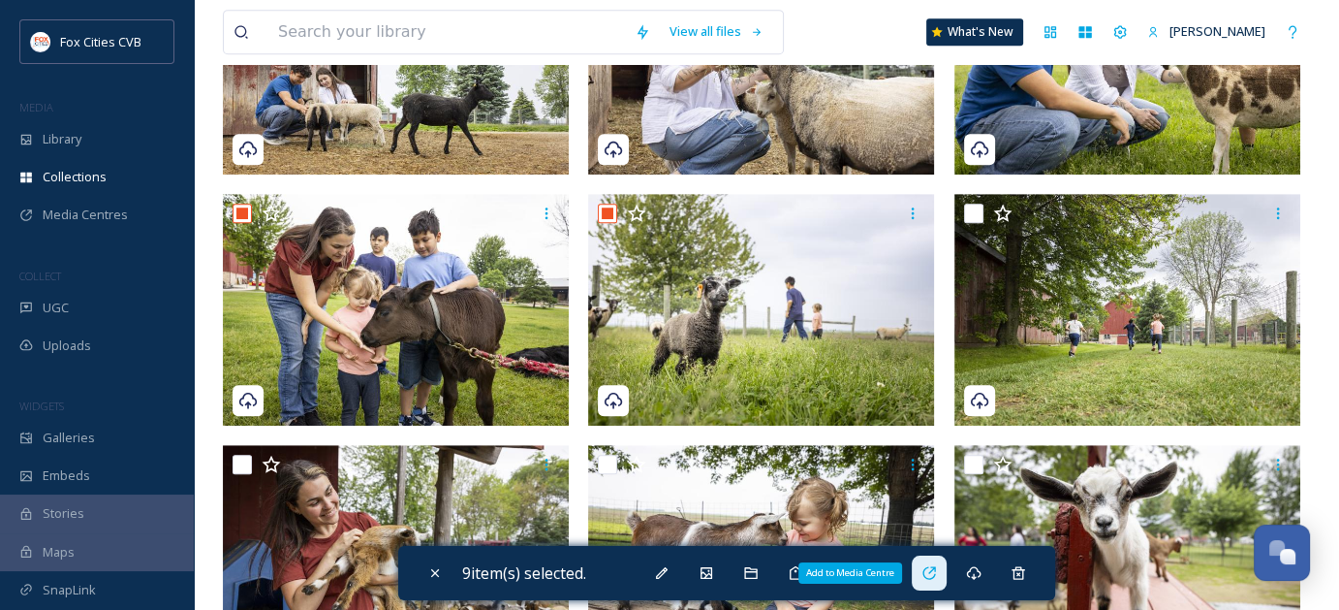
click at [926, 571] on icon at bounding box center [930, 573] width 16 height 16
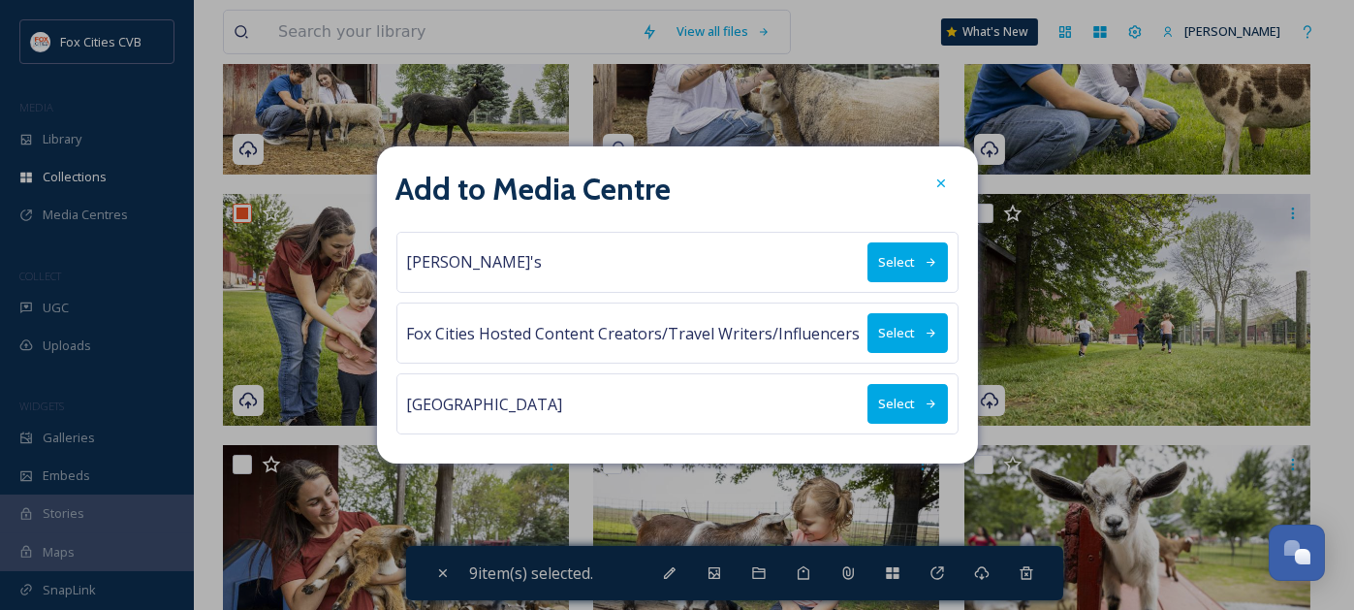
click at [884, 395] on button "Select" at bounding box center [907, 404] width 80 height 40
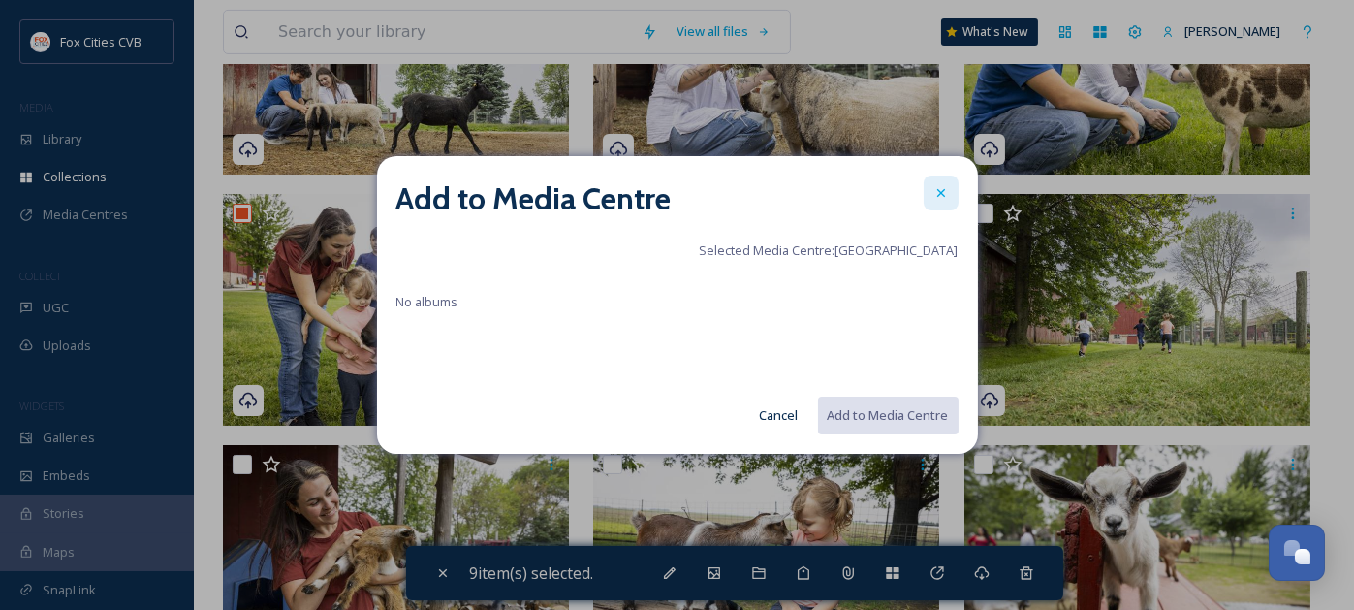
click at [939, 187] on icon at bounding box center [941, 193] width 16 height 16
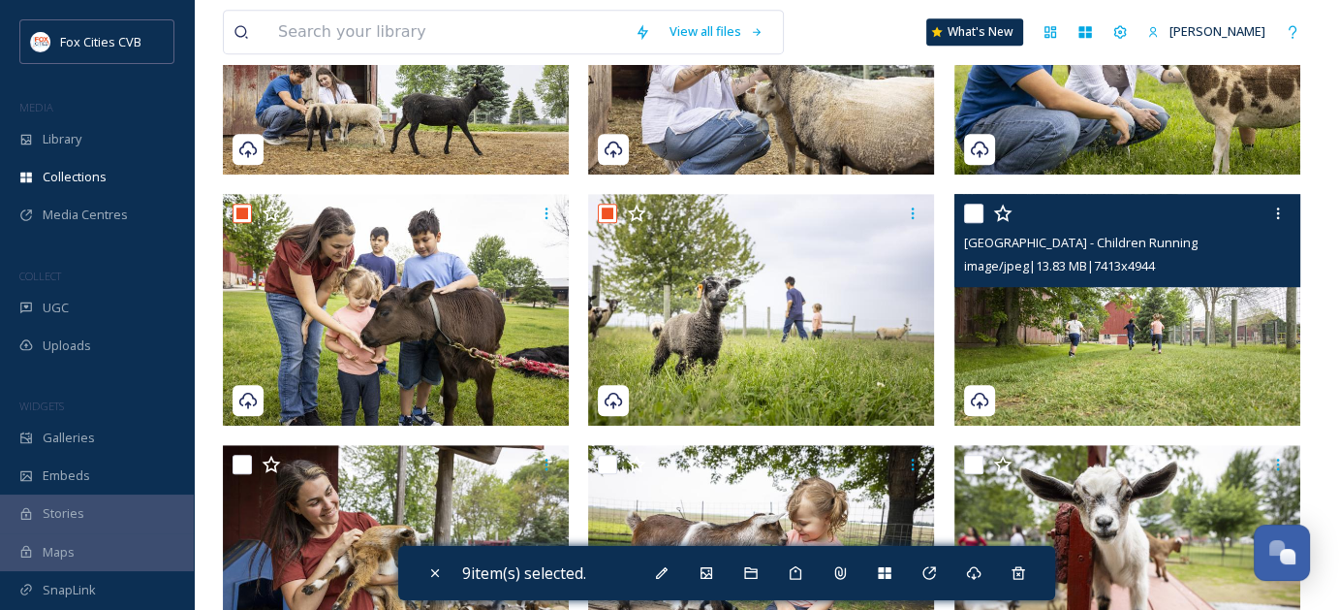
click at [977, 210] on input "checkbox" at bounding box center [973, 212] width 19 height 19
checkbox input "true"
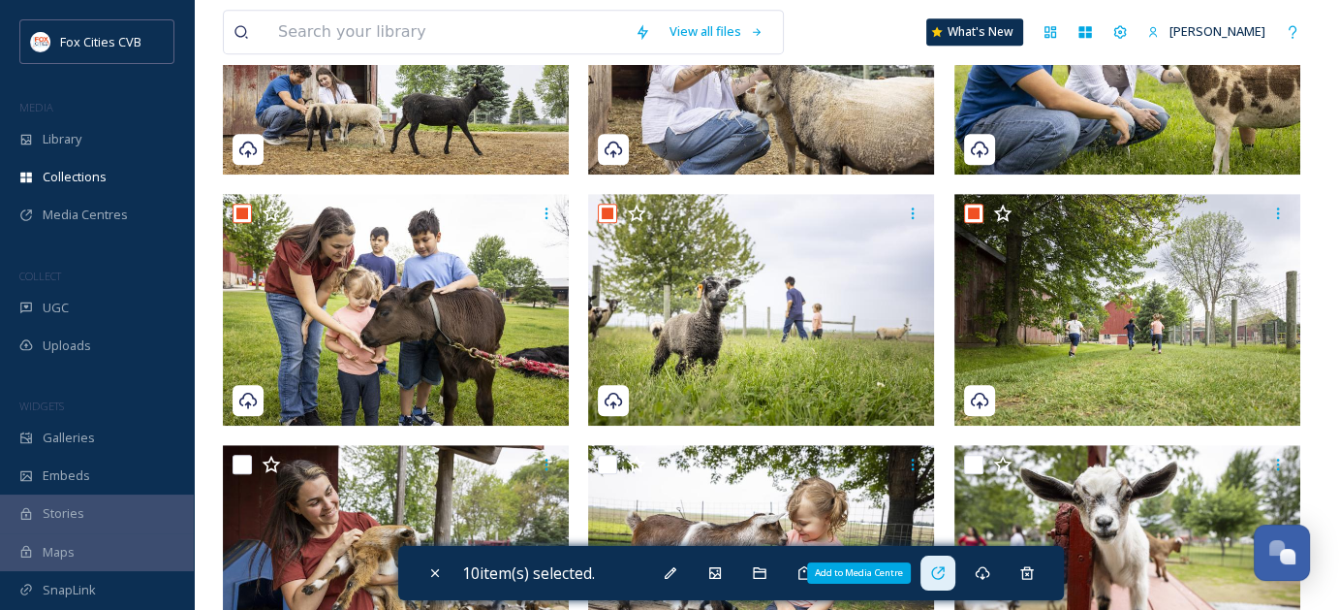
click at [946, 569] on icon at bounding box center [938, 573] width 16 height 16
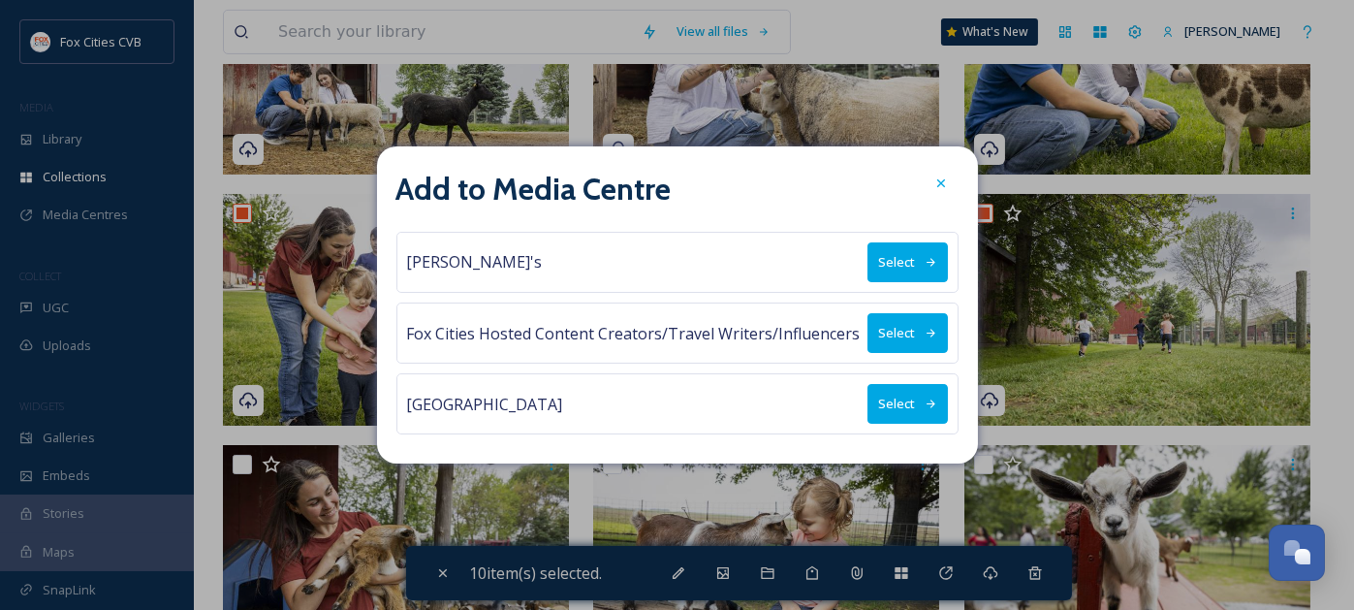
click at [894, 398] on button "Select" at bounding box center [907, 404] width 80 height 40
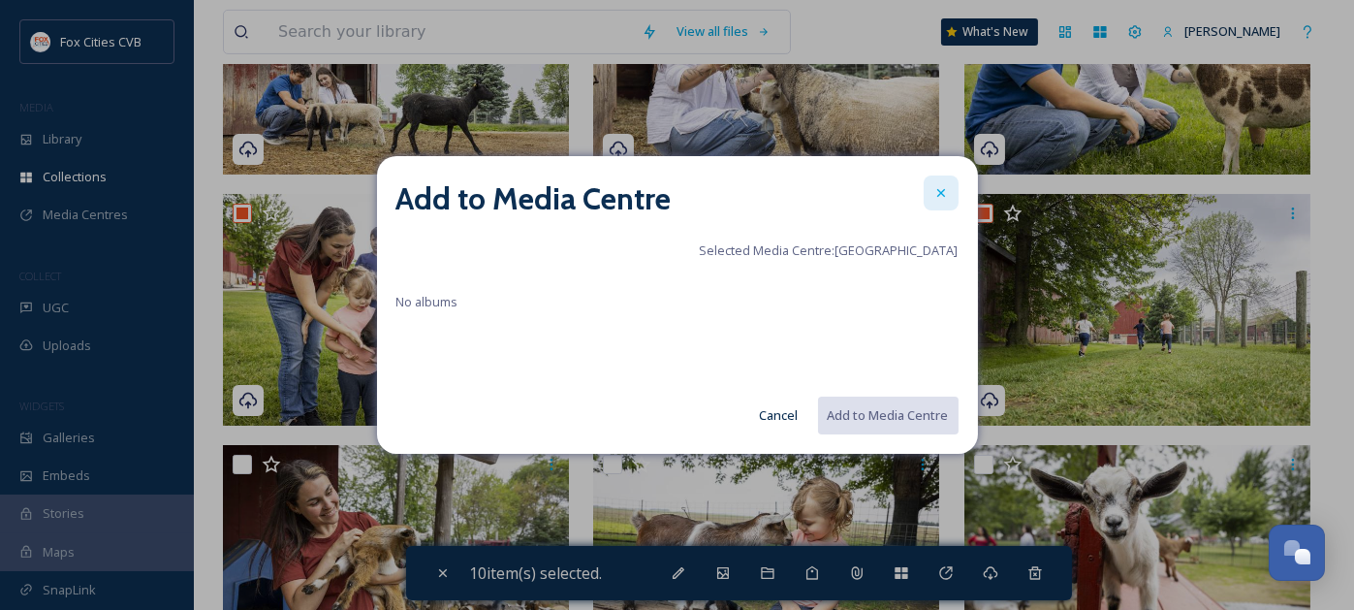
click at [934, 189] on icon at bounding box center [941, 193] width 16 height 16
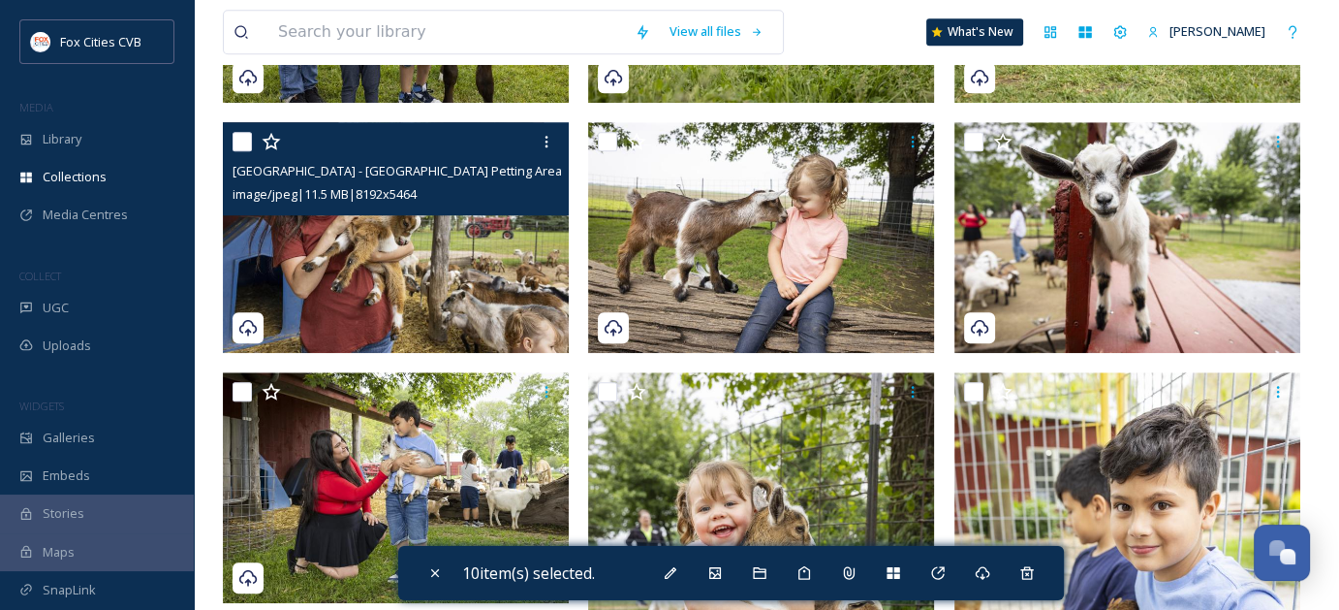
scroll to position [1454, 0]
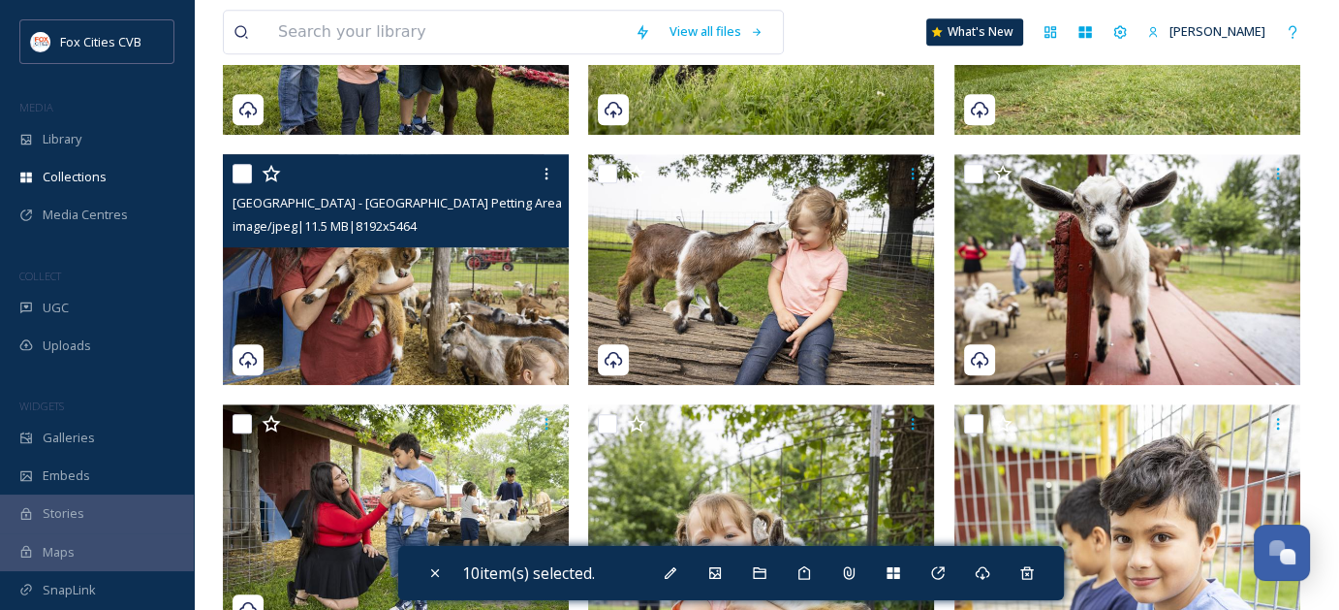
click at [236, 172] on input "checkbox" at bounding box center [242, 173] width 19 height 19
checkbox input "true"
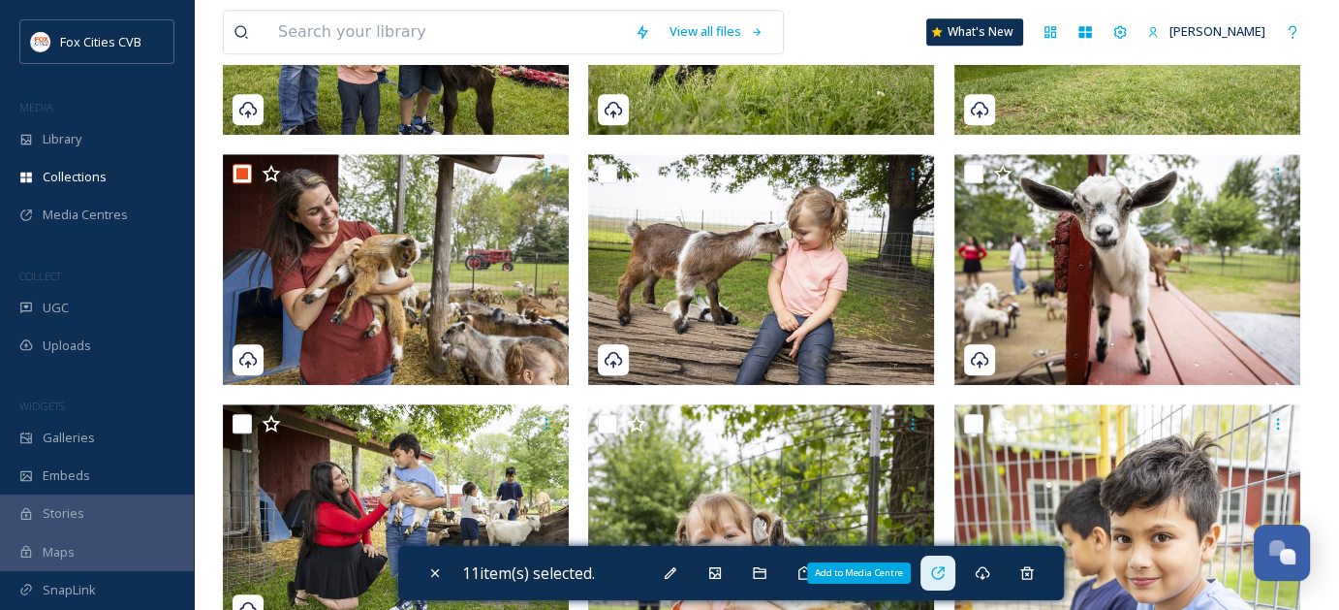
click at [935, 577] on icon at bounding box center [938, 573] width 16 height 16
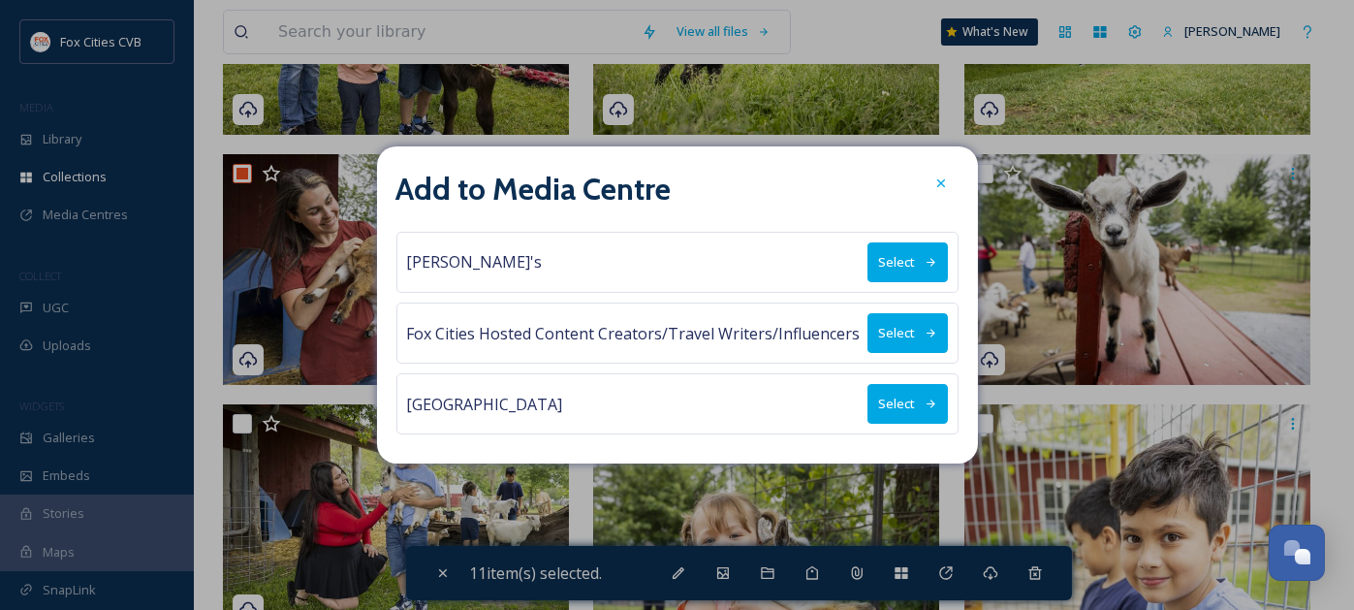
click at [889, 401] on button "Select" at bounding box center [907, 404] width 80 height 40
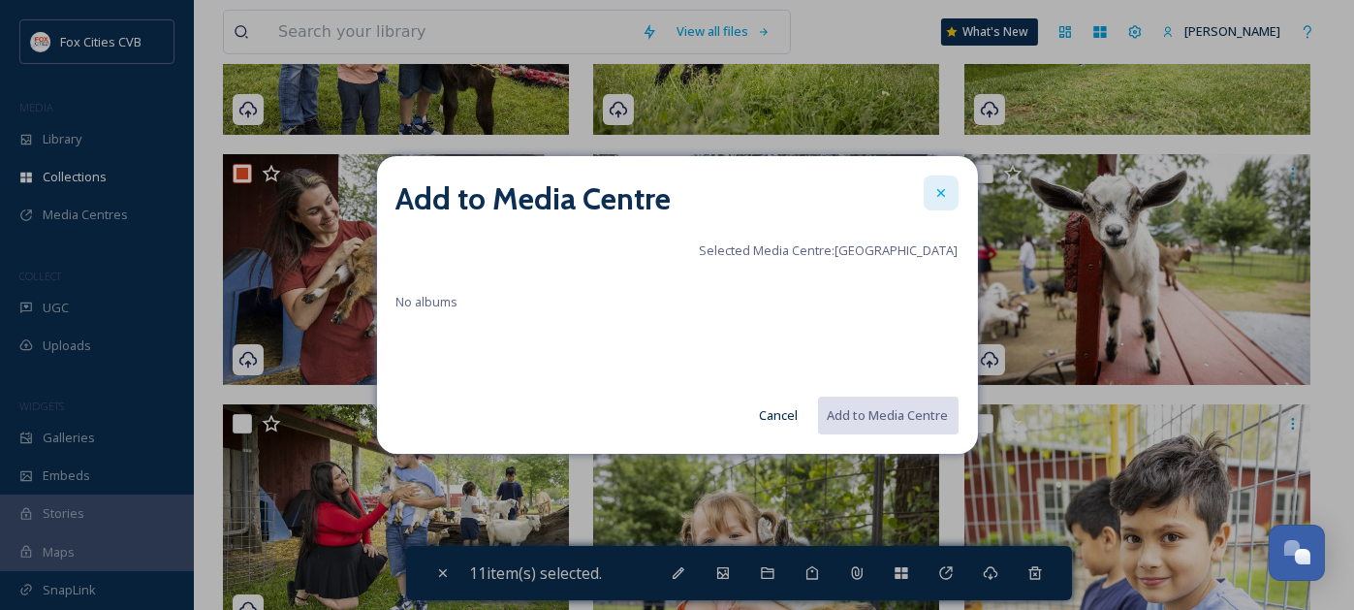
click at [938, 195] on icon at bounding box center [940, 193] width 8 height 8
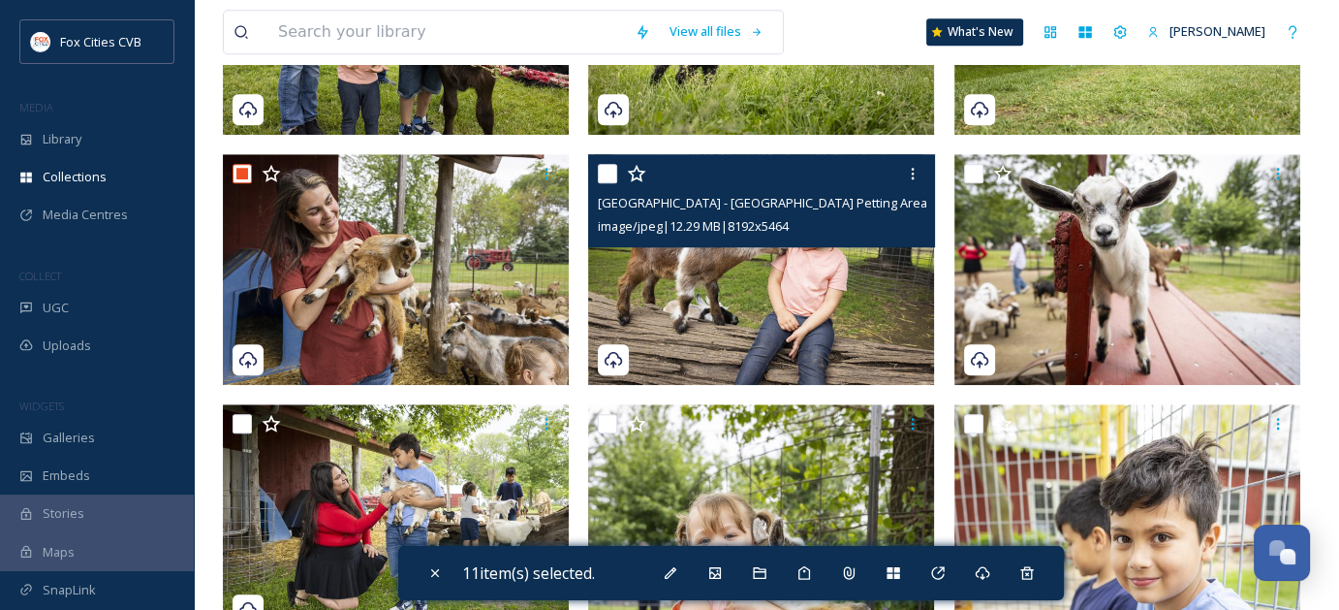
click at [605, 170] on input "checkbox" at bounding box center [607, 173] width 19 height 19
checkbox input "true"
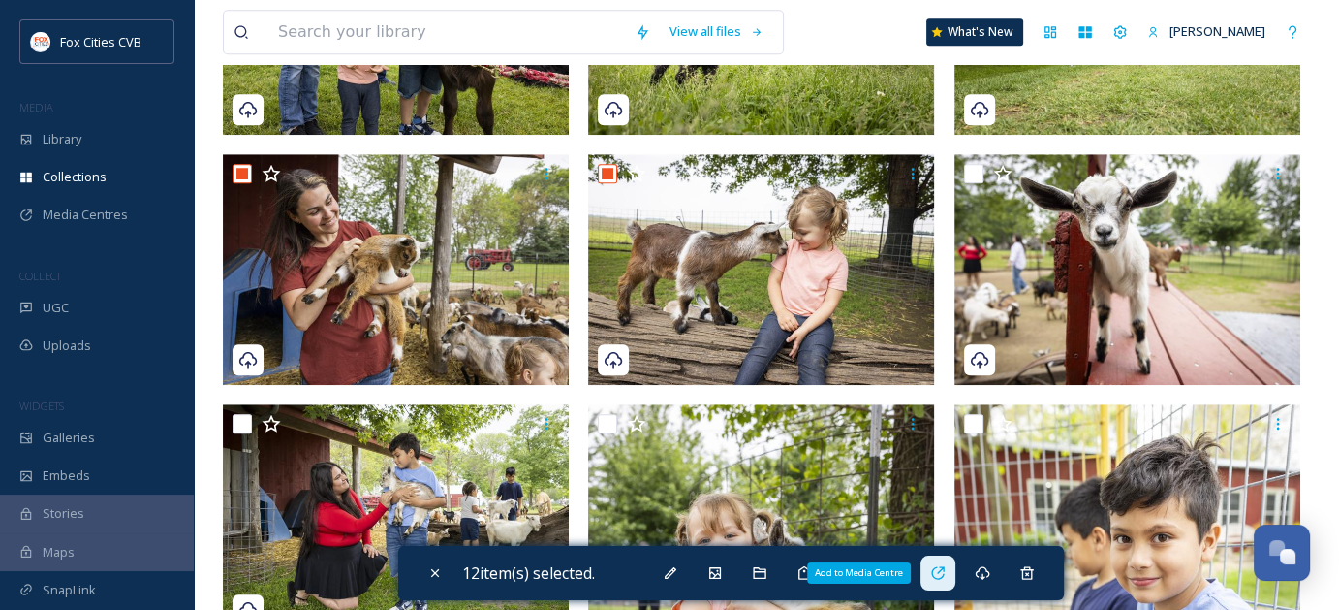
click at [953, 574] on div "Add to Media Centre" at bounding box center [938, 572] width 35 height 35
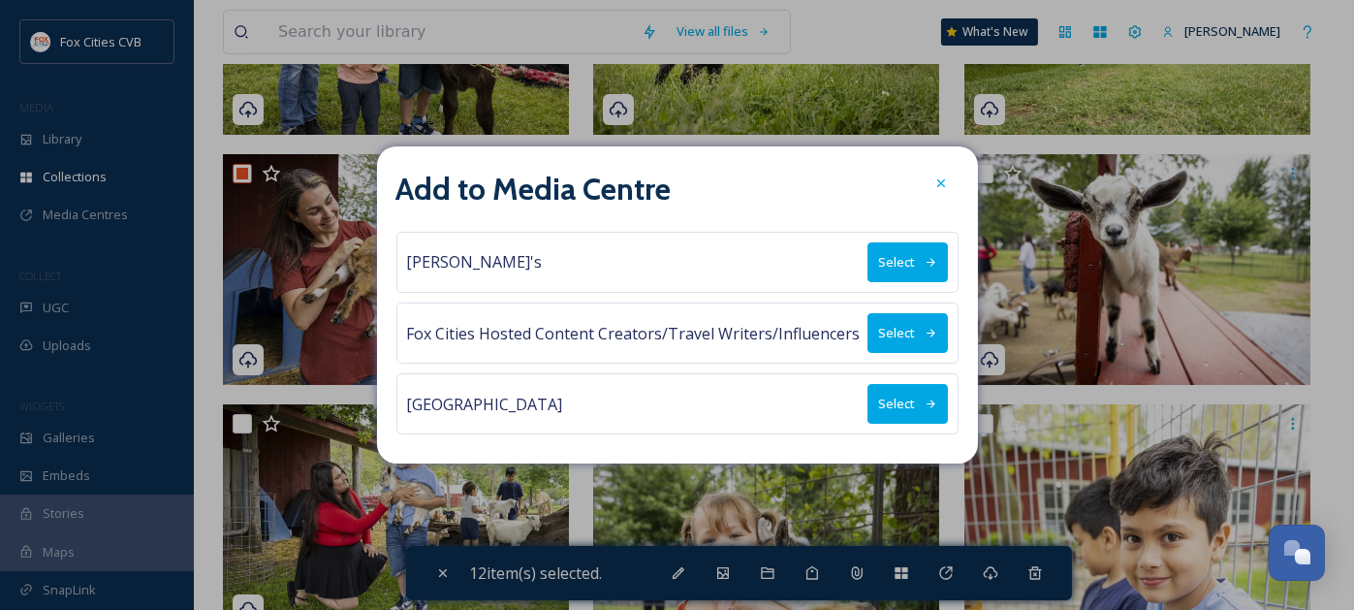
click at [888, 393] on button "Select" at bounding box center [907, 404] width 80 height 40
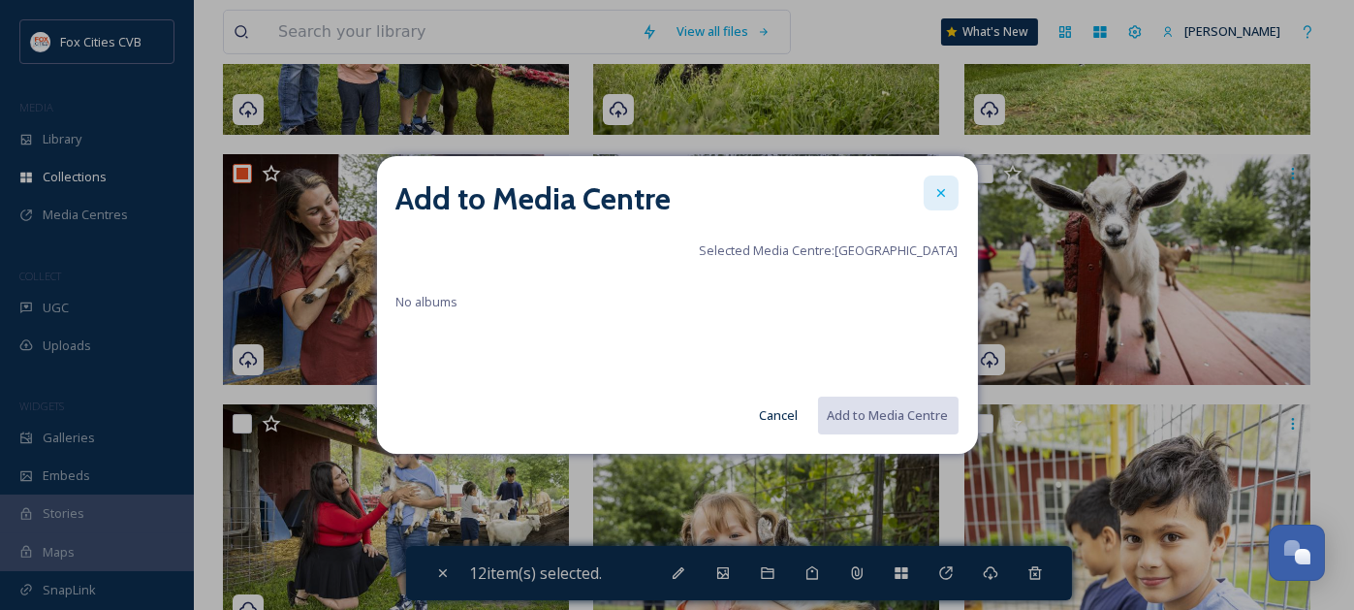
click at [930, 187] on div at bounding box center [940, 192] width 35 height 35
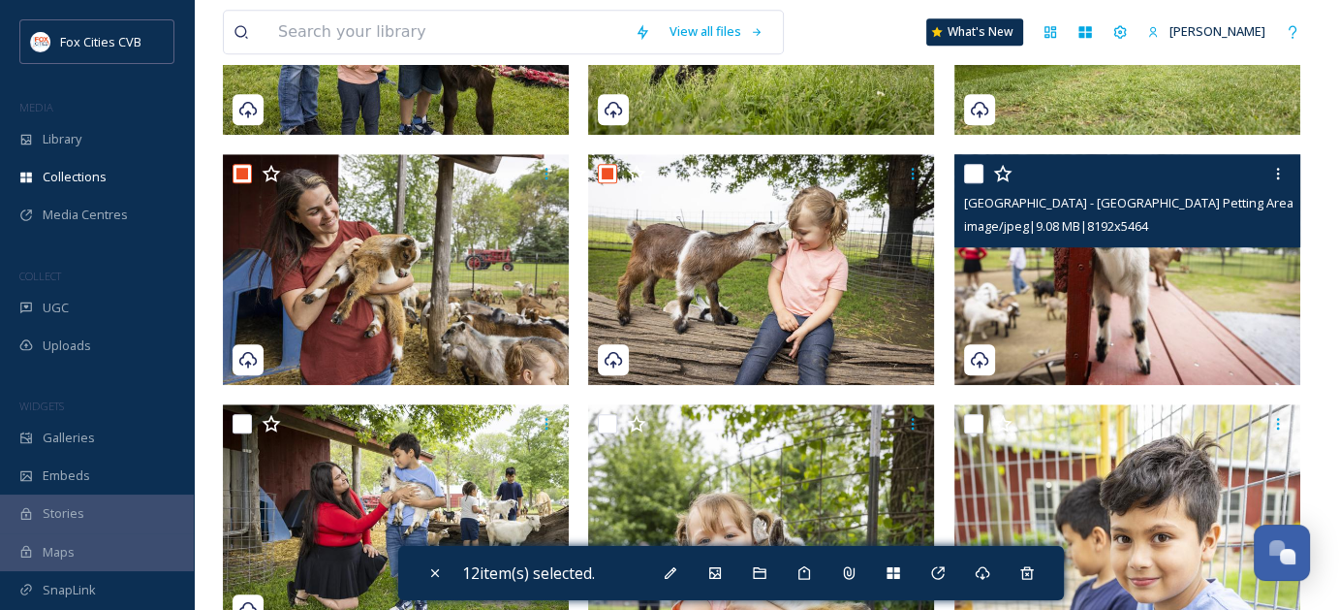
click at [964, 168] on input "checkbox" at bounding box center [973, 173] width 19 height 19
checkbox input "true"
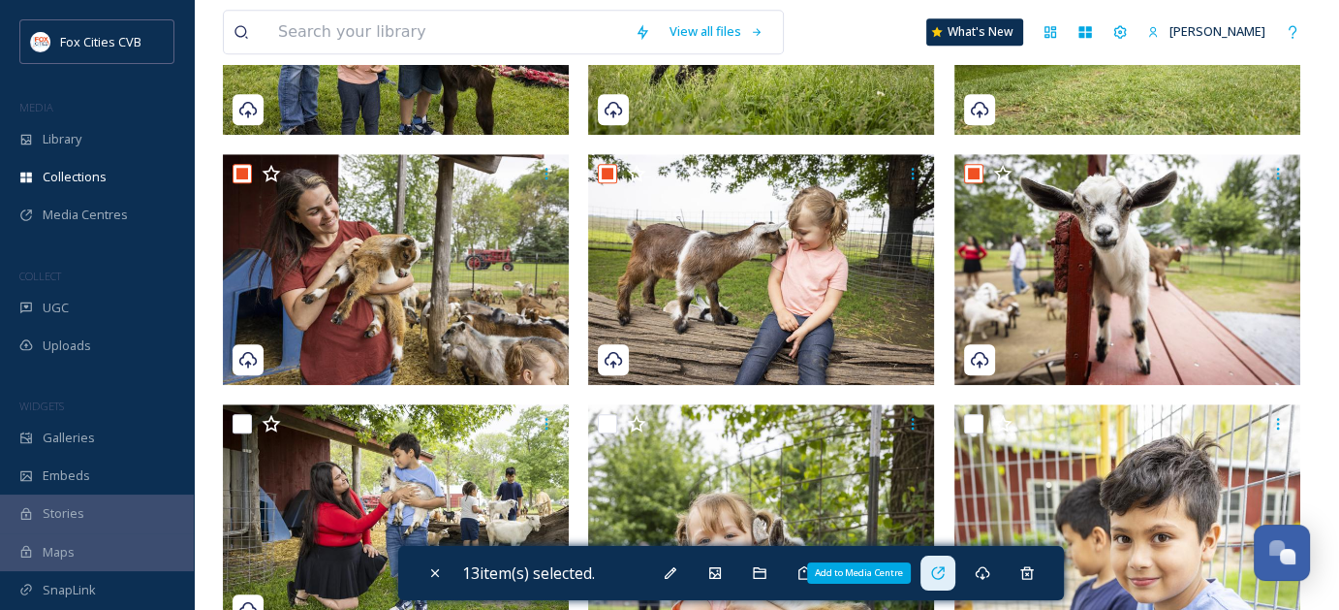
click at [942, 562] on div "Add to Media Centre" at bounding box center [938, 572] width 35 height 35
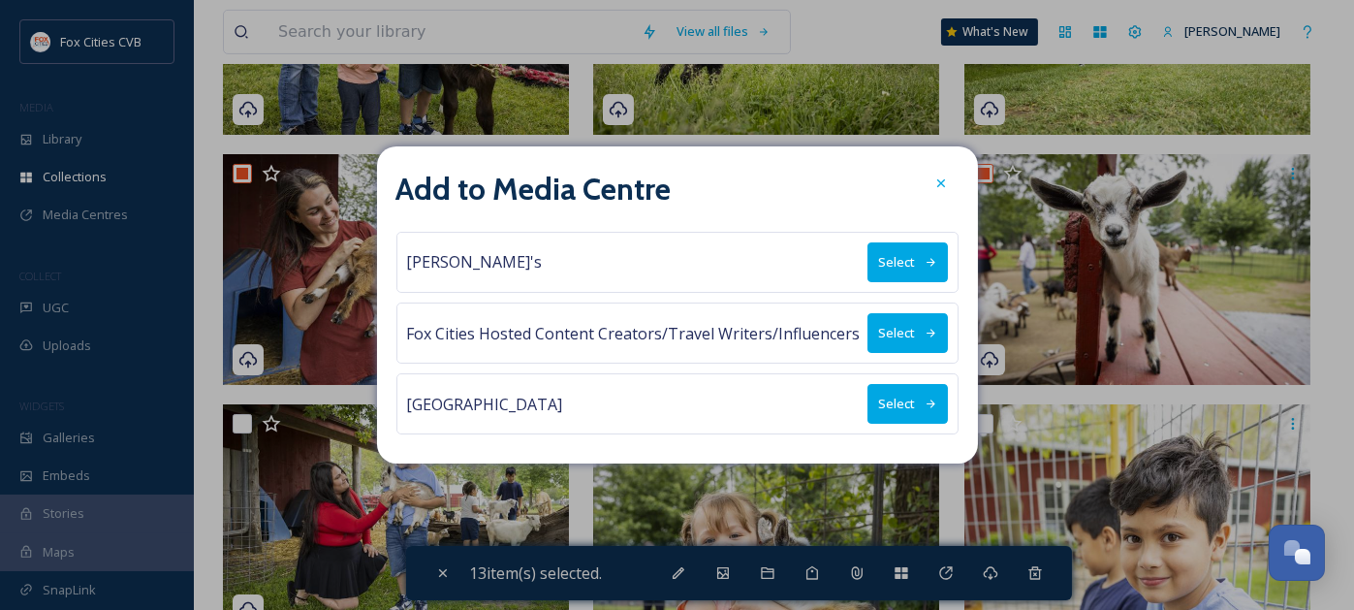
click at [884, 394] on button "Select" at bounding box center [907, 404] width 80 height 40
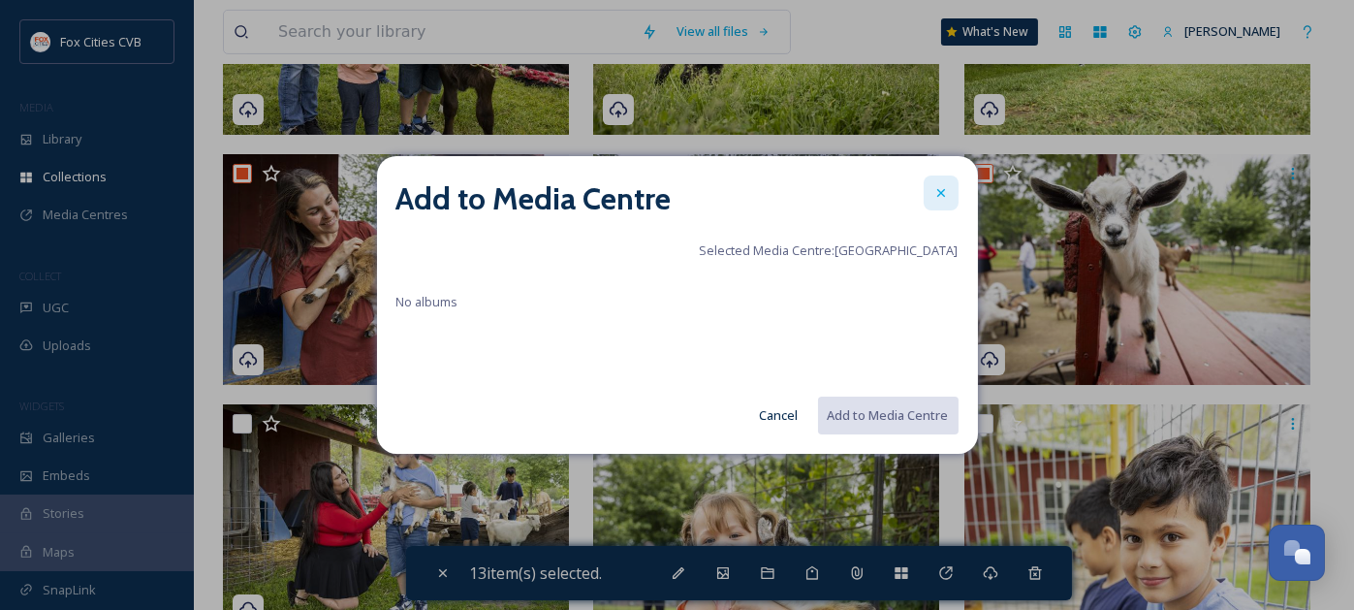
click at [940, 188] on icon at bounding box center [941, 193] width 16 height 16
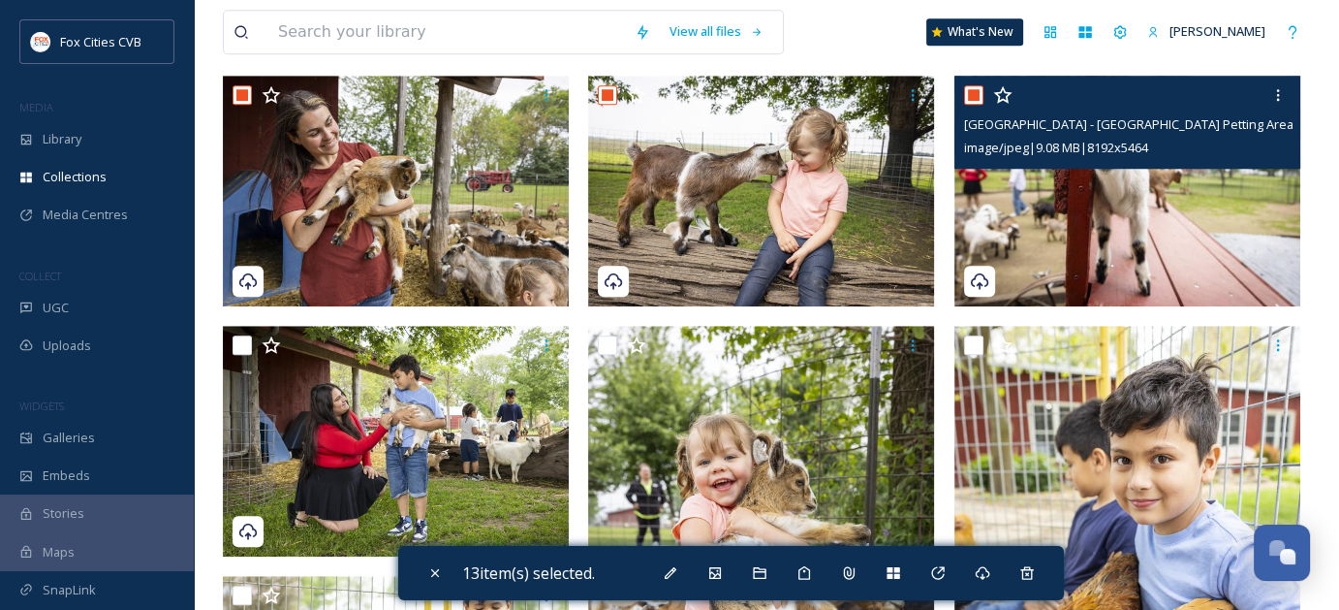
scroll to position [1744, 0]
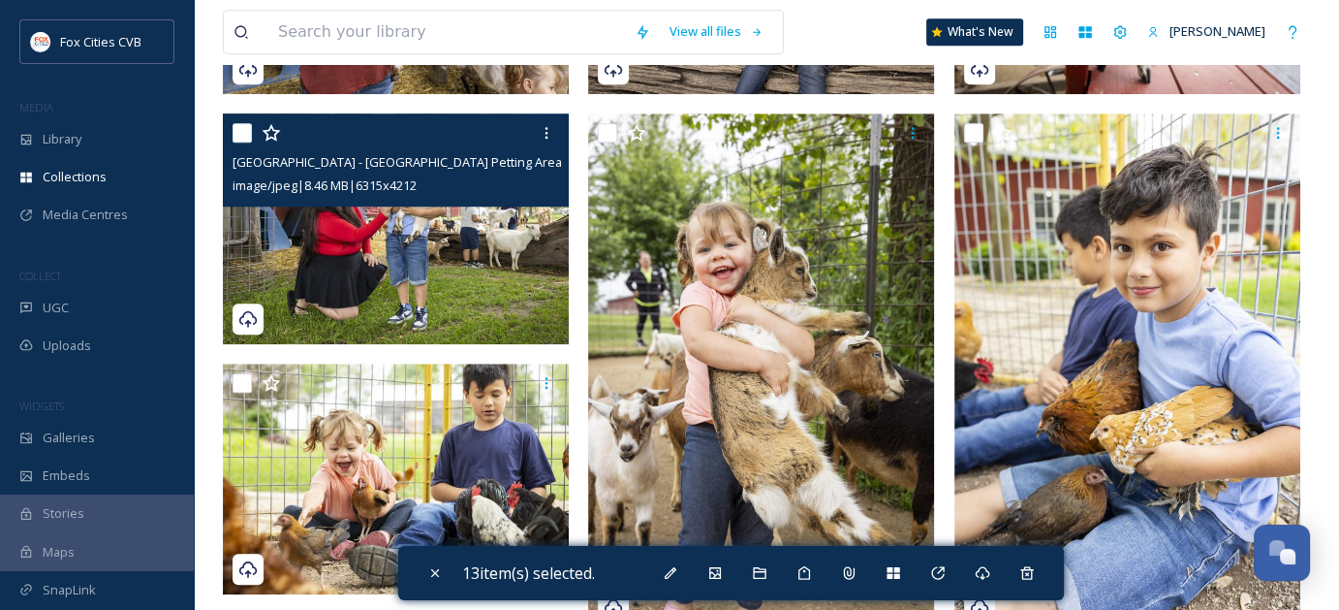
click at [240, 133] on input "checkbox" at bounding box center [242, 132] width 19 height 19
checkbox input "true"
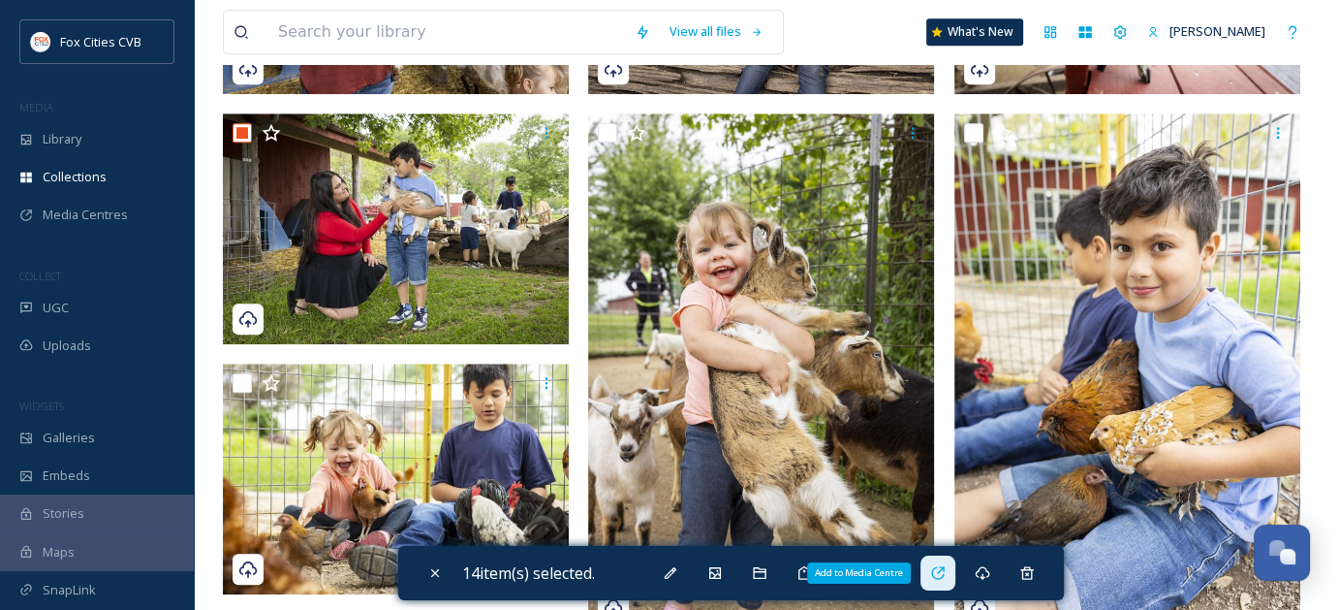
click at [951, 564] on div "Add to Media Centre" at bounding box center [938, 572] width 35 height 35
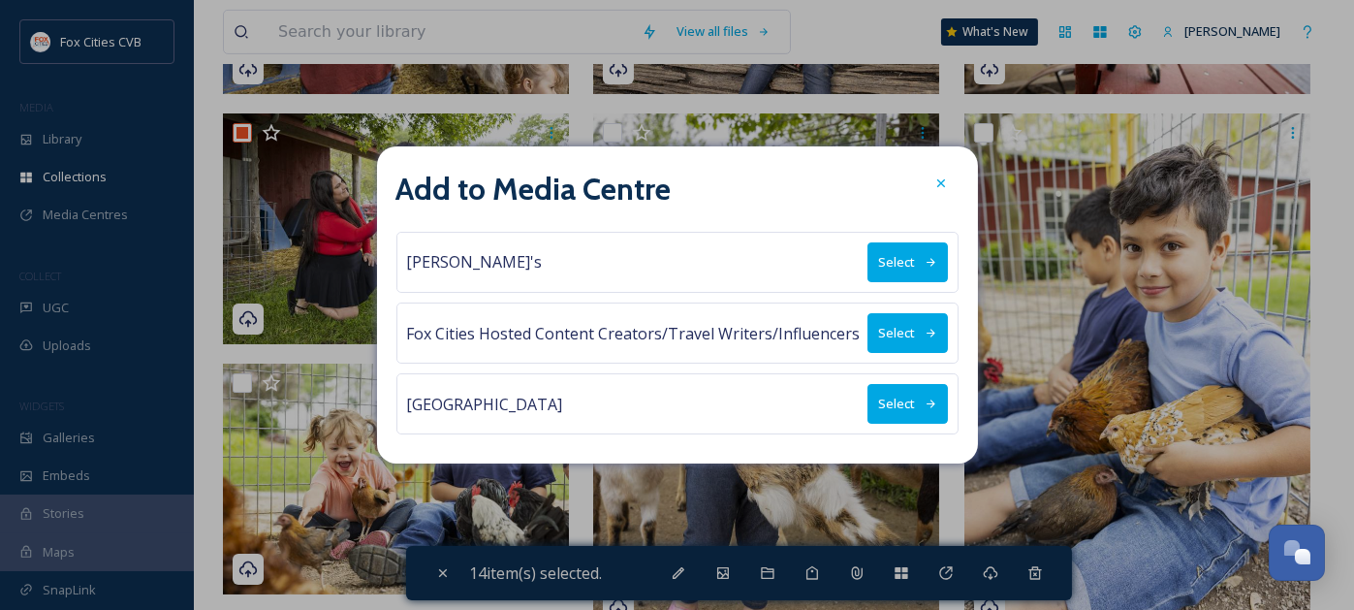
click at [892, 403] on button "Select" at bounding box center [907, 404] width 80 height 40
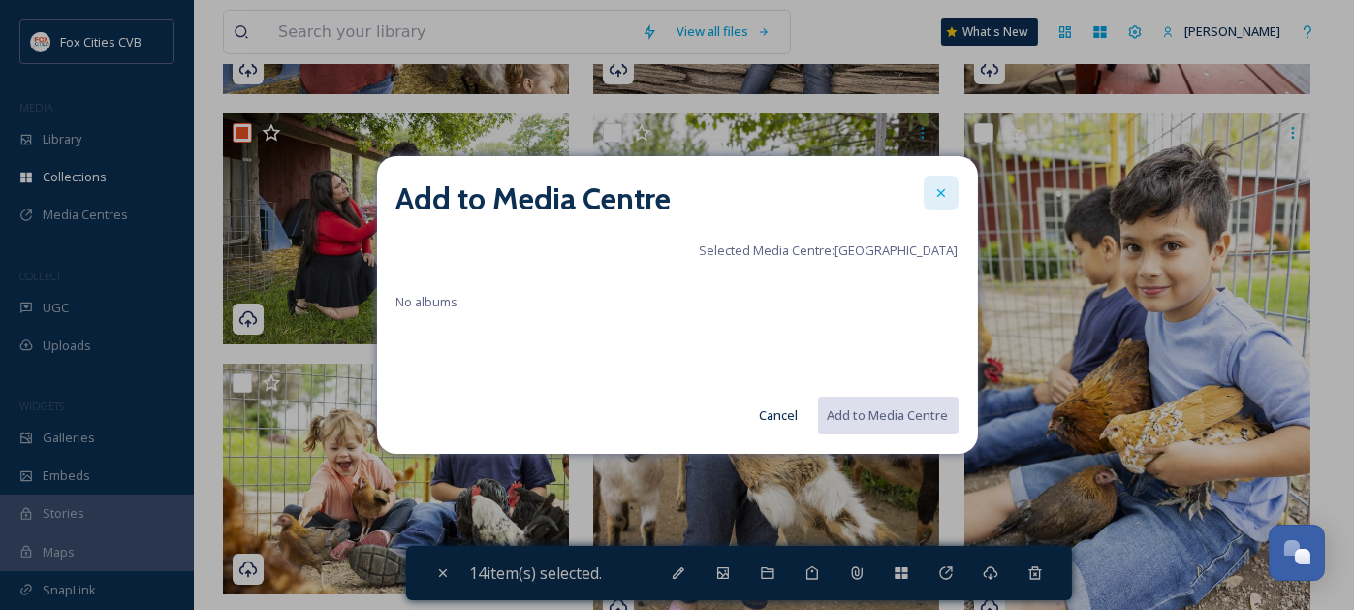
click at [939, 199] on icon at bounding box center [941, 193] width 16 height 16
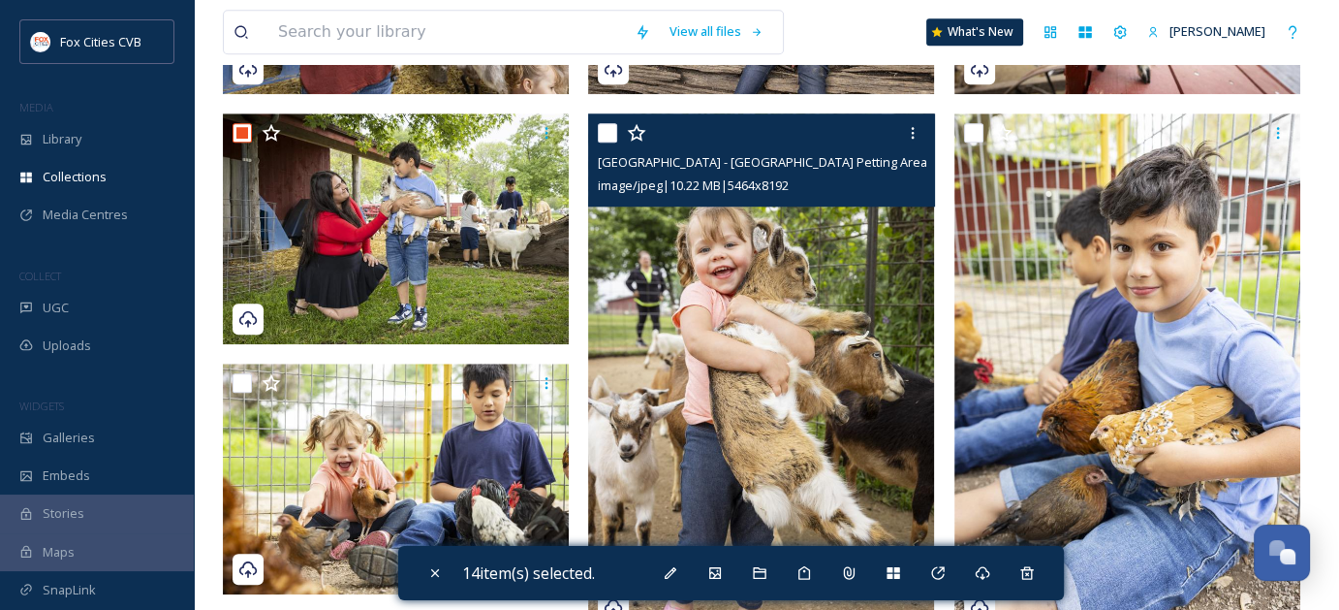
click at [613, 129] on input "checkbox" at bounding box center [607, 132] width 19 height 19
checkbox input "true"
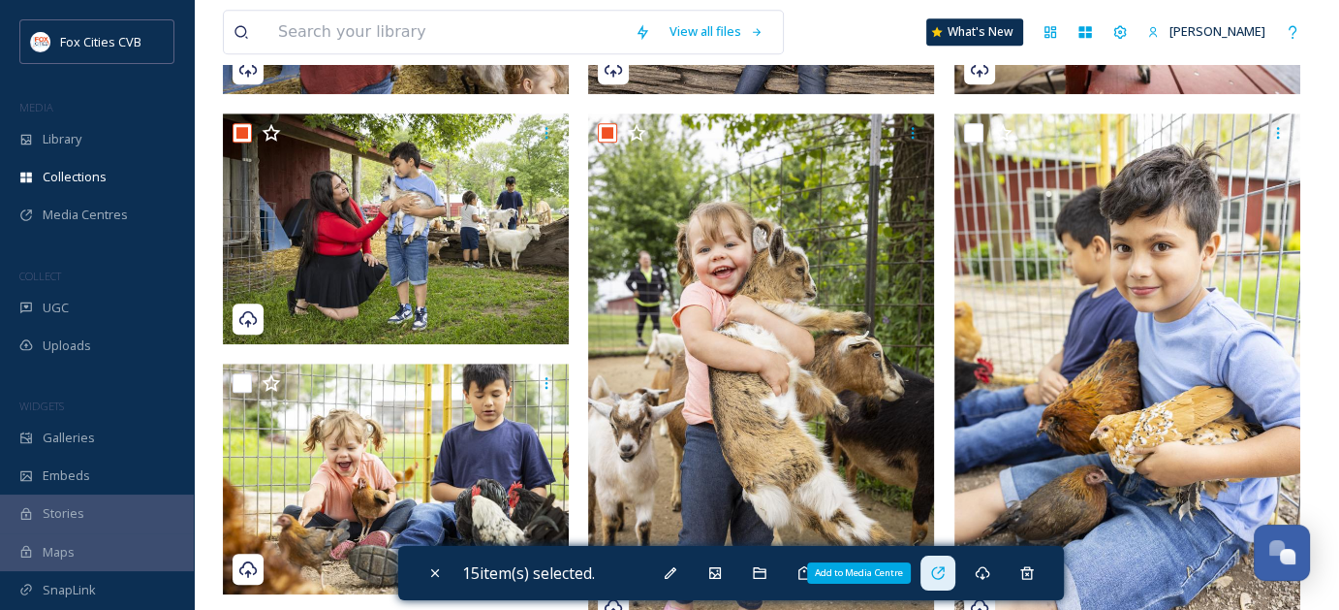
click at [942, 563] on div "Add to Media Centre" at bounding box center [938, 572] width 35 height 35
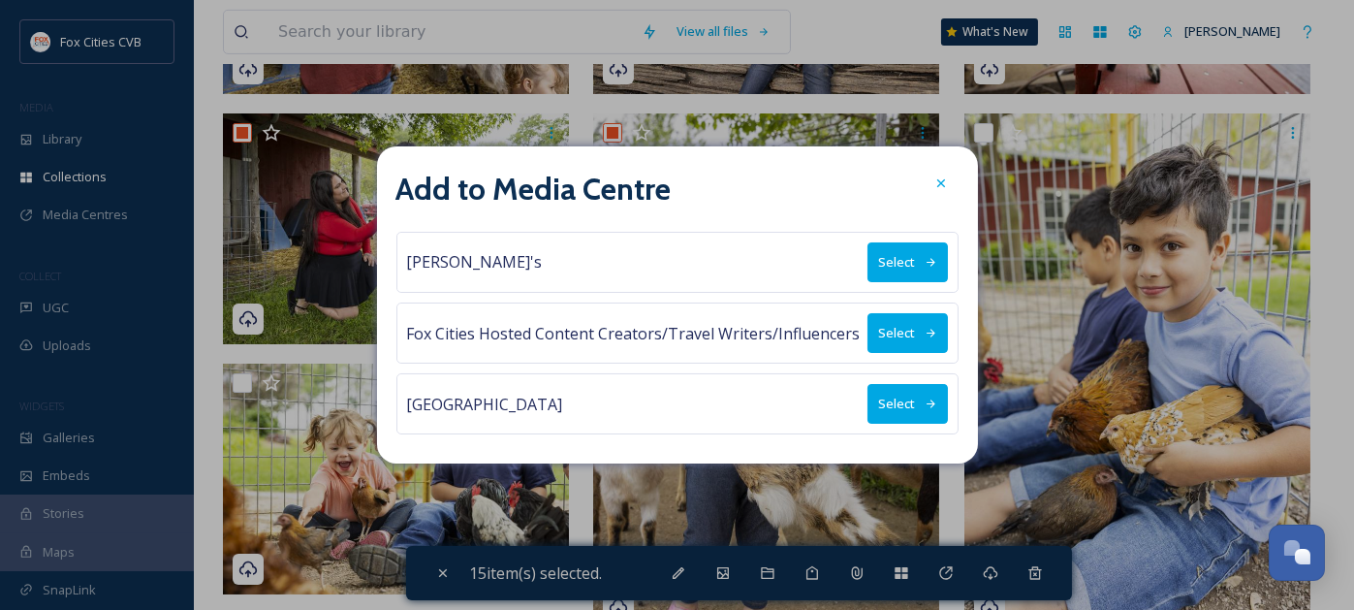
click at [880, 398] on button "Select" at bounding box center [907, 404] width 80 height 40
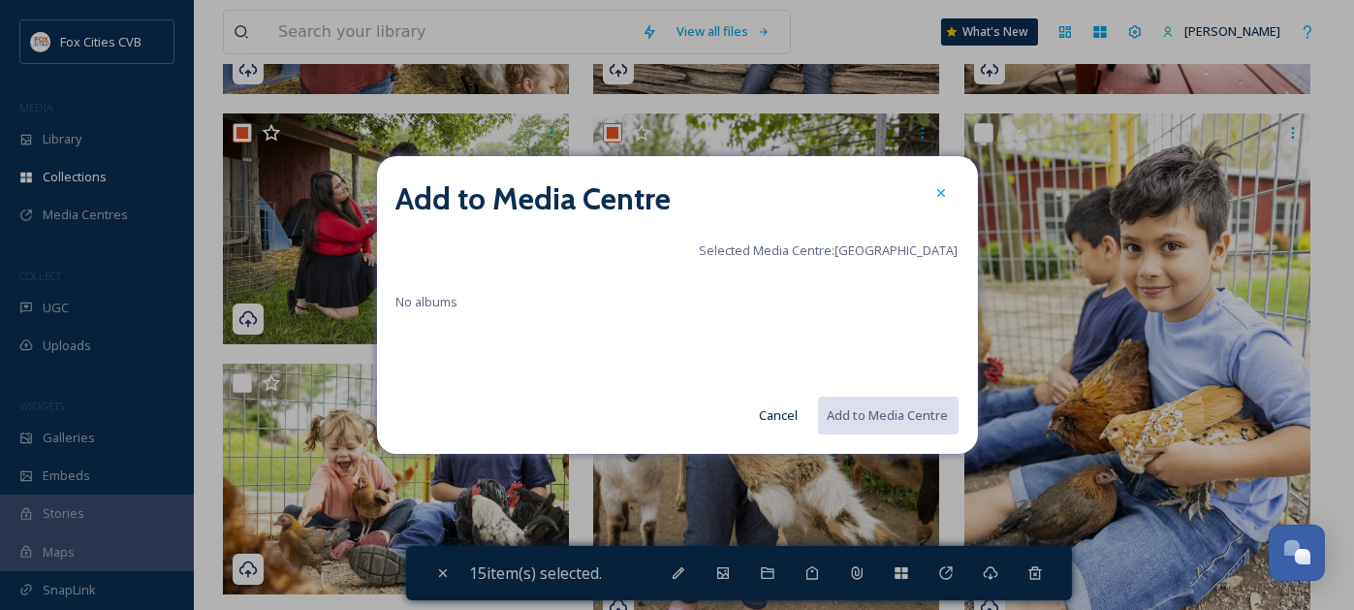
drag, startPoint x: 944, startPoint y: 195, endPoint x: 931, endPoint y: 199, distance: 13.2
click at [943, 195] on icon at bounding box center [941, 193] width 16 height 16
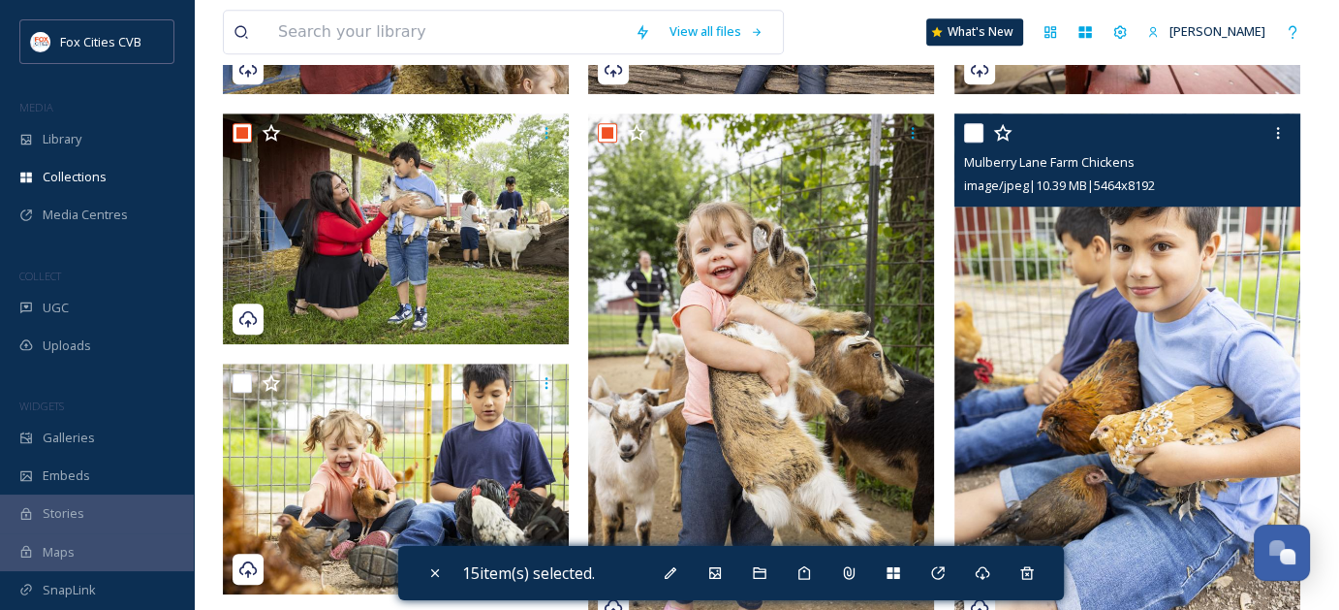
click at [974, 126] on input "checkbox" at bounding box center [973, 132] width 19 height 19
checkbox input "true"
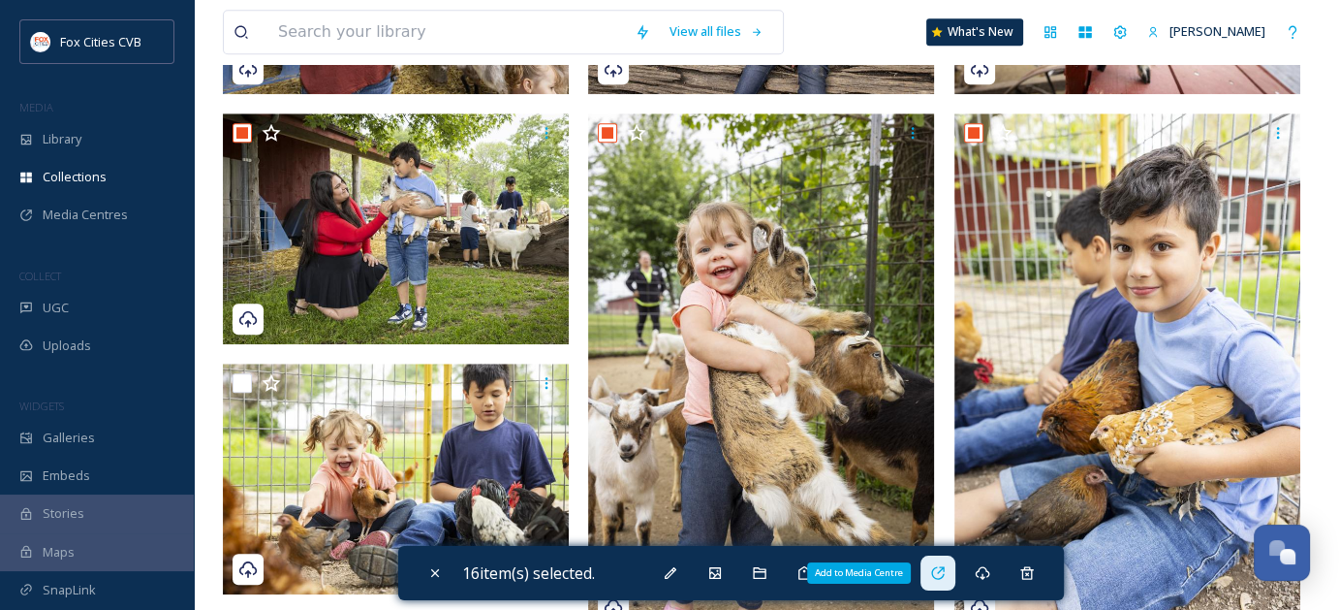
click at [942, 578] on icon at bounding box center [938, 573] width 16 height 16
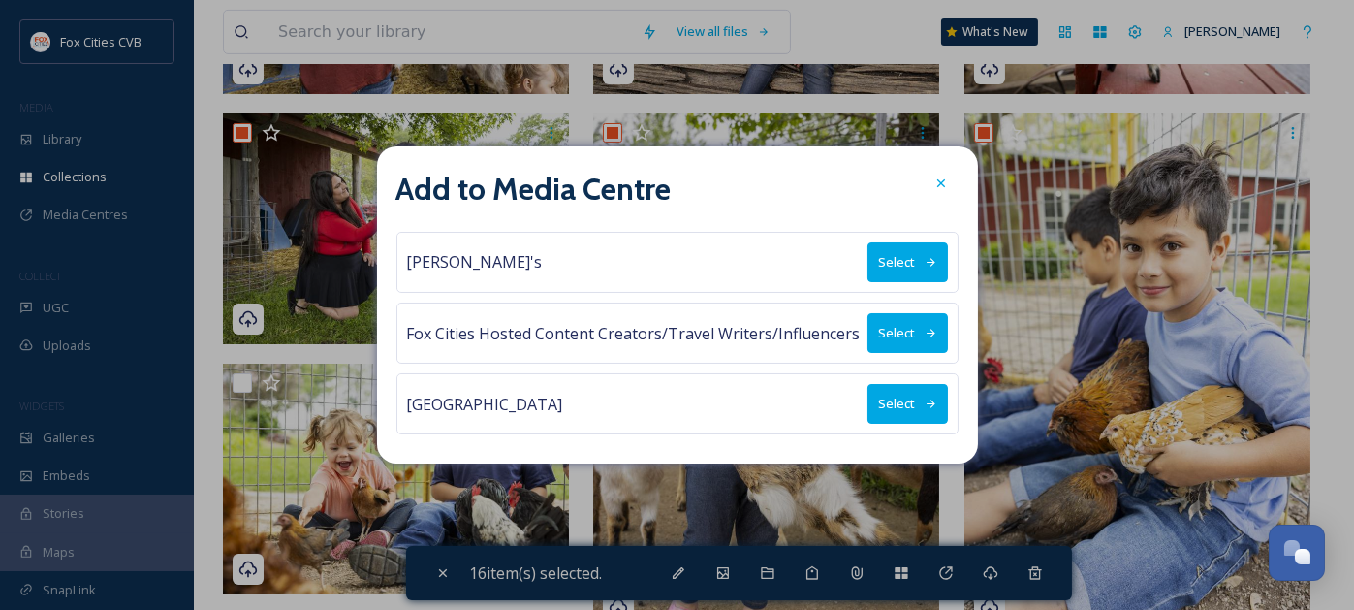
click at [888, 396] on button "Select" at bounding box center [907, 404] width 80 height 40
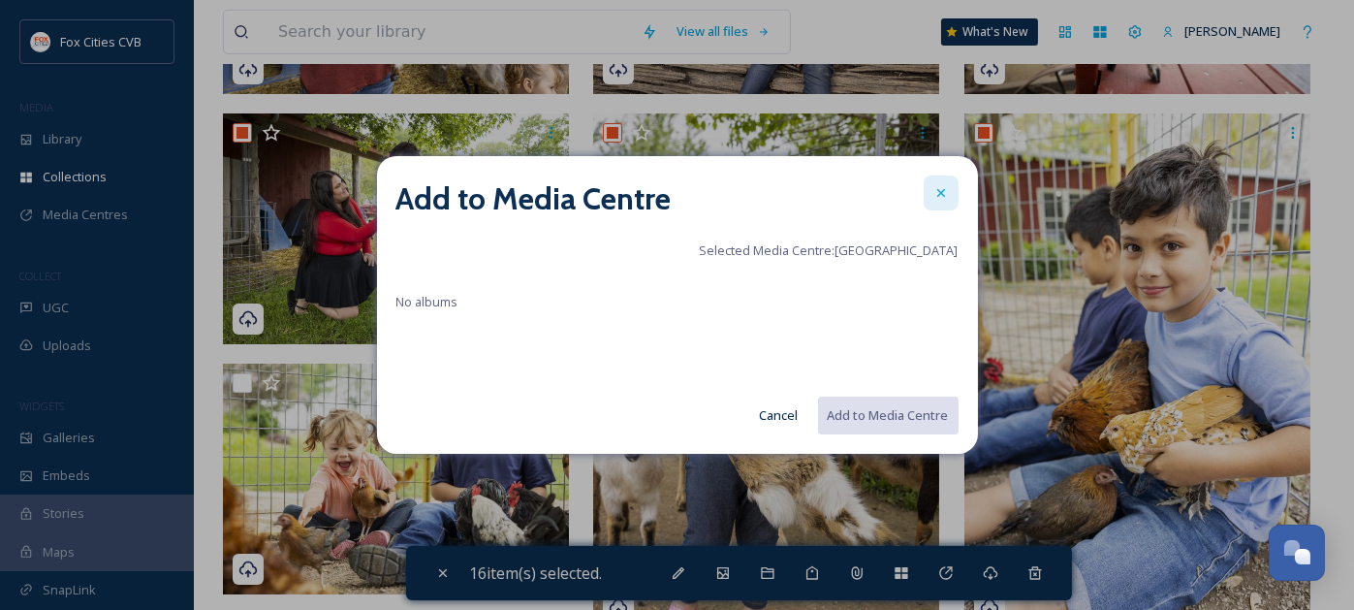
click at [948, 193] on icon at bounding box center [941, 193] width 16 height 16
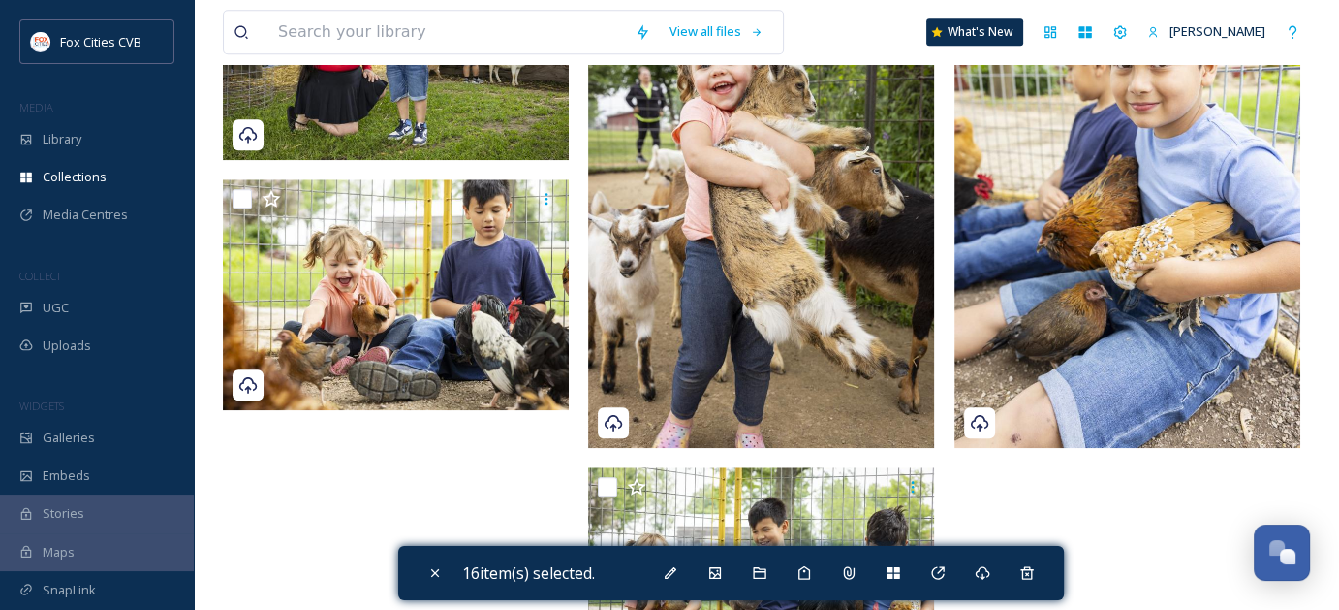
scroll to position [1938, 0]
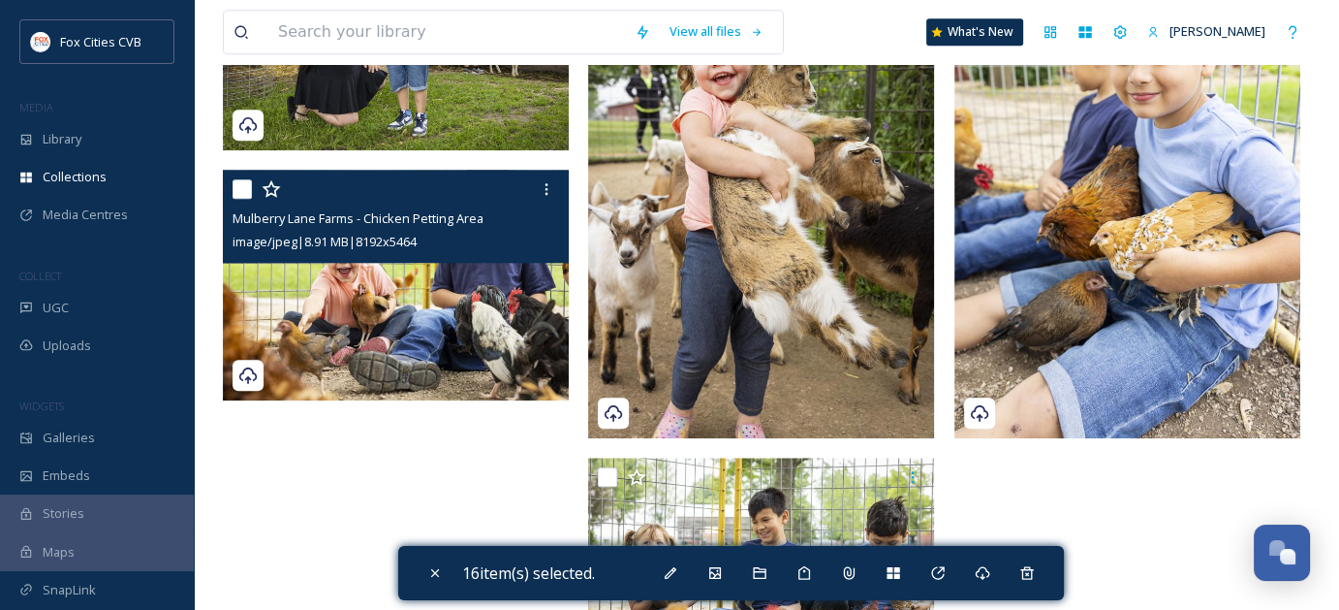
click at [245, 182] on input "checkbox" at bounding box center [242, 188] width 19 height 19
checkbox input "true"
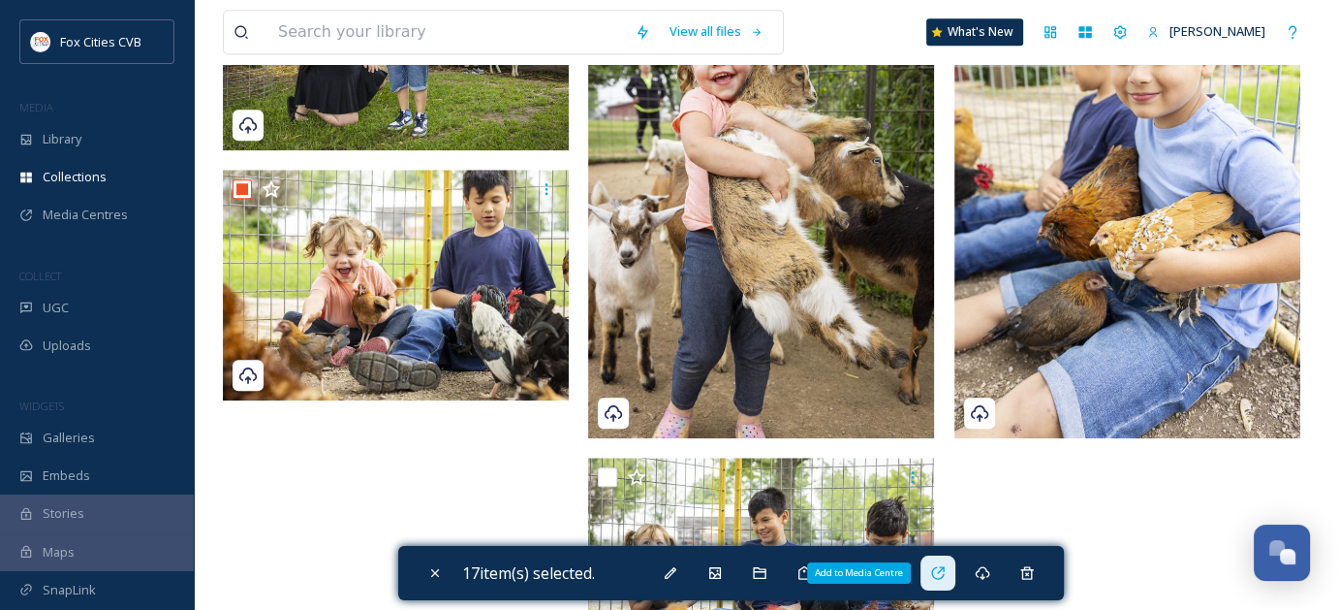
click at [943, 568] on icon at bounding box center [938, 573] width 16 height 16
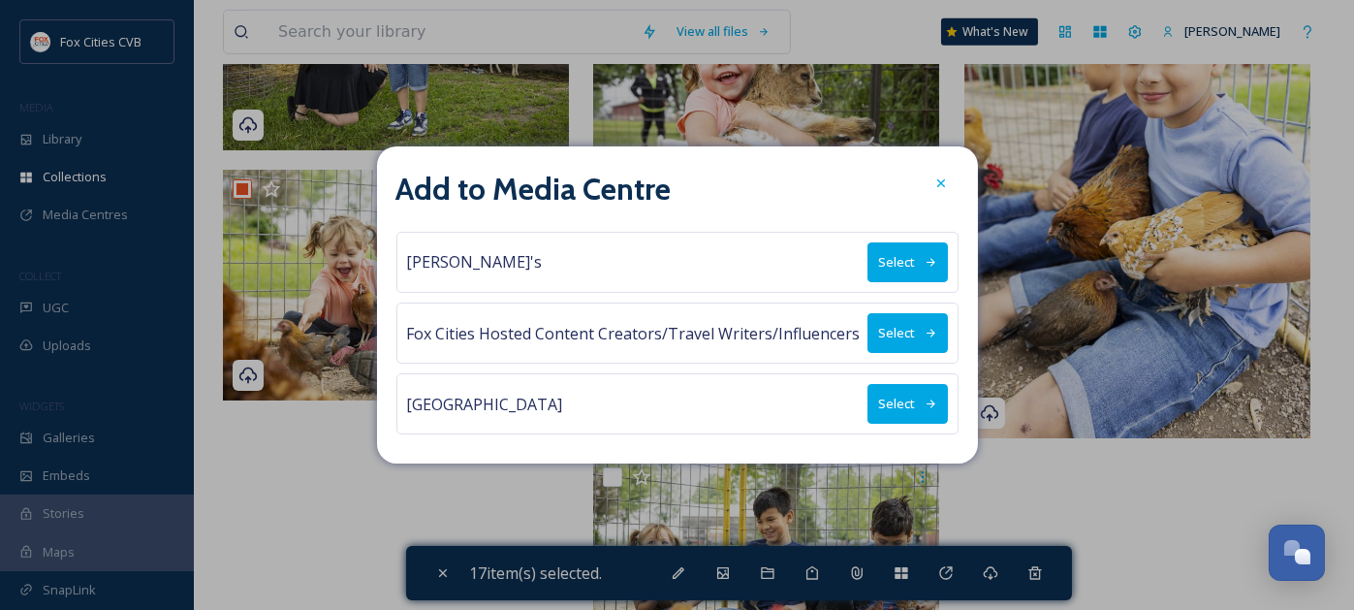
click at [893, 392] on button "Select" at bounding box center [907, 404] width 80 height 40
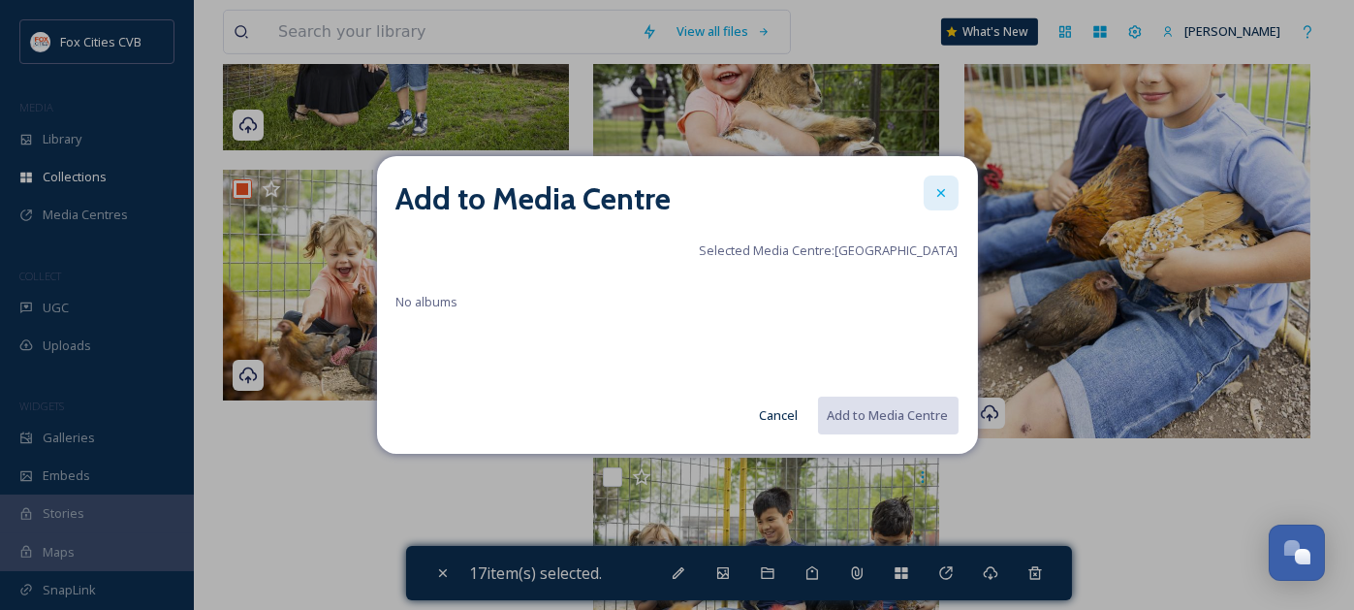
click at [935, 195] on icon at bounding box center [941, 193] width 16 height 16
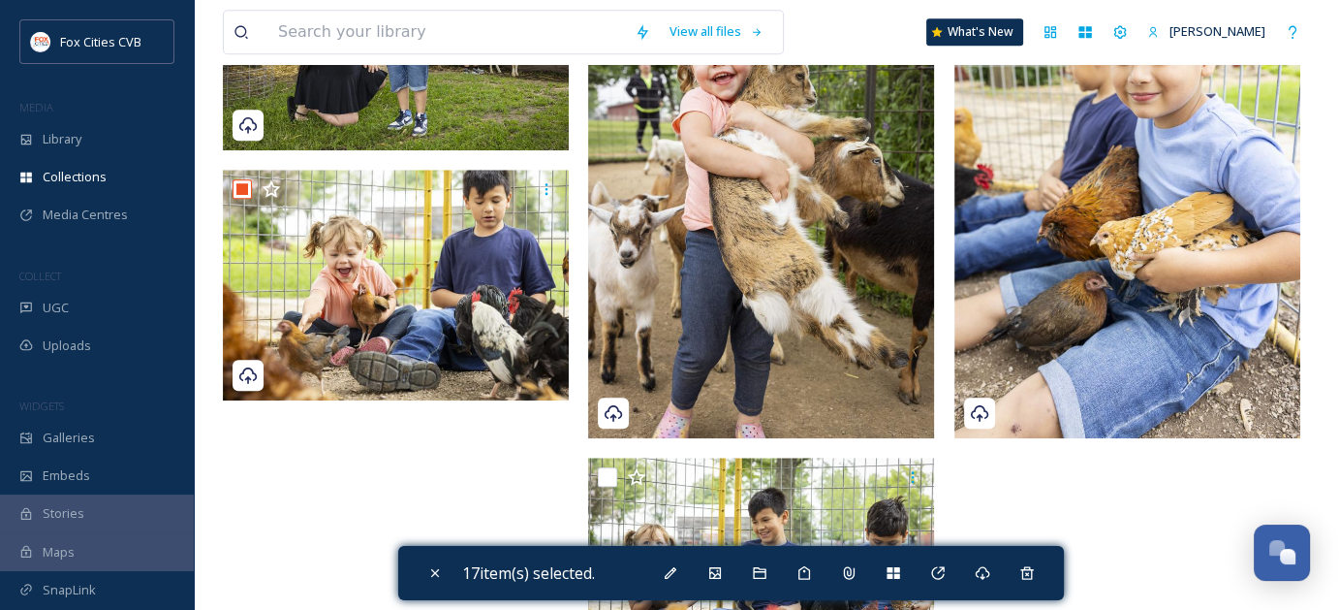
scroll to position [2024, 0]
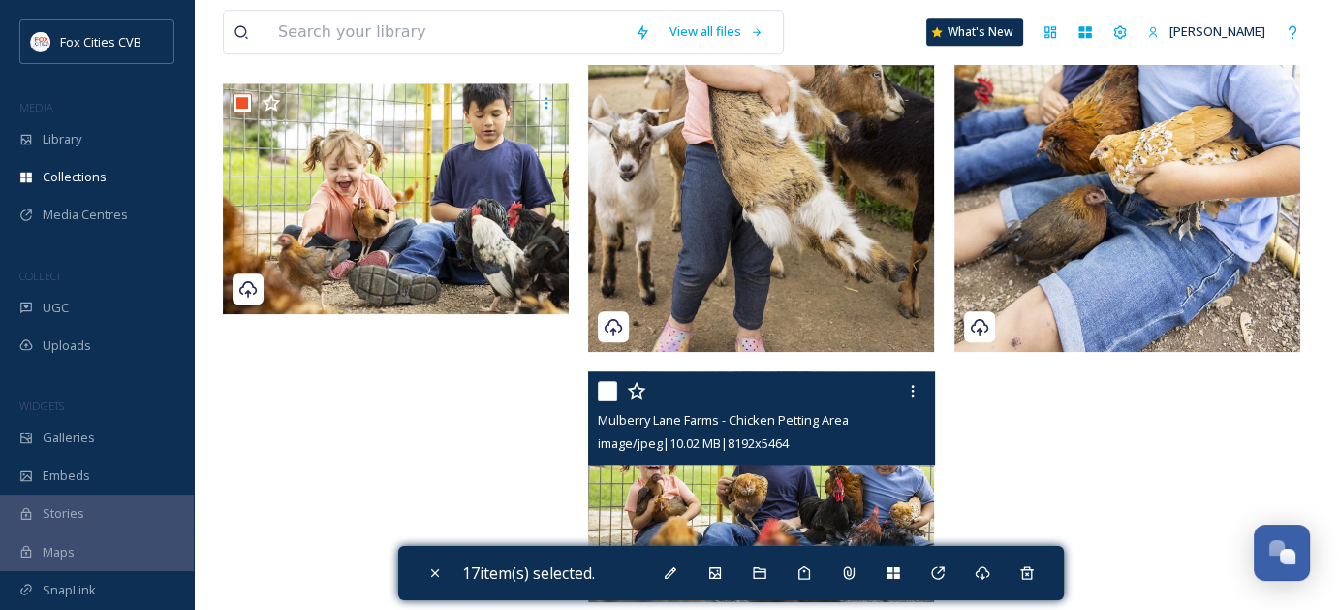
click at [607, 389] on input "checkbox" at bounding box center [607, 390] width 19 height 19
checkbox input "true"
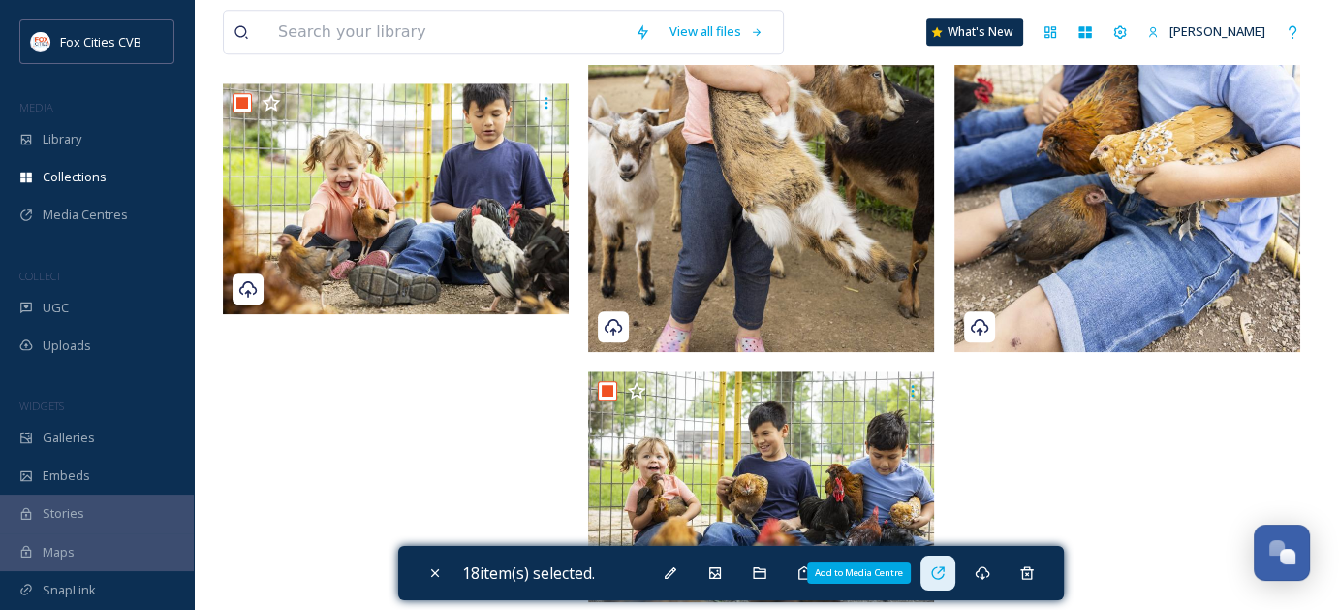
click at [934, 569] on div "Add to Media Centre" at bounding box center [938, 572] width 35 height 35
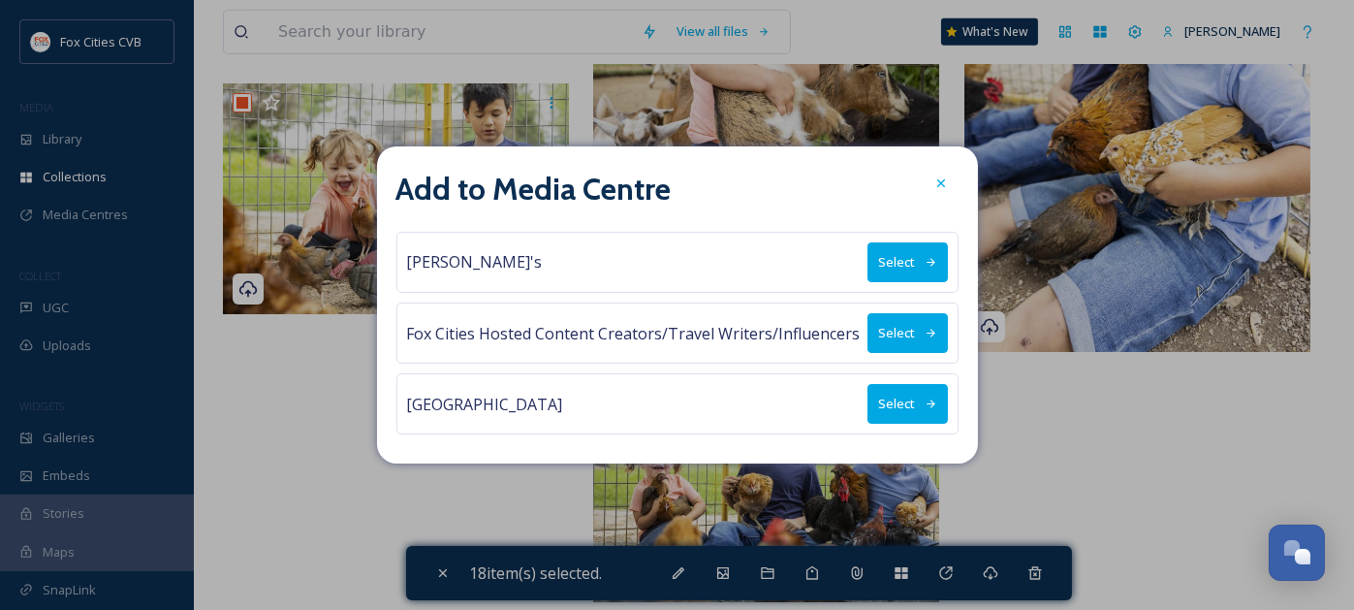
click at [907, 392] on button "Select" at bounding box center [907, 404] width 80 height 40
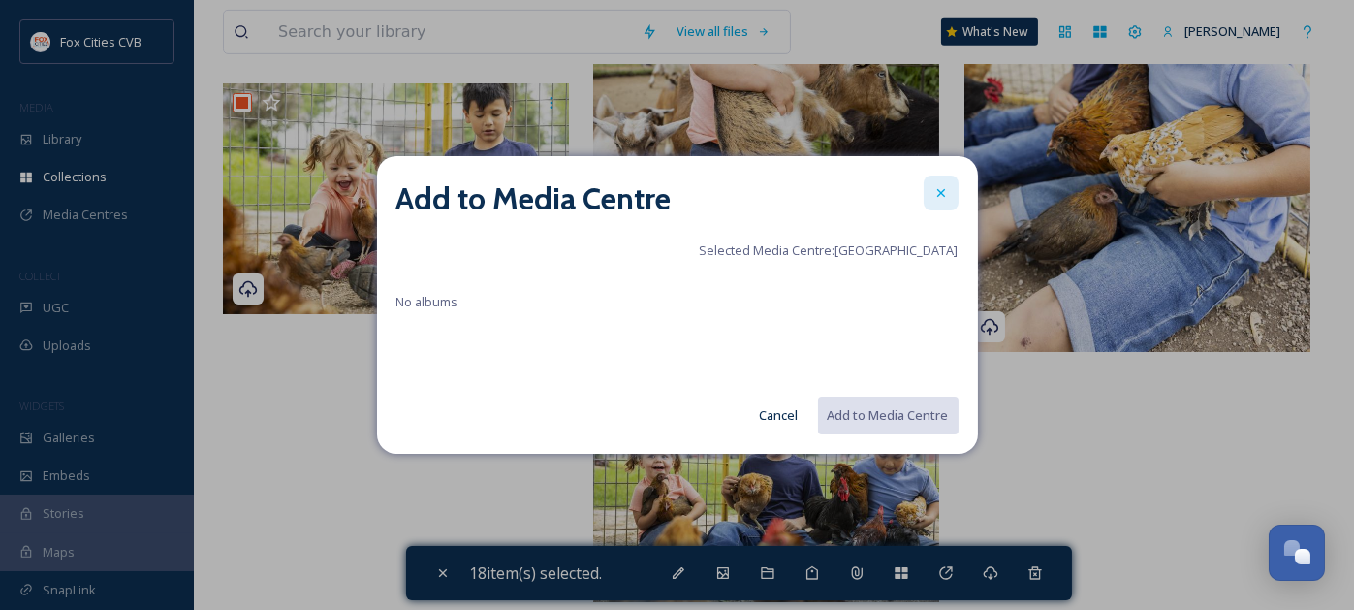
click at [933, 195] on icon at bounding box center [941, 193] width 16 height 16
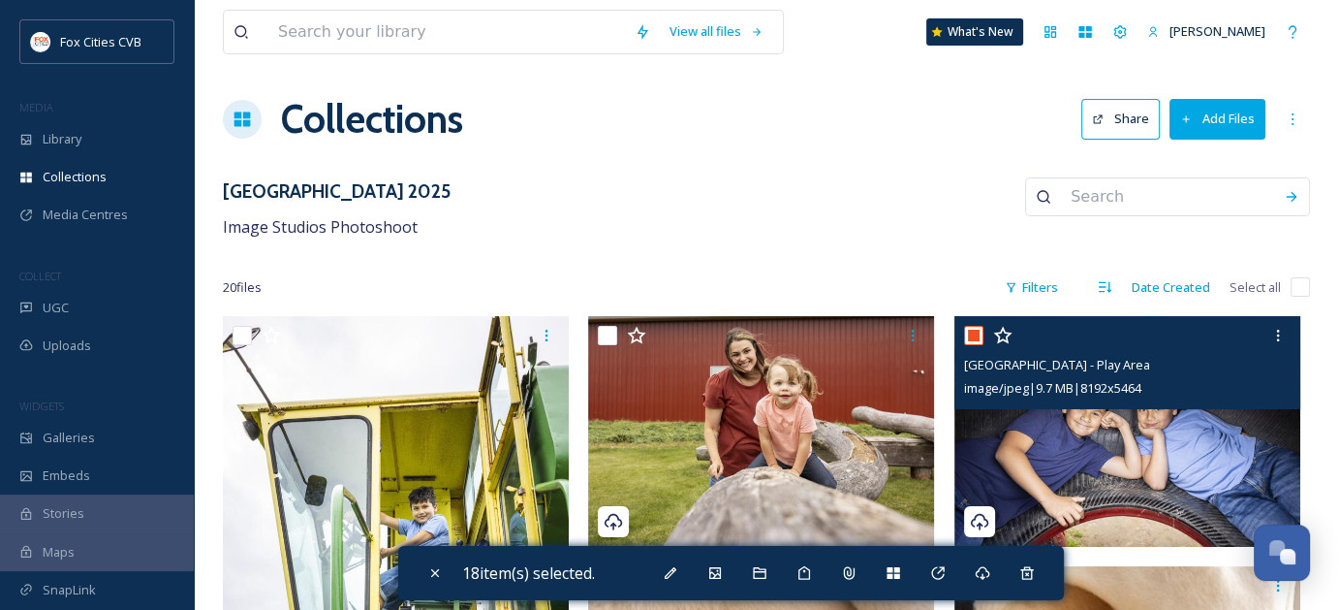
scroll to position [0, 0]
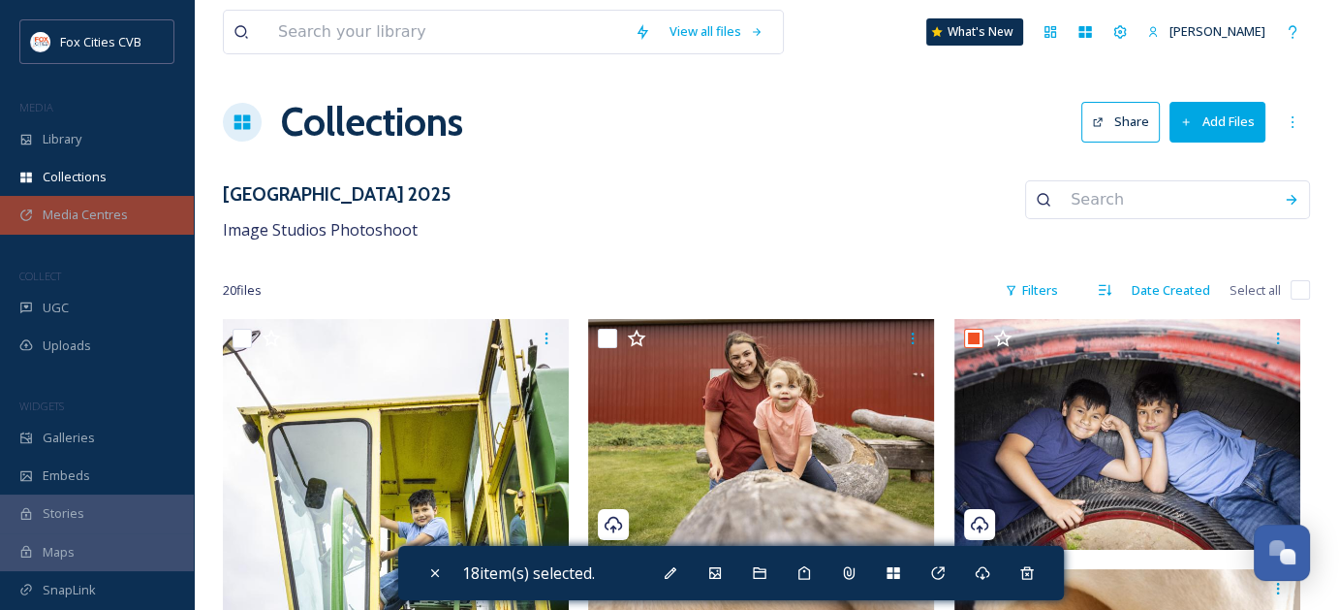
click at [99, 213] on span "Media Centres" at bounding box center [85, 214] width 85 height 18
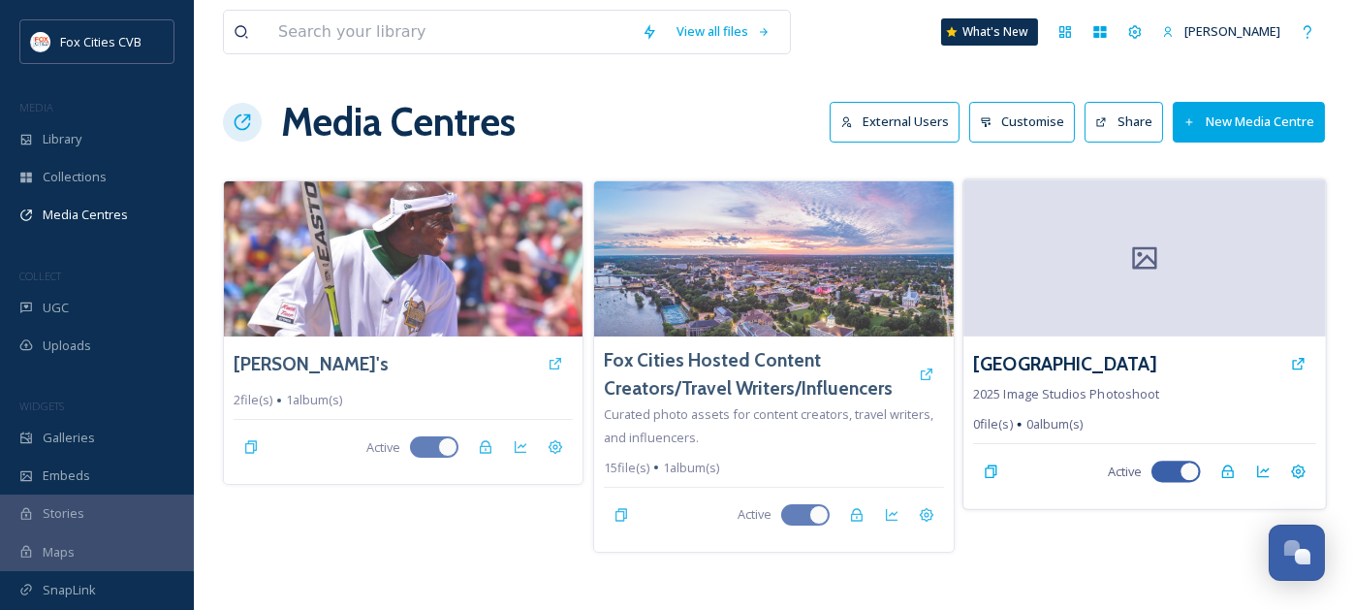
click at [1104, 286] on div at bounding box center [1144, 257] width 362 height 157
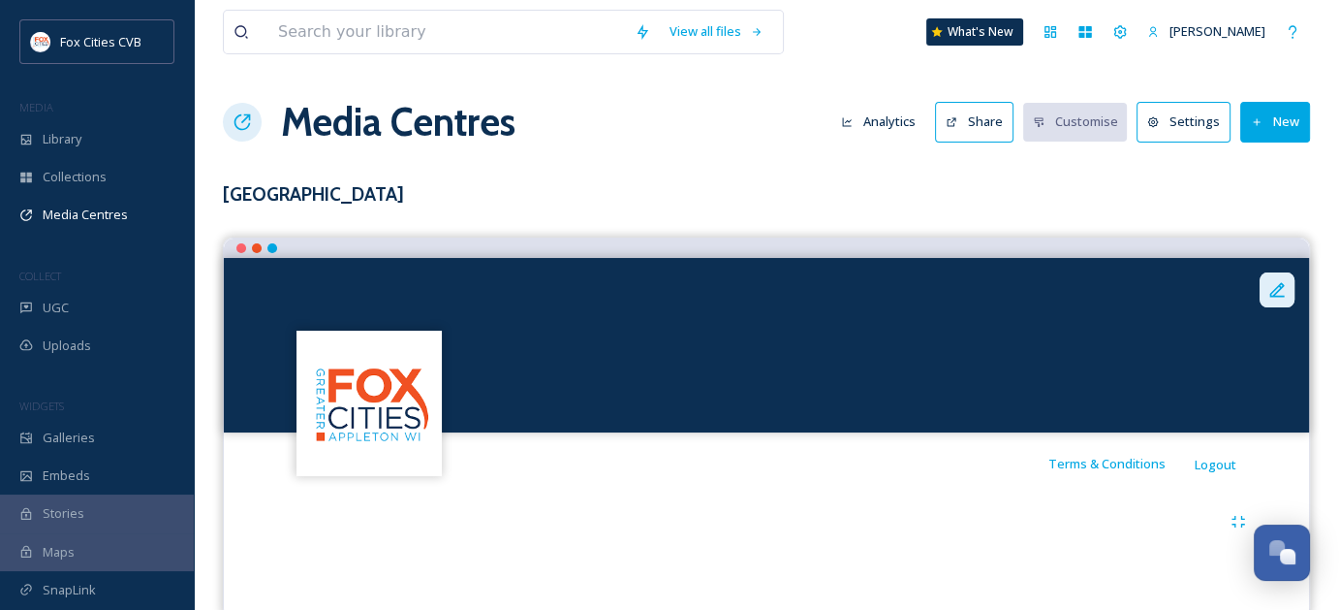
click at [1288, 288] on div at bounding box center [1277, 289] width 35 height 35
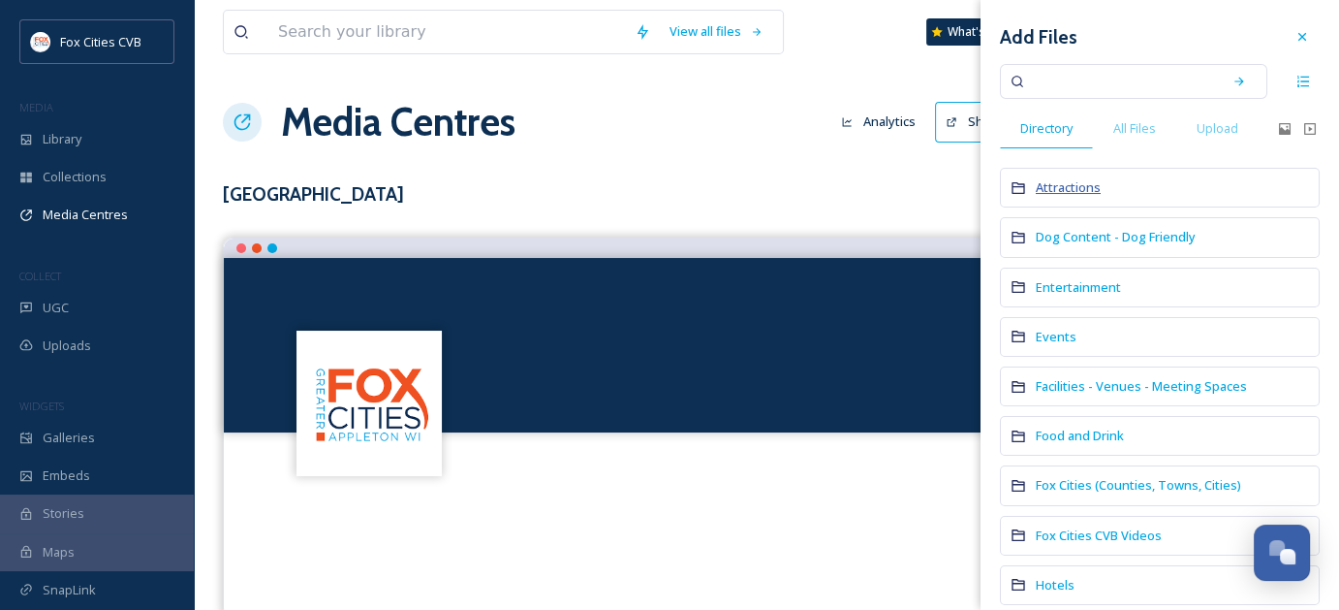
click at [1062, 179] on span "Attractions" at bounding box center [1068, 186] width 65 height 17
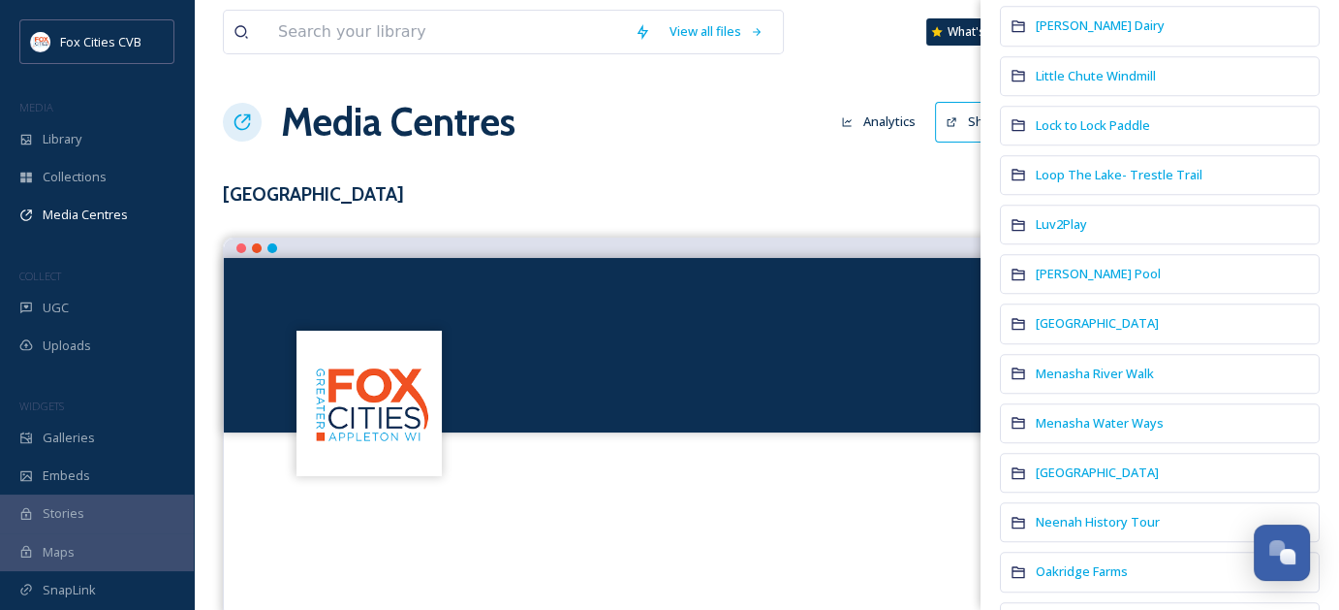
scroll to position [2132, 0]
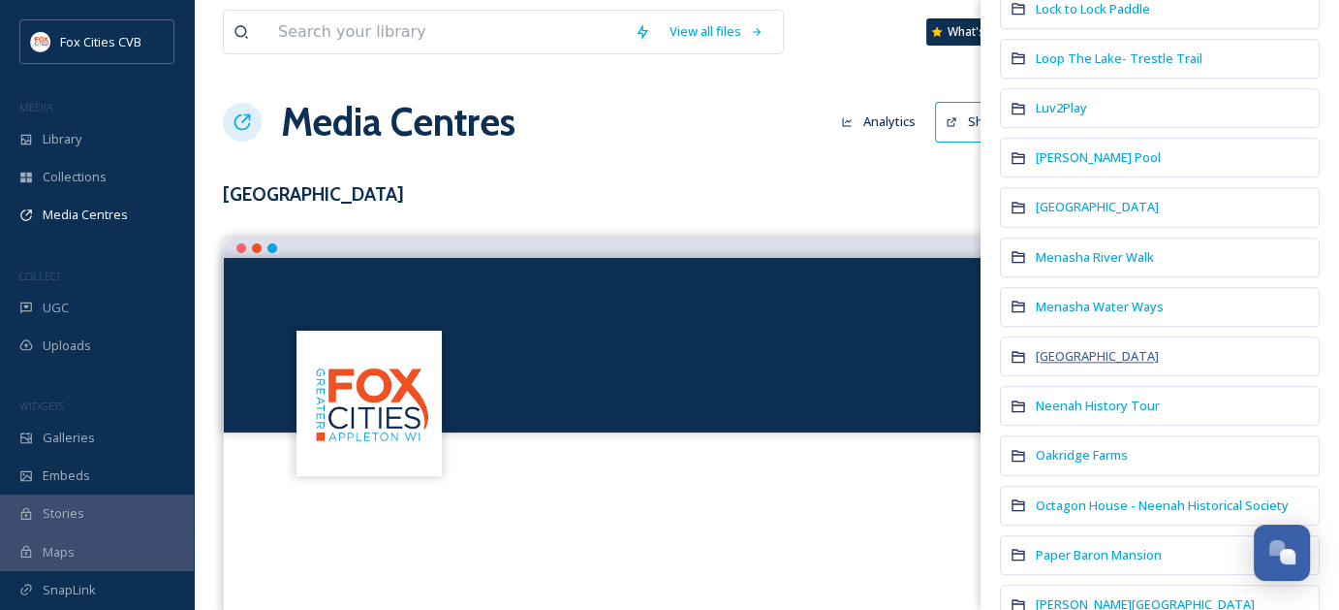
click at [1093, 347] on span "[GEOGRAPHIC_DATA]" at bounding box center [1097, 355] width 123 height 17
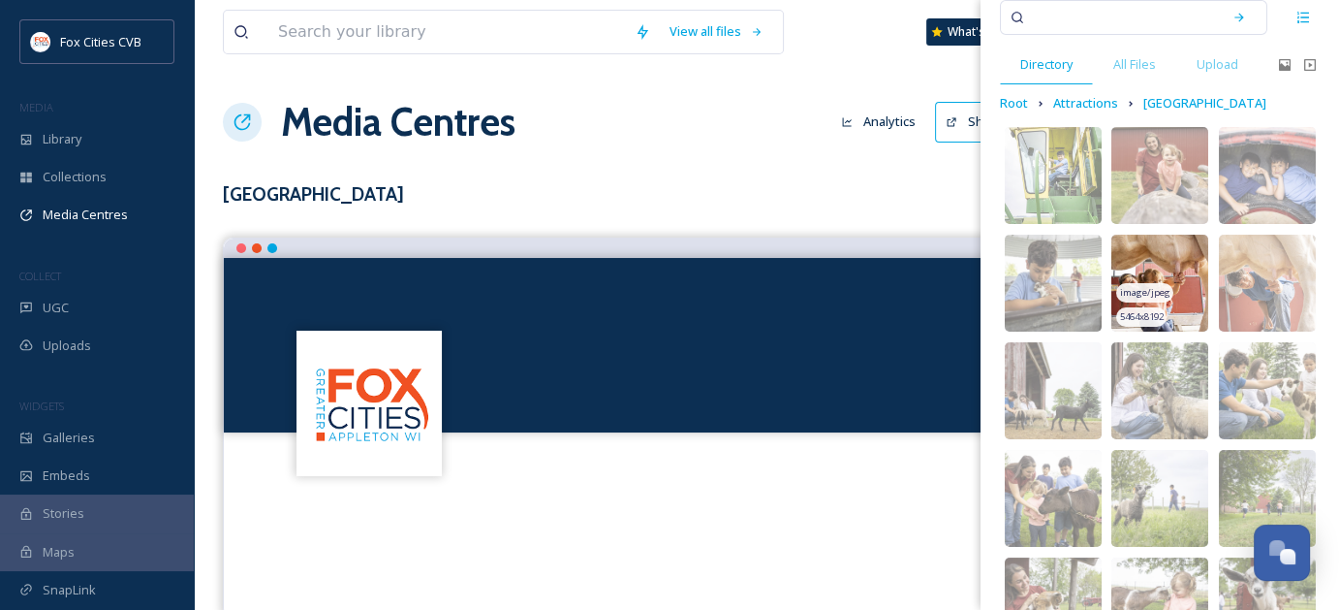
scroll to position [97, 0]
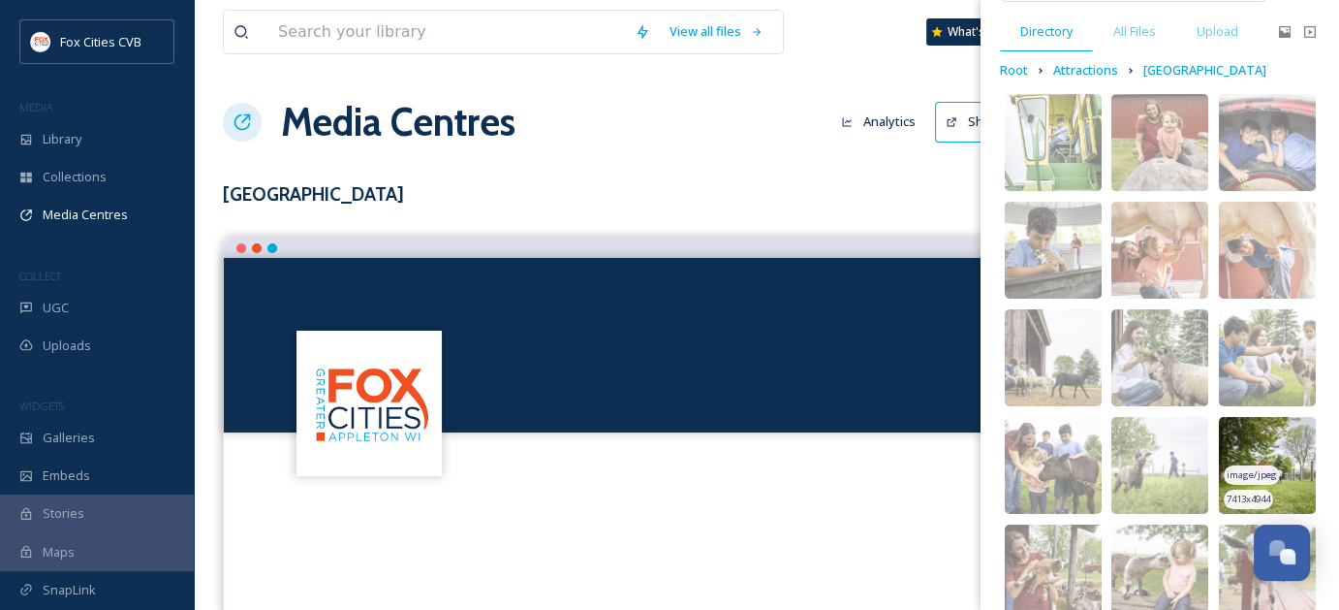
click at [1248, 433] on img at bounding box center [1267, 465] width 97 height 97
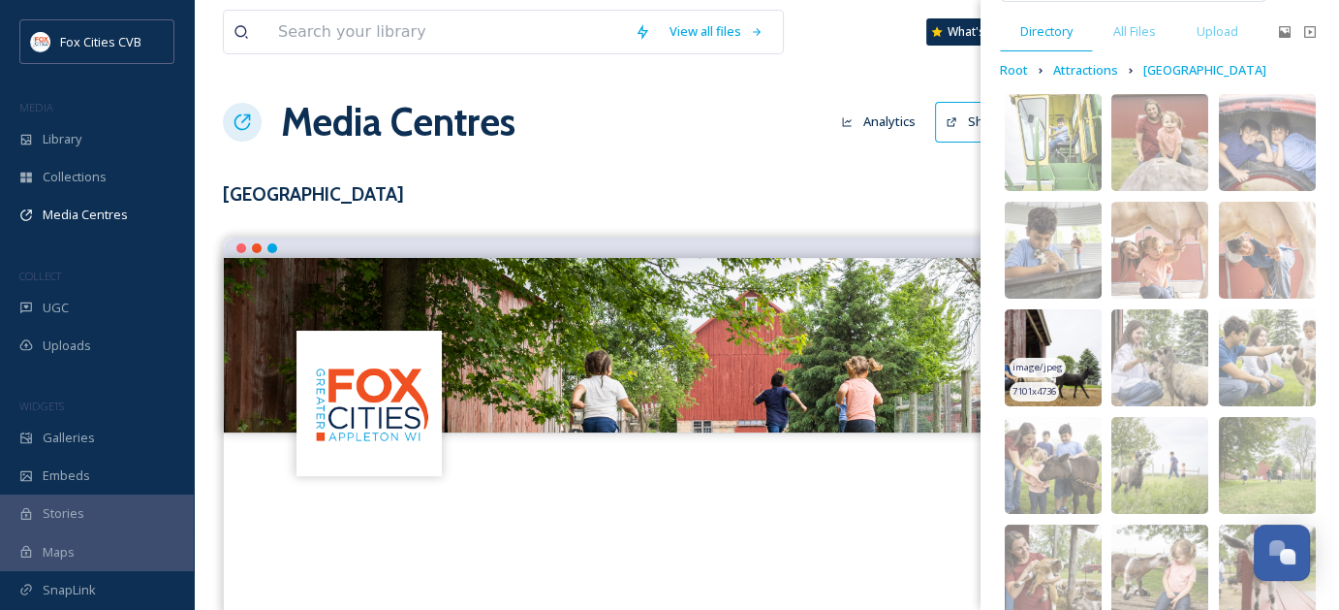
click at [1067, 366] on img at bounding box center [1053, 357] width 97 height 97
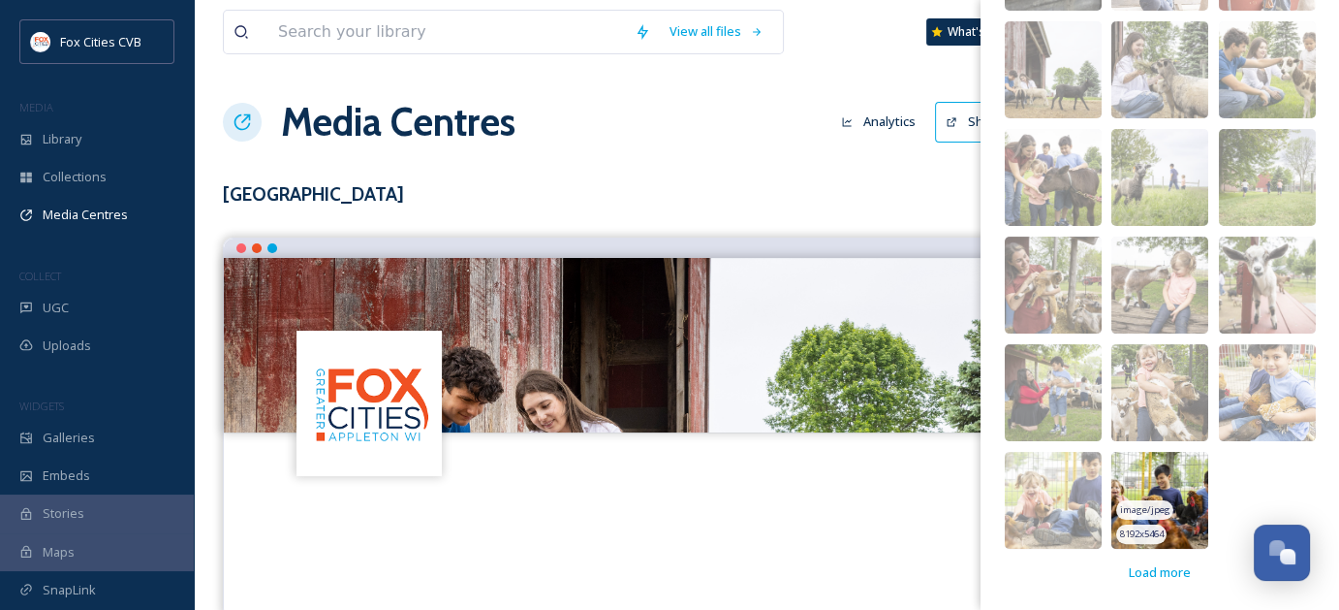
scroll to position [289, 0]
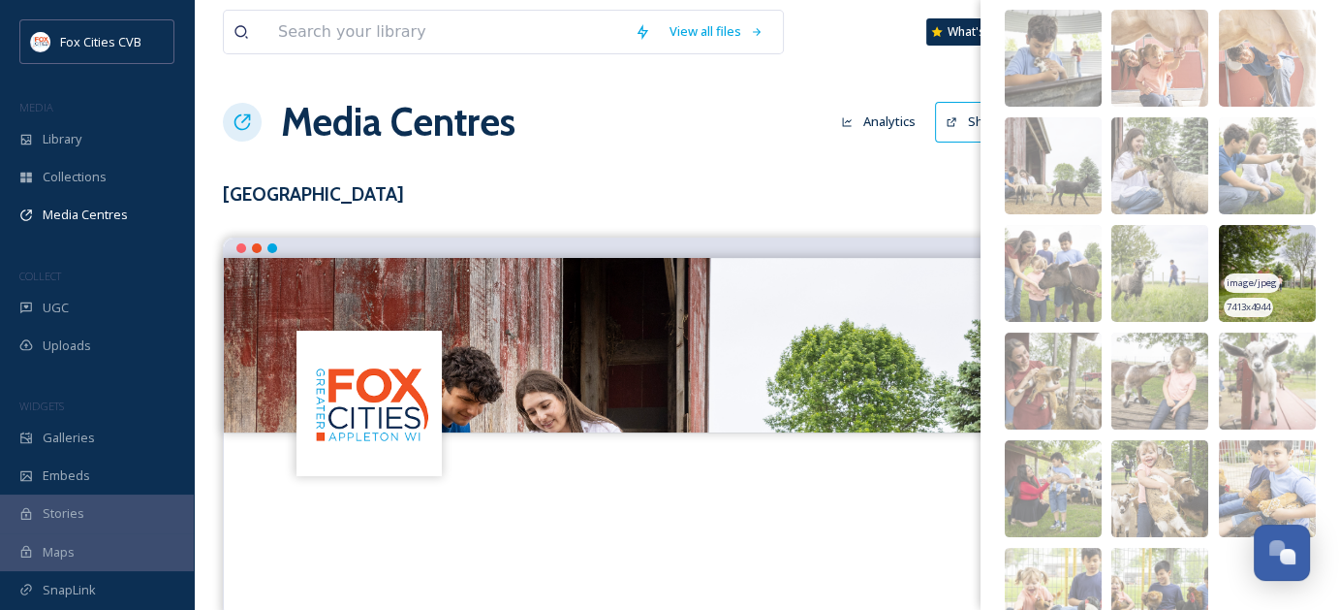
click at [1271, 288] on img at bounding box center [1267, 273] width 97 height 97
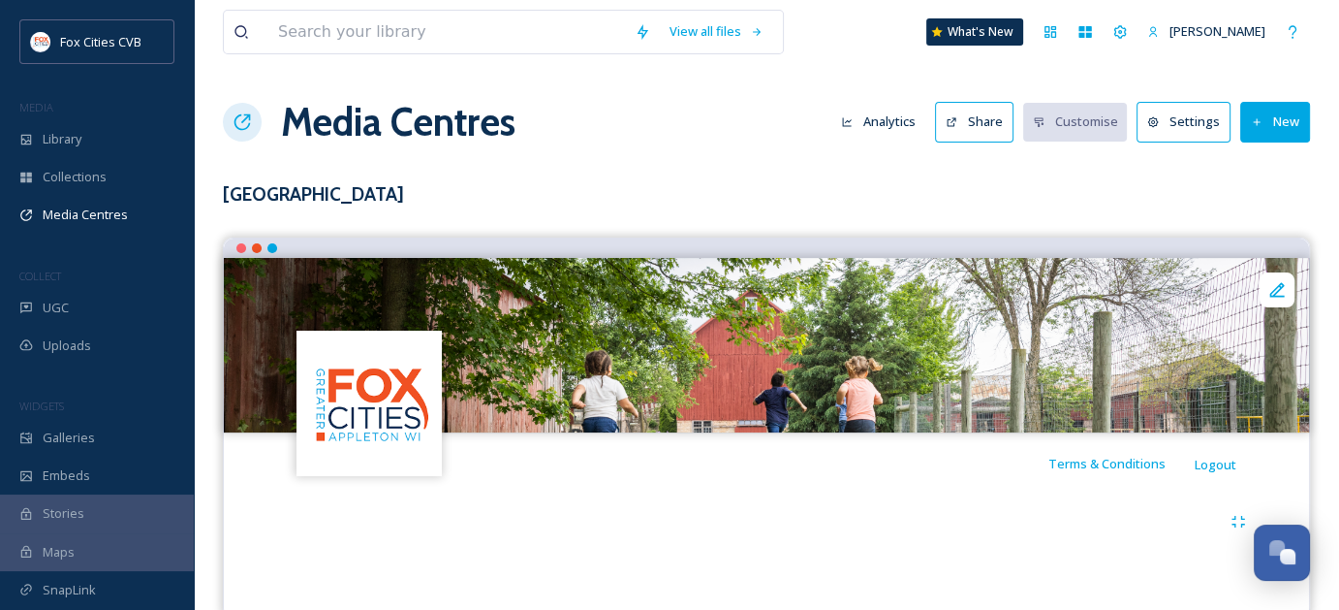
scroll to position [35, 0]
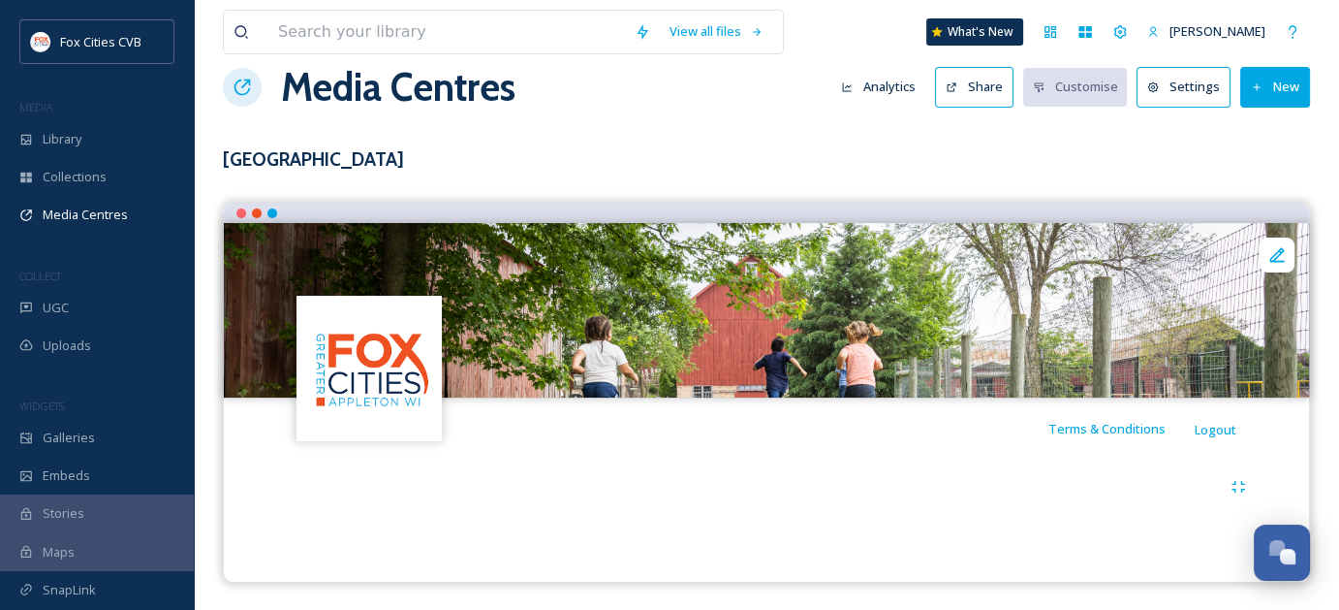
click at [1008, 167] on h3 "[GEOGRAPHIC_DATA]" at bounding box center [766, 159] width 1087 height 28
click at [1006, 526] on div at bounding box center [766, 505] width 1056 height 93
click at [1281, 255] on icon at bounding box center [1277, 254] width 19 height 19
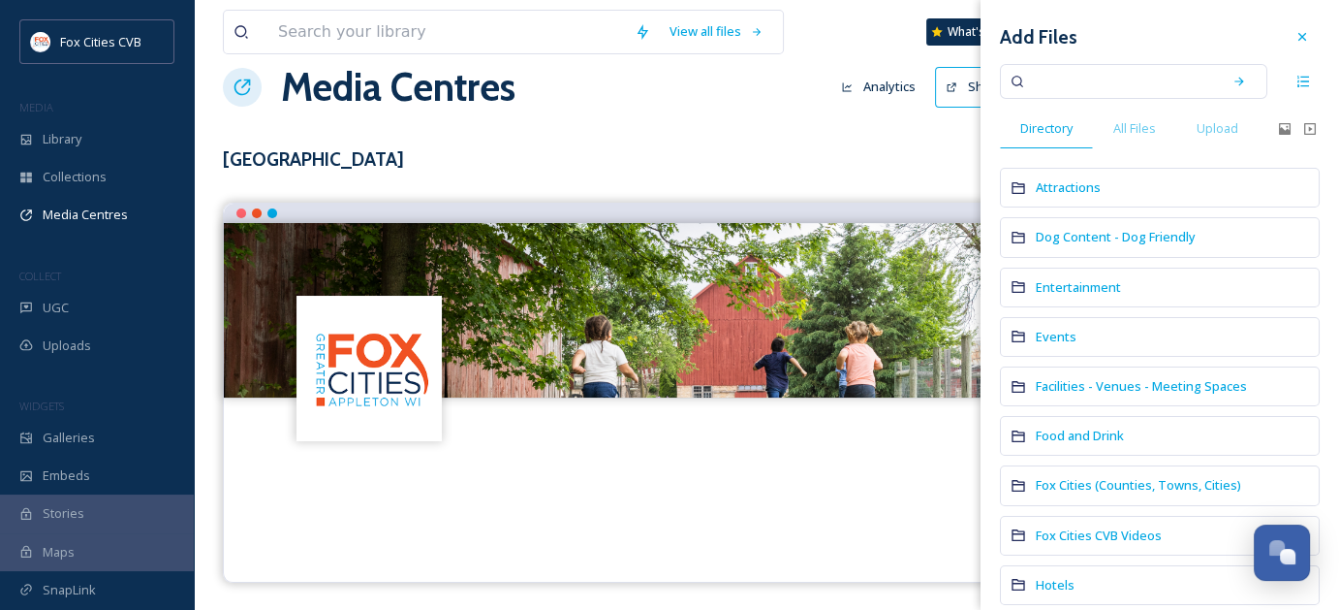
click at [1290, 44] on div at bounding box center [1302, 36] width 35 height 35
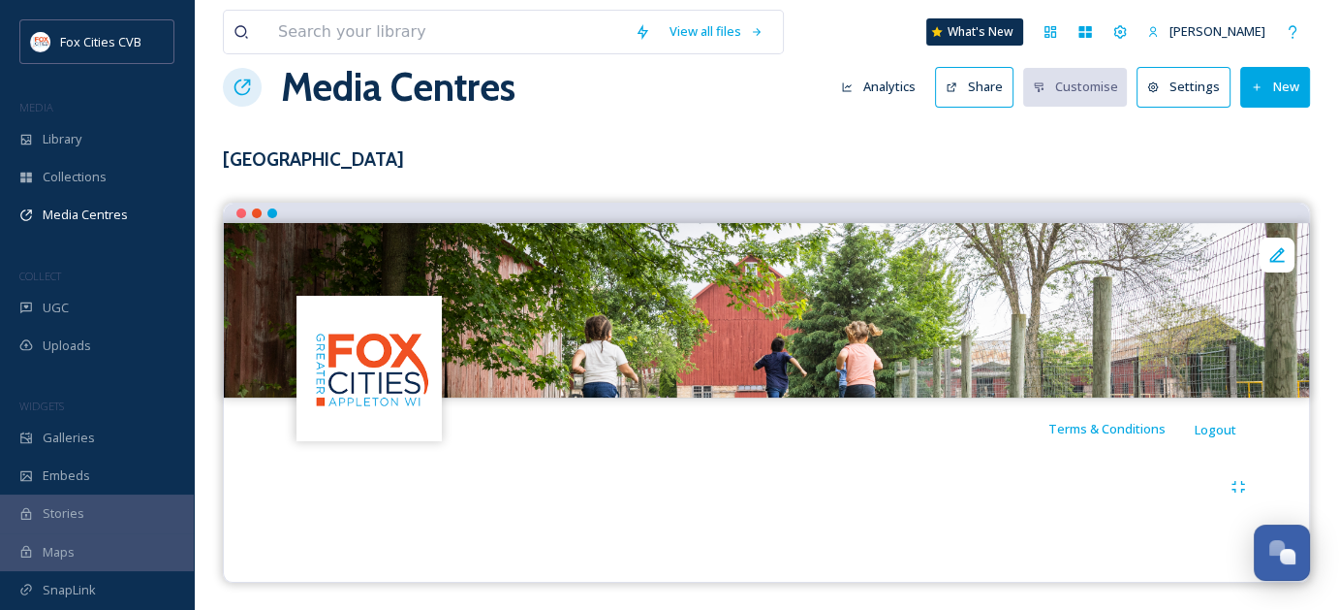
click at [1119, 122] on div "View all files What's New [PERSON_NAME] Media Centres Analytics Share Customise…" at bounding box center [766, 288] width 1145 height 646
click at [335, 161] on h3 "[GEOGRAPHIC_DATA]" at bounding box center [766, 159] width 1087 height 28
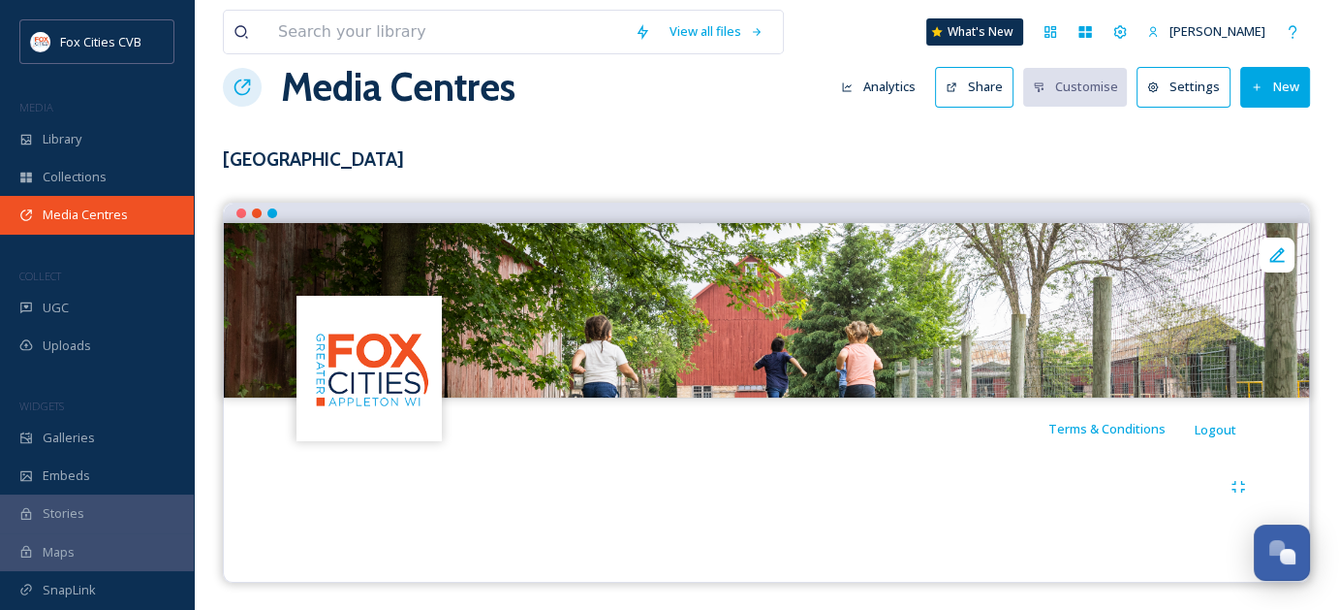
click at [82, 224] on span "Media Centres" at bounding box center [85, 214] width 85 height 18
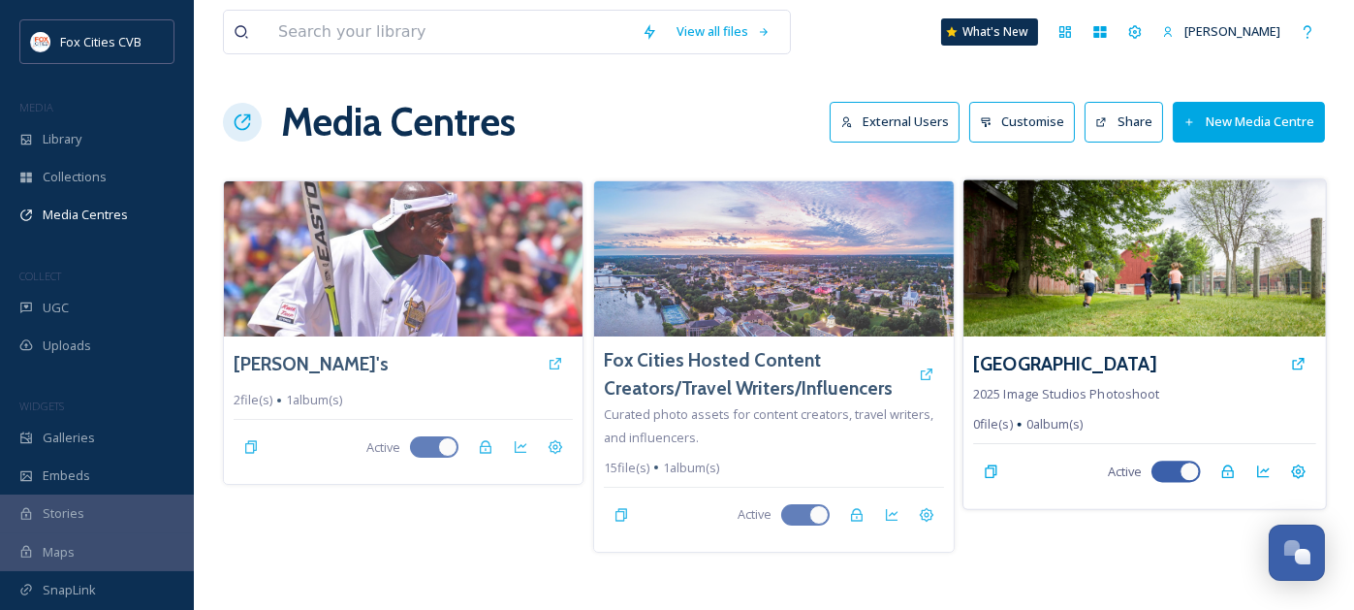
click at [1008, 288] on img at bounding box center [1144, 257] width 362 height 157
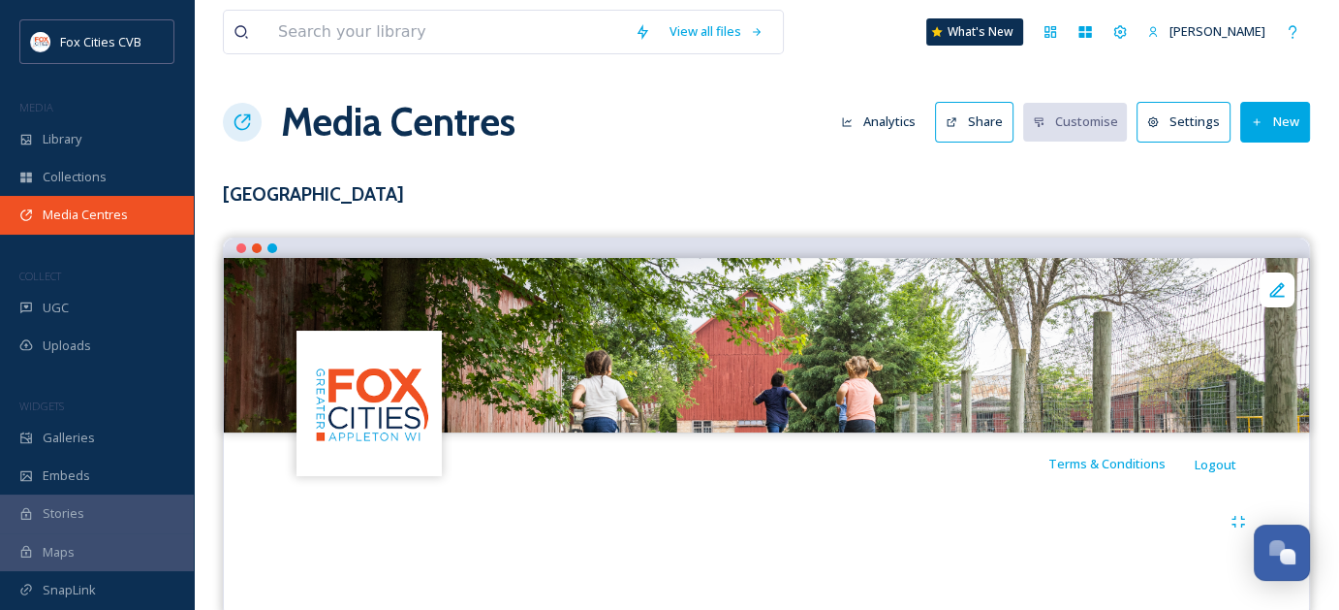
click at [79, 201] on div "Media Centres" at bounding box center [97, 215] width 194 height 38
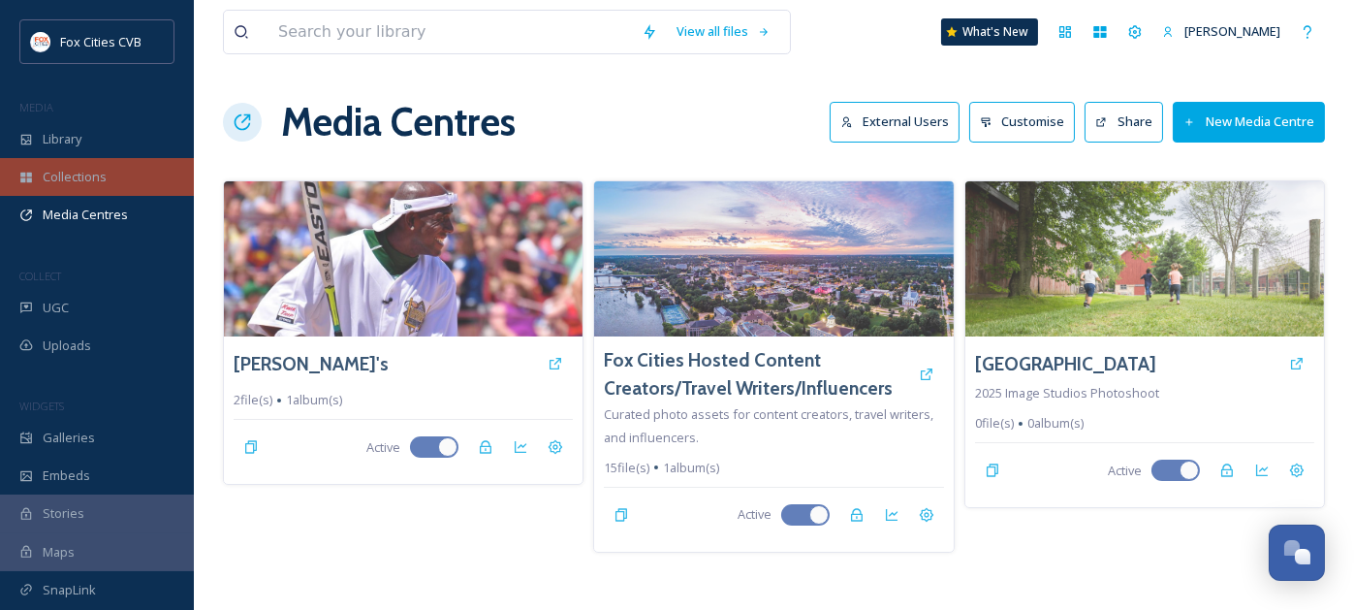
click at [75, 185] on span "Collections" at bounding box center [75, 177] width 64 height 18
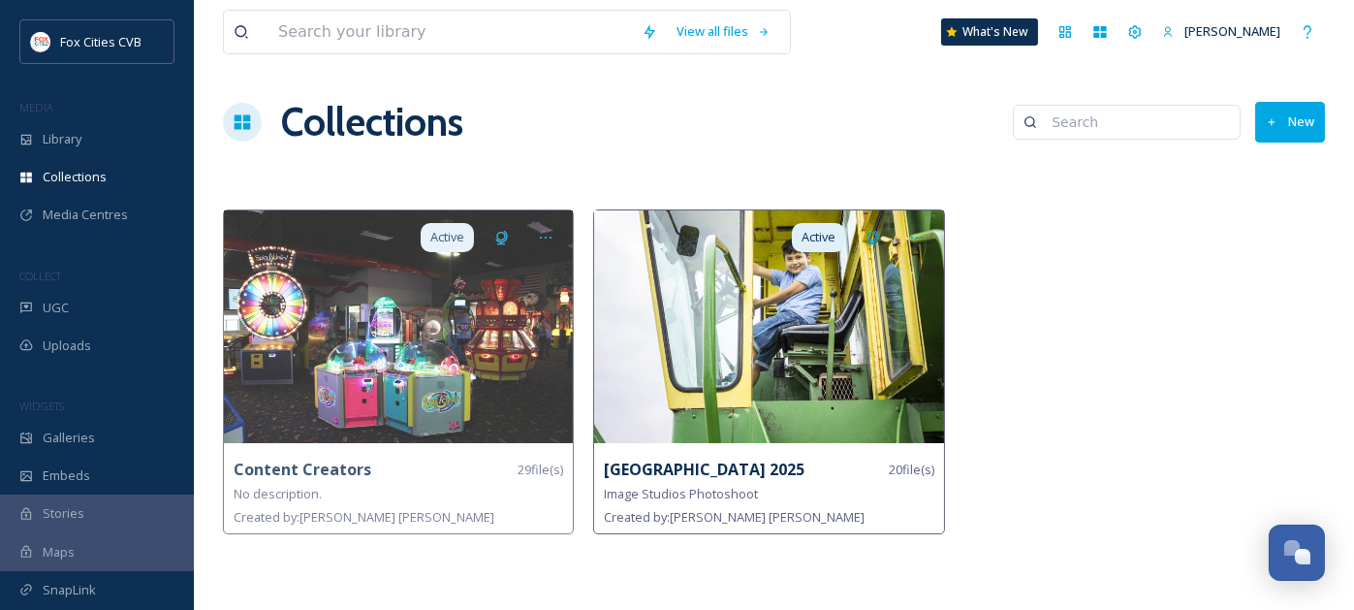
click at [811, 350] on img at bounding box center [768, 326] width 349 height 233
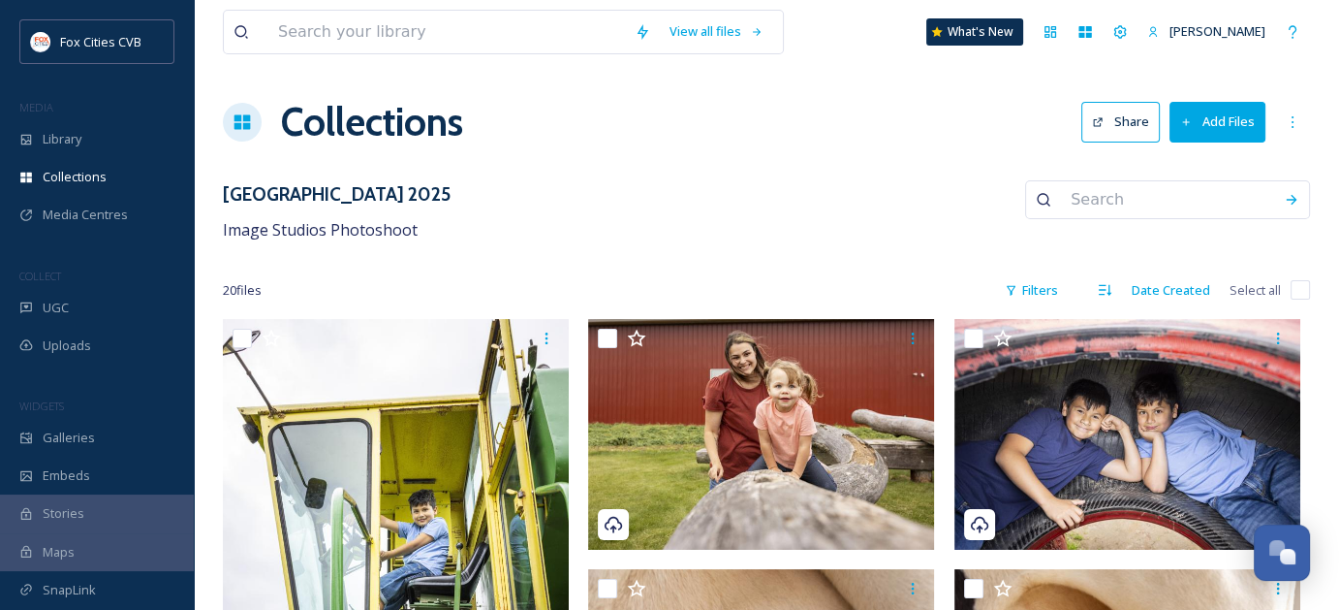
click at [1299, 286] on input "checkbox" at bounding box center [1300, 289] width 19 height 19
checkbox input "true"
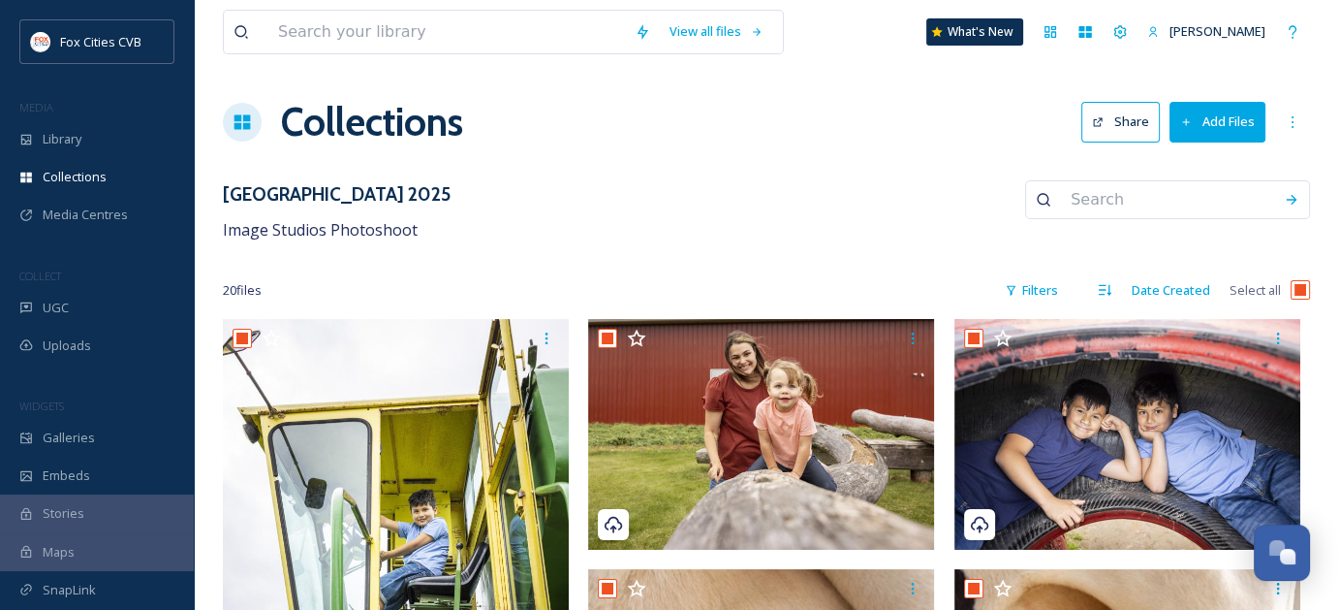
checkbox input "true"
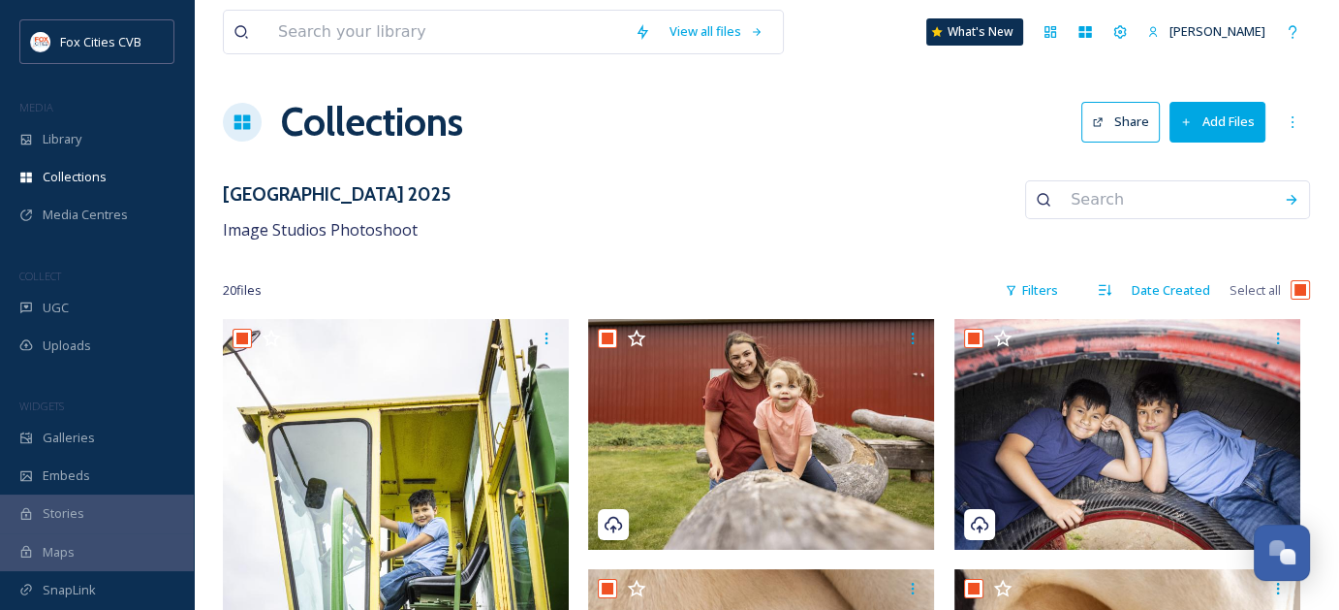
checkbox input "true"
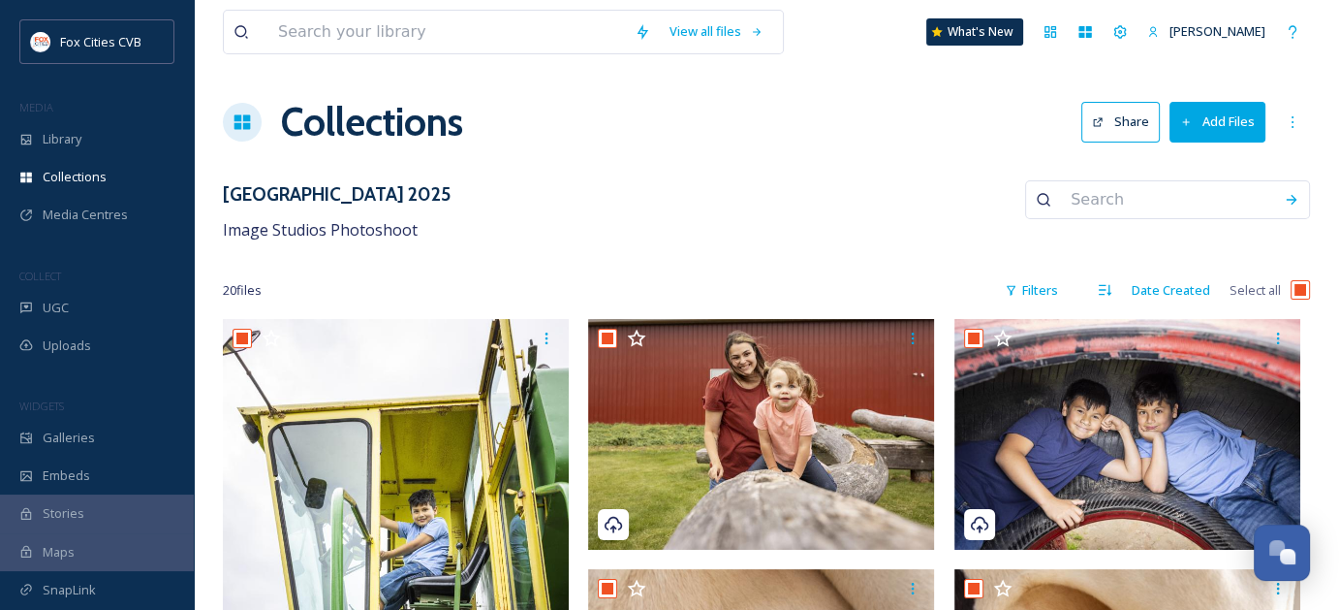
checkbox input "true"
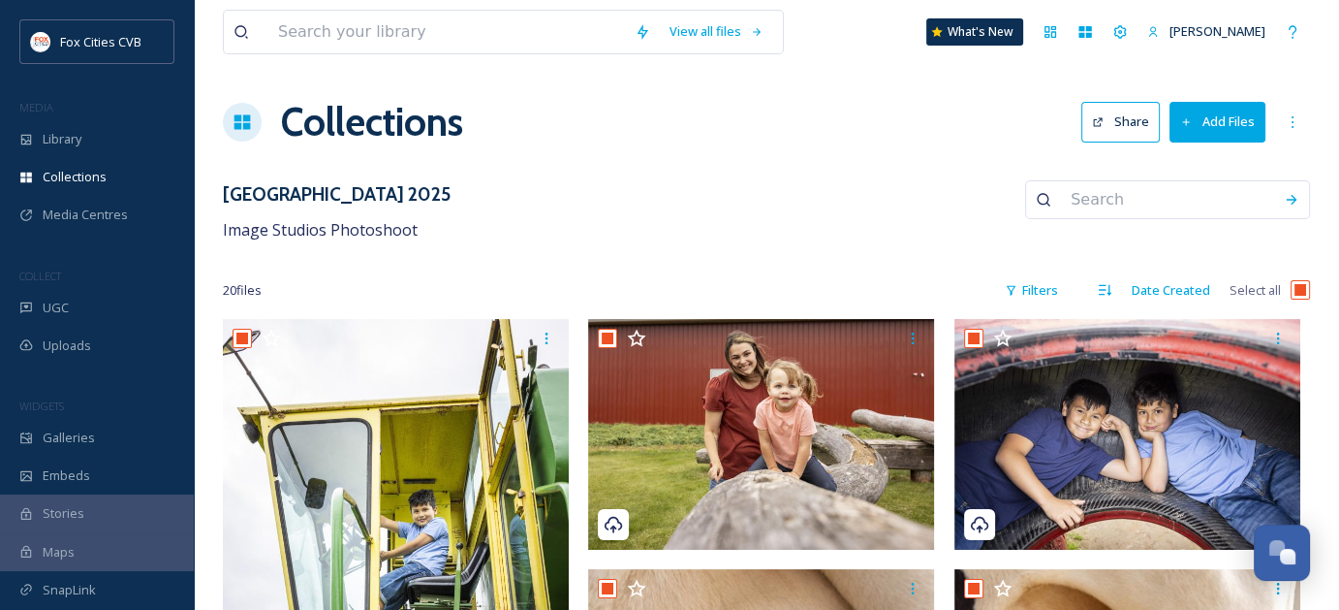
checkbox input "true"
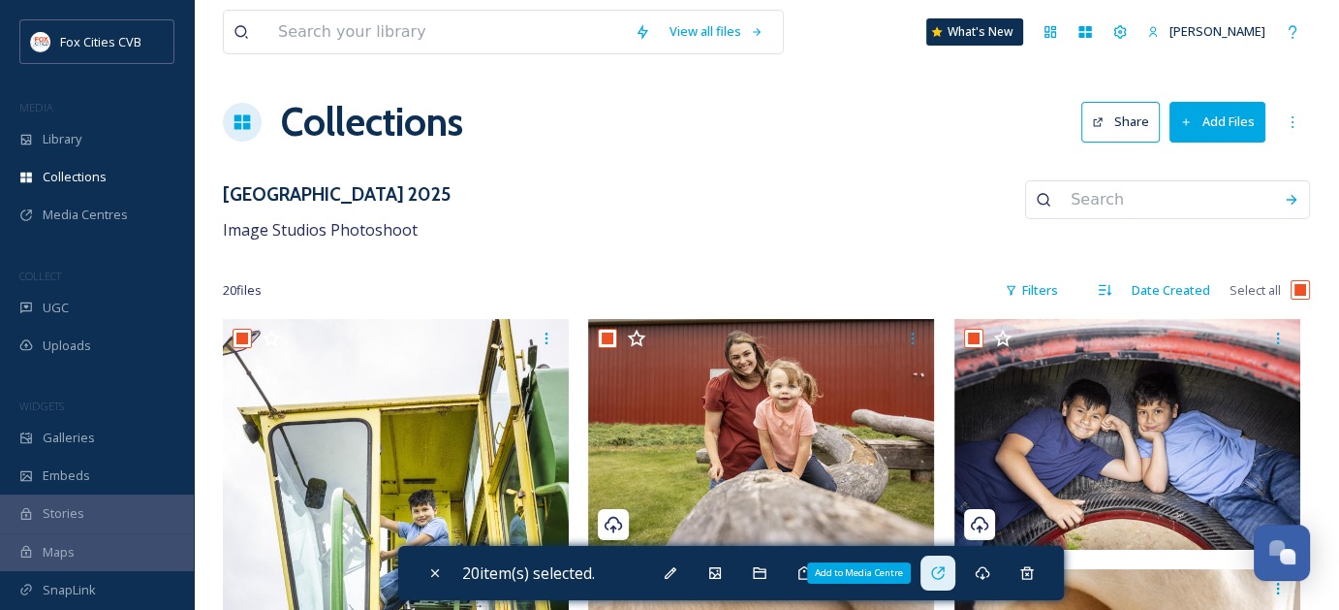
click at [946, 571] on icon at bounding box center [938, 573] width 16 height 16
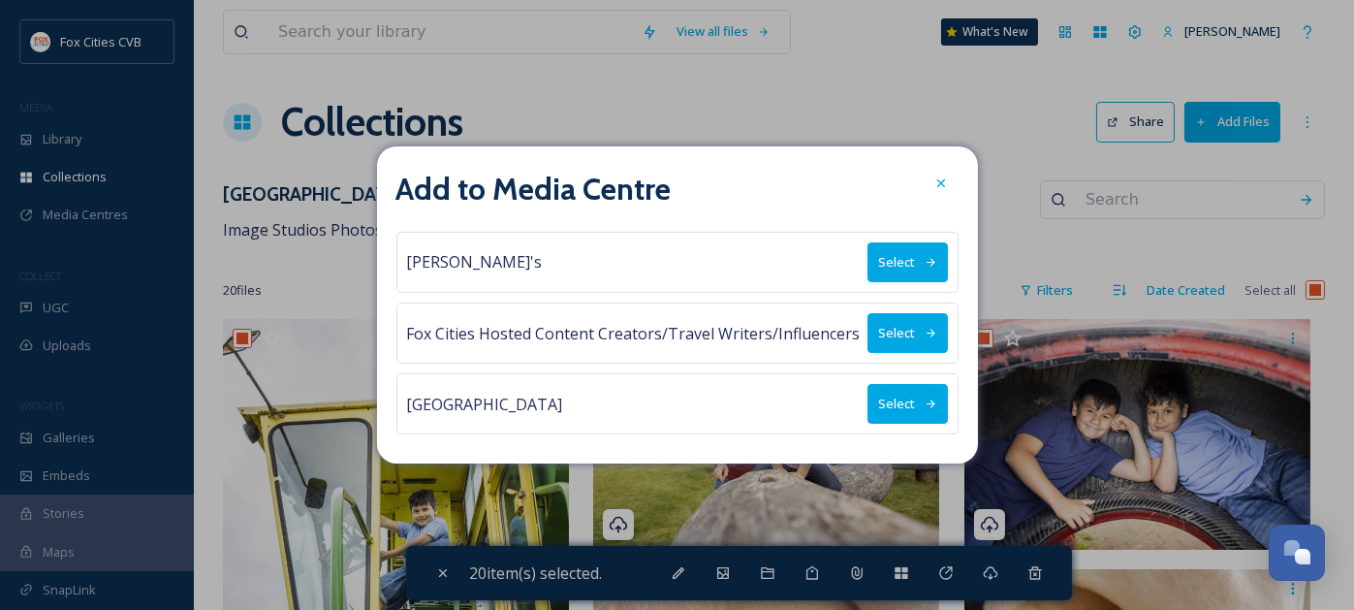
click at [896, 402] on button "Select" at bounding box center [907, 404] width 80 height 40
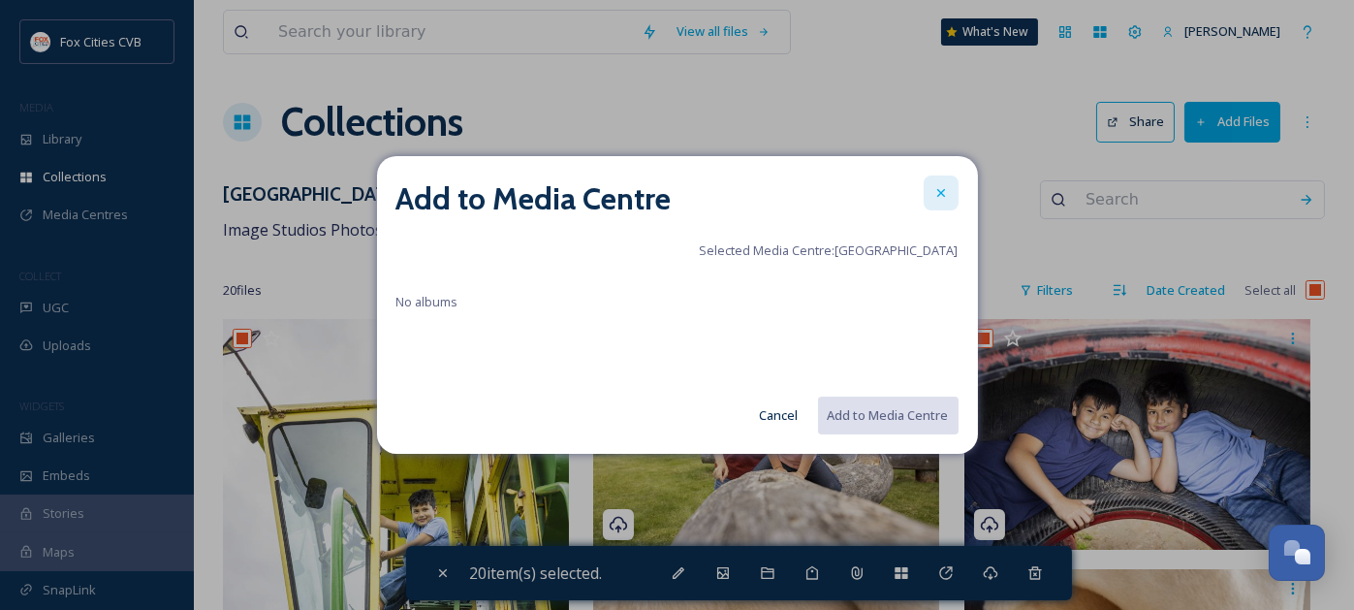
click at [942, 201] on icon at bounding box center [941, 193] width 16 height 16
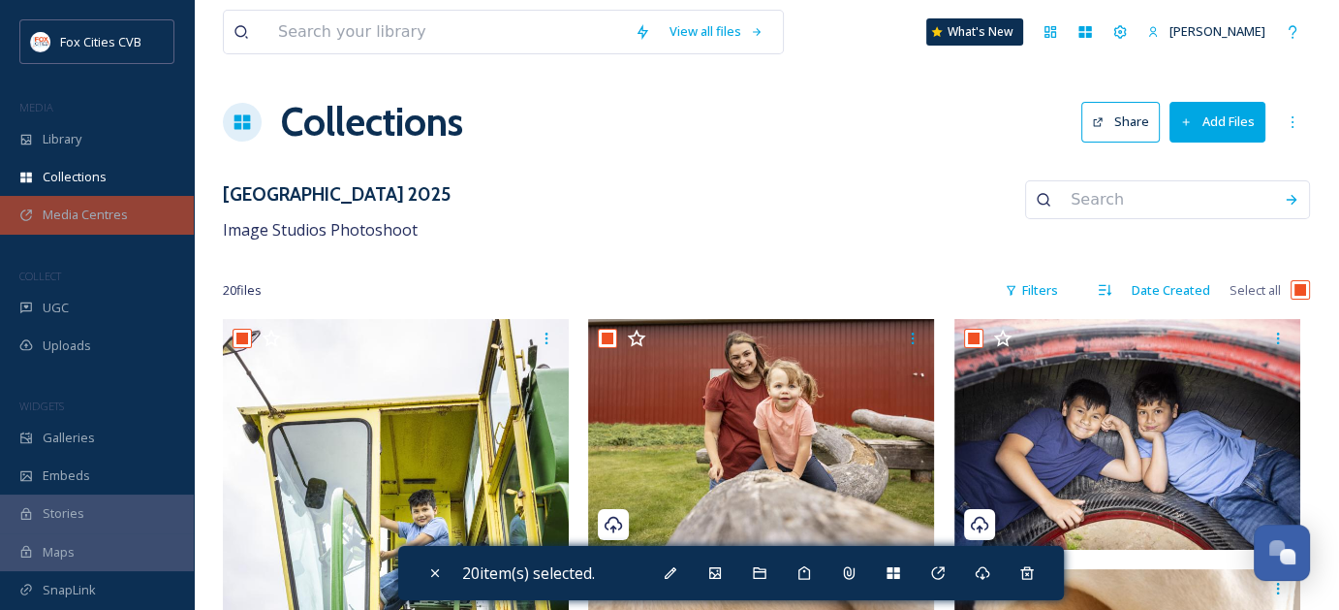
click at [109, 208] on span "Media Centres" at bounding box center [85, 214] width 85 height 18
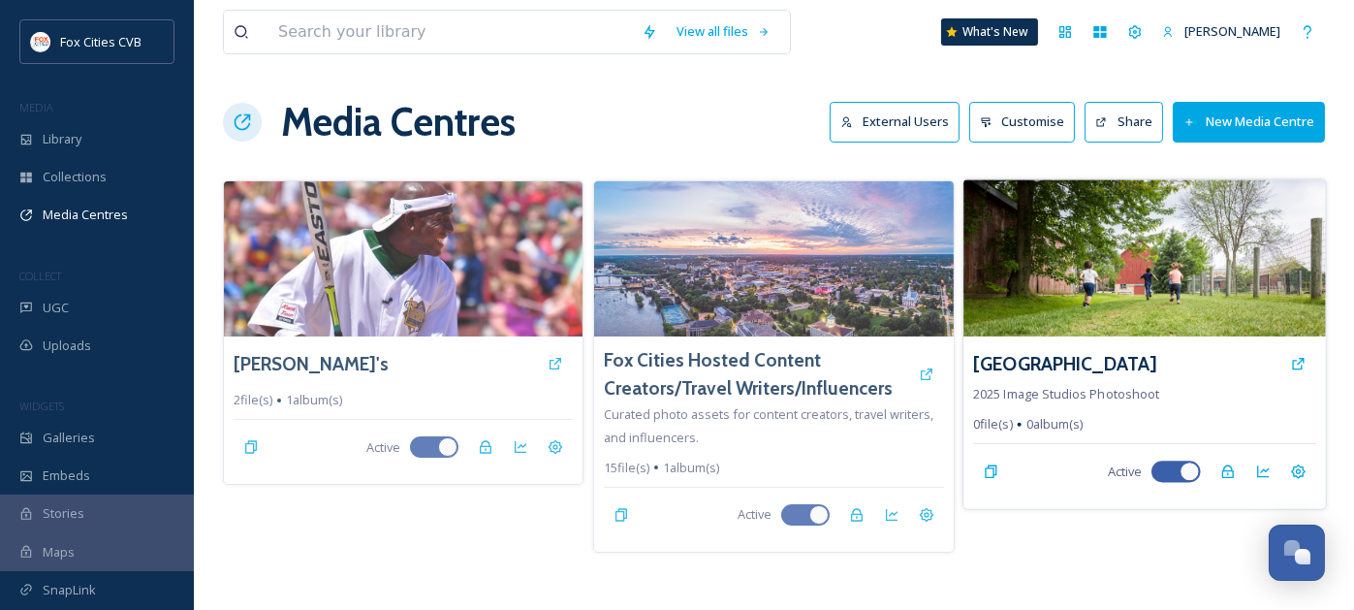
click at [1097, 304] on img at bounding box center [1144, 257] width 362 height 157
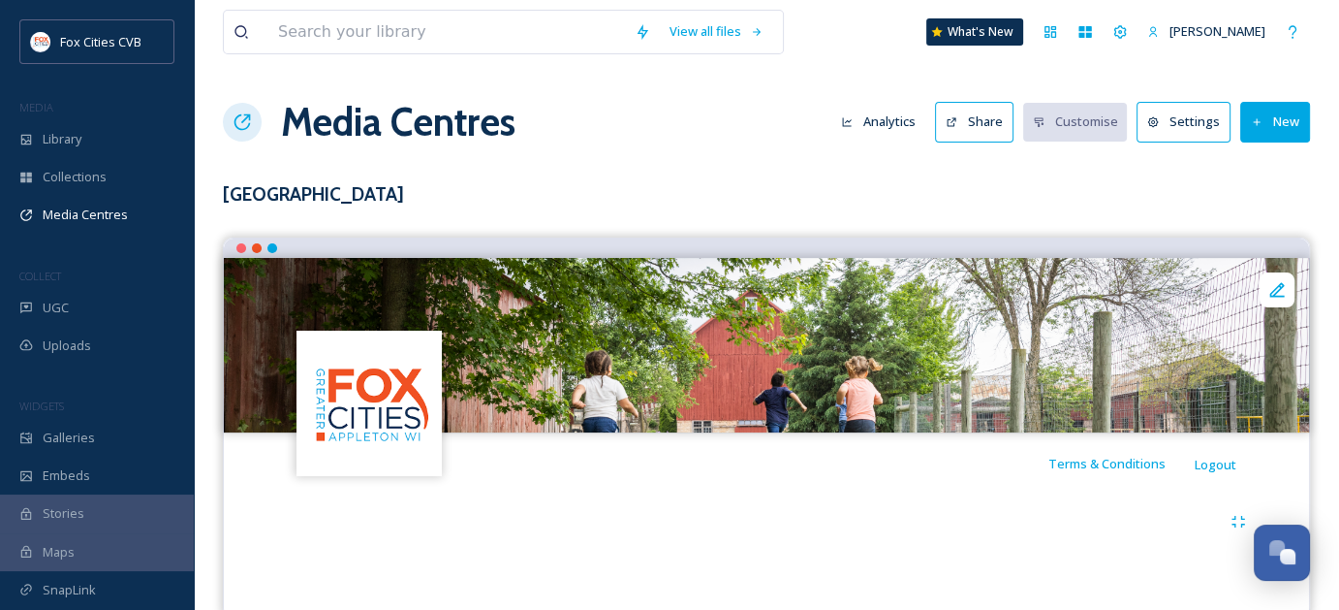
click at [1292, 136] on button "New" at bounding box center [1275, 122] width 70 height 40
click at [1272, 201] on span "Add Album" at bounding box center [1267, 205] width 63 height 18
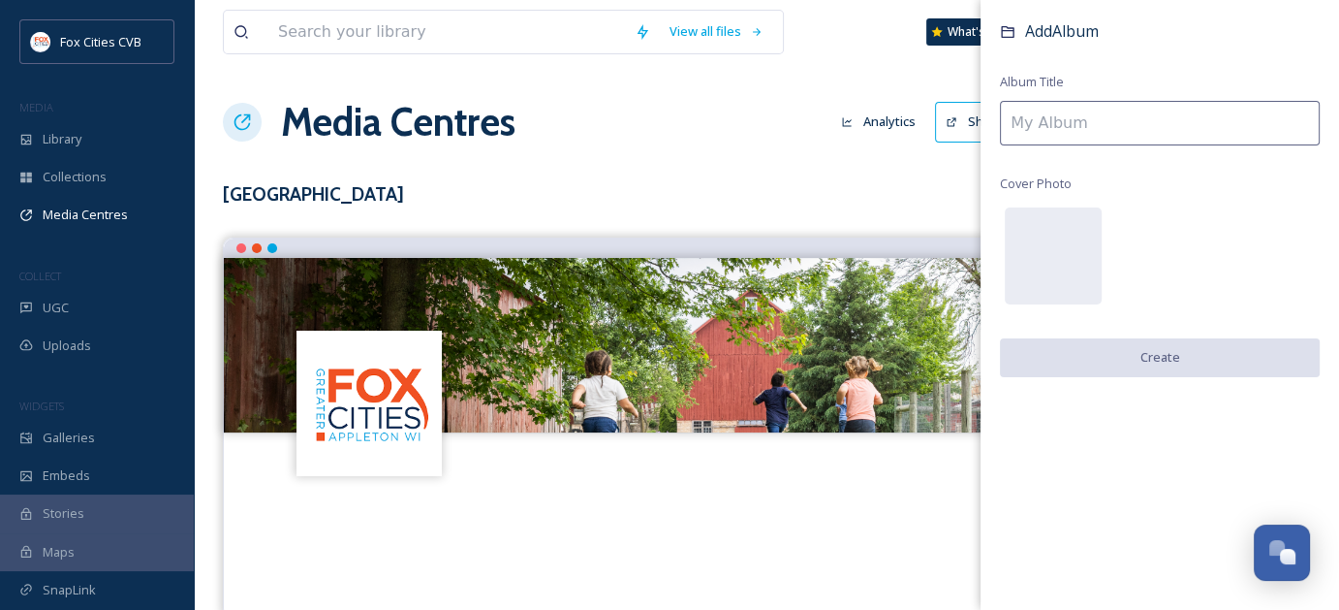
click at [1094, 120] on input at bounding box center [1160, 123] width 320 height 45
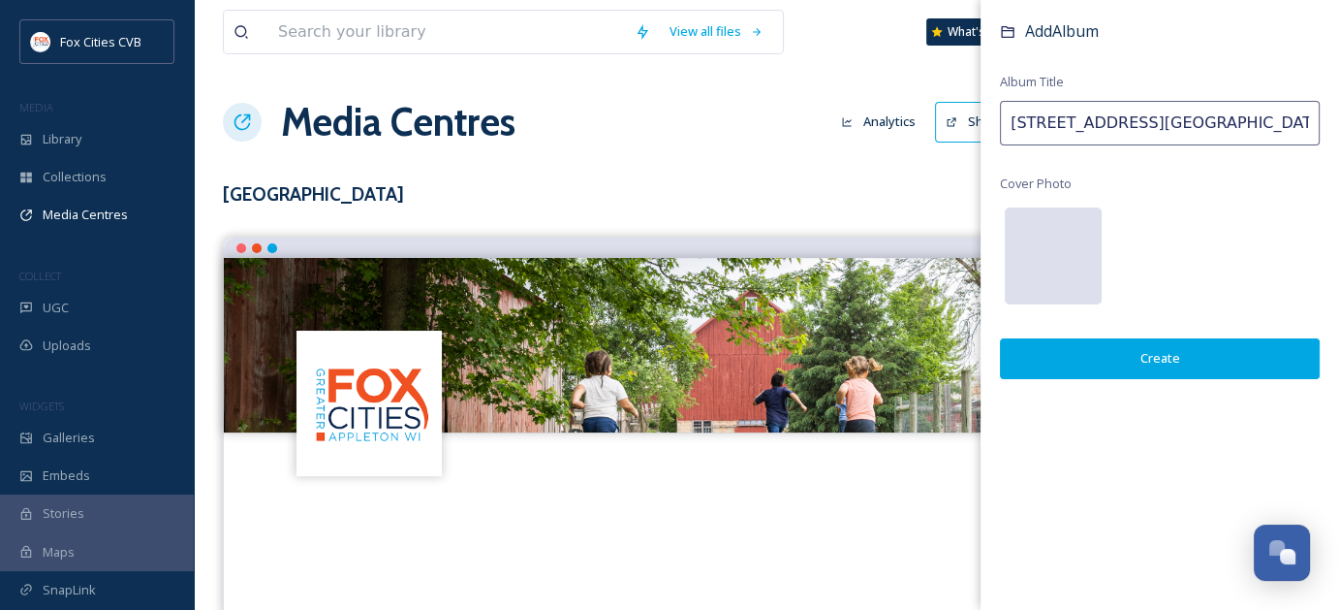
type input "[STREET_ADDRESS][GEOGRAPHIC_DATA] Photoshoot"
click at [1025, 255] on div at bounding box center [1053, 255] width 97 height 97
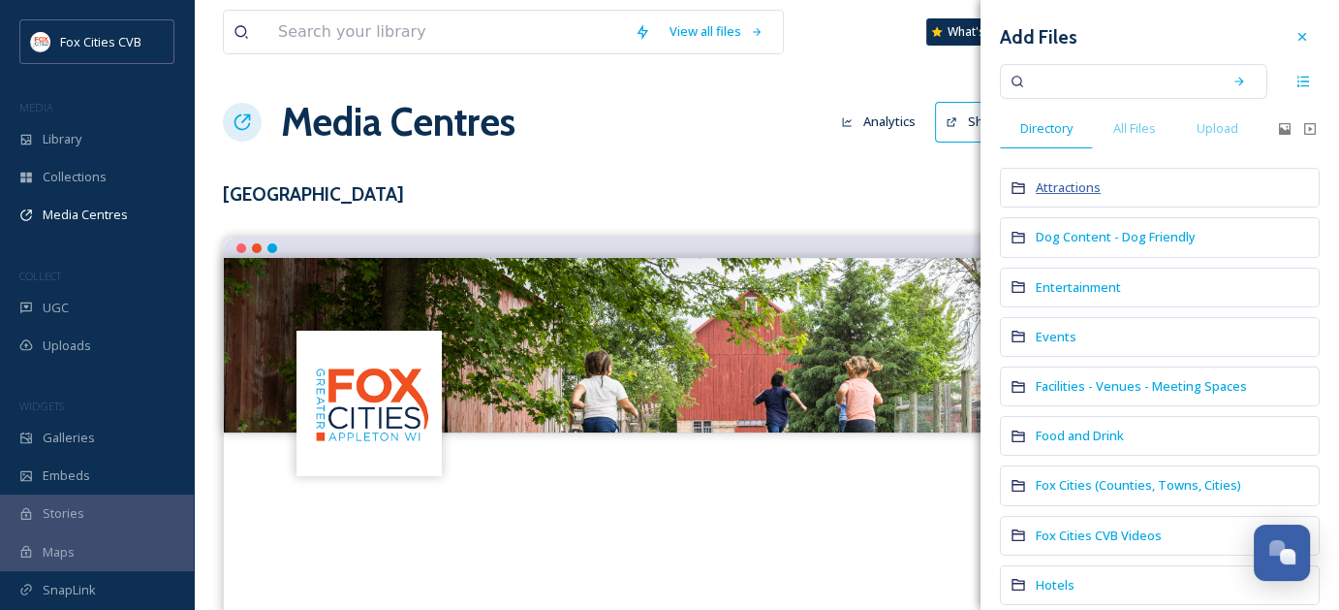
click at [1053, 184] on span "Attractions" at bounding box center [1068, 186] width 65 height 17
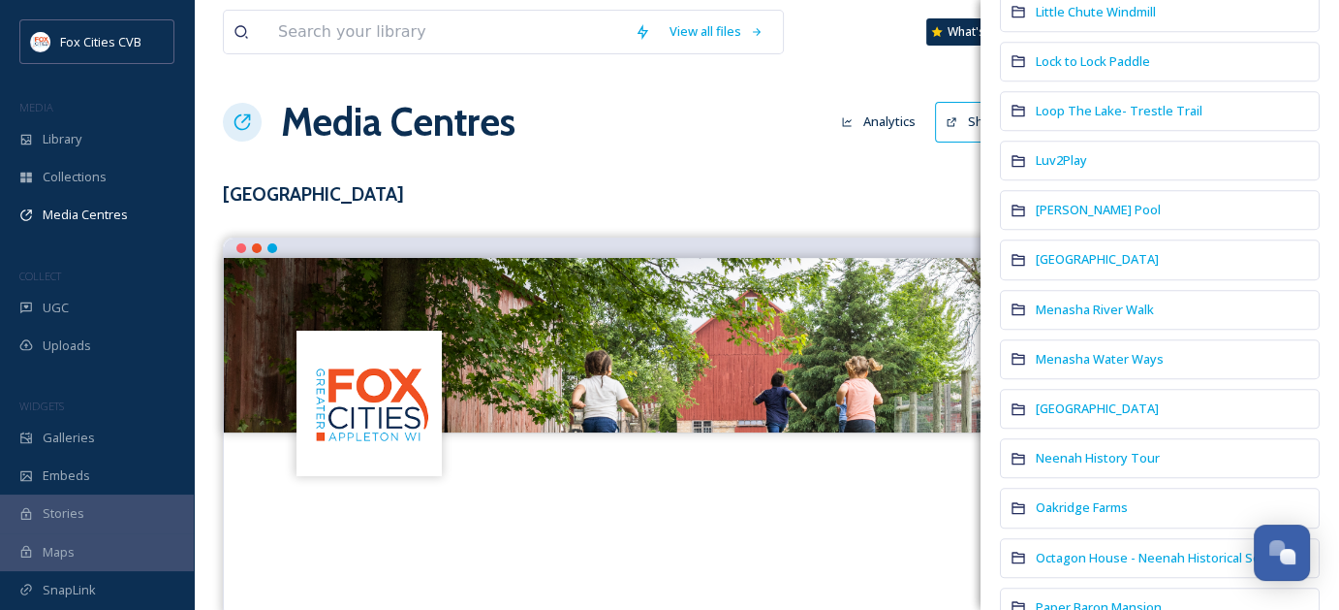
scroll to position [2132, 0]
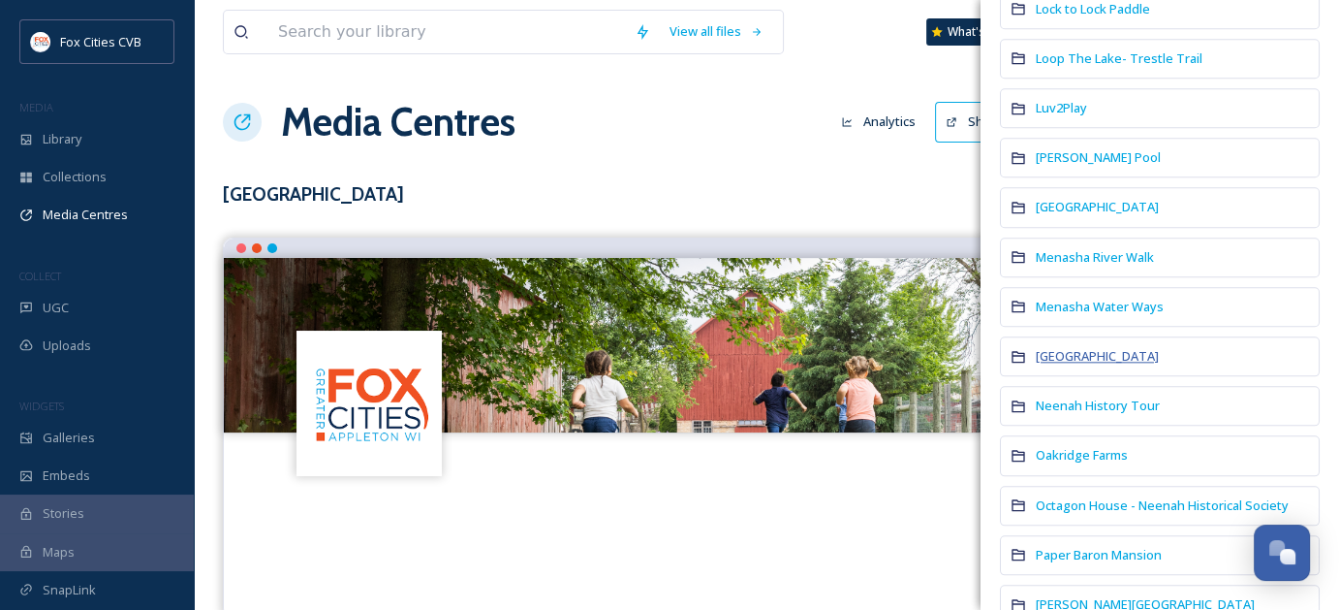
click at [1061, 347] on span "[GEOGRAPHIC_DATA]" at bounding box center [1097, 355] width 123 height 17
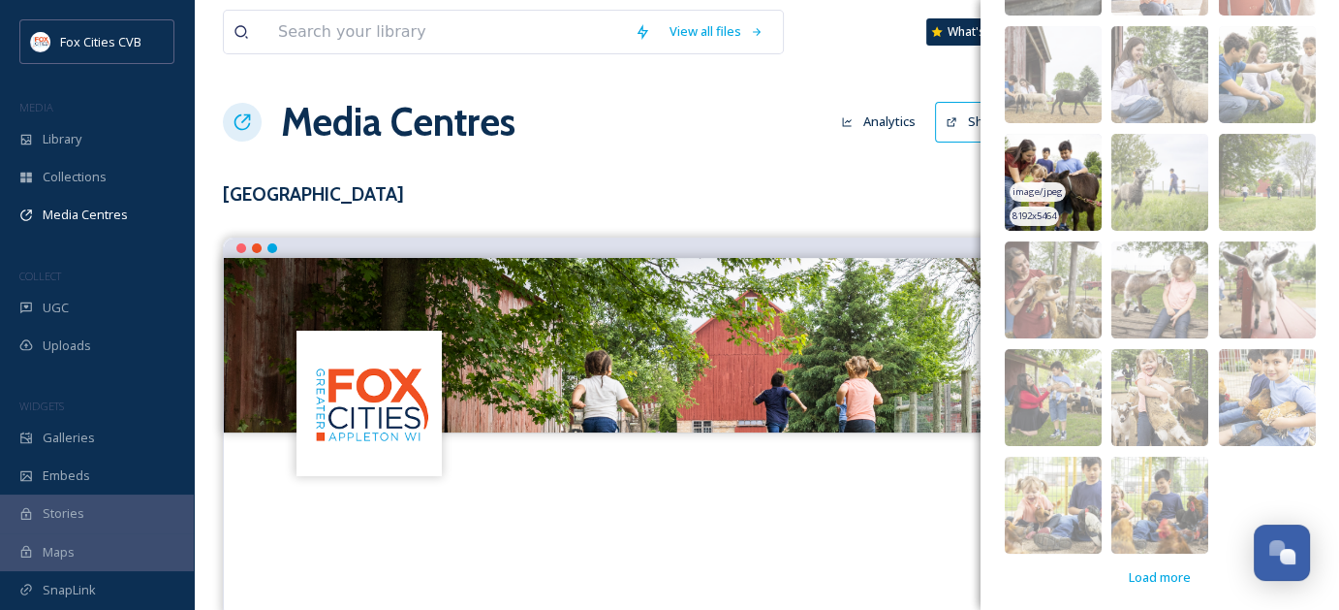
scroll to position [385, 0]
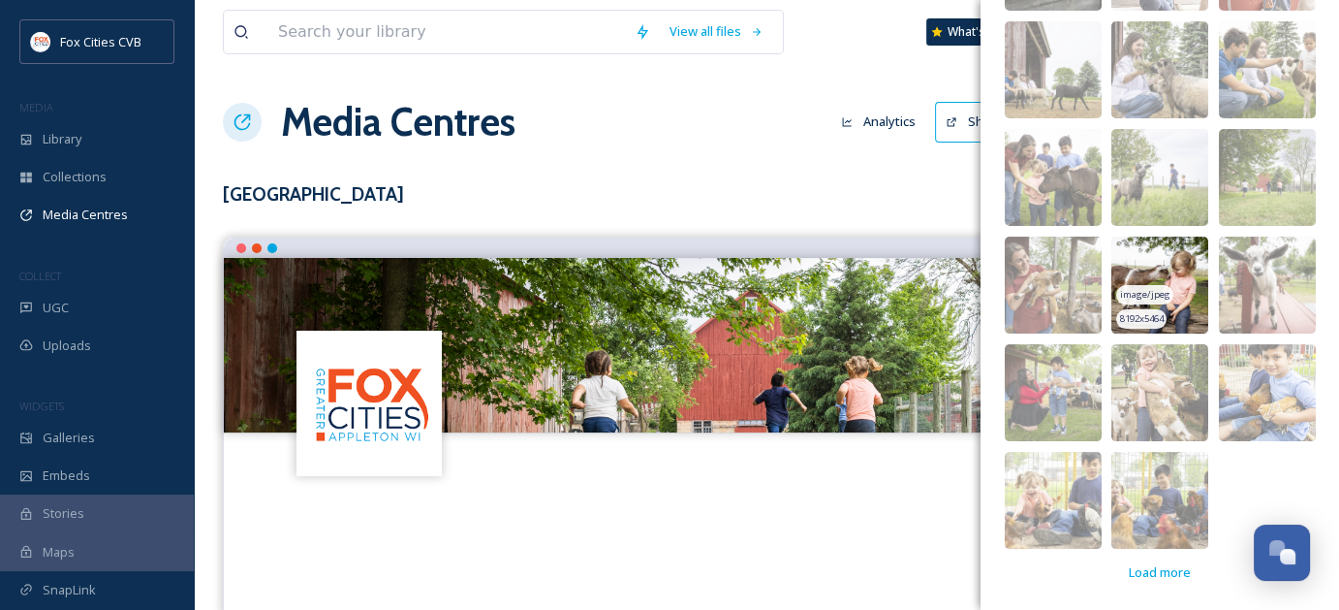
click at [1178, 308] on img at bounding box center [1159, 284] width 97 height 97
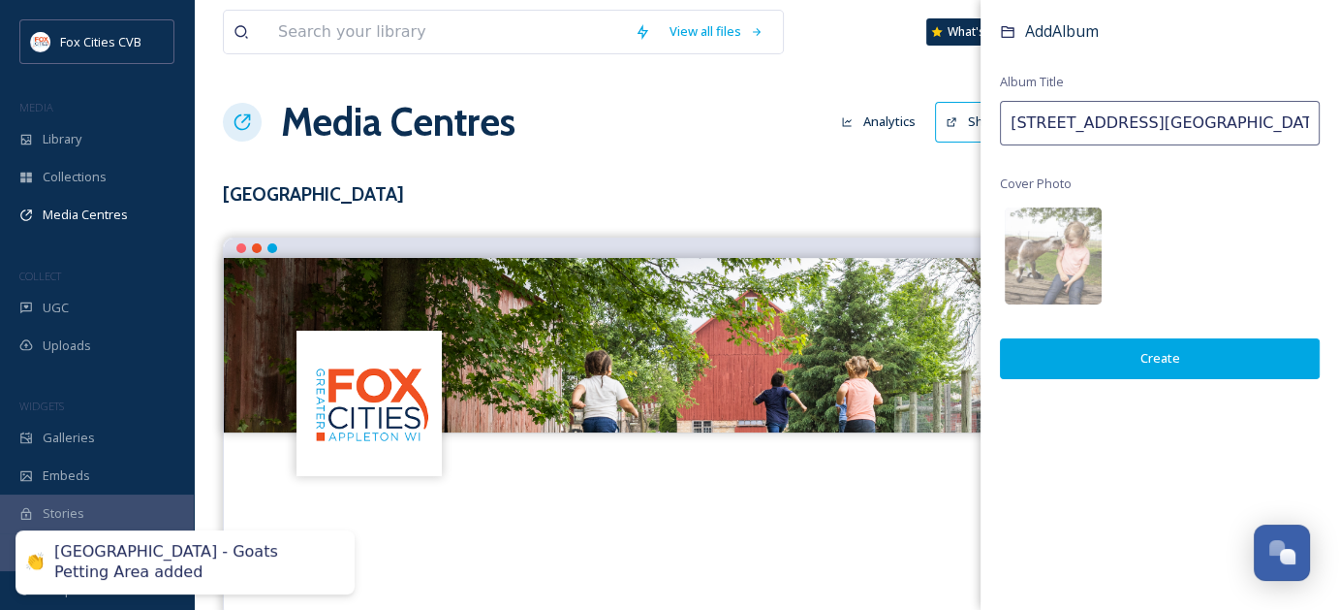
click at [1174, 368] on button "Create" at bounding box center [1160, 358] width 320 height 40
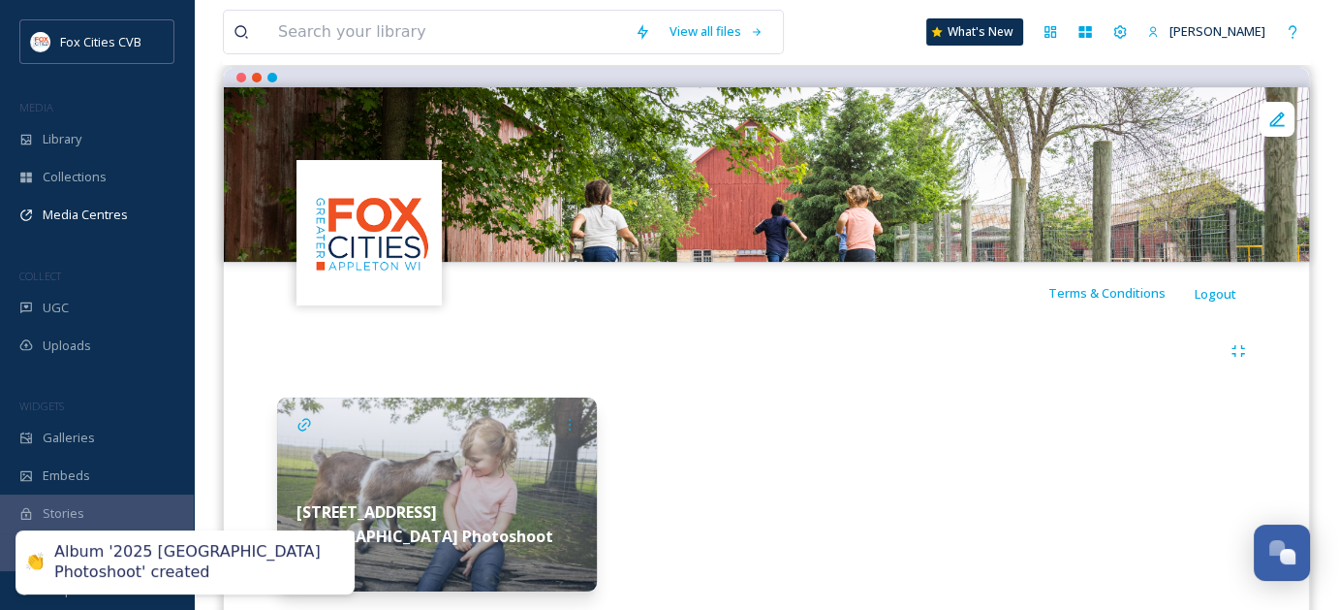
scroll to position [229, 0]
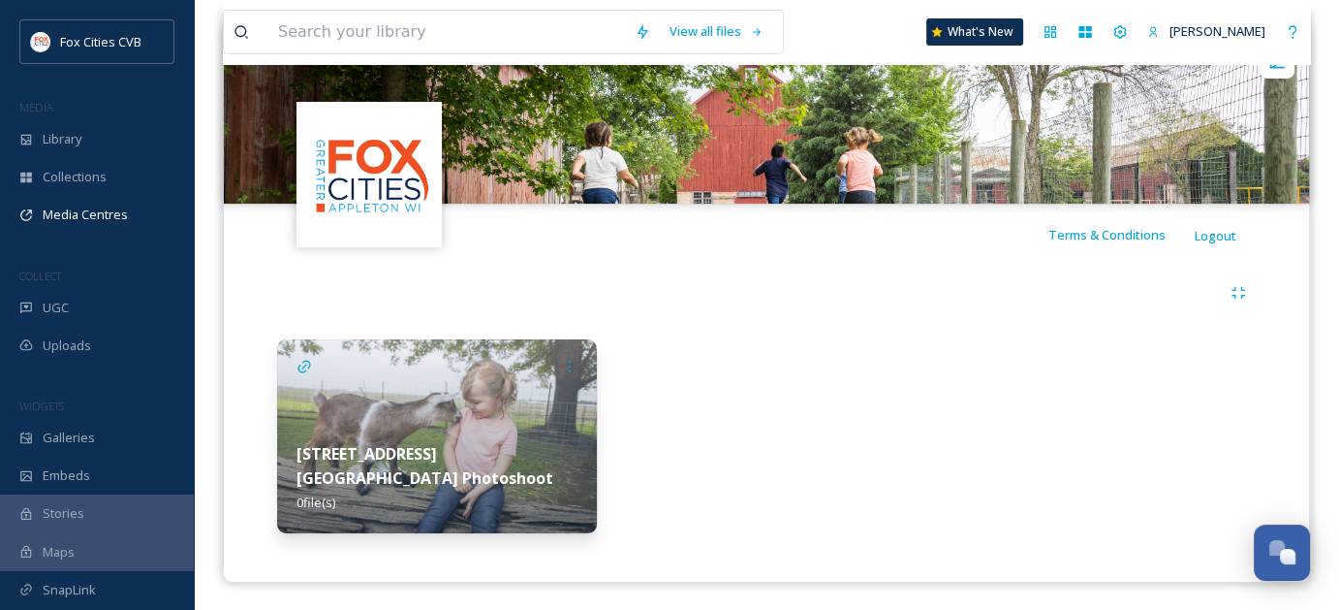
click at [515, 403] on img at bounding box center [437, 436] width 320 height 194
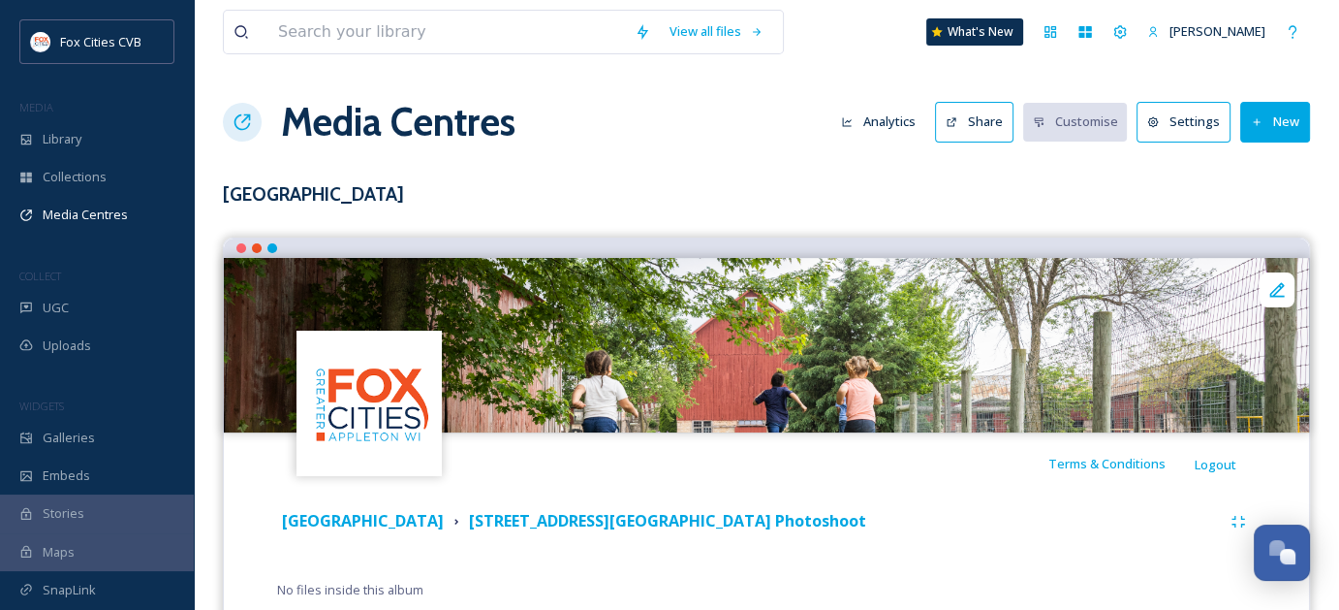
scroll to position [58, 0]
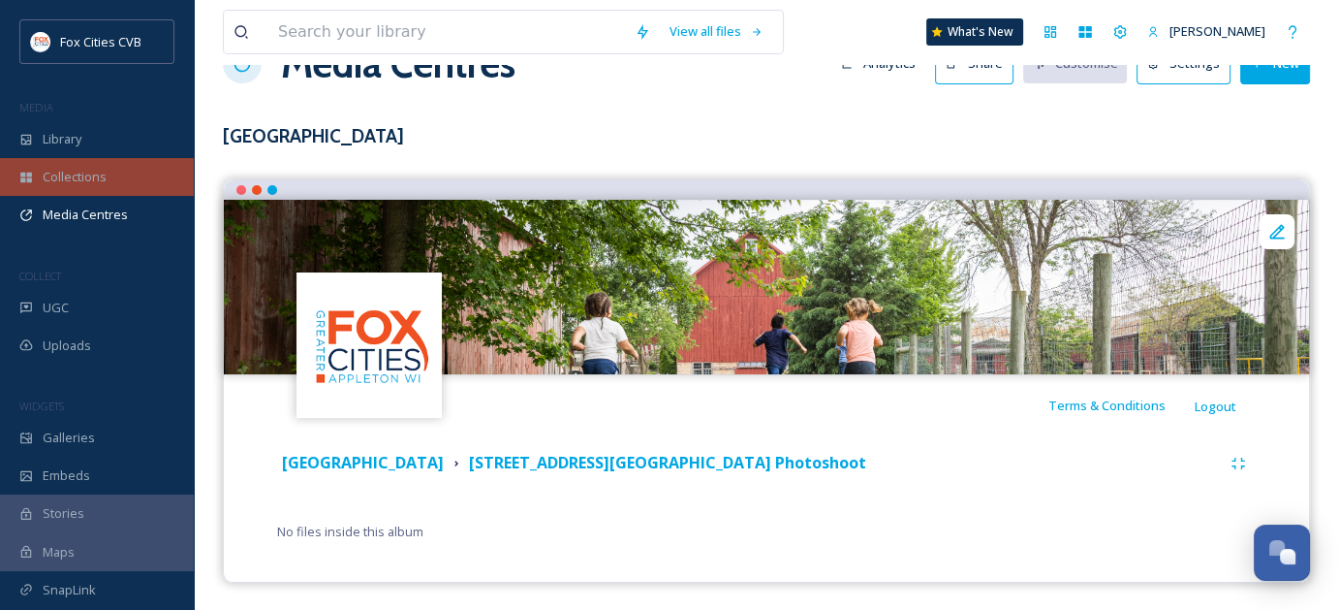
click at [78, 185] on span "Collections" at bounding box center [75, 177] width 64 height 18
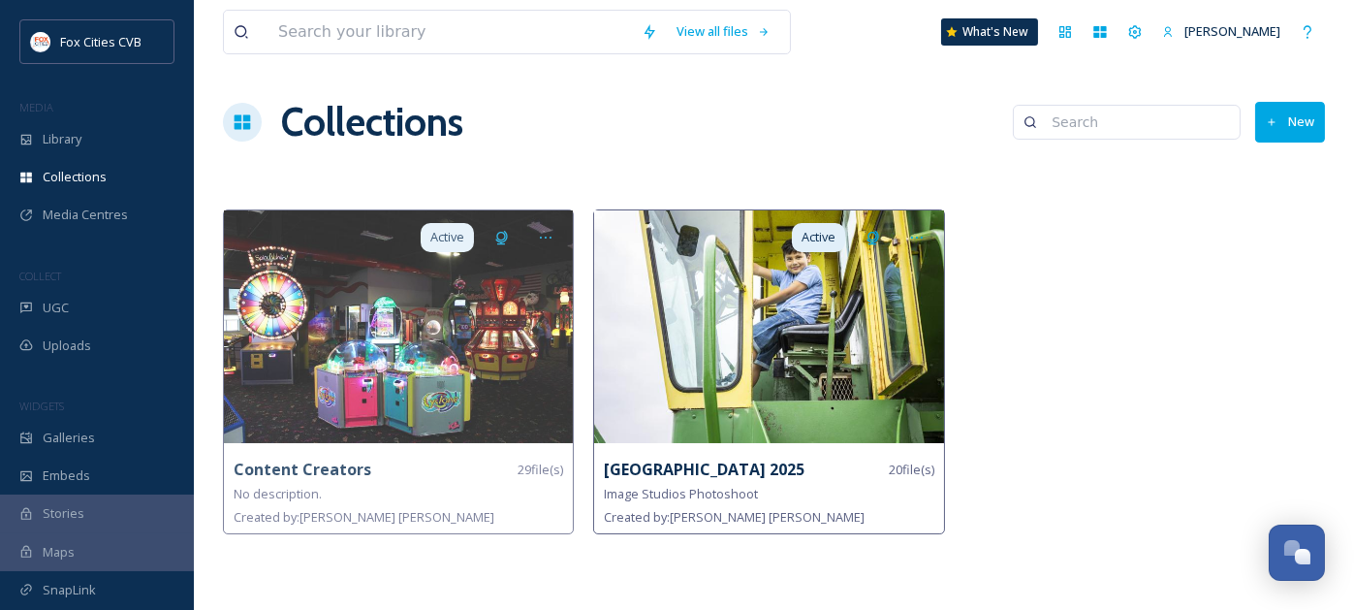
click at [763, 303] on img at bounding box center [768, 326] width 349 height 233
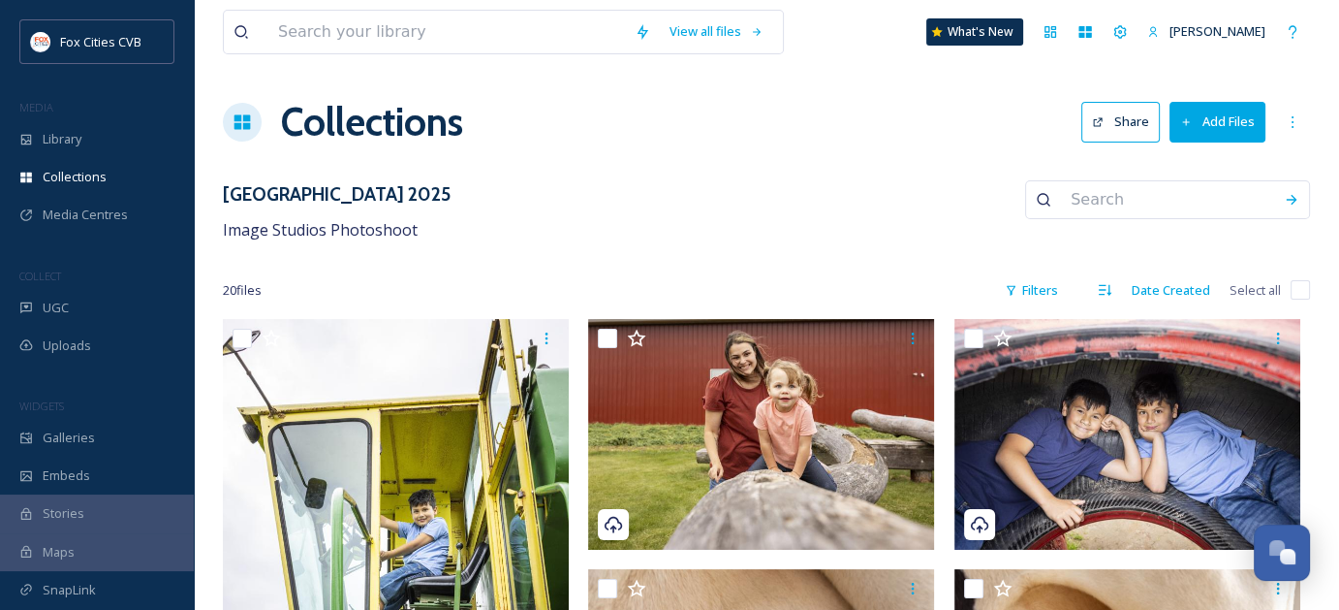
click at [1302, 291] on input "checkbox" at bounding box center [1300, 289] width 19 height 19
checkbox input "true"
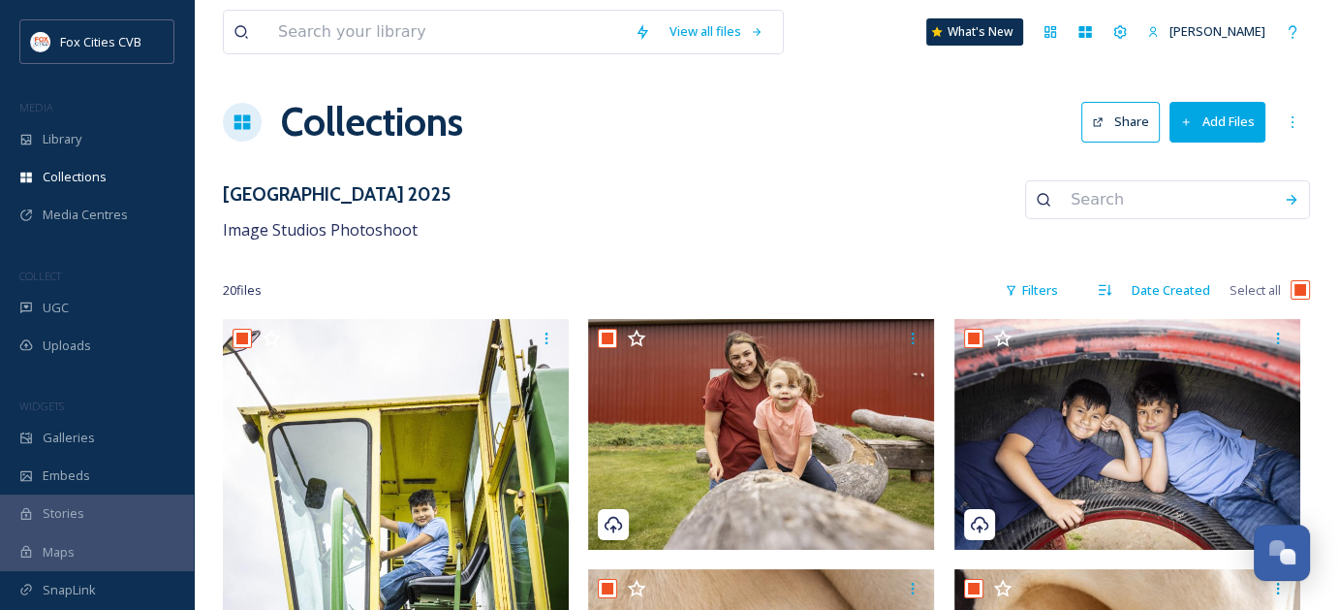
checkbox input "true"
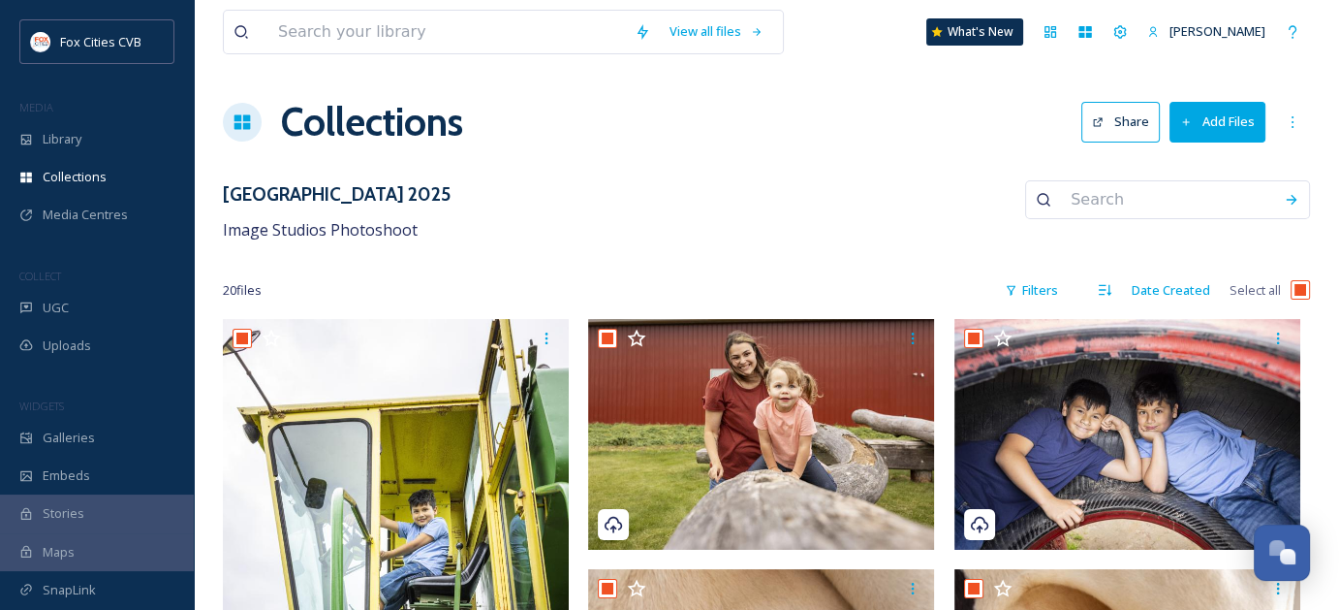
checkbox input "true"
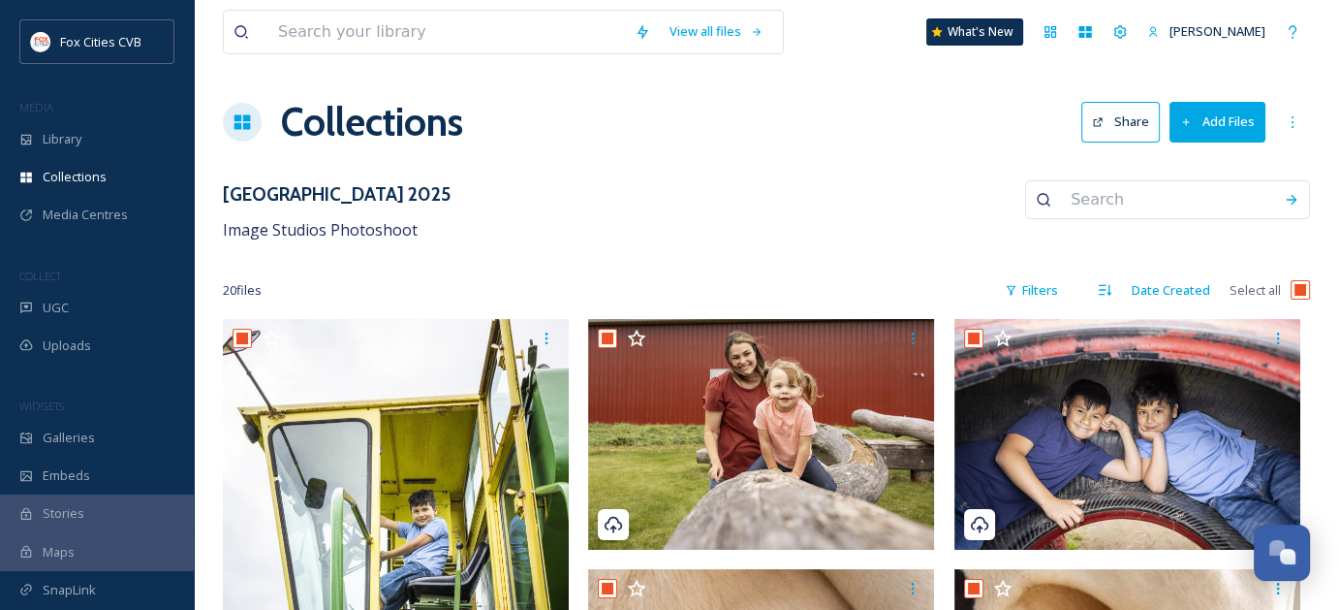
checkbox input "true"
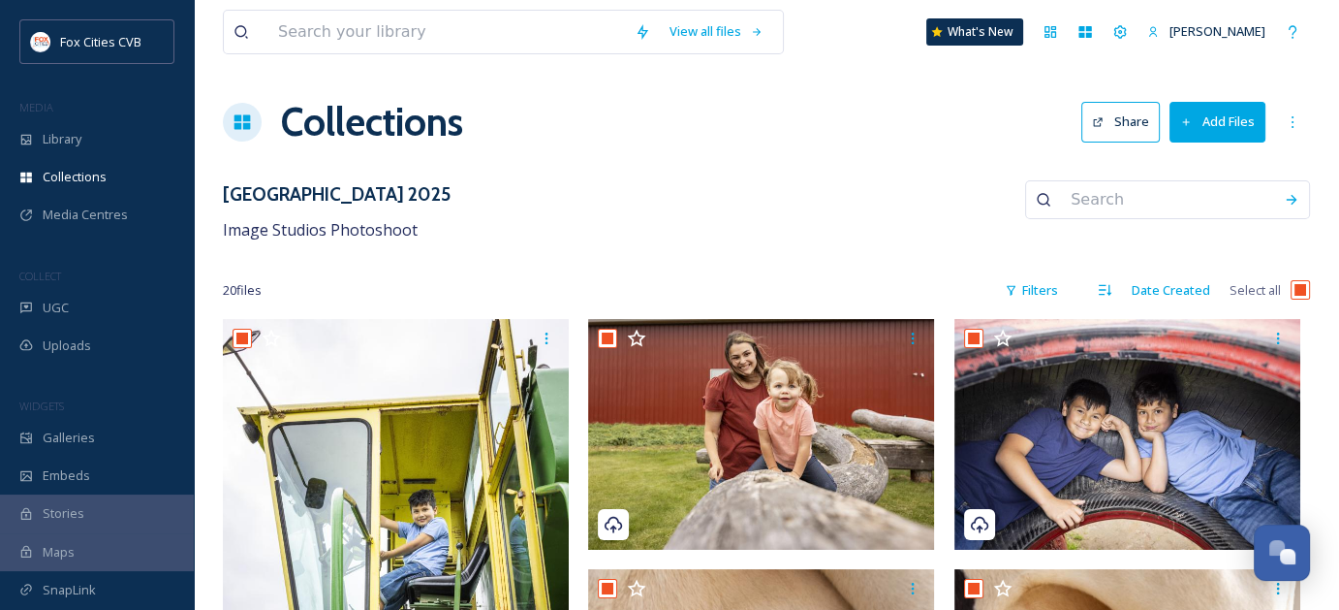
checkbox input "true"
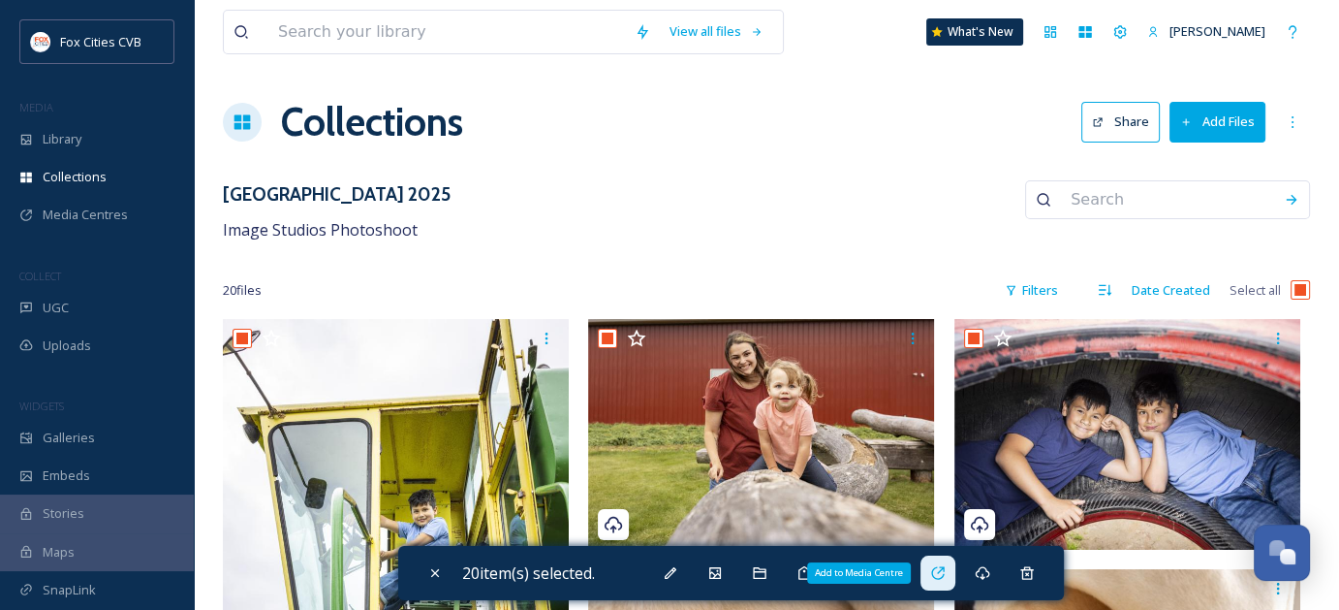
click at [943, 569] on icon at bounding box center [938, 573] width 16 height 16
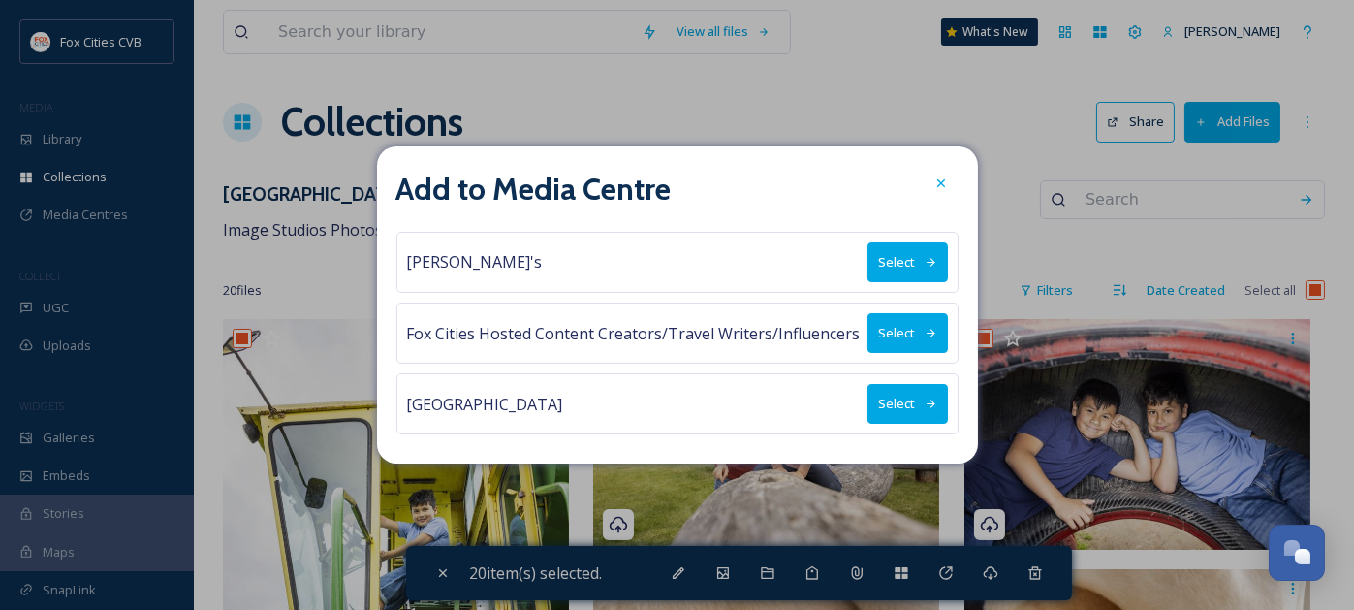
click at [893, 399] on button "Select" at bounding box center [907, 404] width 80 height 40
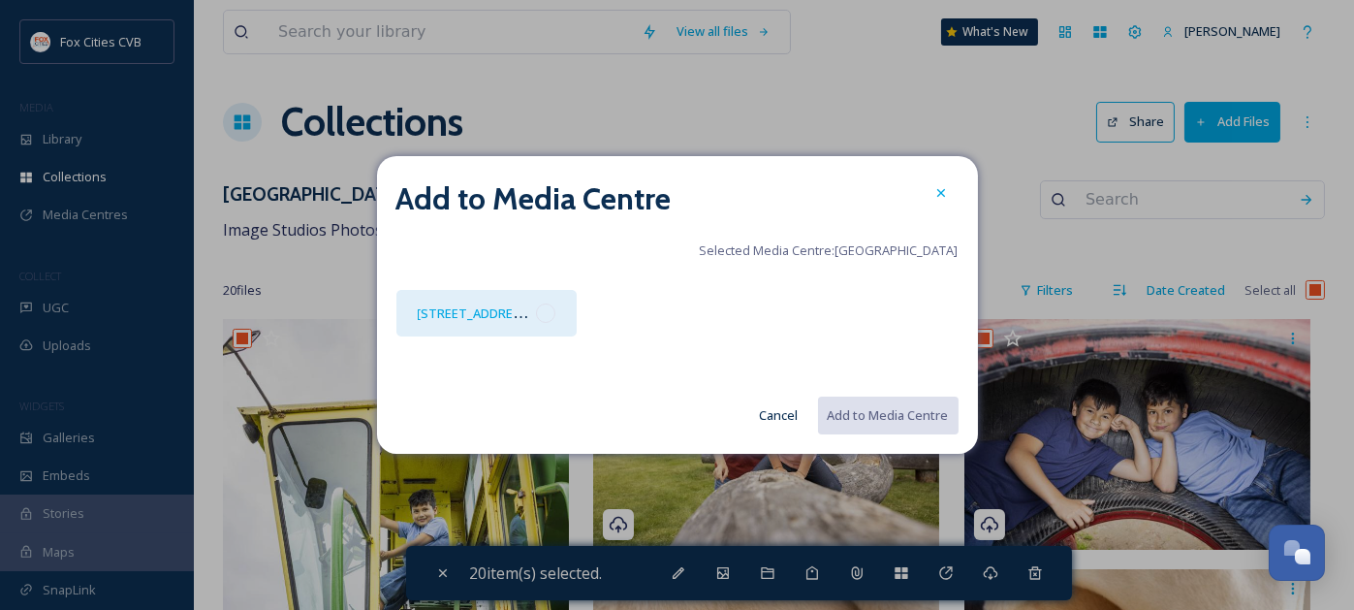
click at [546, 309] on div at bounding box center [545, 312] width 19 height 19
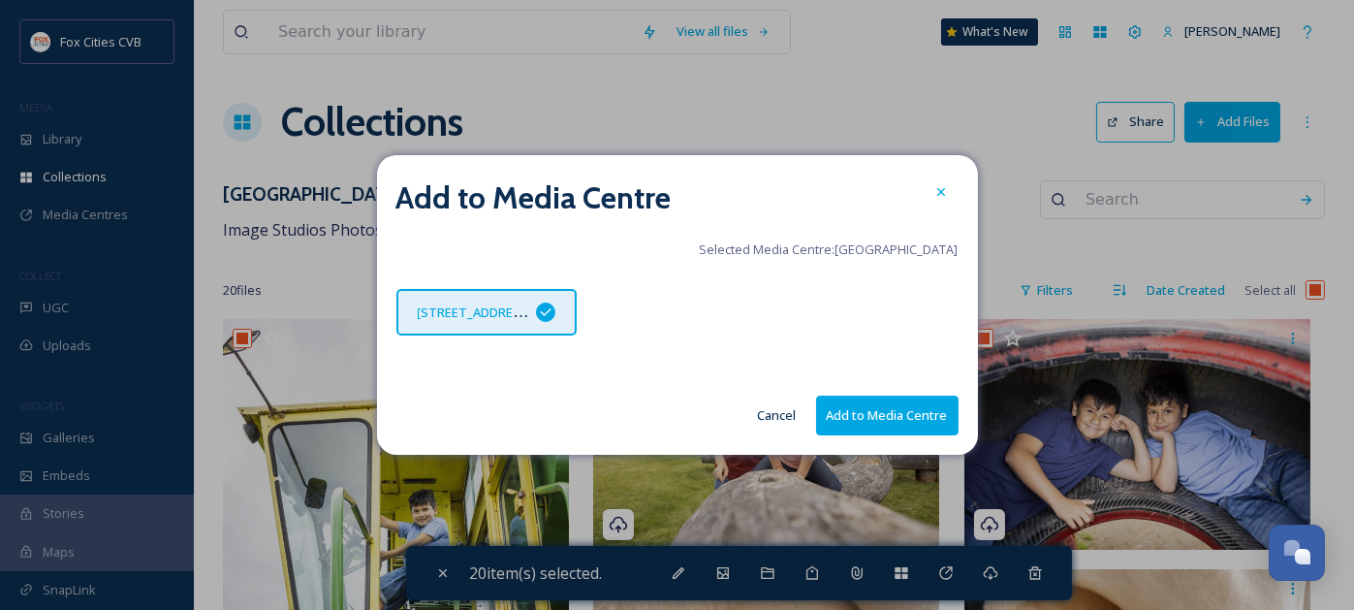
click at [845, 410] on button "Add to Media Centre" at bounding box center [887, 415] width 142 height 40
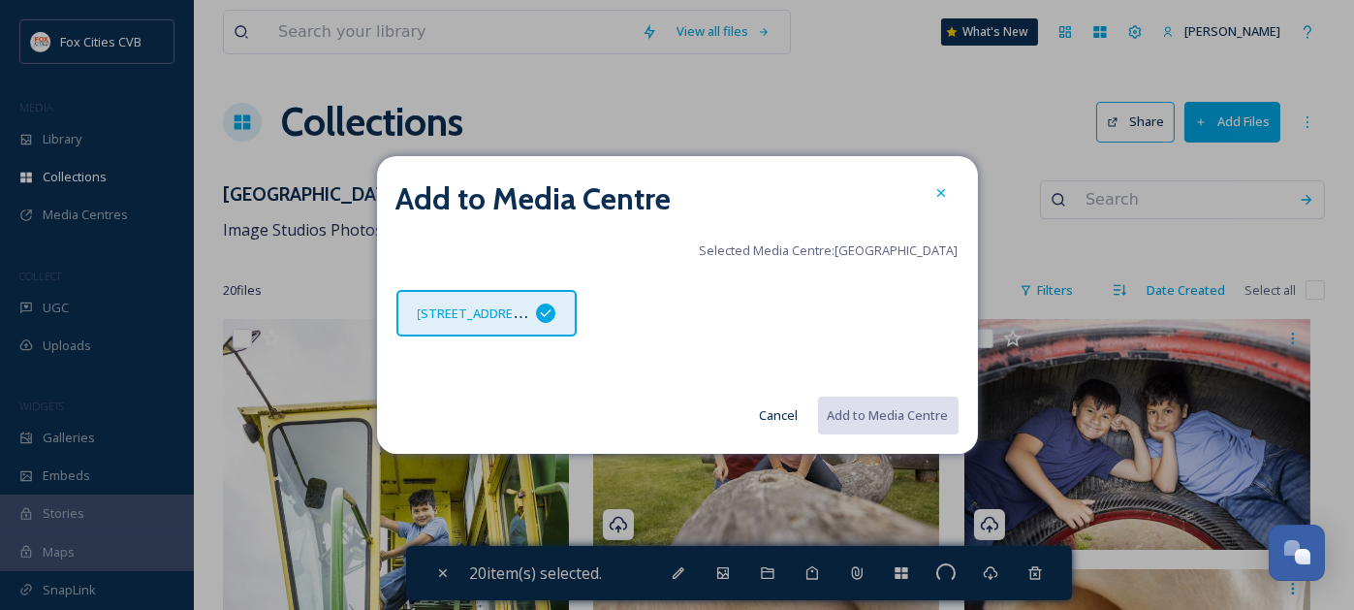
checkbox input "false"
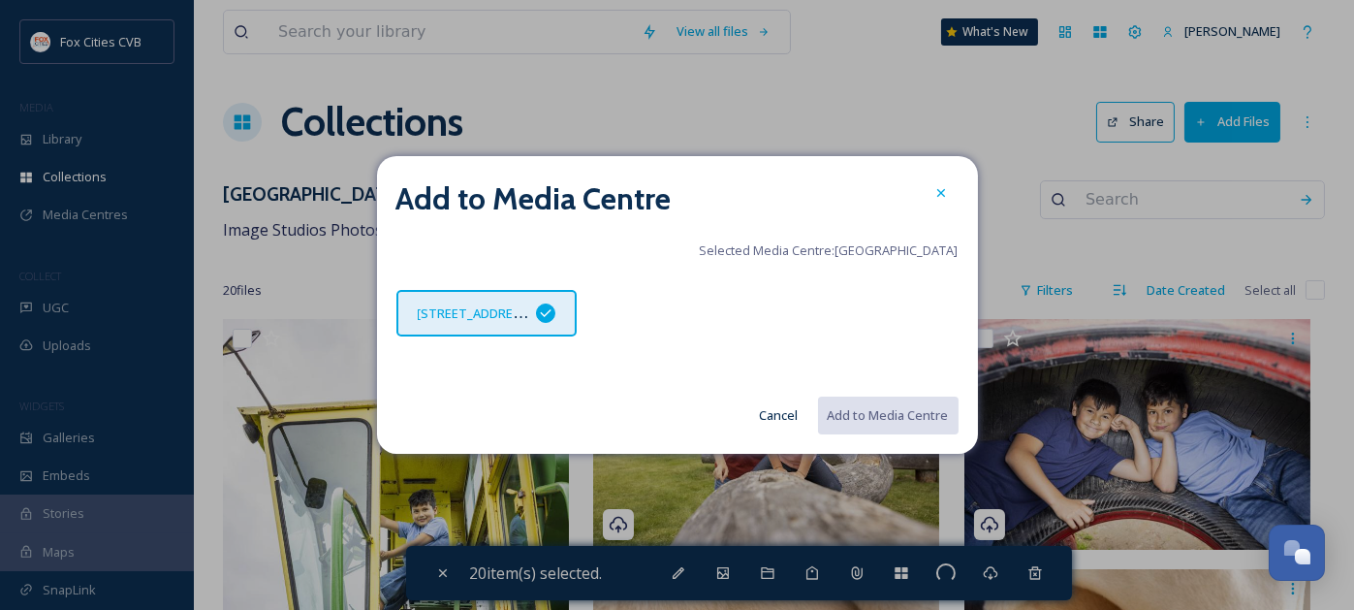
checkbox input "false"
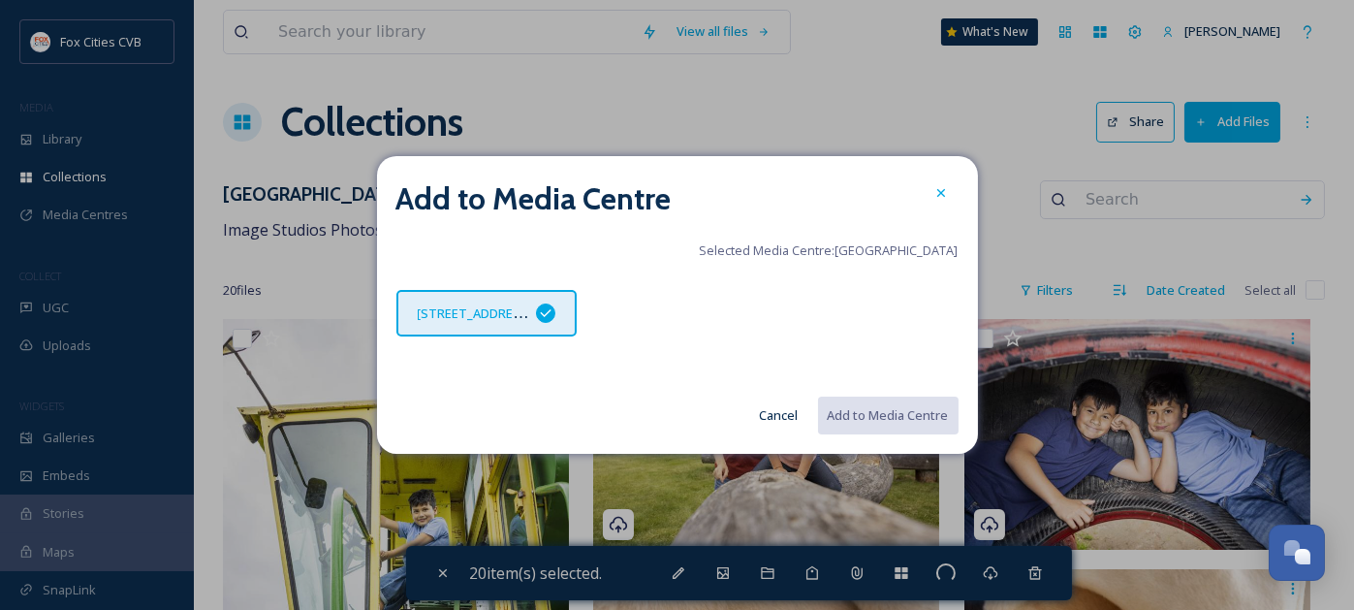
checkbox input "false"
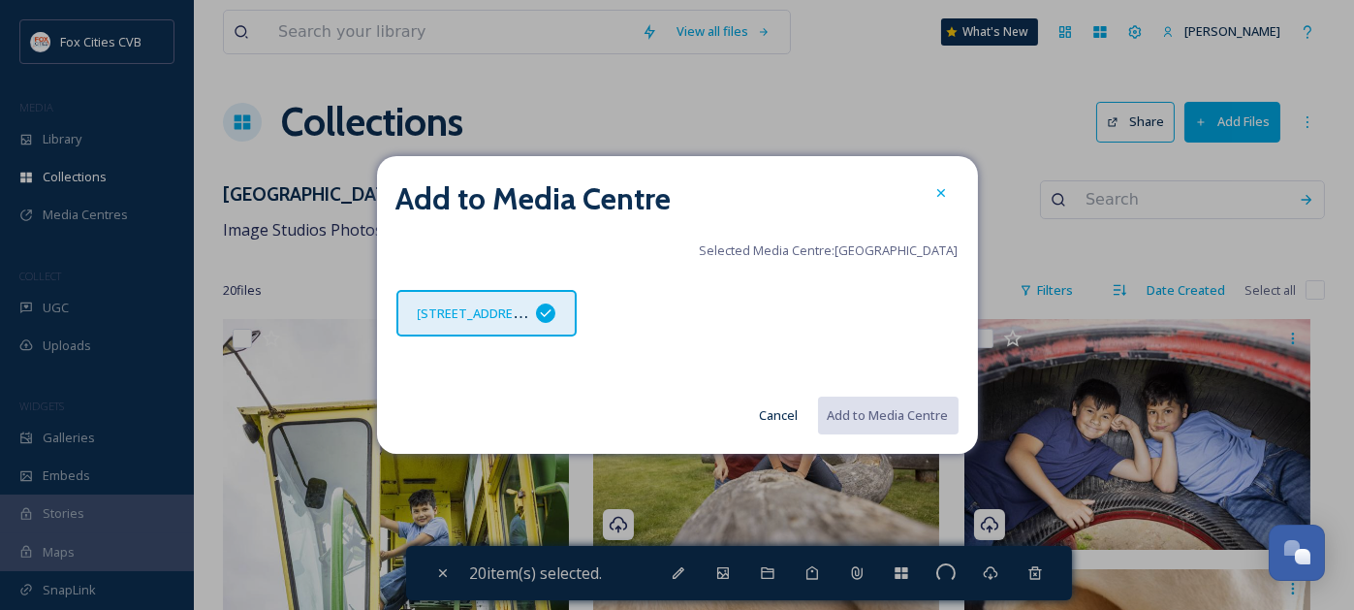
checkbox input "false"
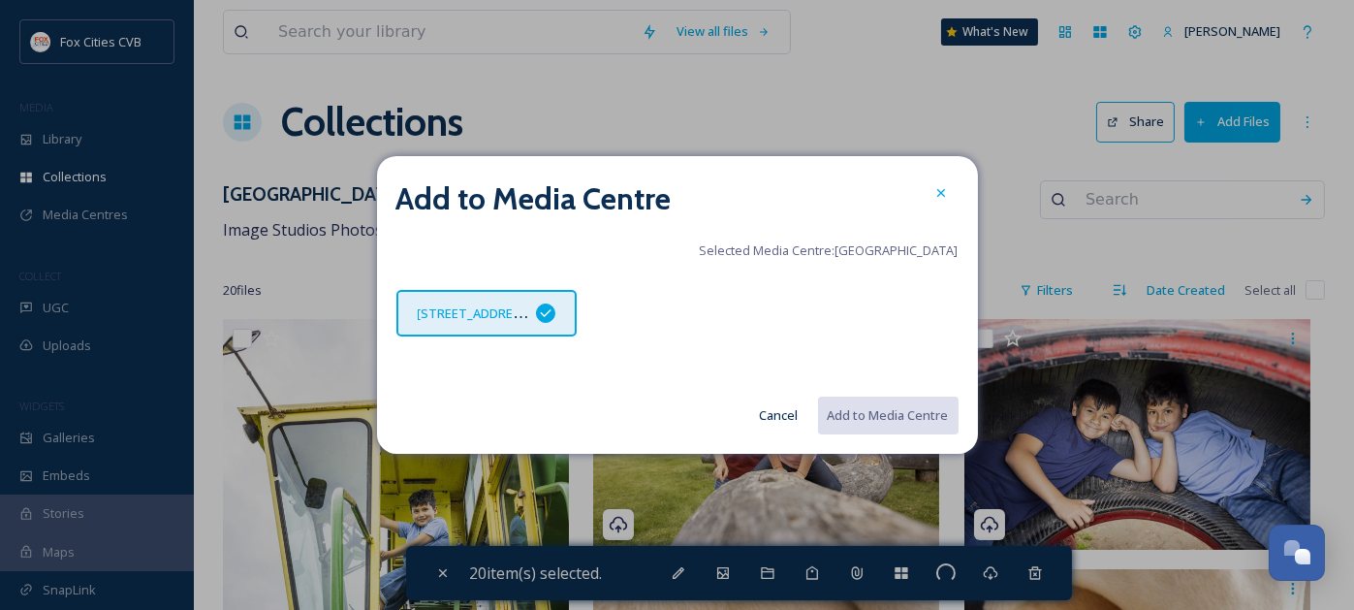
checkbox input "false"
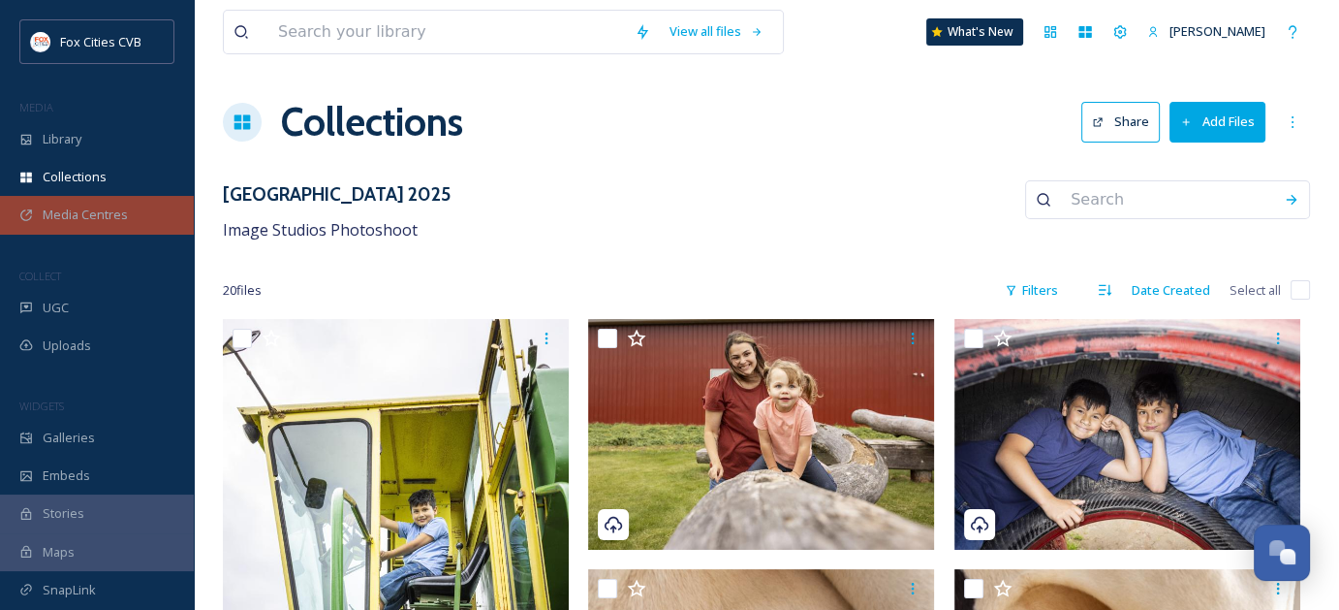
click at [107, 216] on span "Media Centres" at bounding box center [85, 214] width 85 height 18
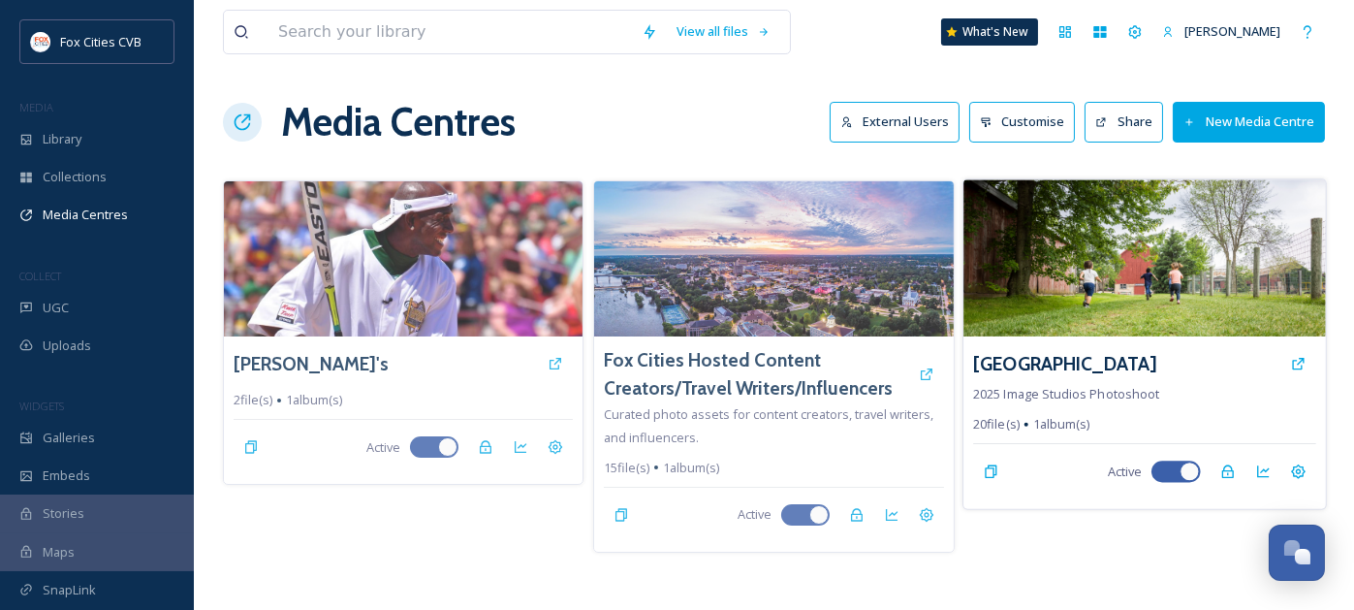
click at [1099, 291] on img at bounding box center [1144, 257] width 362 height 157
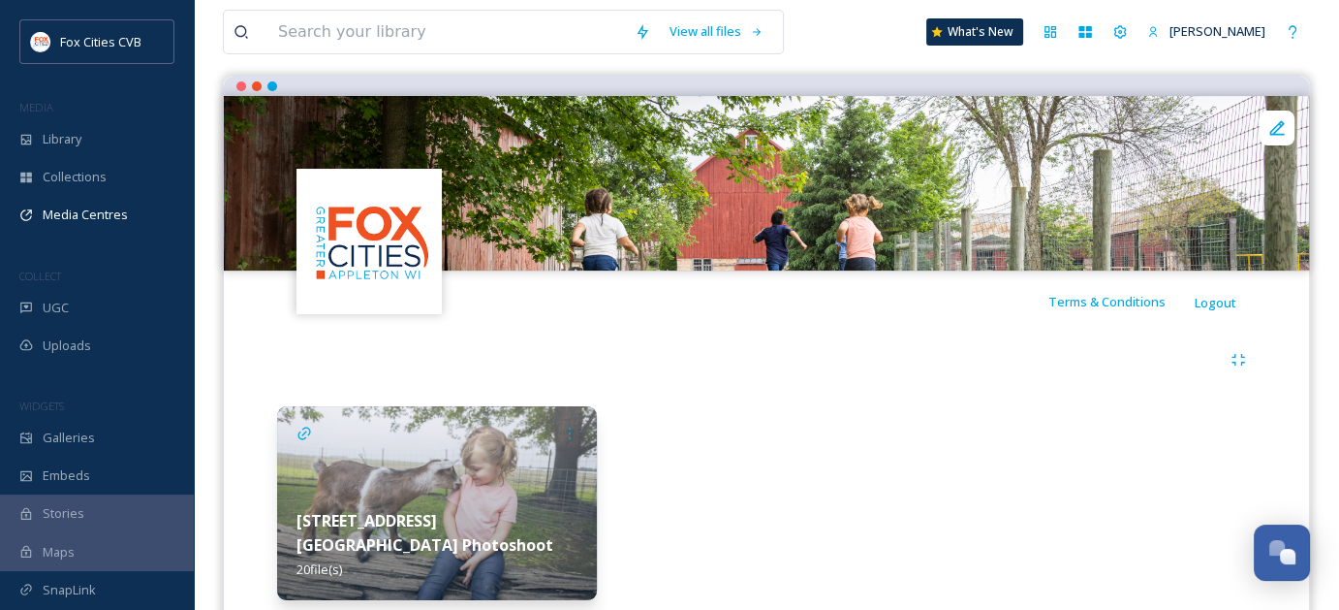
scroll to position [194, 0]
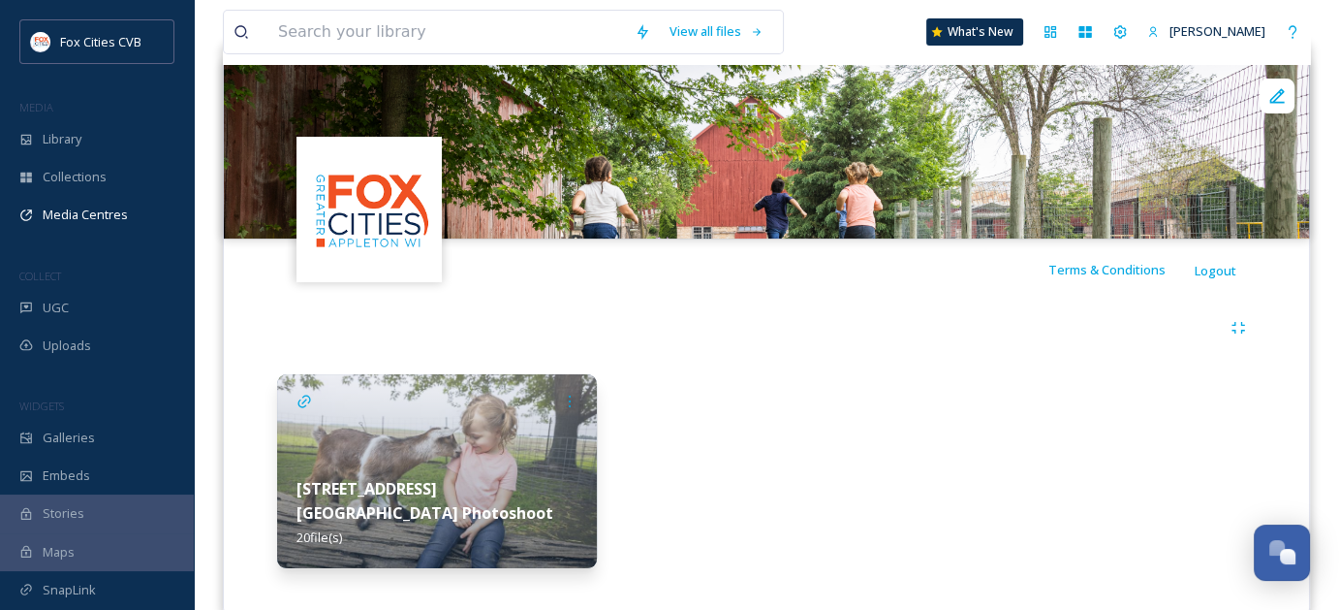
click at [436, 454] on img at bounding box center [437, 471] width 320 height 194
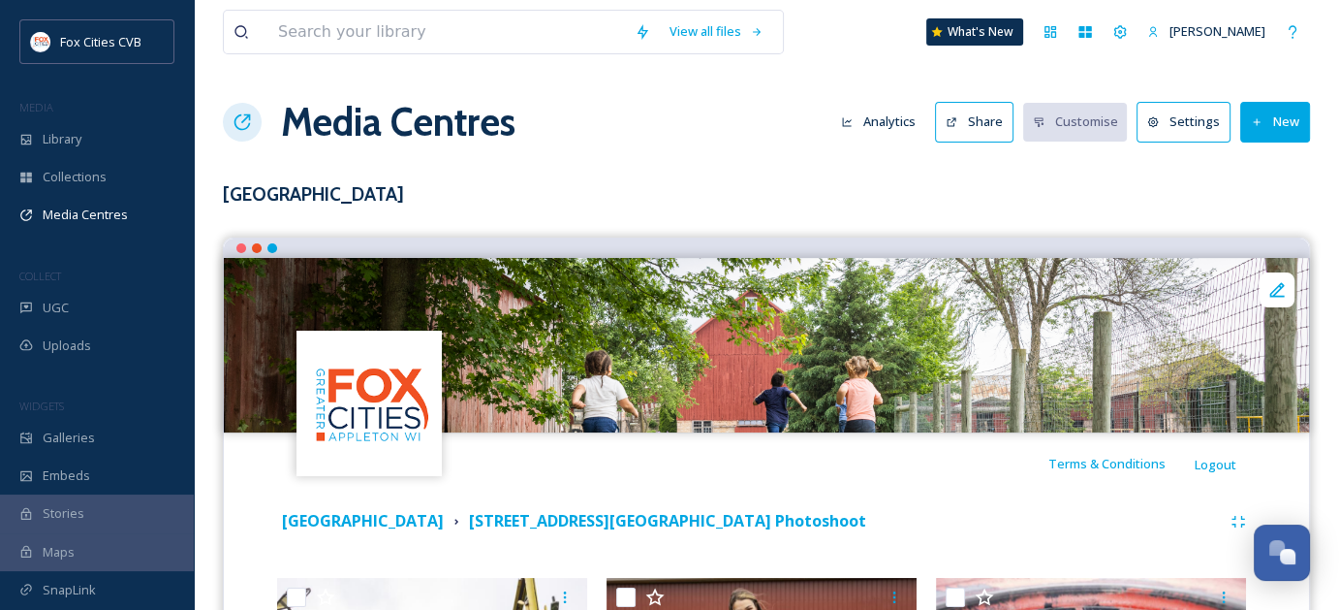
click at [996, 126] on button "Share" at bounding box center [974, 122] width 78 height 40
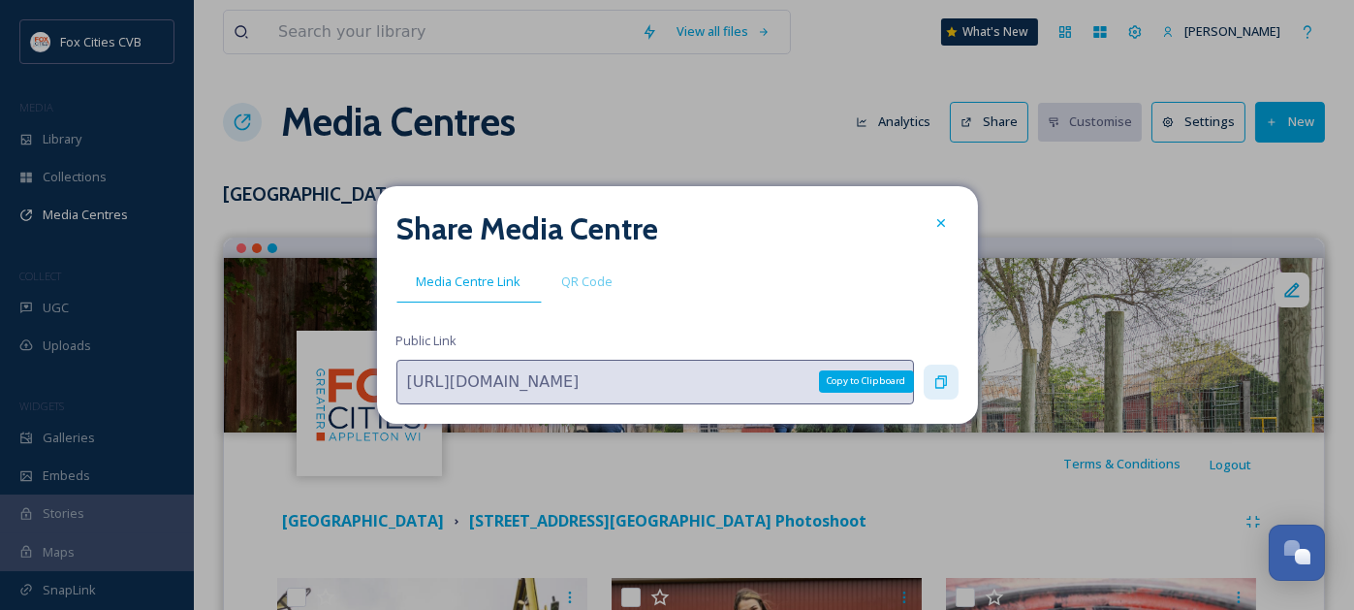
click at [940, 376] on icon at bounding box center [941, 381] width 12 height 13
